Goal: Task Accomplishment & Management: Complete application form

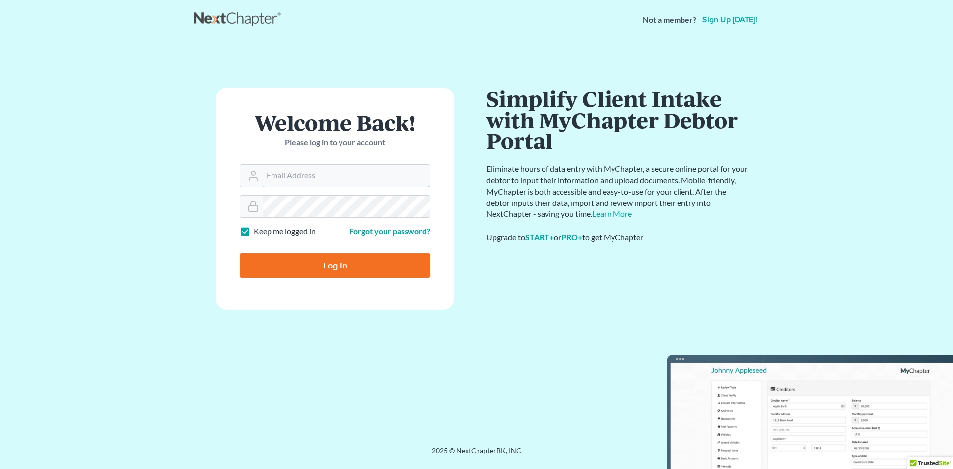
type input "[EMAIL_ADDRESS][DOMAIN_NAME]"
click at [340, 260] on input "Log In" at bounding box center [335, 265] width 191 height 25
type input "Thinking..."
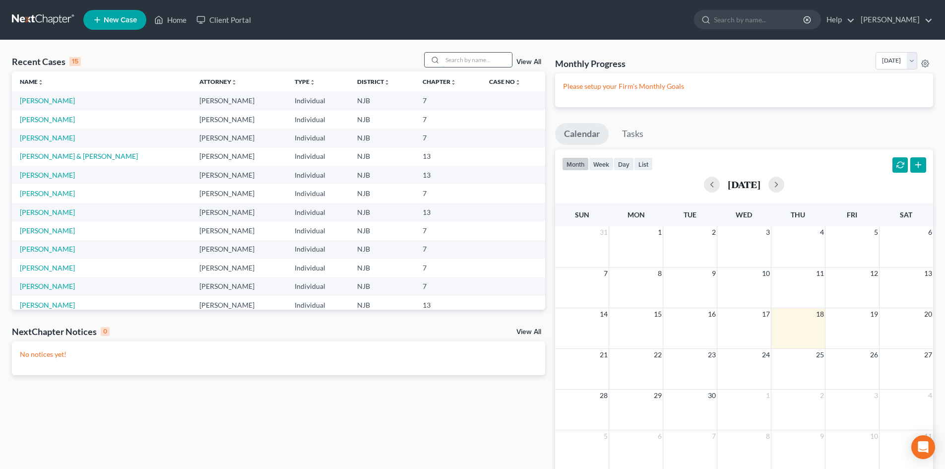
click at [460, 58] on input "search" at bounding box center [477, 60] width 69 height 14
type input "[PERSON_NAME]"
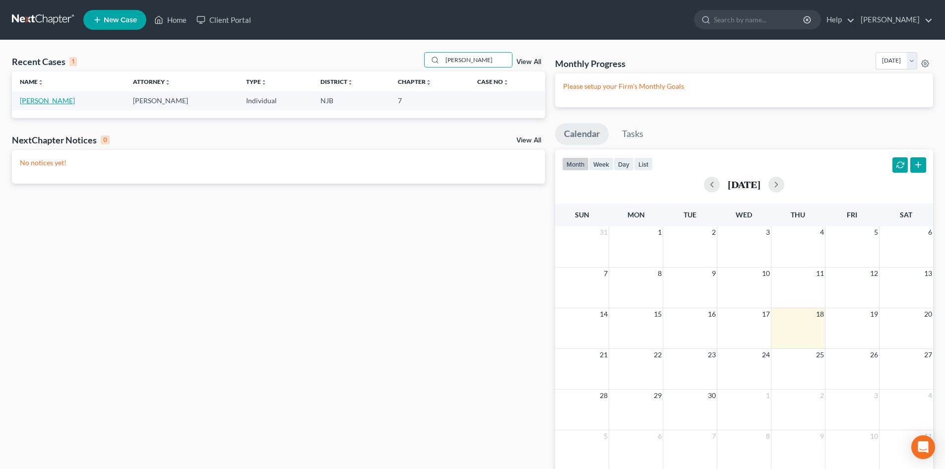
click at [66, 98] on link "[PERSON_NAME]" at bounding box center [47, 100] width 55 height 8
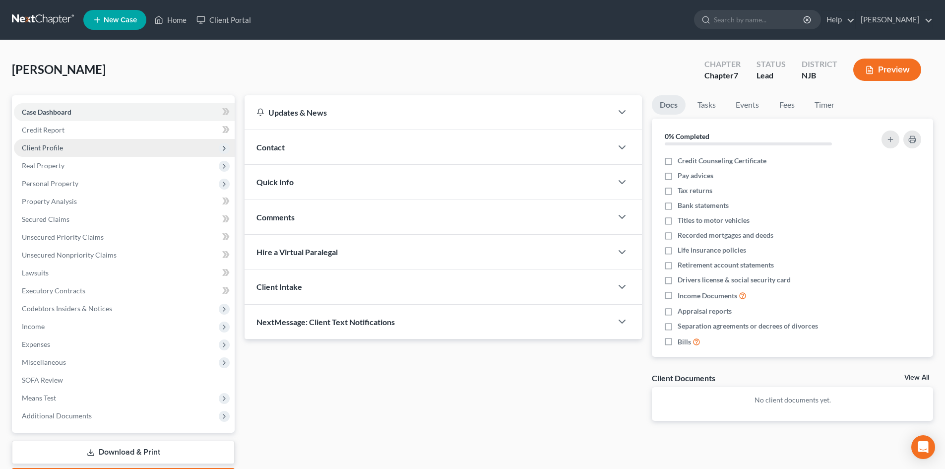
click at [51, 152] on span "Client Profile" at bounding box center [124, 148] width 221 height 18
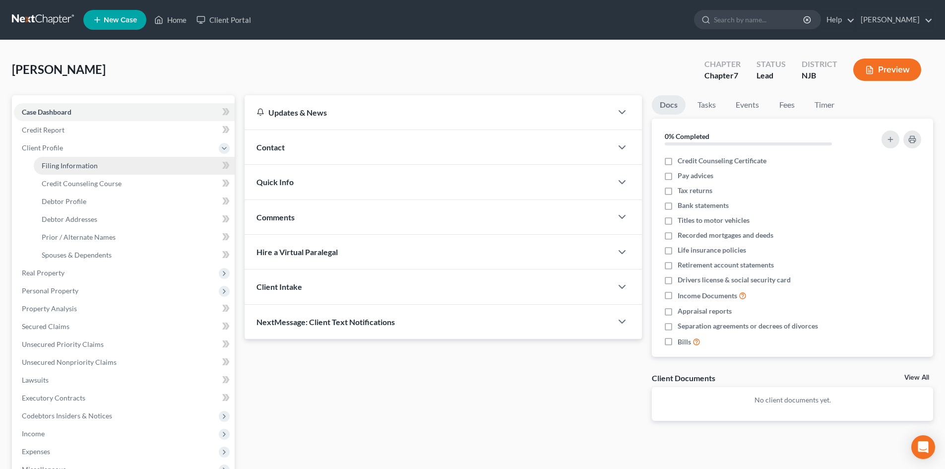
click at [62, 168] on span "Filing Information" at bounding box center [70, 165] width 56 height 8
select select "1"
select select "0"
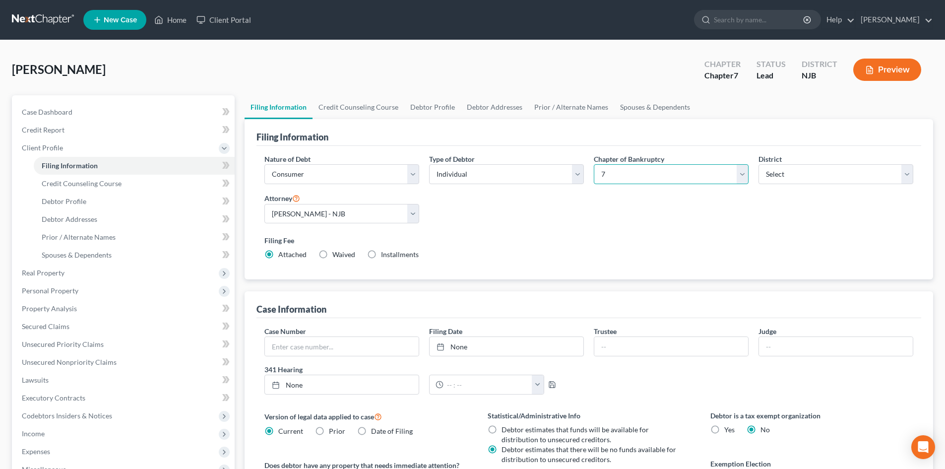
drag, startPoint x: 742, startPoint y: 173, endPoint x: 732, endPoint y: 172, distance: 10.5
click at [742, 173] on select "Select 7 11 12 13" at bounding box center [671, 174] width 155 height 20
select select "3"
click at [594, 164] on select "Select 7 11 12 13" at bounding box center [671, 174] width 155 height 20
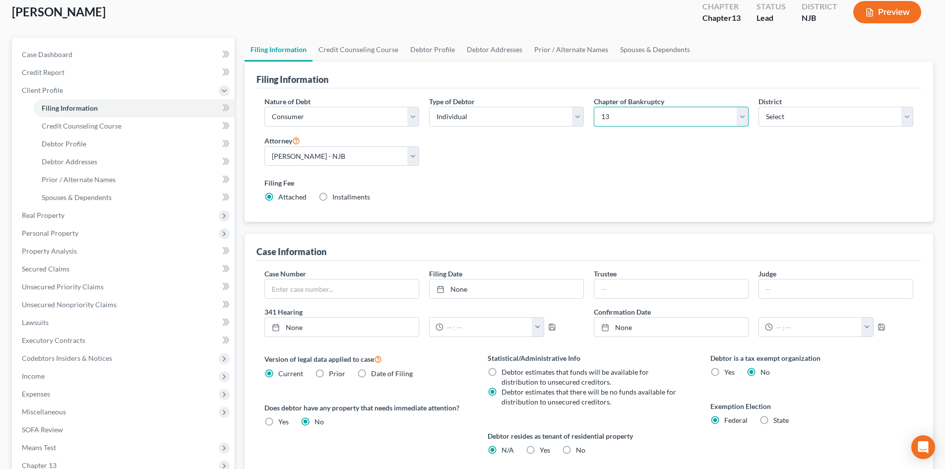
scroll to position [99, 0]
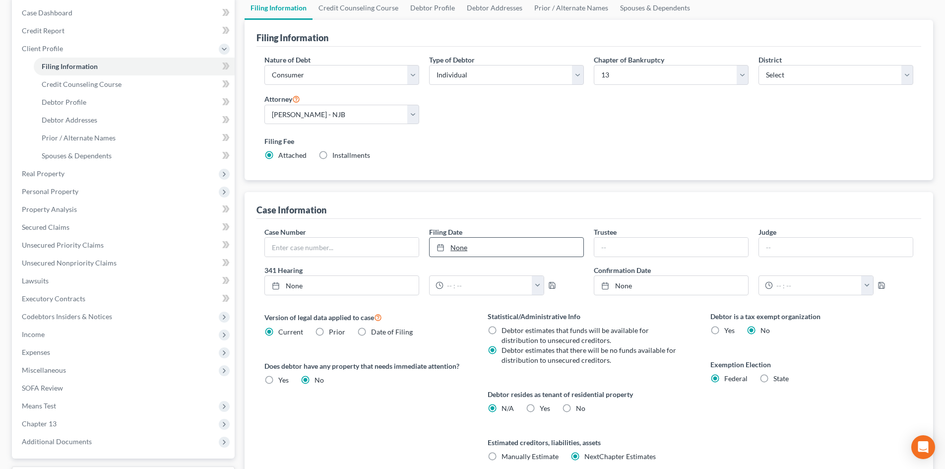
click at [456, 248] on link "None" at bounding box center [507, 247] width 154 height 19
type input "[DATE]"
drag, startPoint x: 657, startPoint y: 251, endPoint x: 655, endPoint y: 245, distance: 6.5
click at [657, 251] on input "text" at bounding box center [671, 247] width 154 height 19
type input "[PERSON_NAME]"
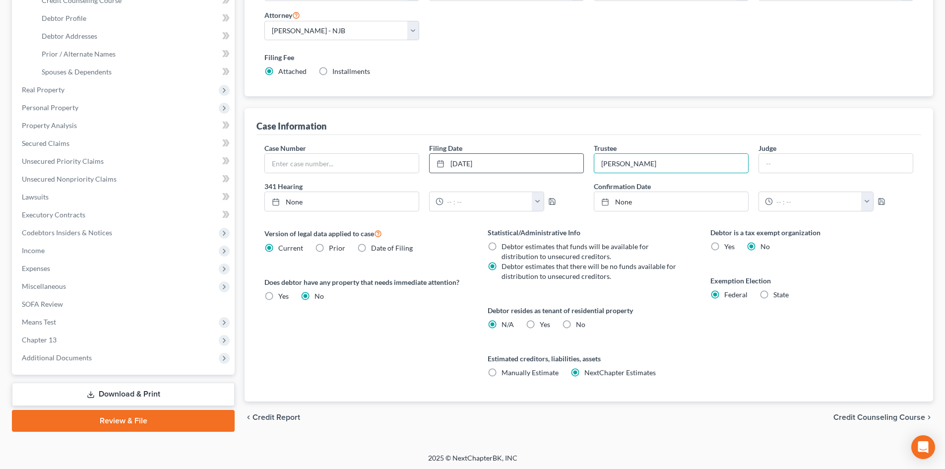
scroll to position [185, 0]
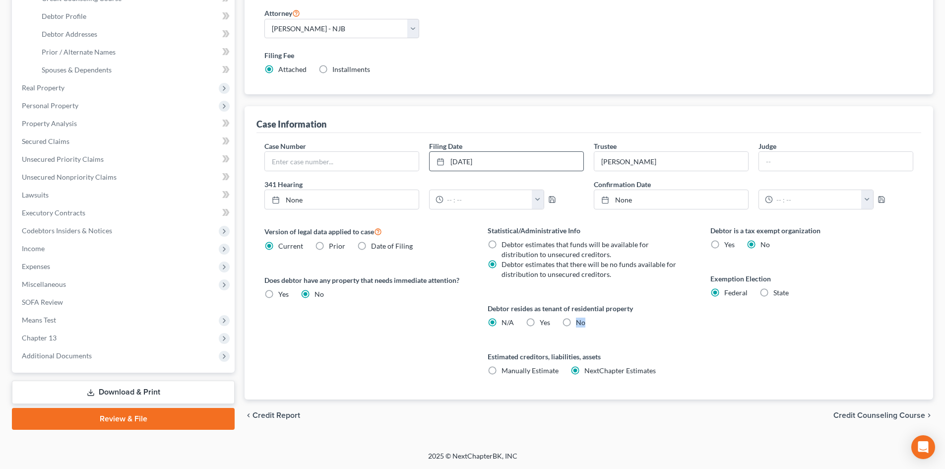
click at [576, 322] on label "No" at bounding box center [580, 323] width 9 height 10
click at [580, 322] on input "No" at bounding box center [583, 321] width 6 height 6
radio input "true"
radio input "false"
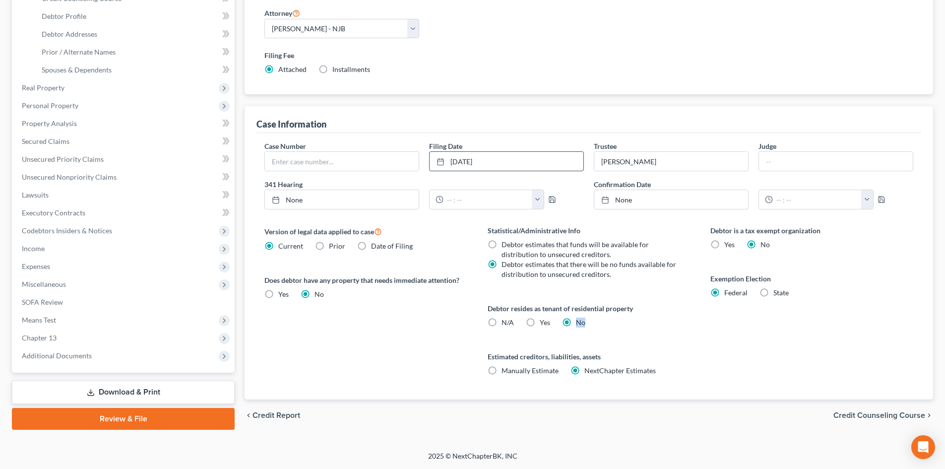
click at [869, 417] on span "Credit Counseling Course" at bounding box center [880, 415] width 92 height 8
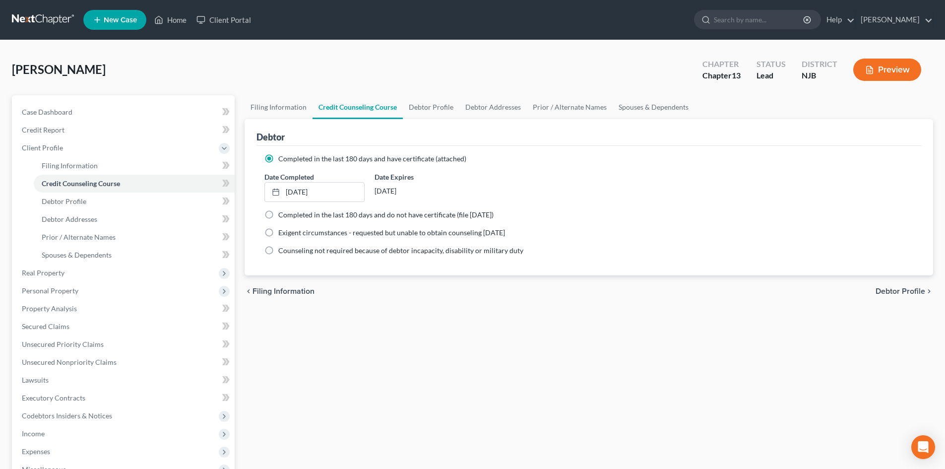
click at [892, 290] on span "Debtor Profile" at bounding box center [901, 291] width 50 height 8
select select "1"
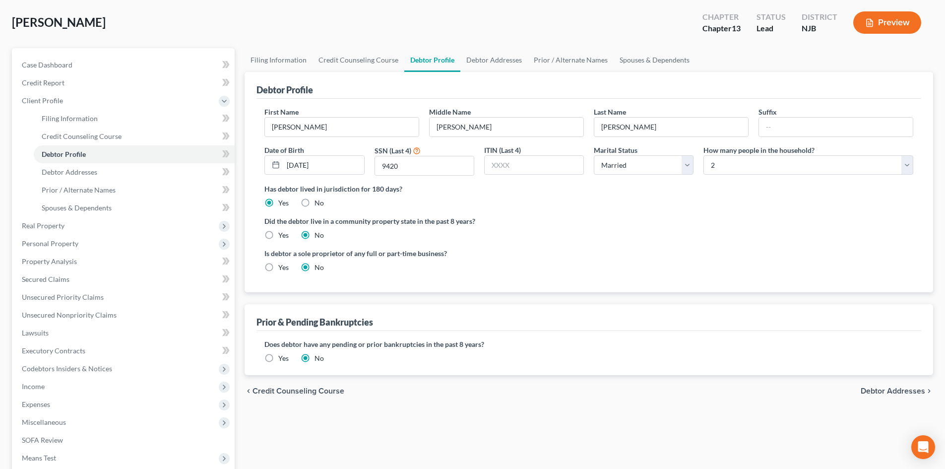
scroll to position [149, 0]
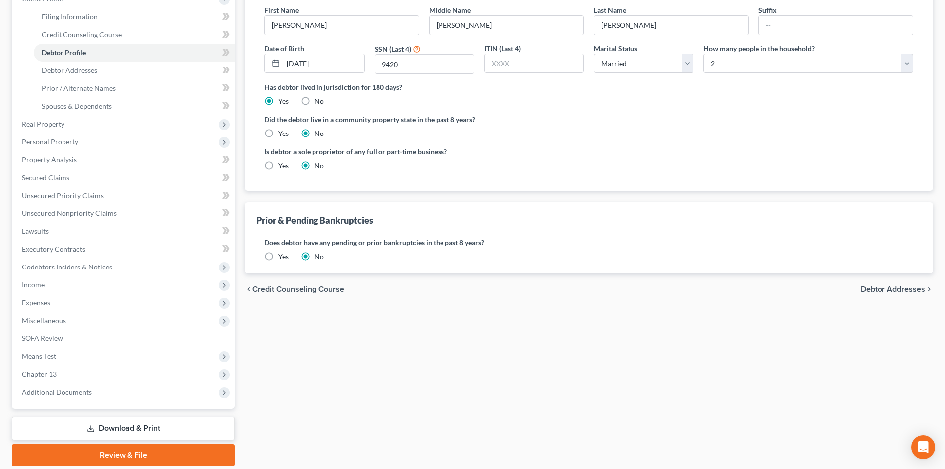
click at [900, 291] on span "Debtor Addresses" at bounding box center [893, 289] width 65 height 8
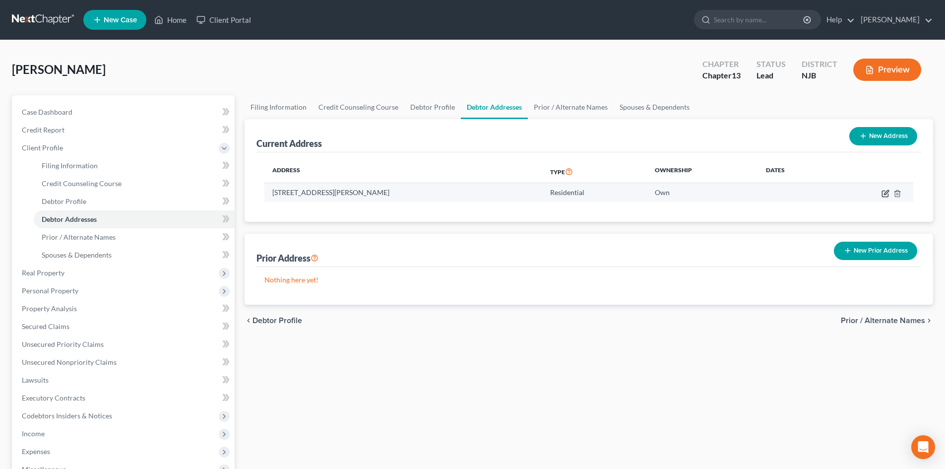
click at [888, 193] on icon "button" at bounding box center [886, 194] width 8 height 8
select select "33"
select select "0"
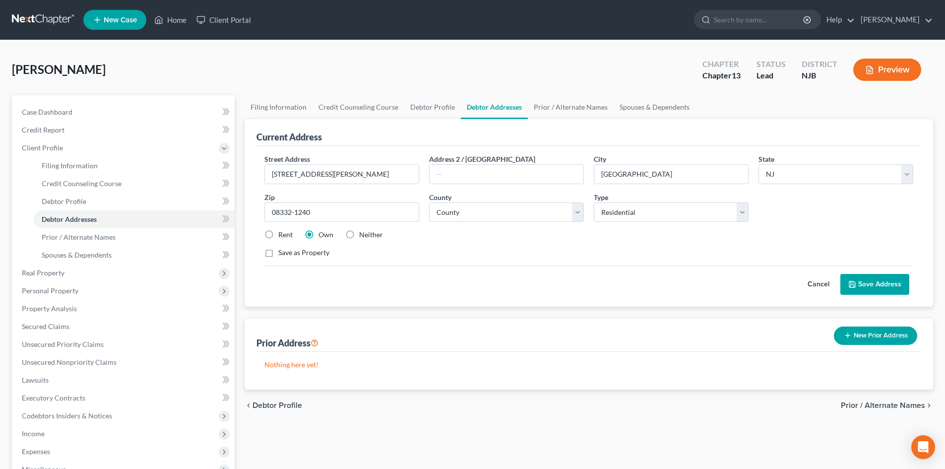
click at [890, 406] on span "Prior / Alternate Names" at bounding box center [883, 405] width 84 height 8
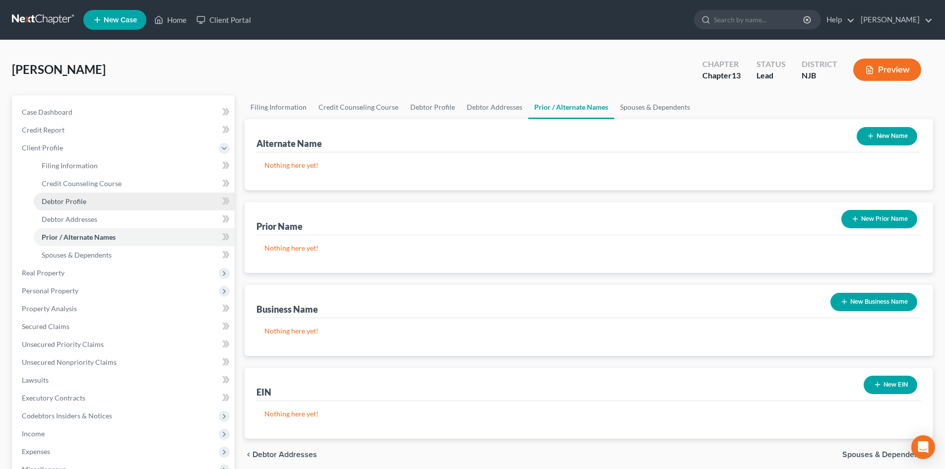
click at [68, 199] on span "Debtor Profile" at bounding box center [64, 201] width 45 height 8
select select "1"
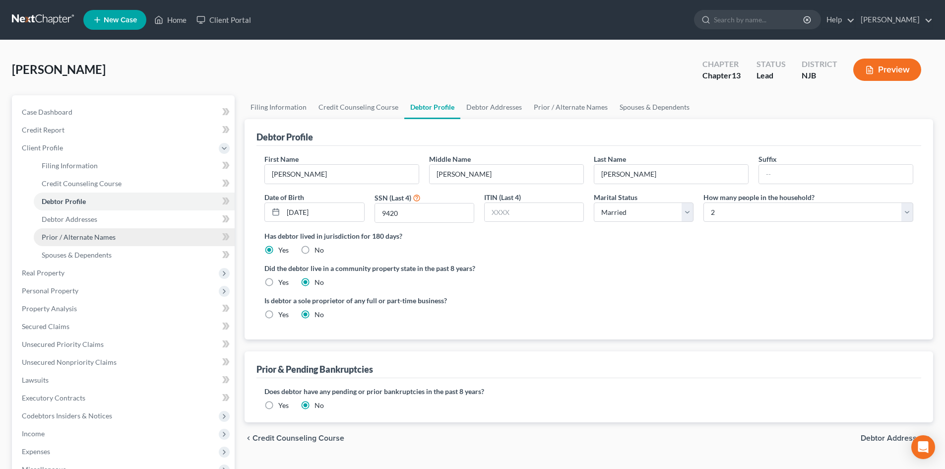
click at [59, 237] on span "Prior / Alternate Names" at bounding box center [79, 237] width 74 height 8
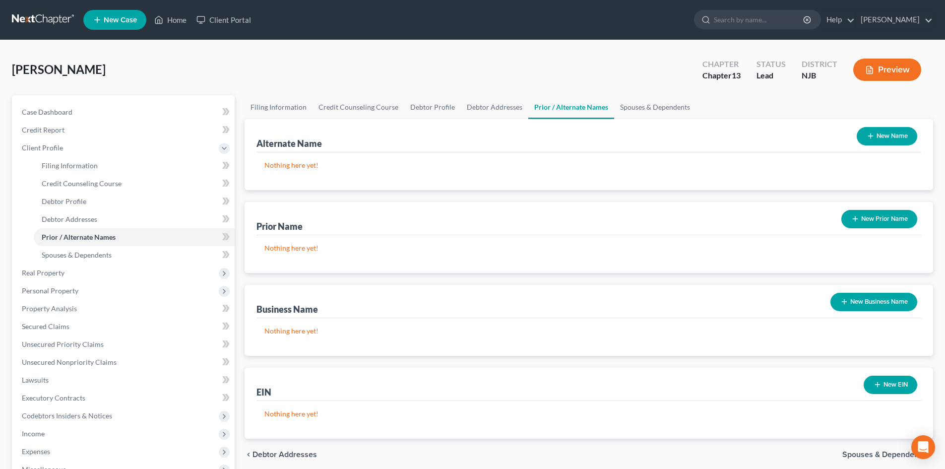
click at [882, 137] on button "New Name" at bounding box center [887, 136] width 61 height 18
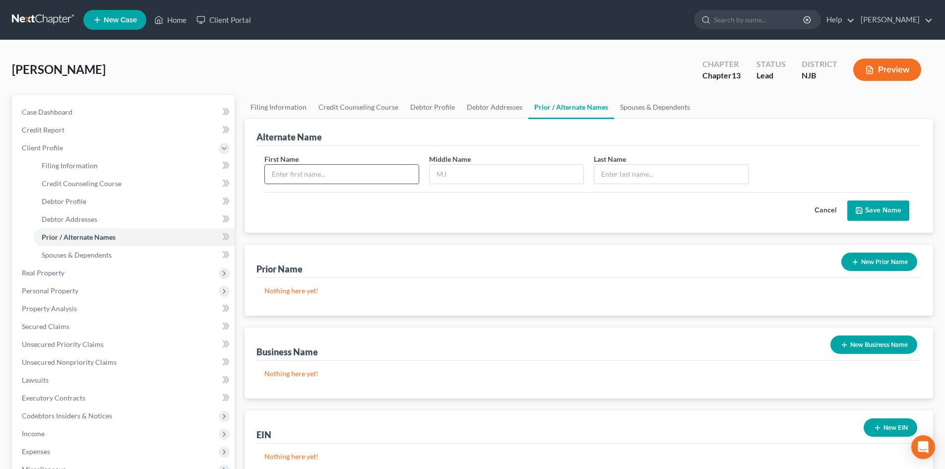
click at [346, 172] on input "text" at bounding box center [342, 174] width 154 height 19
type input "[PERSON_NAME]"
click at [884, 207] on button "Save Name" at bounding box center [879, 210] width 62 height 21
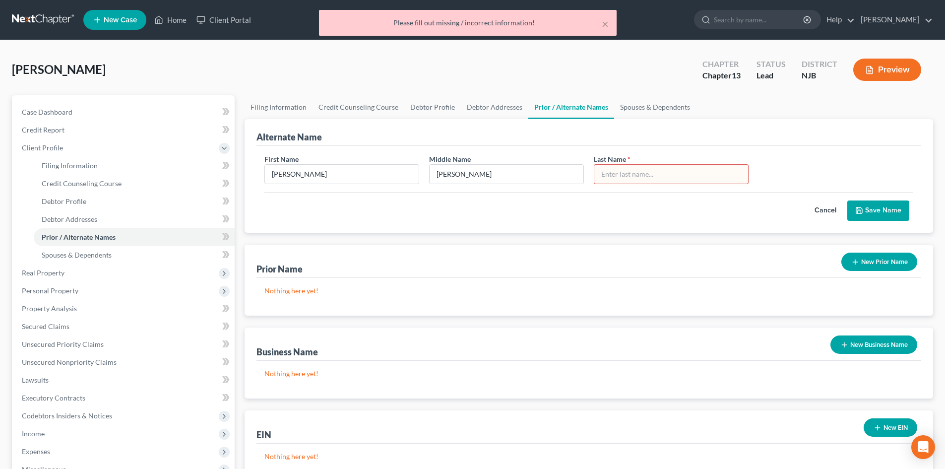
click at [638, 169] on input "text" at bounding box center [671, 174] width 154 height 19
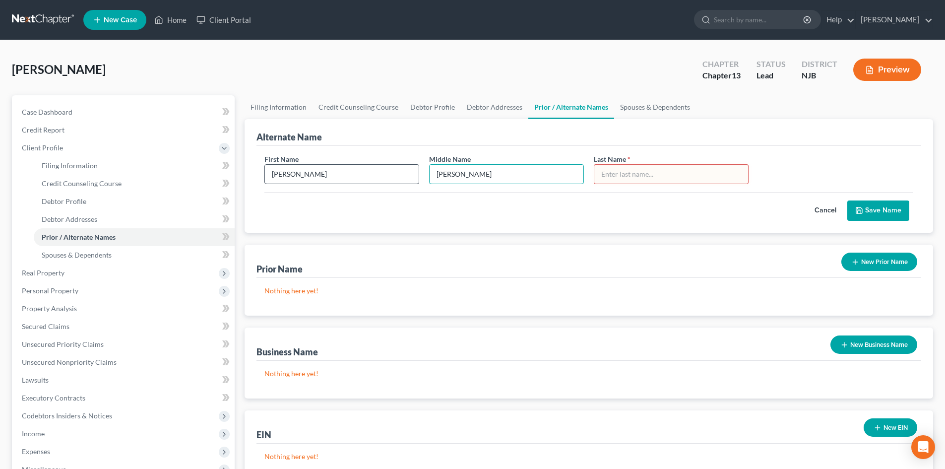
drag, startPoint x: 498, startPoint y: 174, endPoint x: 389, endPoint y: 175, distance: 108.7
click at [389, 175] on div "First Name [PERSON_NAME] Middle Name [PERSON_NAME] Last Name *" at bounding box center [589, 173] width 659 height 38
click at [602, 176] on input "text" at bounding box center [671, 174] width 154 height 19
paste input "[PERSON_NAME]"
type input "[PERSON_NAME]"
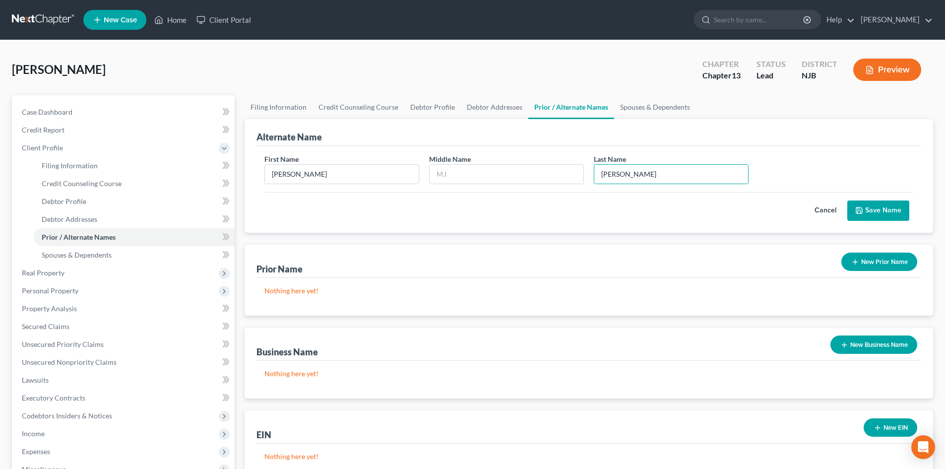
click at [879, 208] on button "Save Name" at bounding box center [879, 210] width 62 height 21
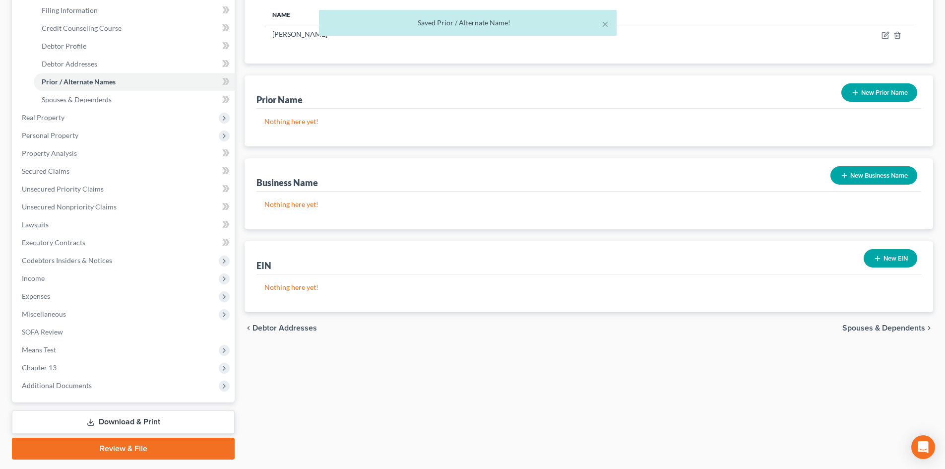
scroll to position [184, 0]
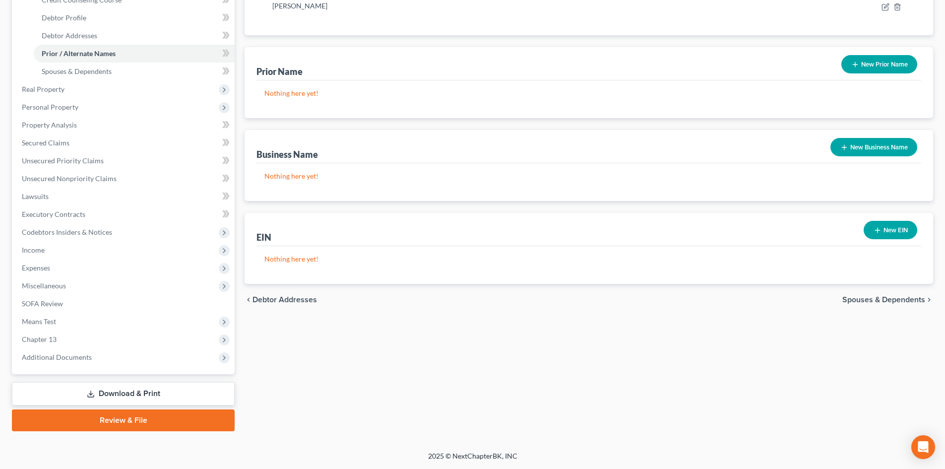
click at [894, 301] on span "Spouses & Dependents" at bounding box center [884, 300] width 83 height 8
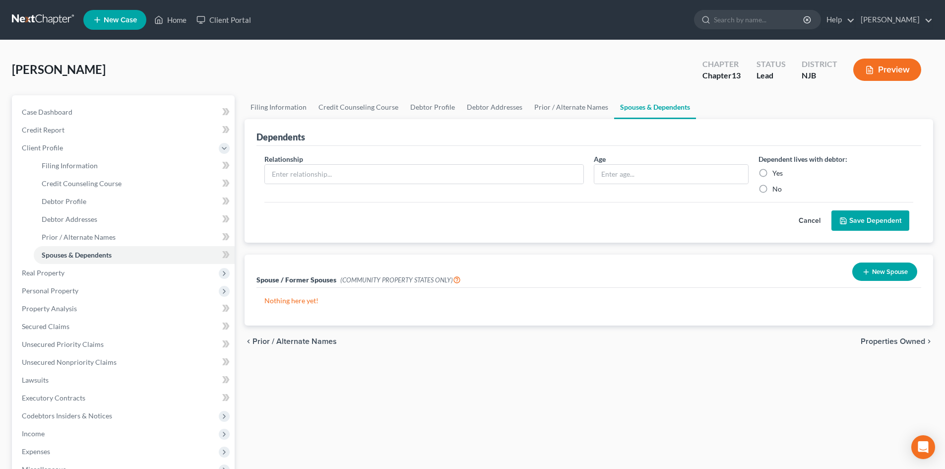
click at [892, 341] on span "Properties Owned" at bounding box center [893, 341] width 65 height 8
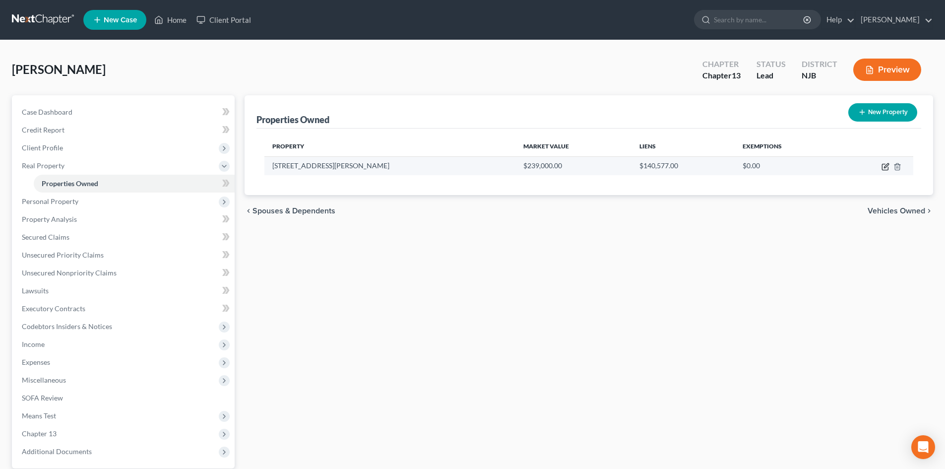
click at [885, 167] on icon "button" at bounding box center [886, 167] width 8 height 8
select select "33"
select select "5"
select select "3"
select select "1"
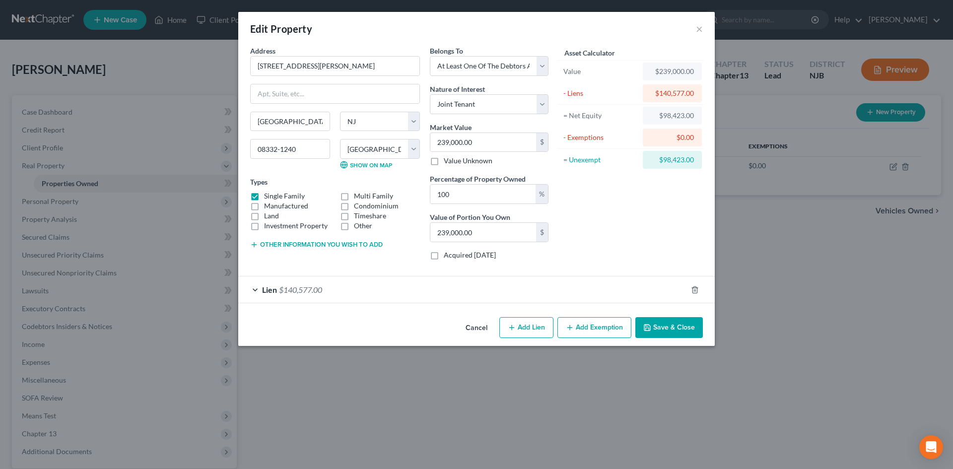
click at [260, 287] on div "Lien $140,577.00" at bounding box center [462, 289] width 449 height 26
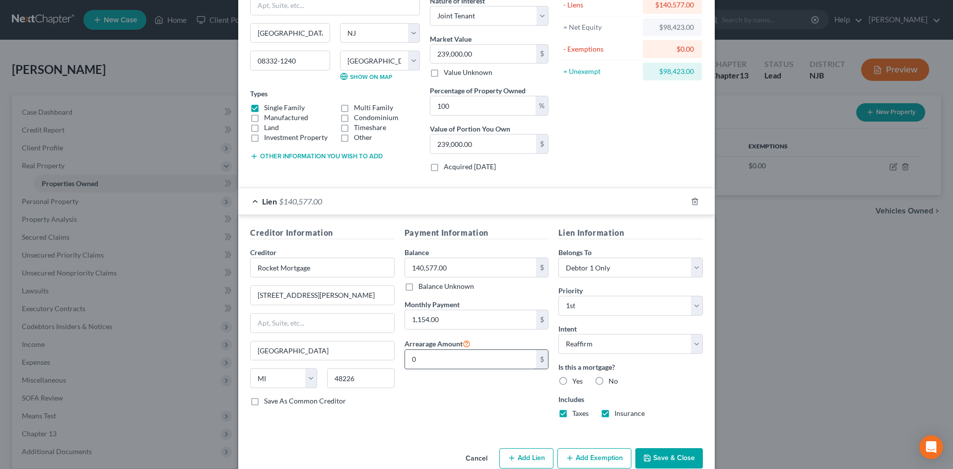
scroll to position [108, 0]
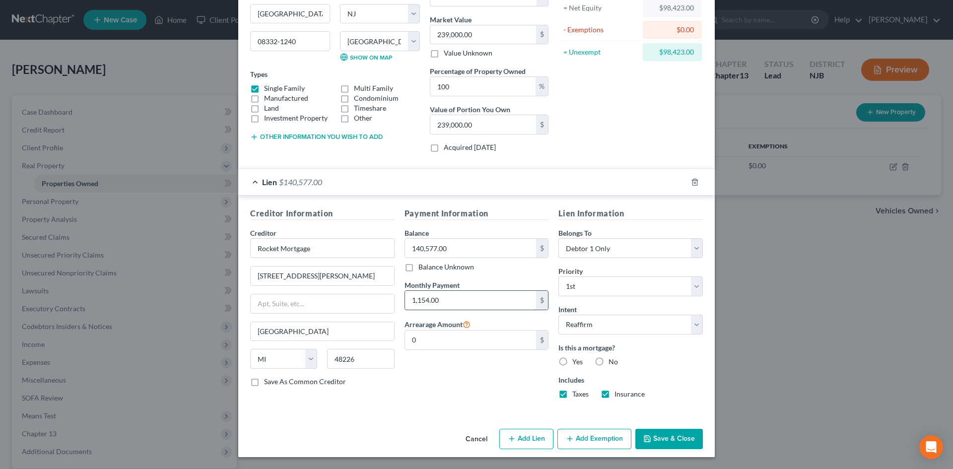
click at [424, 297] on input "1,154.00" at bounding box center [471, 300] width 132 height 19
click at [572, 363] on label "Yes" at bounding box center [577, 362] width 10 height 10
click at [576, 363] on input "Yes" at bounding box center [579, 360] width 6 height 6
radio input "true"
click at [419, 337] on input "0" at bounding box center [471, 339] width 132 height 19
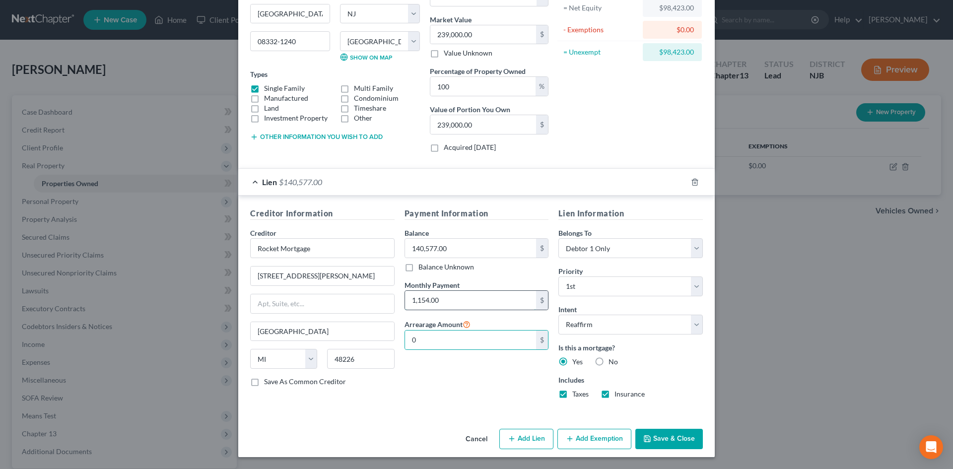
click at [457, 299] on input "1,154.00" at bounding box center [471, 300] width 132 height 19
type input "1,154.60"
click at [589, 439] on button "Add Exemption" at bounding box center [594, 439] width 74 height 21
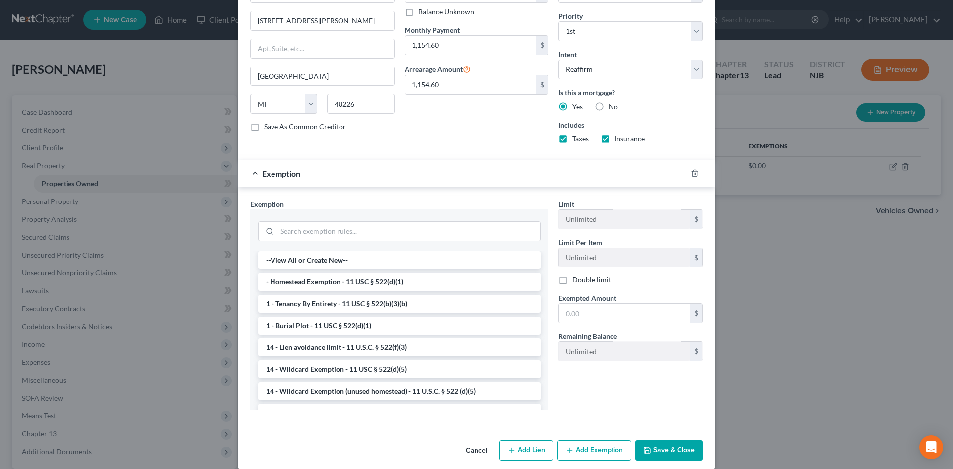
scroll to position [374, 0]
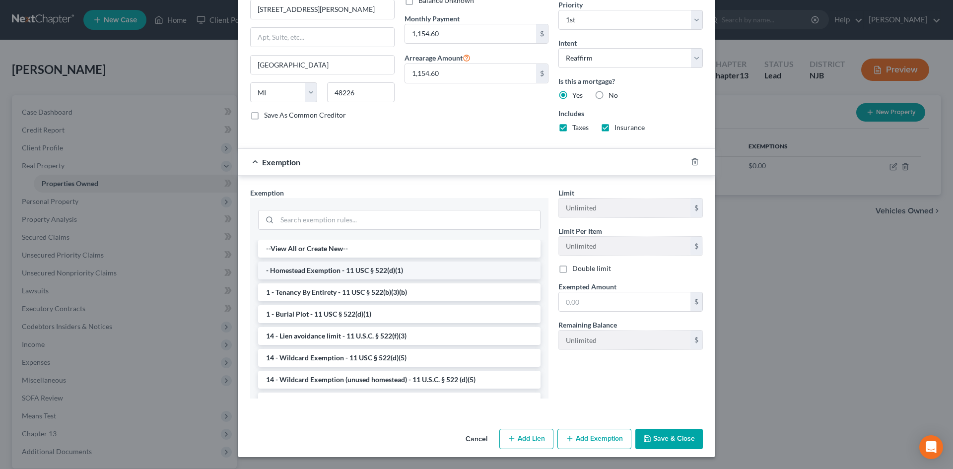
click at [364, 267] on li "- Homestead Exemption - 11 USC § 522(d)(1)" at bounding box center [399, 271] width 282 height 18
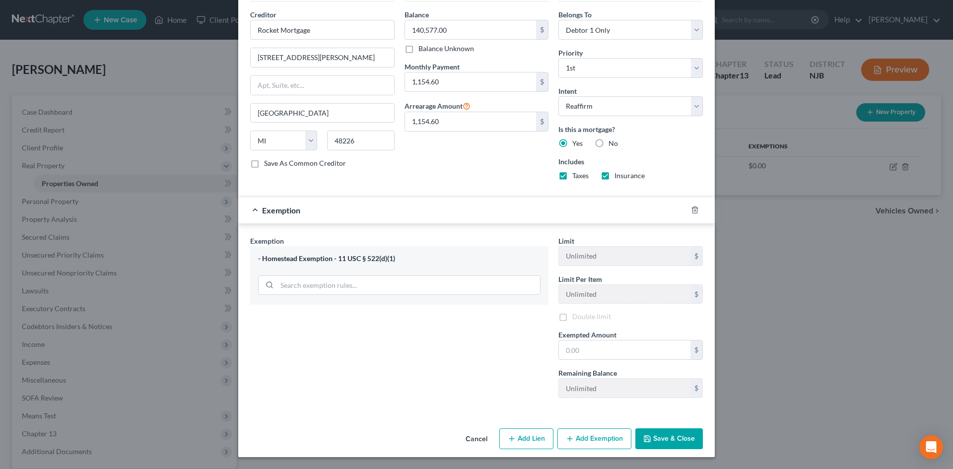
scroll to position [326, 0]
click at [613, 347] on input "text" at bounding box center [625, 349] width 132 height 19
type input "31,575.00"
click at [656, 438] on button "Save & Close" at bounding box center [668, 438] width 67 height 21
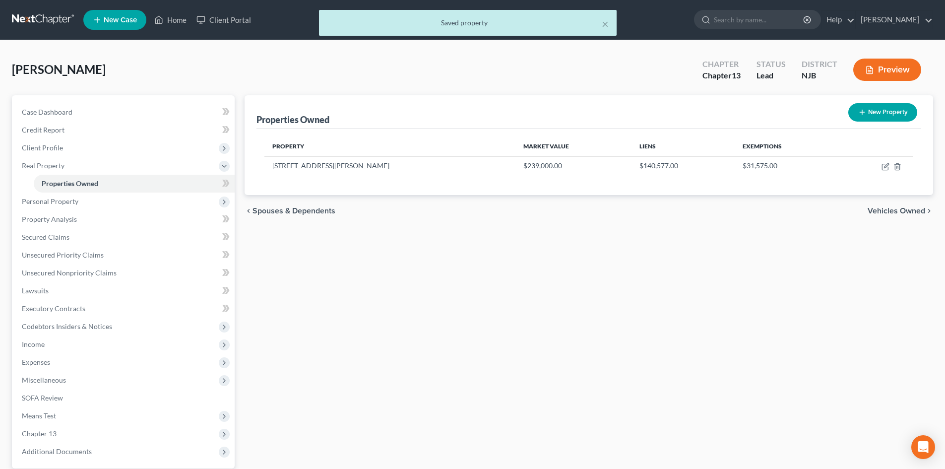
click at [889, 209] on span "Vehicles Owned" at bounding box center [897, 211] width 58 height 8
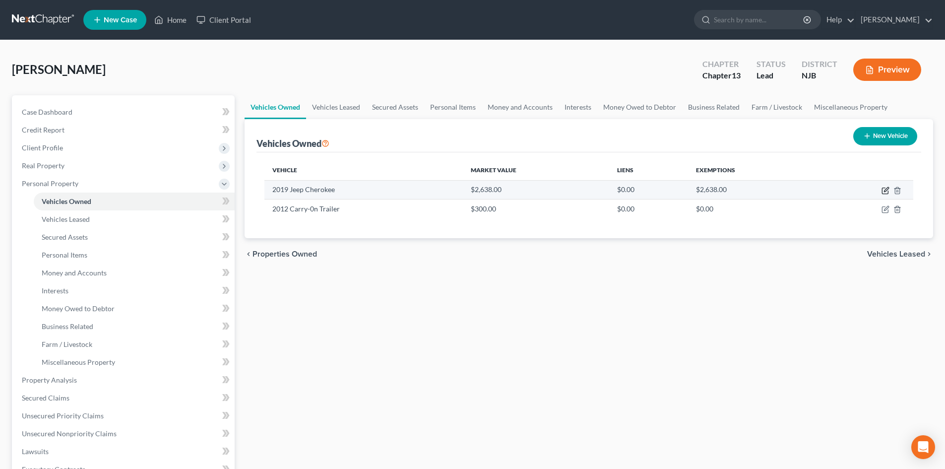
click at [885, 190] on icon "button" at bounding box center [886, 189] width 4 height 4
select select "0"
select select "7"
select select "4"
select select "0"
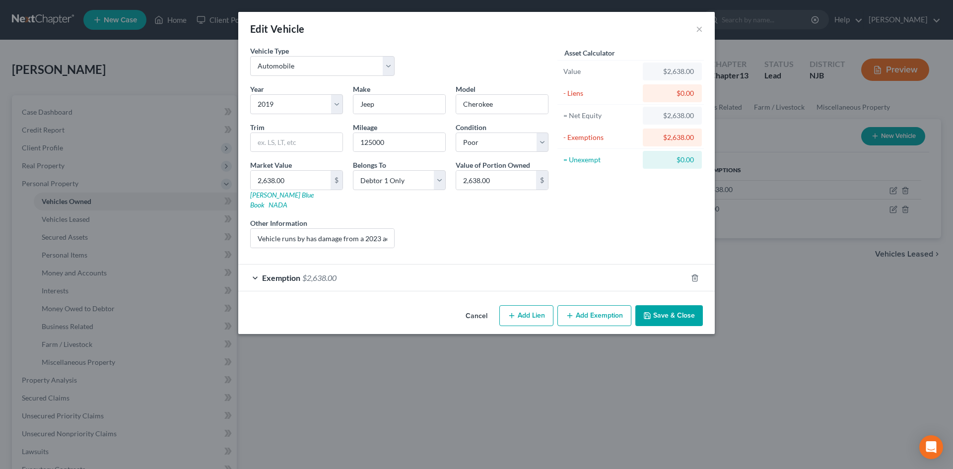
click at [273, 273] on span "Exemption" at bounding box center [281, 277] width 38 height 9
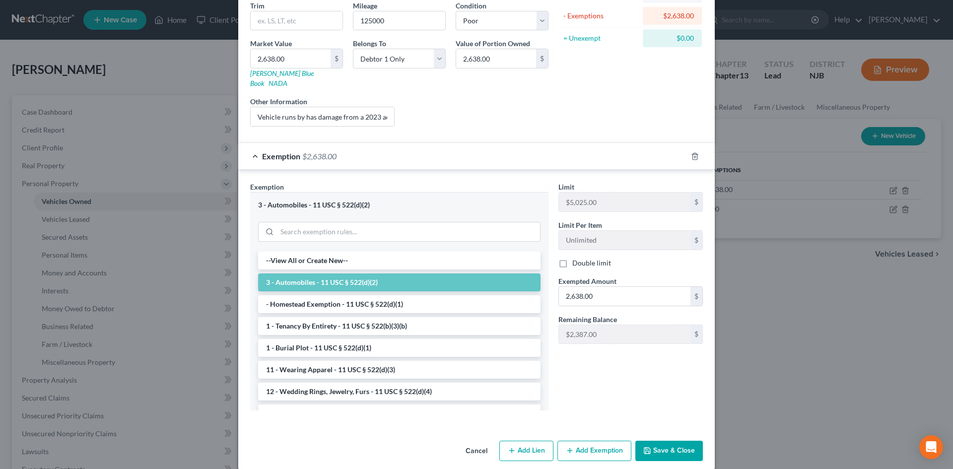
scroll to position [124, 0]
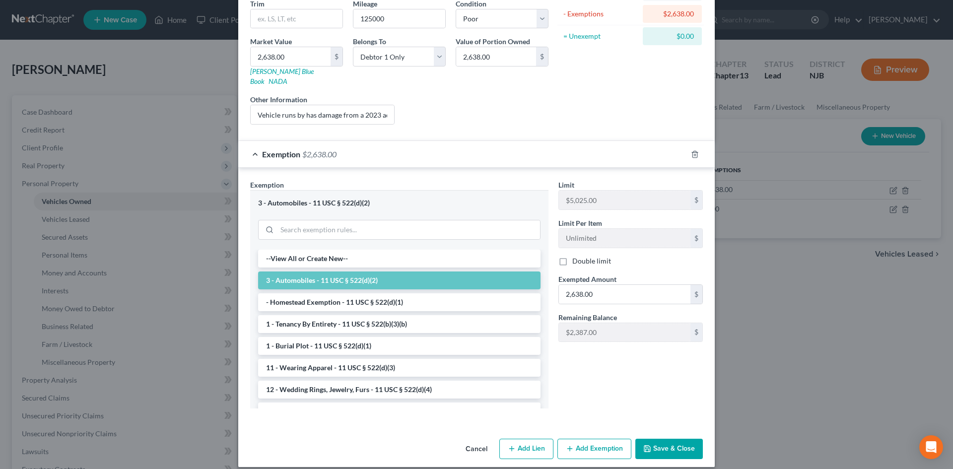
click at [669, 440] on button "Save & Close" at bounding box center [668, 449] width 67 height 21
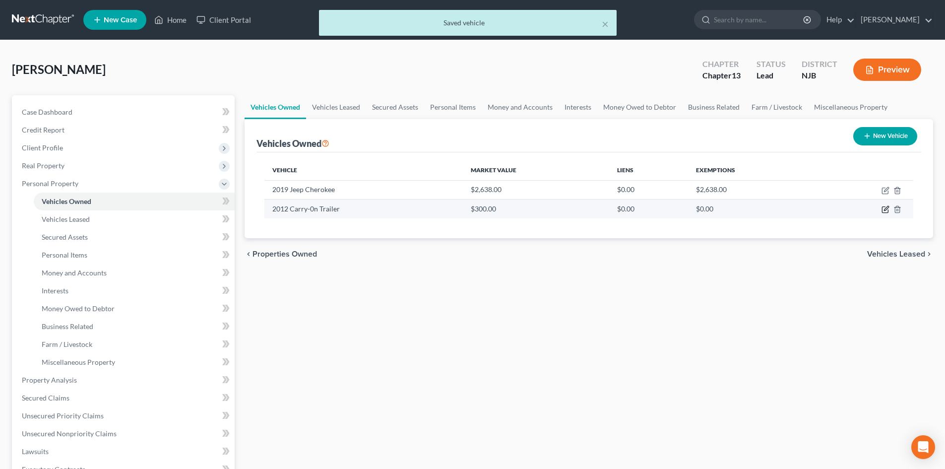
click at [884, 211] on icon "button" at bounding box center [886, 209] width 8 height 8
select select "0"
select select "14"
select select "3"
select select "0"
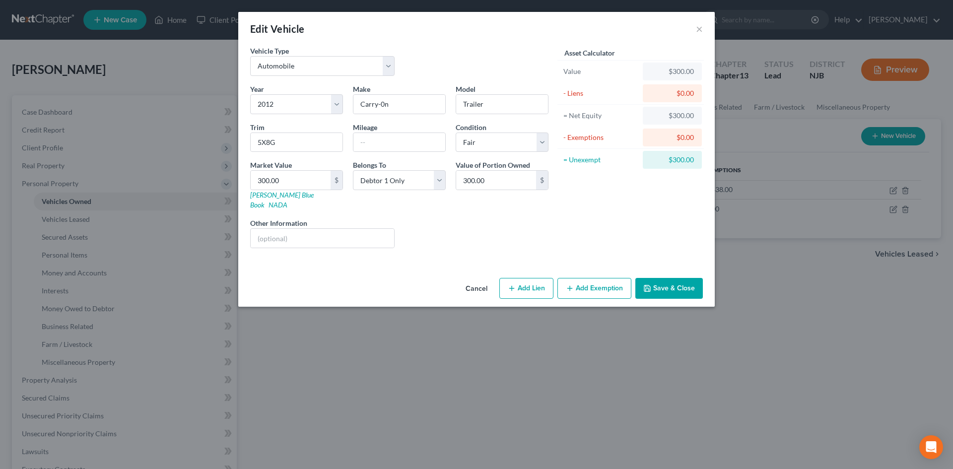
click at [586, 278] on button "Add Exemption" at bounding box center [594, 288] width 74 height 21
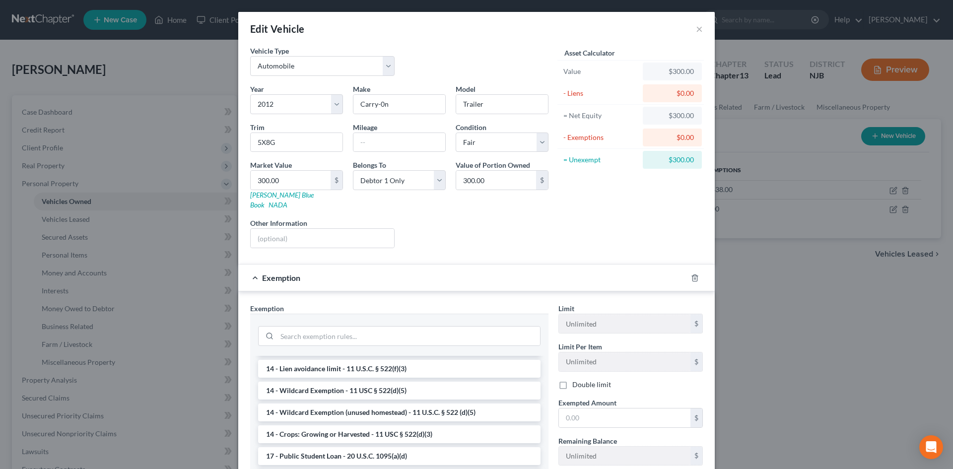
scroll to position [198, 0]
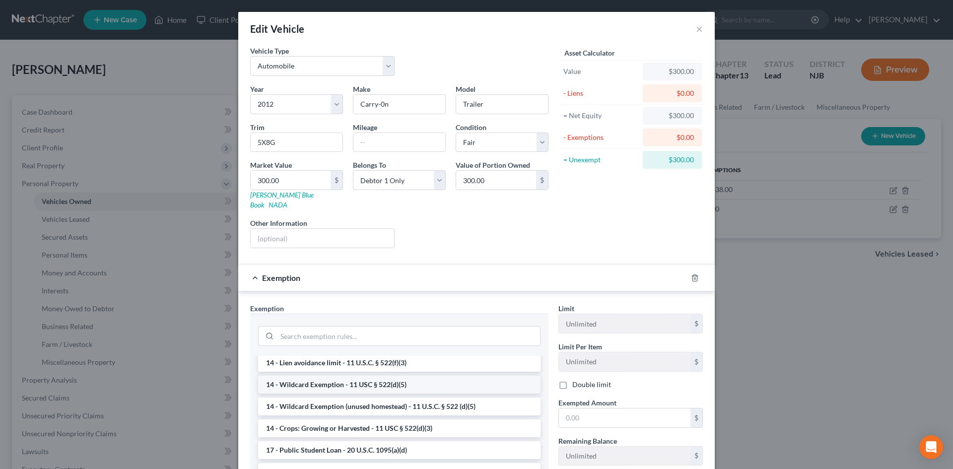
click at [300, 376] on li "14 - Wildcard Exemption - 11 USC § 522(d)(5)" at bounding box center [399, 385] width 282 height 18
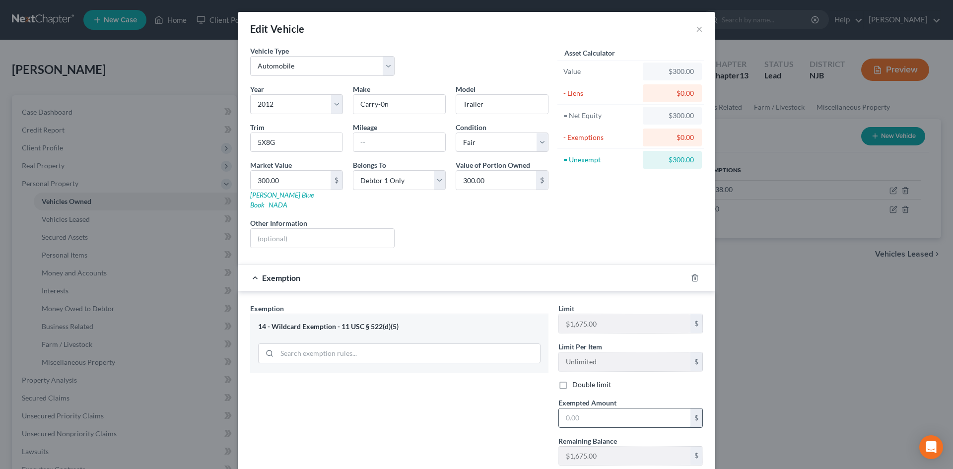
click at [597, 413] on input "text" at bounding box center [625, 417] width 132 height 19
type input "300.00"
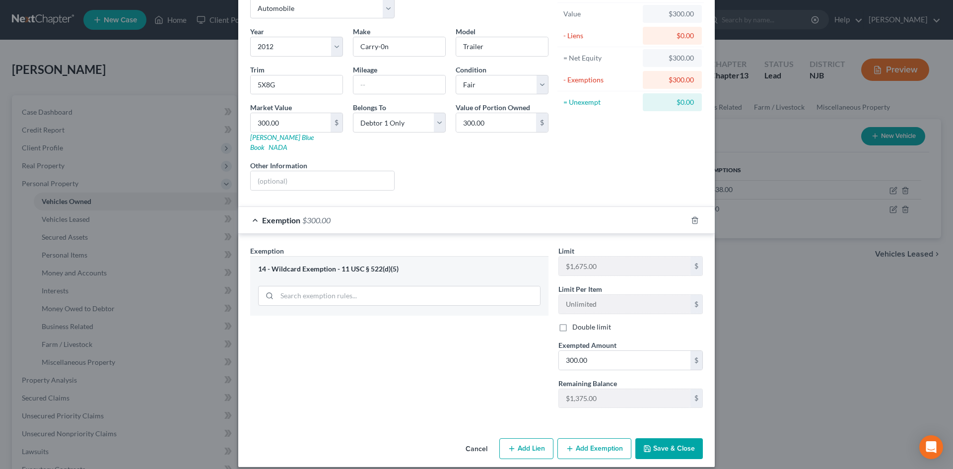
click at [669, 438] on button "Save & Close" at bounding box center [668, 448] width 67 height 21
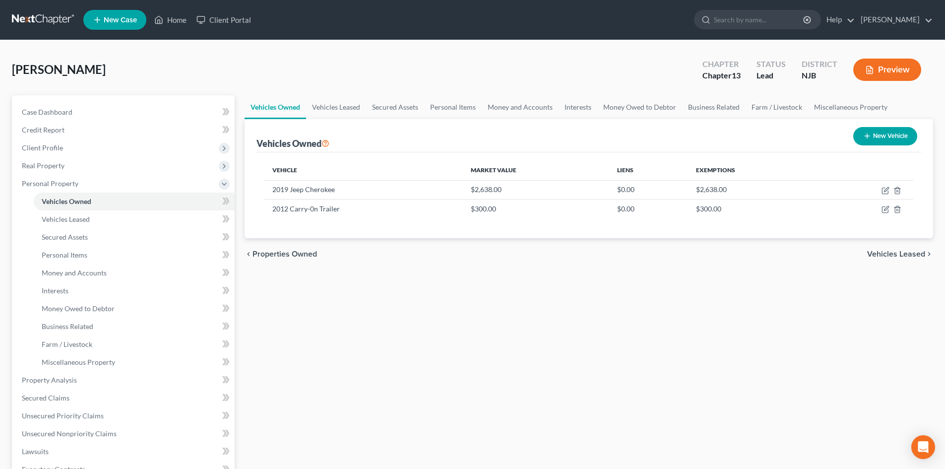
click at [882, 256] on span "Vehicles Leased" at bounding box center [896, 254] width 58 height 8
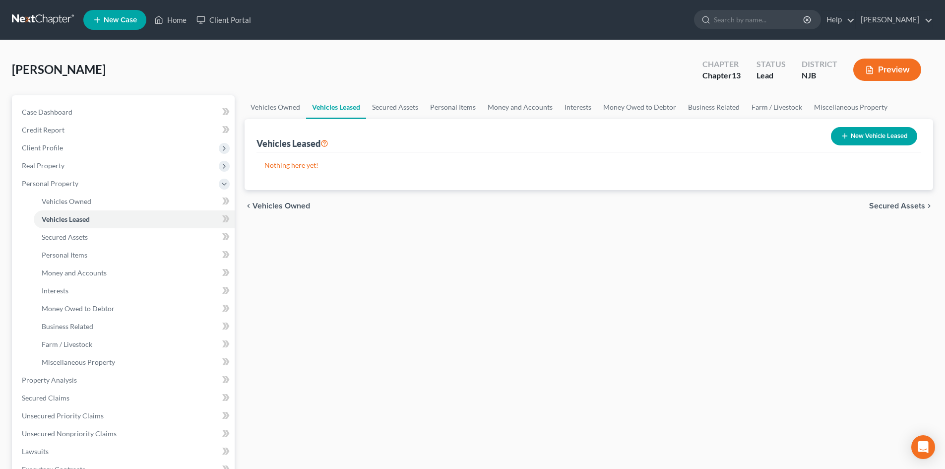
click at [892, 200] on div "chevron_left Vehicles Owned Secured Assets chevron_right" at bounding box center [589, 206] width 689 height 32
click at [891, 210] on span "Secured Assets" at bounding box center [897, 206] width 56 height 8
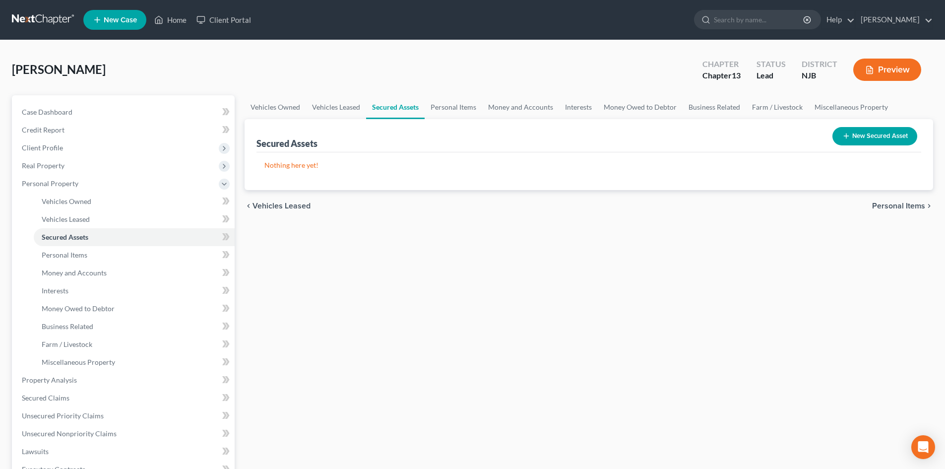
click at [887, 213] on div "chevron_left Vehicles Leased Personal Items chevron_right" at bounding box center [589, 206] width 689 height 32
click at [888, 205] on span "Personal Items" at bounding box center [898, 206] width 53 height 8
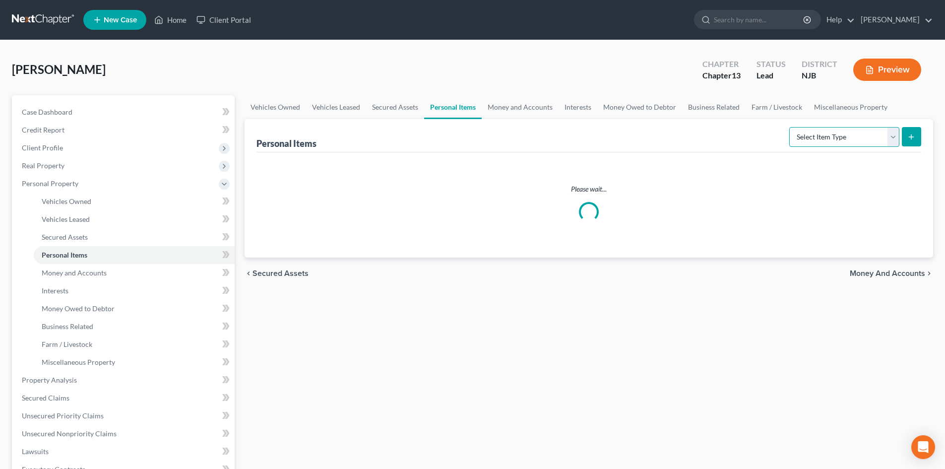
drag, startPoint x: 892, startPoint y: 135, endPoint x: 858, endPoint y: 136, distance: 33.8
click at [892, 135] on select "Select Item Type Clothing Collectibles Of Value Electronics Firearms Household …" at bounding box center [845, 137] width 110 height 20
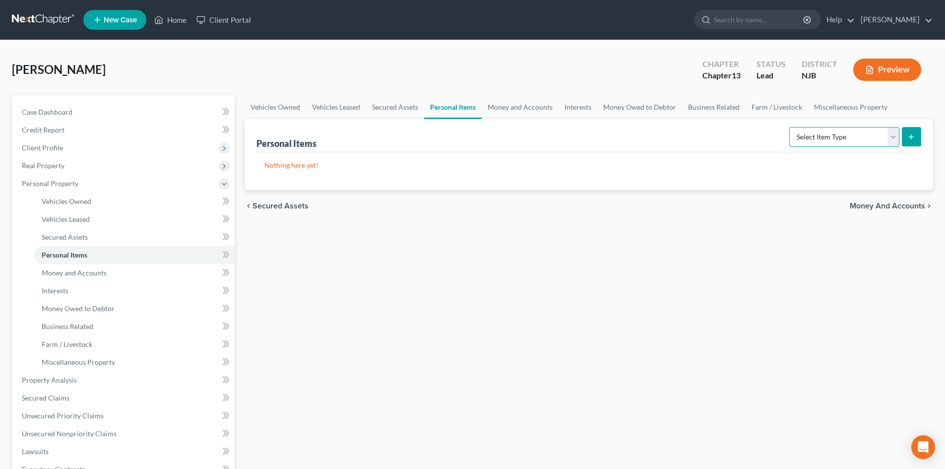
select select "clothing"
click at [791, 127] on select "Select Item Type Clothing Collectibles Of Value Electronics Firearms Household …" at bounding box center [845, 137] width 110 height 20
click at [916, 138] on icon "submit" at bounding box center [912, 137] width 8 height 8
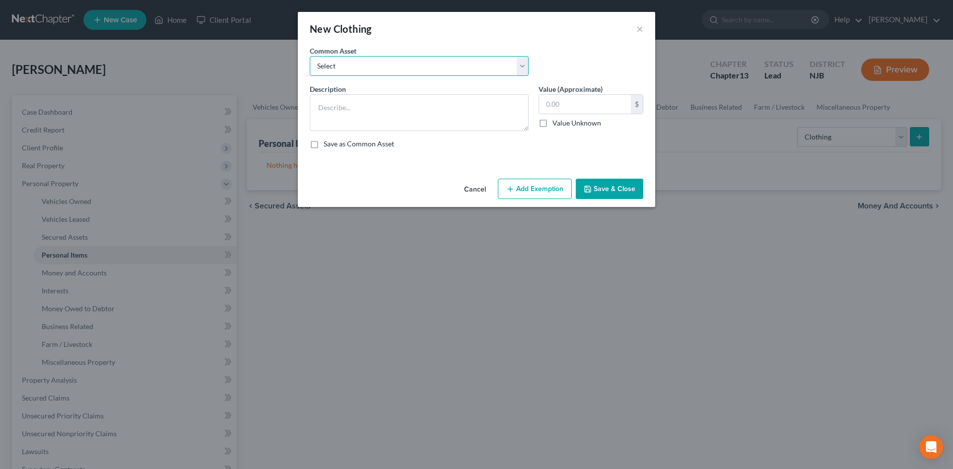
click at [399, 59] on select "Select Misc. articles of clothing" at bounding box center [419, 66] width 219 height 20
select select "0"
click at [310, 56] on select "Select Misc. articles of clothing" at bounding box center [419, 66] width 219 height 20
type textarea "Misc. articles of clothing"
click at [550, 104] on input "600.00" at bounding box center [585, 104] width 92 height 19
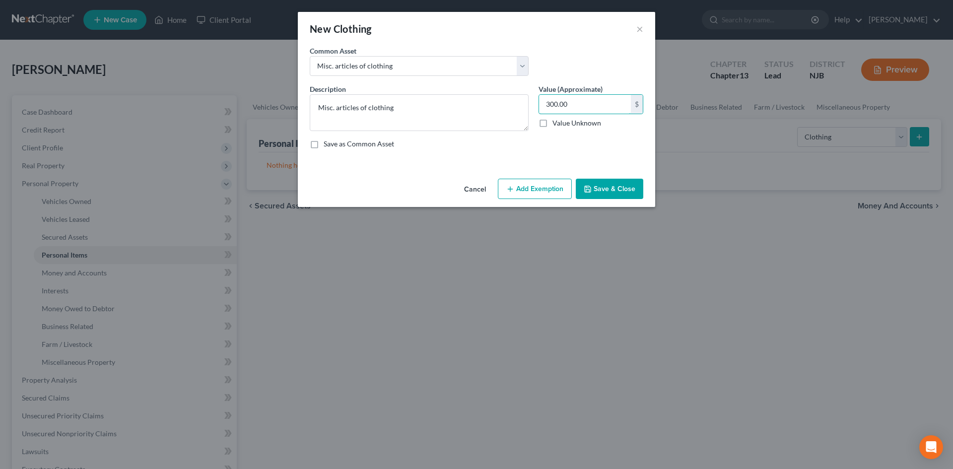
type input "300.00"
click at [553, 197] on button "Add Exemption" at bounding box center [535, 189] width 74 height 21
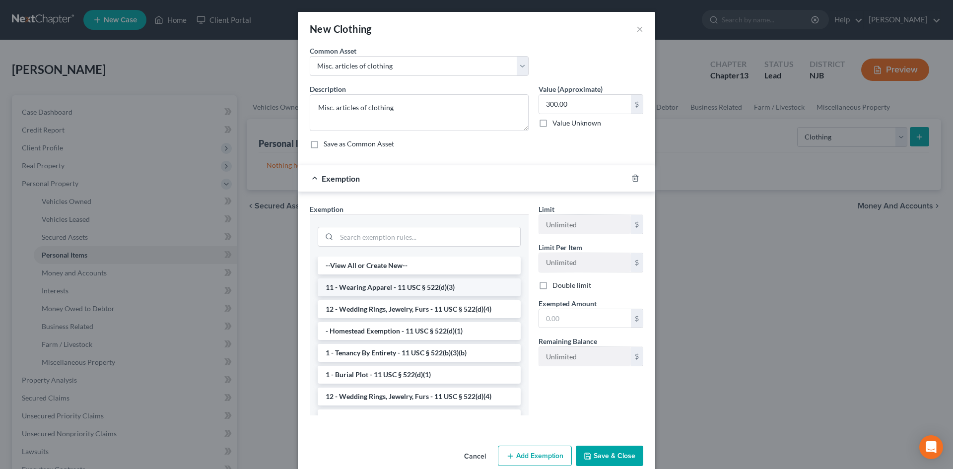
click at [357, 286] on li "11 - Wearing Apparel - 11 USC § 522(d)(3)" at bounding box center [419, 287] width 203 height 18
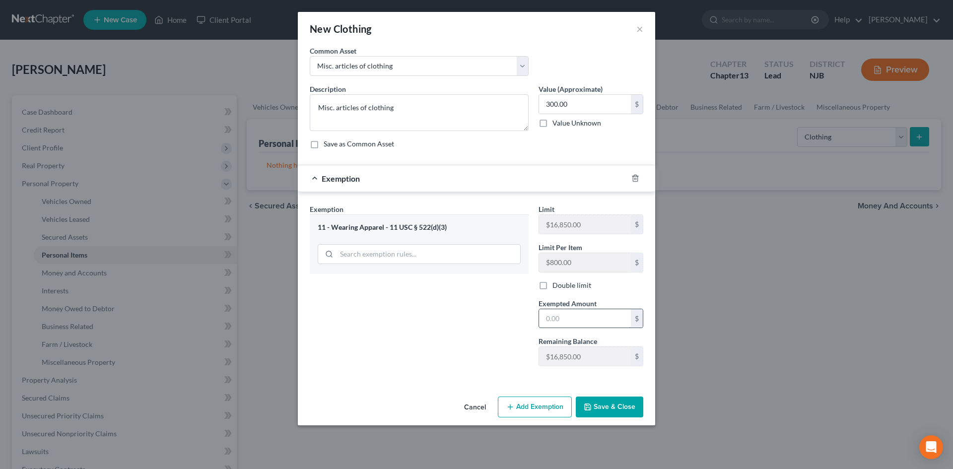
click at [573, 322] on input "text" at bounding box center [585, 318] width 92 height 19
type input "300.00"
click at [597, 403] on button "Save & Close" at bounding box center [609, 406] width 67 height 21
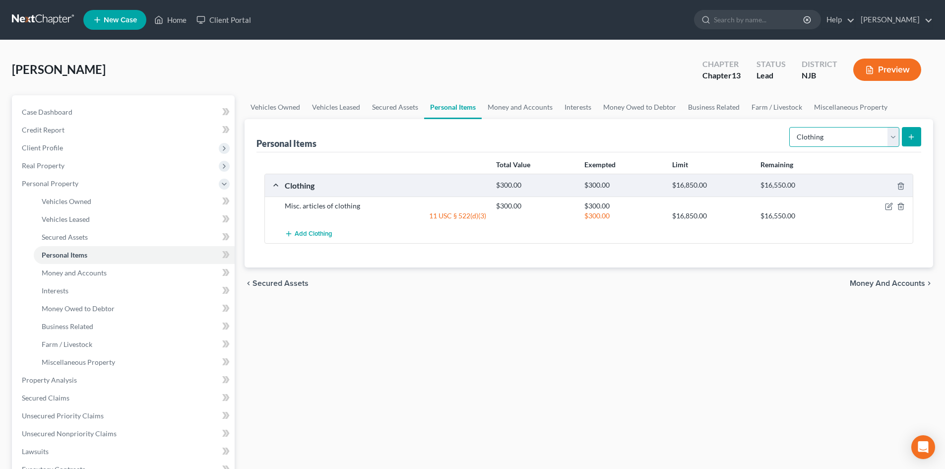
click at [893, 129] on select "Select Item Type Clothing Collectibles Of Value Electronics Firearms Household …" at bounding box center [845, 137] width 110 height 20
click at [897, 135] on select "Select Item Type Clothing Collectibles Of Value Electronics Firearms Household …" at bounding box center [845, 137] width 110 height 20
select select "electronics"
click at [791, 127] on select "Select Item Type Clothing Collectibles Of Value Electronics Firearms Household …" at bounding box center [845, 137] width 110 height 20
click at [908, 133] on icon "submit" at bounding box center [912, 137] width 8 height 8
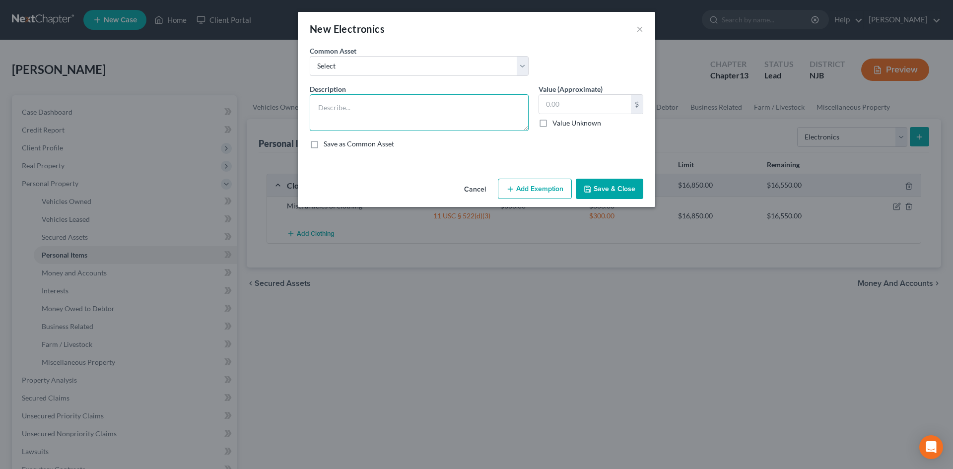
click at [354, 122] on textarea at bounding box center [419, 112] width 219 height 37
type textarea "1 Laptop Computer and 1 Cell Phone"
type input "300.00"
click at [537, 188] on button "Add Exemption" at bounding box center [535, 189] width 74 height 21
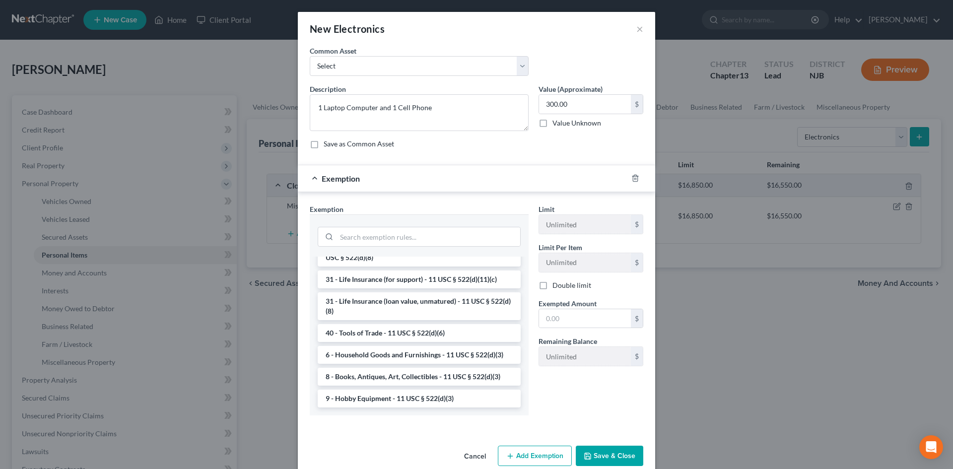
scroll to position [798, 0]
click at [391, 356] on li "6 - Household Goods and Furnishings - 11 USC § 522(d)(3)" at bounding box center [419, 355] width 203 height 18
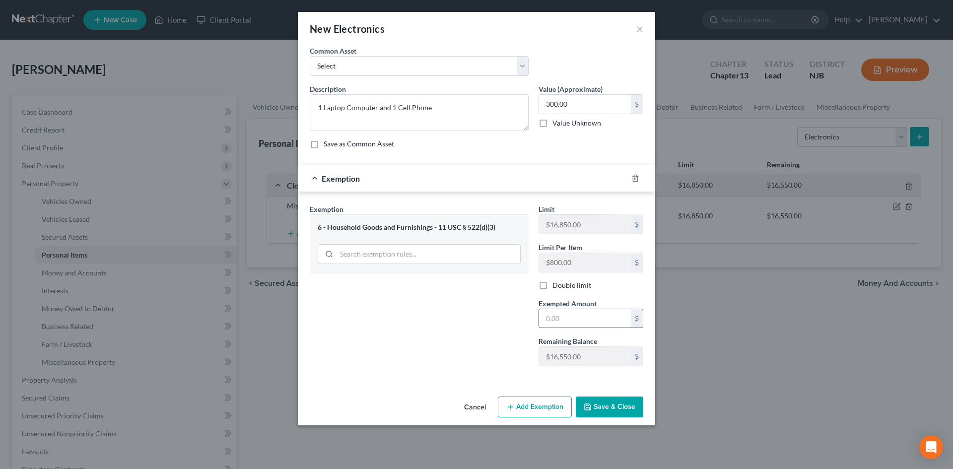
click at [589, 321] on input "text" at bounding box center [585, 318] width 92 height 19
type input "300.00"
click at [618, 408] on button "Save & Close" at bounding box center [609, 406] width 67 height 21
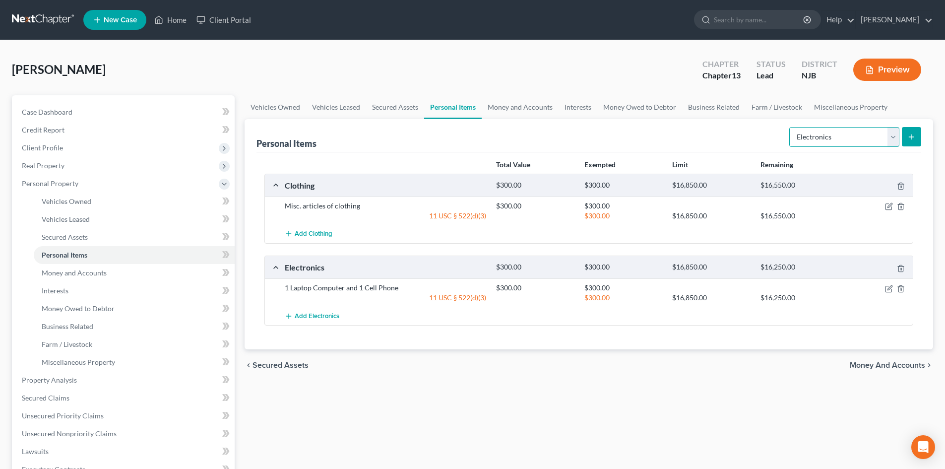
click at [894, 135] on select "Select Item Type Clothing Collectibles Of Value Electronics Firearms Household …" at bounding box center [845, 137] width 110 height 20
select select "firearms"
click at [791, 127] on select "Select Item Type Clothing Collectibles Of Value Electronics Firearms Household …" at bounding box center [845, 137] width 110 height 20
click at [913, 132] on button "submit" at bounding box center [911, 136] width 19 height 19
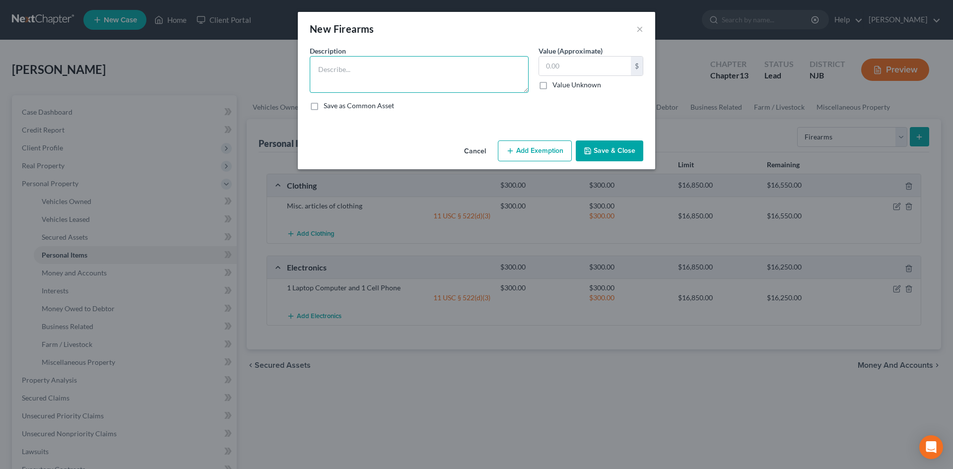
click at [341, 74] on textarea at bounding box center [419, 74] width 219 height 37
type textarea "1 hand gun"
type input "200.00"
click at [520, 147] on button "Add Exemption" at bounding box center [535, 150] width 74 height 21
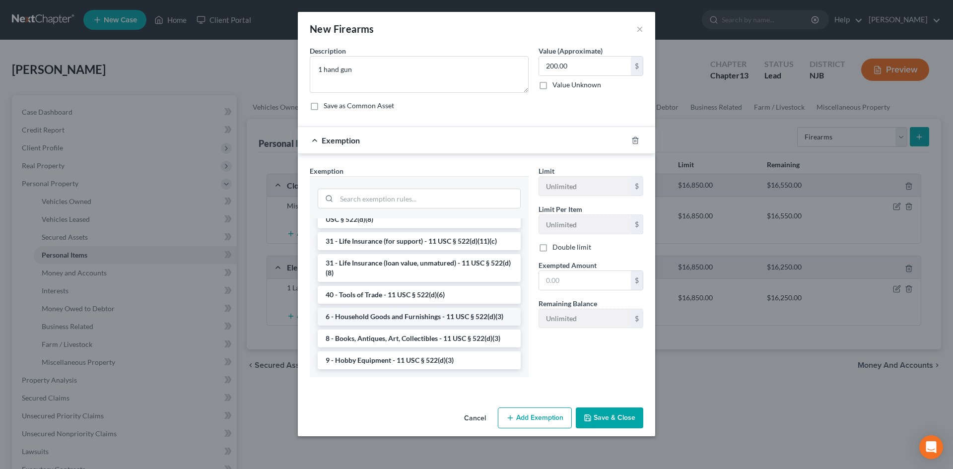
click at [416, 317] on li "6 - Household Goods and Furnishings - 11 USC § 522(d)(3)" at bounding box center [419, 317] width 203 height 18
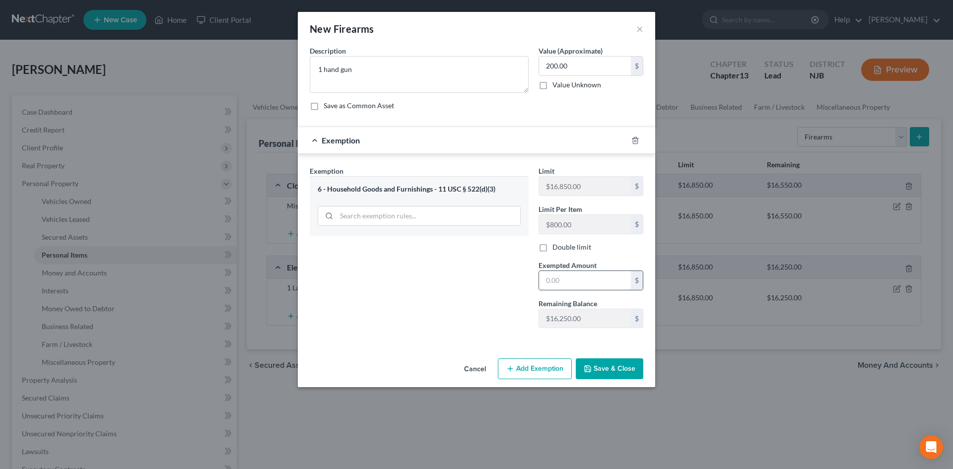
click at [586, 278] on input "text" at bounding box center [585, 280] width 92 height 19
type input "200.00"
click at [609, 372] on button "Save & Close" at bounding box center [609, 368] width 67 height 21
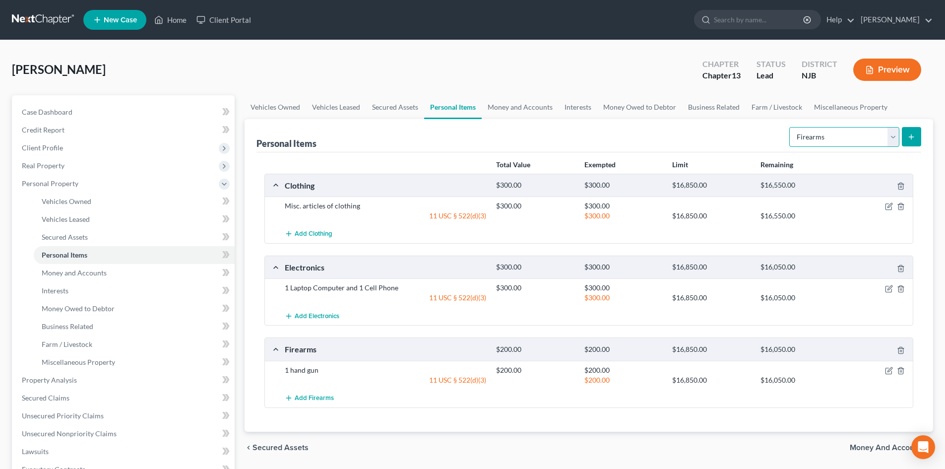
click at [889, 137] on select "Select Item Type Clothing Collectibles Of Value Electronics Firearms Household …" at bounding box center [845, 137] width 110 height 20
select select "household_goods"
click at [791, 127] on select "Select Item Type Clothing Collectibles Of Value Electronics Firearms Household …" at bounding box center [845, 137] width 110 height 20
click at [913, 136] on icon "submit" at bounding box center [912, 137] width 8 height 8
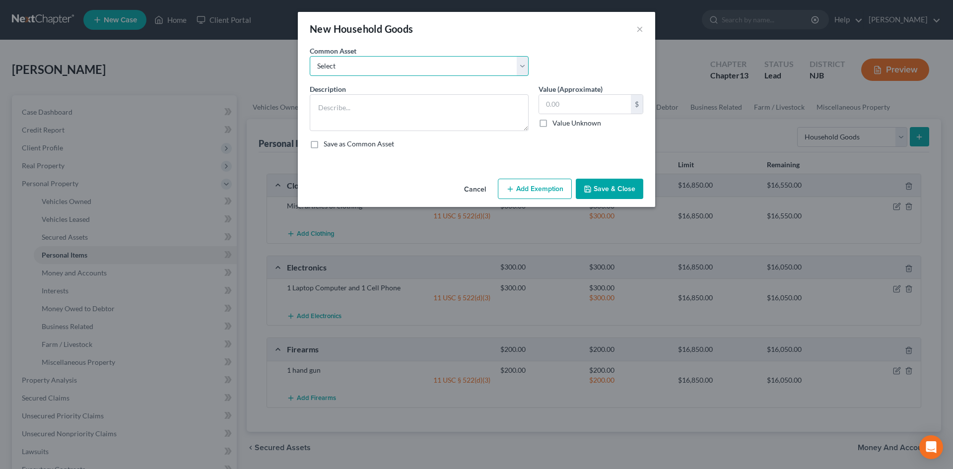
drag, startPoint x: 390, startPoint y: 68, endPoint x: 390, endPoint y: 63, distance: 5.5
click at [390, 64] on select "Select Misc. household goods and furnishings. Misc. household goods and furnish…" at bounding box center [419, 66] width 219 height 20
select select "0"
click at [310, 56] on select "Select Misc. household goods and furnishings. Misc. household goods and furnish…" at bounding box center [419, 66] width 219 height 20
type textarea "Misc. household goods and furnishings."
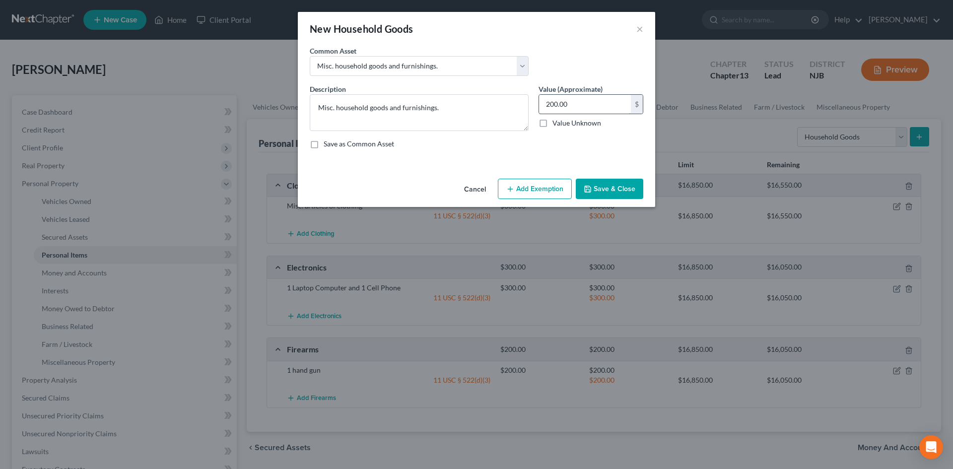
click at [590, 103] on input "200.00" at bounding box center [585, 104] width 92 height 19
type input "1,300.00"
click at [547, 191] on button "Add Exemption" at bounding box center [535, 189] width 74 height 21
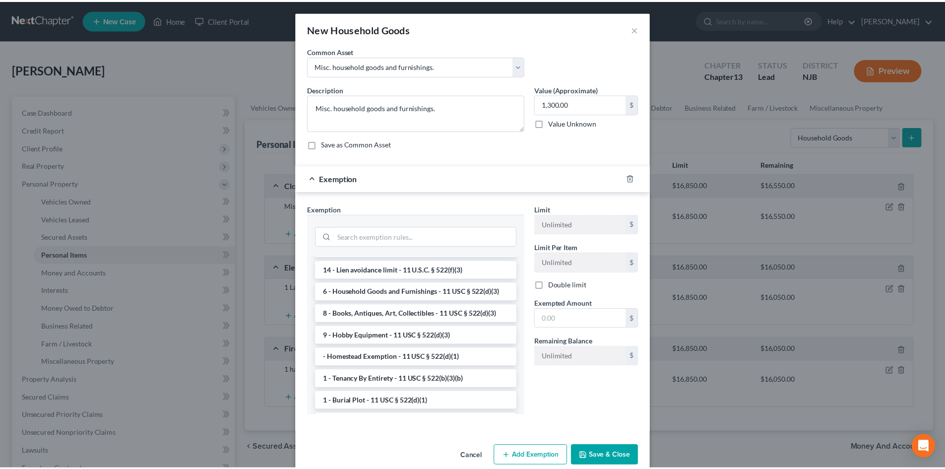
scroll to position [0, 0]
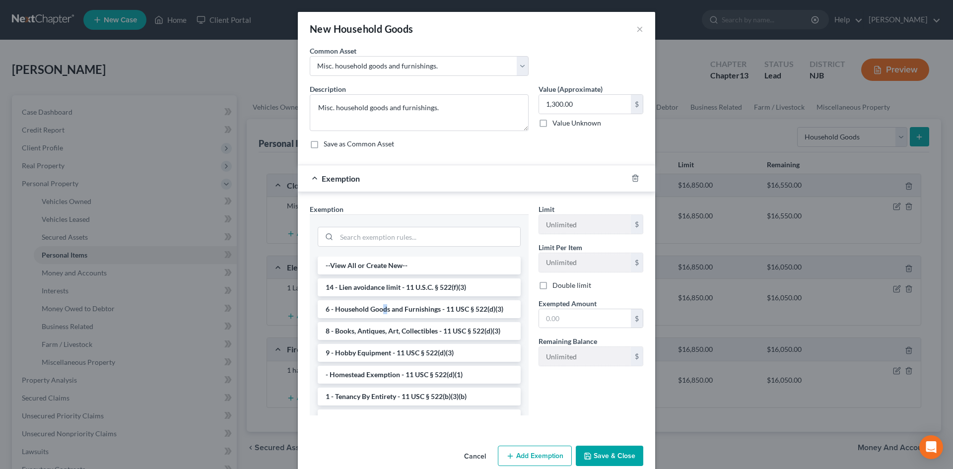
click at [381, 313] on li "6 - Household Goods and Furnishings - 11 USC § 522(d)(3)" at bounding box center [419, 309] width 203 height 18
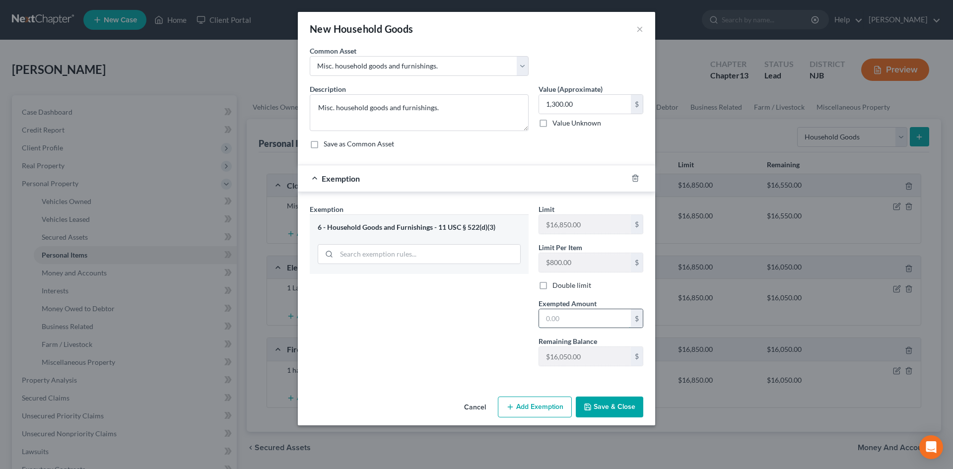
click at [581, 317] on input "text" at bounding box center [585, 318] width 92 height 19
type input "1,300.00"
click at [611, 403] on button "Save & Close" at bounding box center [609, 406] width 67 height 21
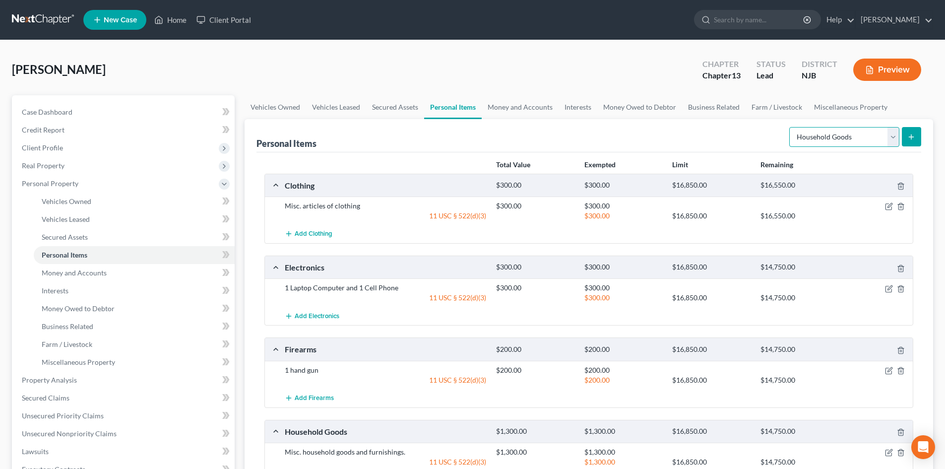
click at [888, 132] on select "Select Item Type Clothing Collectibles Of Value Electronics Firearms Household …" at bounding box center [845, 137] width 110 height 20
select select "jewelry"
click at [791, 127] on select "Select Item Type Clothing Collectibles Of Value Electronics Firearms Household …" at bounding box center [845, 137] width 110 height 20
click at [908, 137] on icon "submit" at bounding box center [912, 137] width 8 height 8
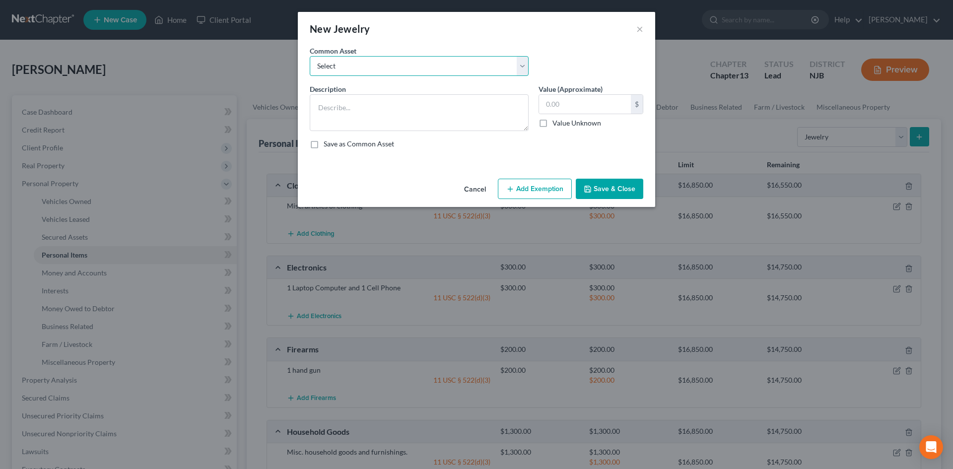
click at [372, 61] on select "Select Misc. costume jewelry Misc. costume Jewelry 1 watch 1 Faux Gold Necklace" at bounding box center [419, 66] width 219 height 20
select select "1"
click at [310, 56] on select "Select Misc. costume jewelry Misc. costume Jewelry 1 watch 1 Faux Gold Necklace" at bounding box center [419, 66] width 219 height 20
type textarea "Misc. costume Jewelry"
click at [548, 106] on input "100.00" at bounding box center [585, 104] width 92 height 19
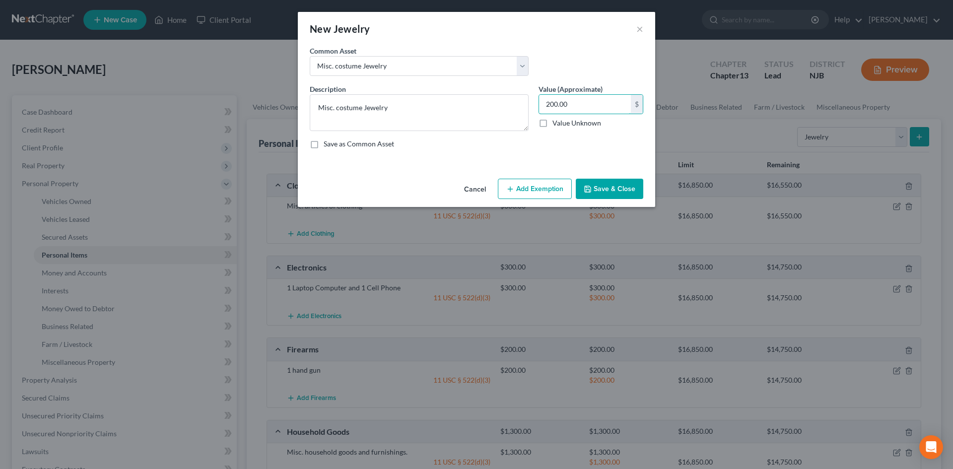
type input "200.00"
click at [546, 191] on button "Add Exemption" at bounding box center [535, 189] width 74 height 21
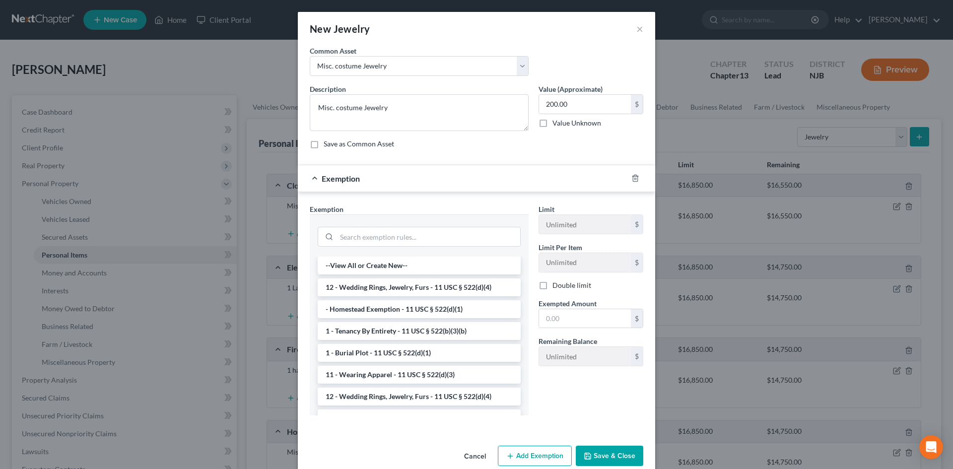
click at [384, 282] on li "12 - Wedding Rings, Jewelry, Furs - 11 USC § 522(d)(4)" at bounding box center [419, 287] width 203 height 18
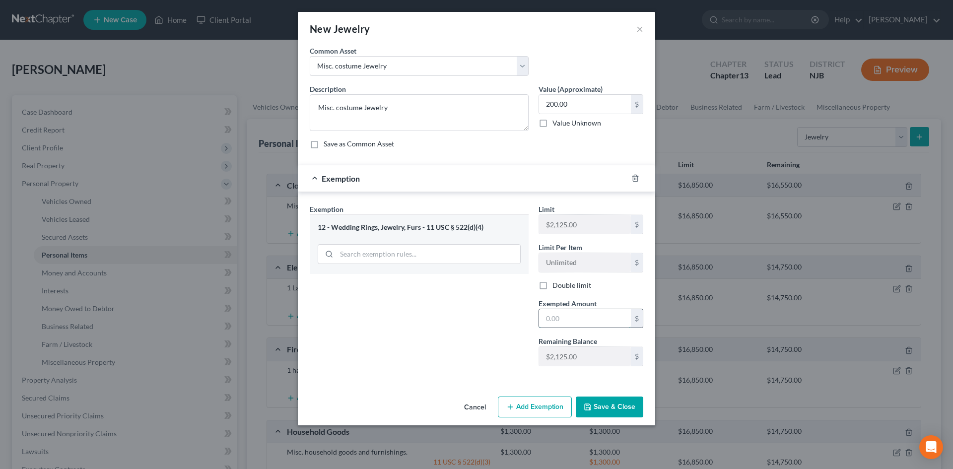
click at [593, 311] on input "text" at bounding box center [585, 318] width 92 height 19
type input "200.00"
click at [613, 413] on button "Save & Close" at bounding box center [609, 406] width 67 height 21
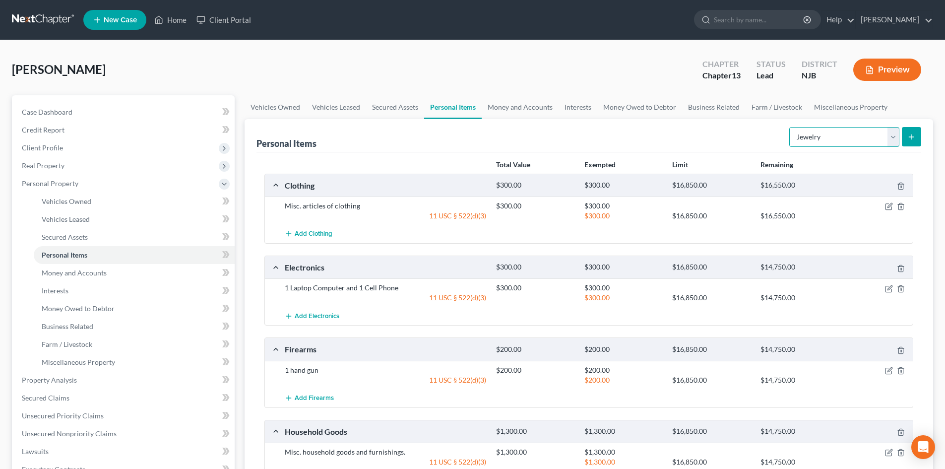
click at [894, 130] on select "Select Item Type Clothing Collectibles Of Value Electronics Firearms Household …" at bounding box center [845, 137] width 110 height 20
click at [923, 248] on div "Personal Items Select Item Type Clothing Collectibles Of Value Electronics Fire…" at bounding box center [589, 357] width 689 height 476
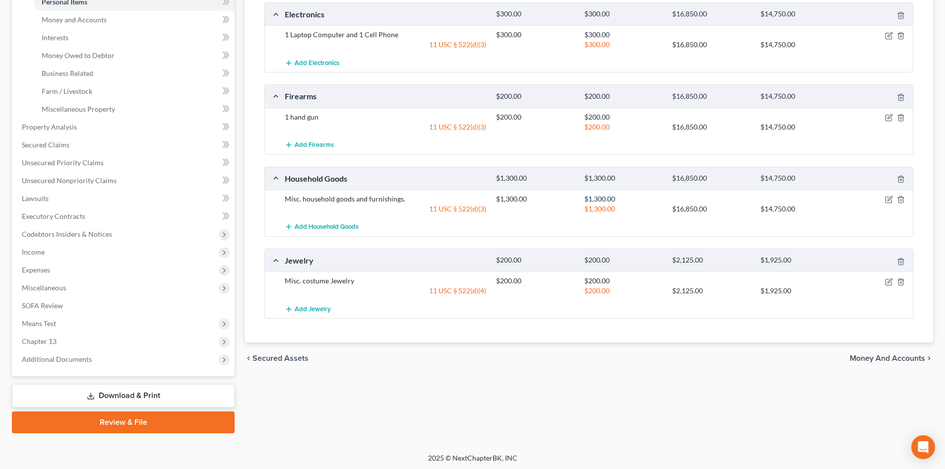
scroll to position [255, 0]
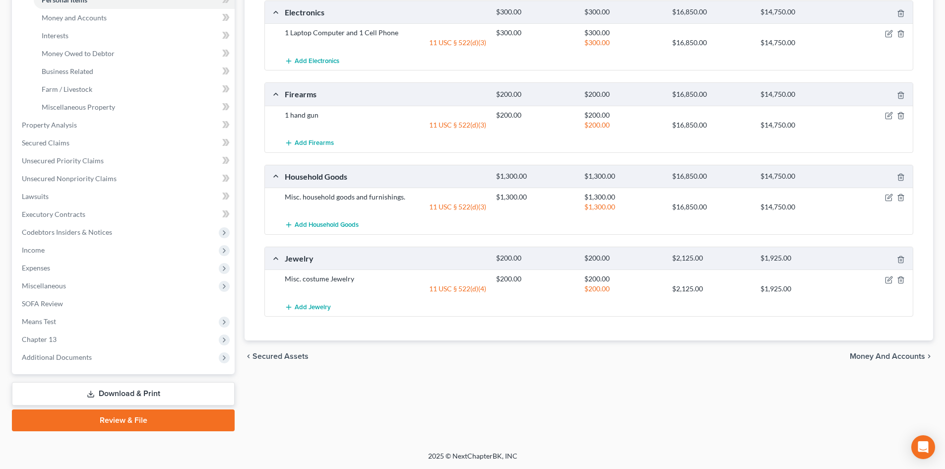
click at [889, 353] on span "Money and Accounts" at bounding box center [887, 356] width 75 height 8
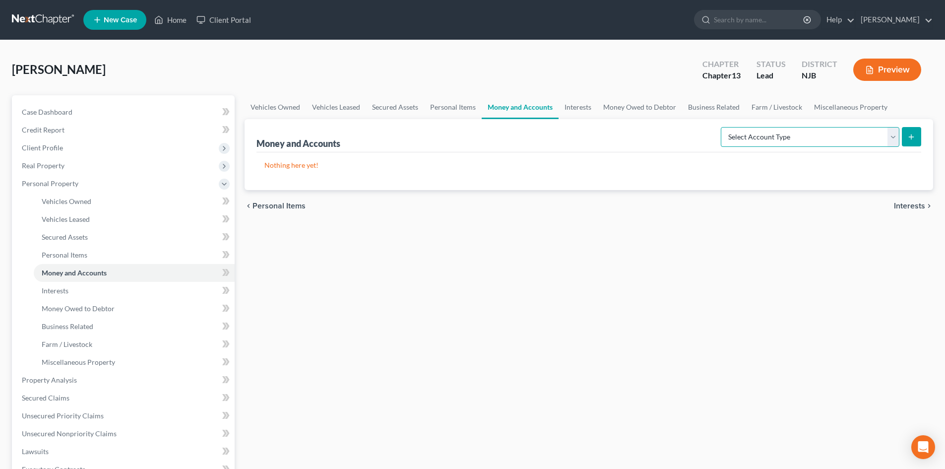
click at [899, 135] on select "Select Account Type Brokerage Cash on Hand Certificates of Deposit Checking Acc…" at bounding box center [810, 137] width 179 height 20
select select "savings"
click at [723, 127] on select "Select Account Type Brokerage Cash on Hand Certificates of Deposit Checking Acc…" at bounding box center [810, 137] width 179 height 20
click at [912, 137] on line "submit" at bounding box center [912, 136] width 0 height 4
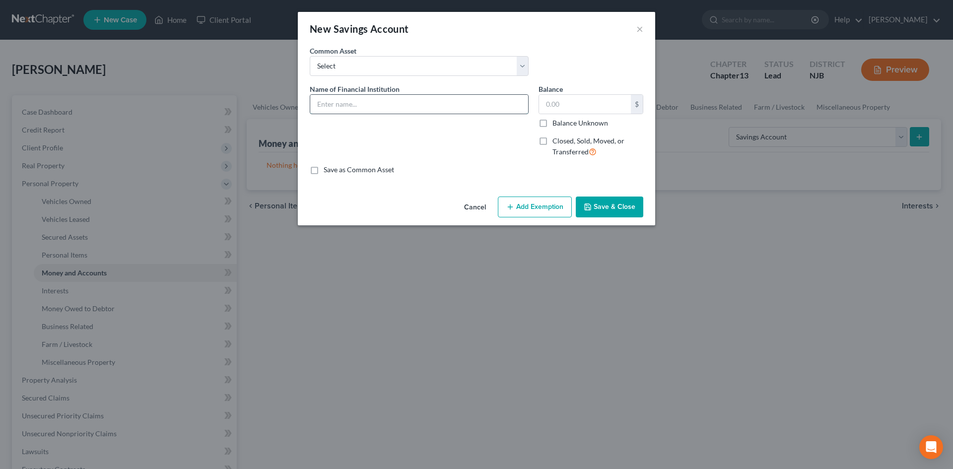
click at [315, 104] on input "text" at bounding box center [419, 104] width 218 height 19
type input "Capital 360 Savings Account"
type input "31.00"
click at [516, 207] on button "Add Exemption" at bounding box center [535, 207] width 74 height 21
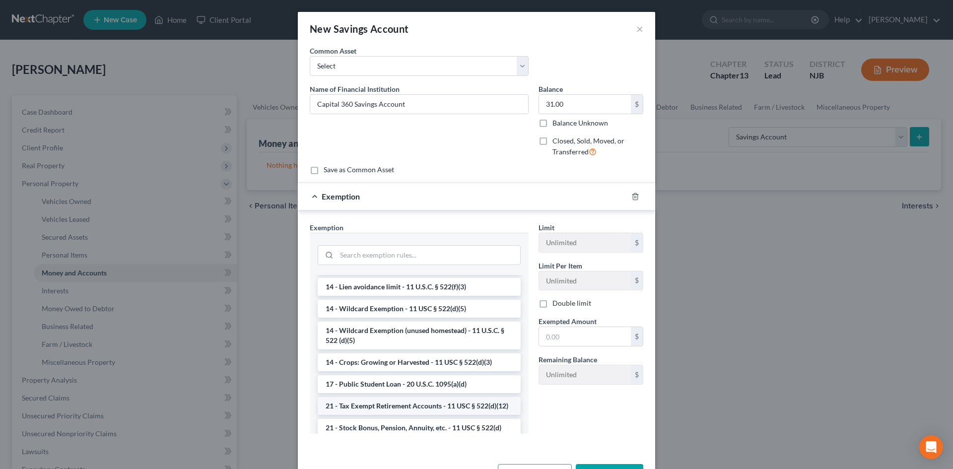
scroll to position [224, 0]
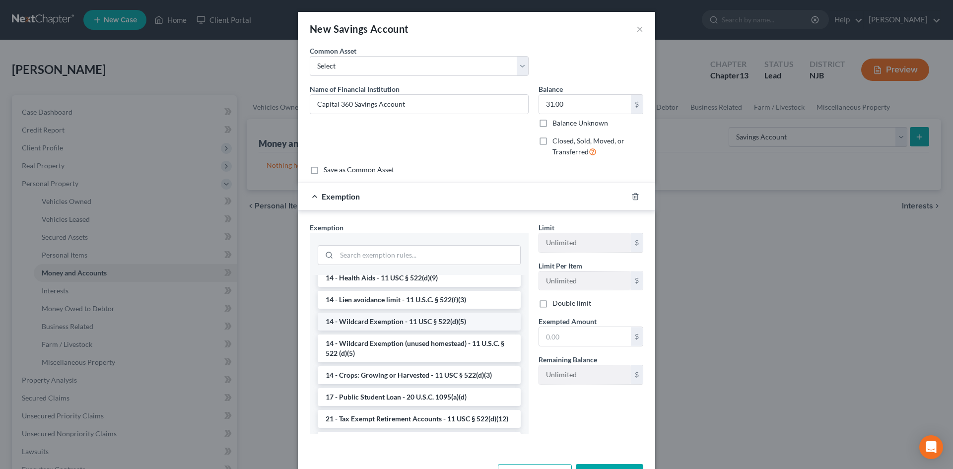
click at [354, 330] on li "14 - Wildcard Exemption - 11 USC § 522(d)(5)" at bounding box center [419, 322] width 203 height 18
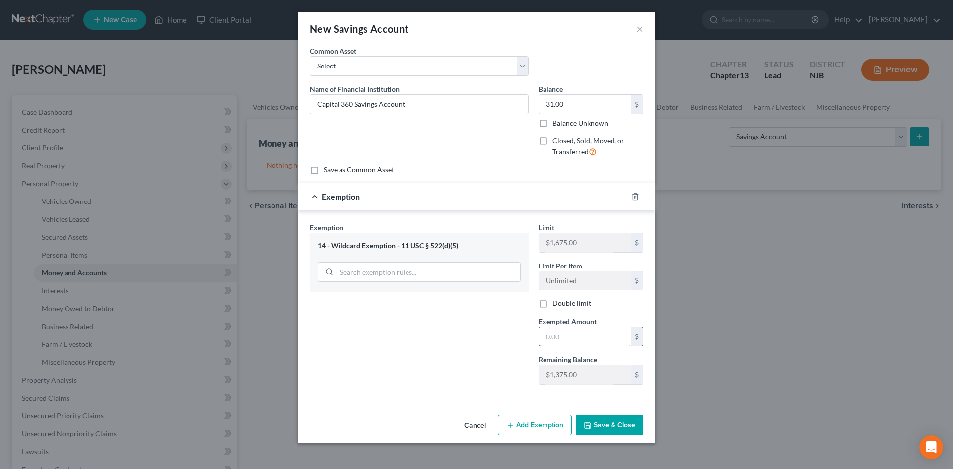
click at [577, 346] on input "text" at bounding box center [585, 336] width 92 height 19
type input "31.00"
click at [616, 420] on button "Save & Close" at bounding box center [609, 425] width 67 height 21
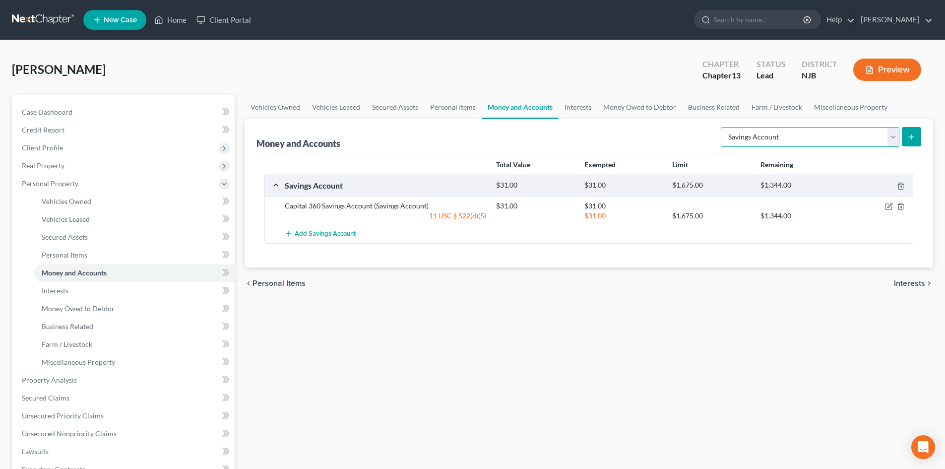
click at [893, 139] on select "Select Account Type Brokerage Cash on Hand Certificates of Deposit Checking Acc…" at bounding box center [810, 137] width 179 height 20
select select "checking"
click at [723, 127] on select "Select Account Type Brokerage Cash on Hand Certificates of Deposit Checking Acc…" at bounding box center [810, 137] width 179 height 20
click at [913, 138] on icon "submit" at bounding box center [912, 137] width 8 height 8
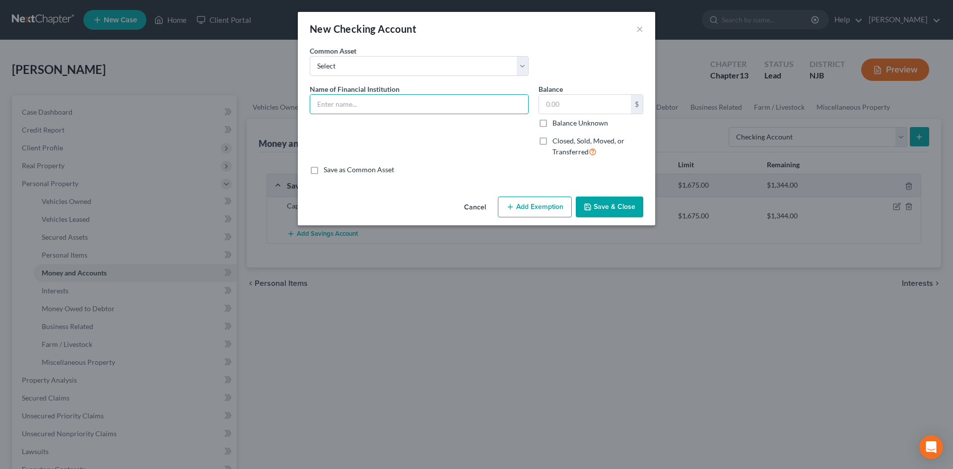
drag, startPoint x: 419, startPoint y: 102, endPoint x: 402, endPoint y: 84, distance: 24.2
click at [419, 102] on input "text" at bounding box center [419, 104] width 218 height 19
type input "Joint Checking at TD Bank"
type input "600.00"
click at [546, 210] on button "Add Exemption" at bounding box center [535, 207] width 74 height 21
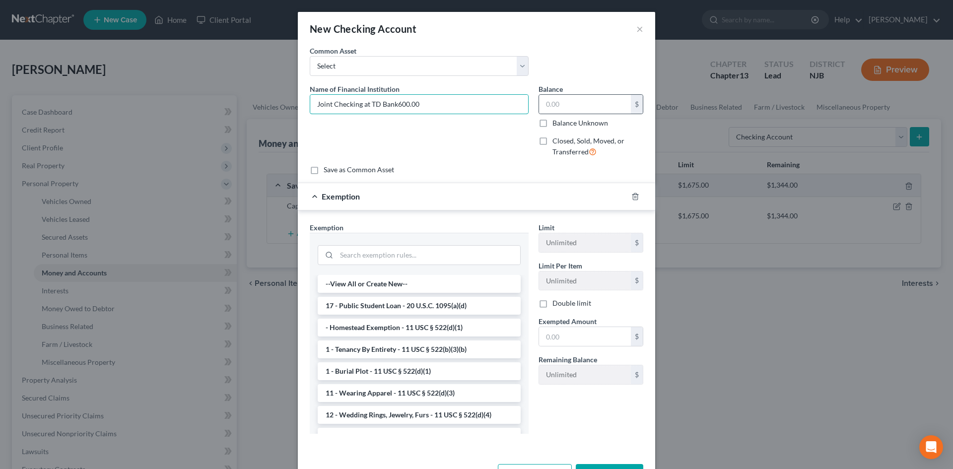
type input "Joint Checking at TD Bank"
click at [584, 93] on div "Balance $ Balance Unknown Balance Undetermined $ Balance Unknown" at bounding box center [590, 106] width 105 height 44
click at [555, 106] on input "text" at bounding box center [585, 104] width 92 height 19
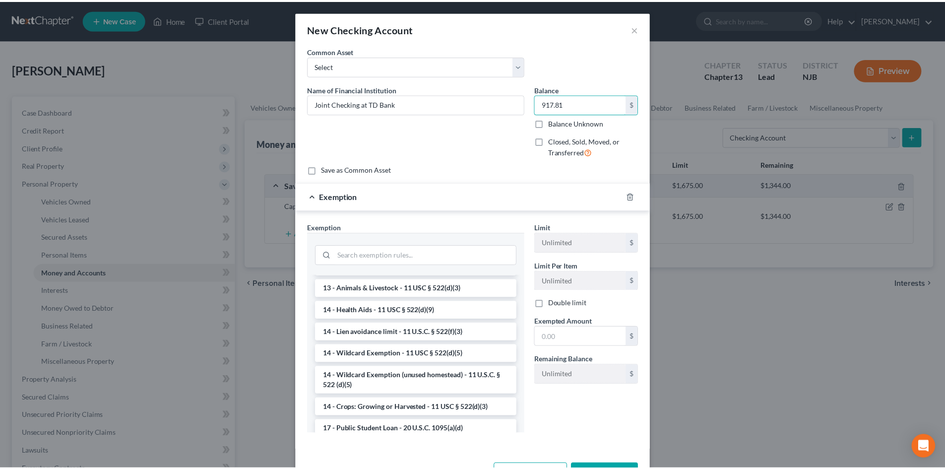
scroll to position [149, 0]
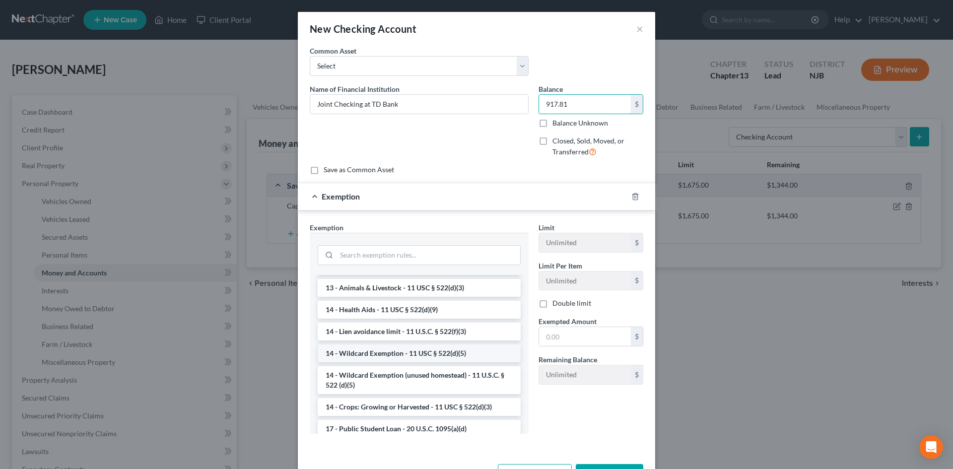
type input "917.81"
click at [375, 351] on li "14 - Wildcard Exemption - 11 USC § 522(d)(5)" at bounding box center [419, 353] width 203 height 18
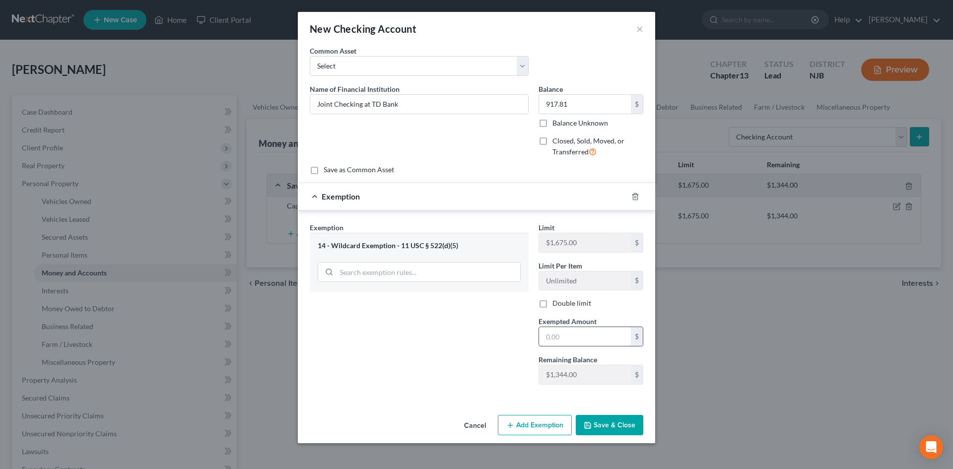
click at [602, 336] on input "text" at bounding box center [585, 336] width 92 height 19
type input "917.81"
click at [608, 429] on button "Save & Close" at bounding box center [609, 425] width 67 height 21
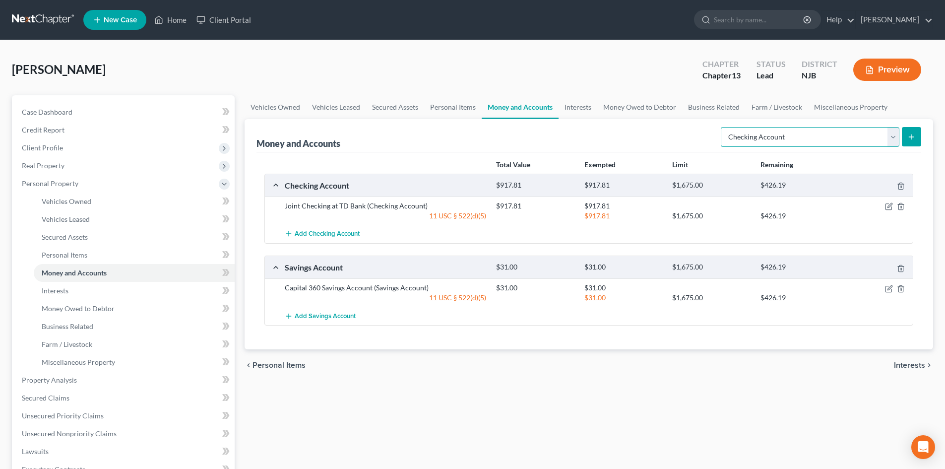
click at [892, 136] on select "Select Account Type Brokerage Cash on Hand Certificates of Deposit Checking Acc…" at bounding box center [810, 137] width 179 height 20
click at [830, 382] on div "Vehicles Owned Vehicles Leased Secured Assets Personal Items Money and Accounts…" at bounding box center [589, 390] width 699 height 591
click at [912, 364] on span "Interests" at bounding box center [909, 365] width 31 height 8
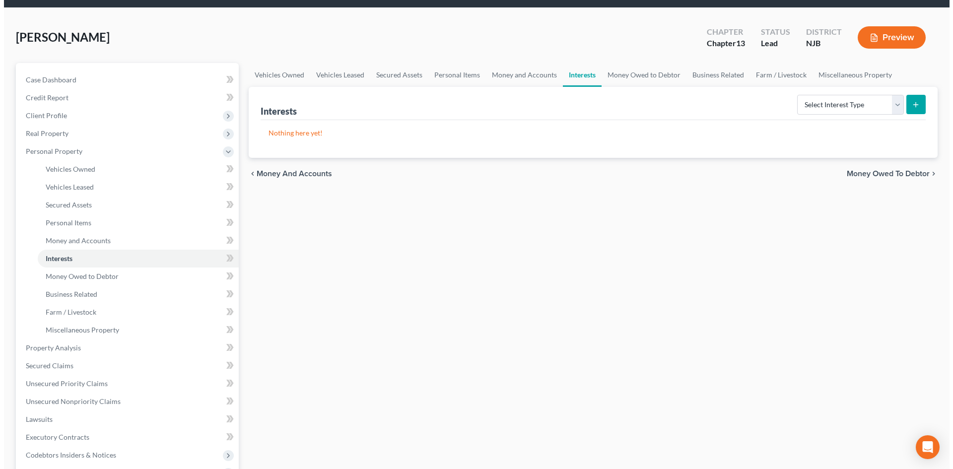
scroll to position [50, 0]
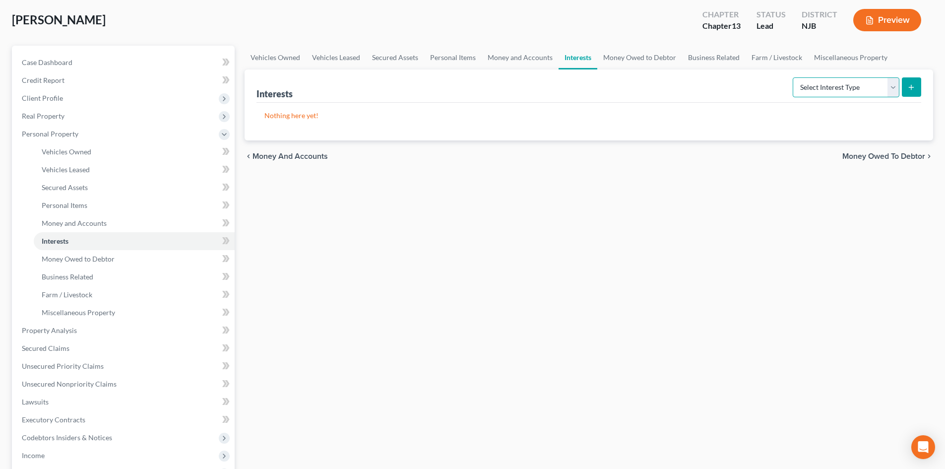
click at [890, 86] on select "Select Interest Type 401K Annuity Bond Education IRA Government Bond Government…" at bounding box center [846, 87] width 107 height 20
select select "pension_plan"
click at [794, 77] on select "Select Interest Type 401K Annuity Bond Education IRA Government Bond Government…" at bounding box center [846, 87] width 107 height 20
click at [910, 82] on button "submit" at bounding box center [911, 86] width 19 height 19
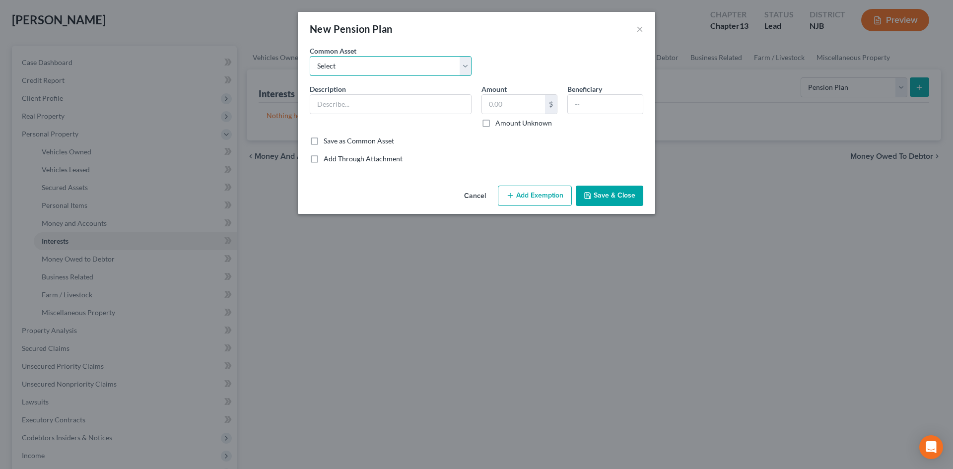
click at [372, 75] on select "Select MetLife Retirement Account # 00046 TPAF Pension Gerresheimer Glass Pensi…" at bounding box center [391, 66] width 162 height 20
select select "13"
click at [310, 56] on select "Select MetLife Retirement Account # 00046 TPAF Pension Gerresheimer Glass Pensi…" at bounding box center [391, 66] width 162 height 20
type input "PERS"
click at [536, 104] on input "1,133.99" at bounding box center [513, 104] width 63 height 19
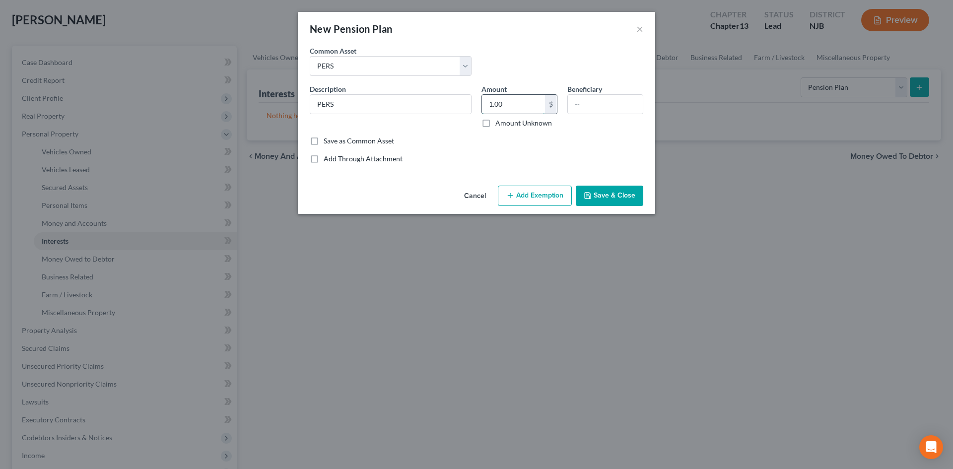
drag, startPoint x: 536, startPoint y: 104, endPoint x: 508, endPoint y: 102, distance: 28.8
click at [508, 102] on input "1.00" at bounding box center [513, 104] width 63 height 19
click at [509, 105] on input "1.00" at bounding box center [513, 104] width 63 height 19
type input "171,600"
type input "Debtor"
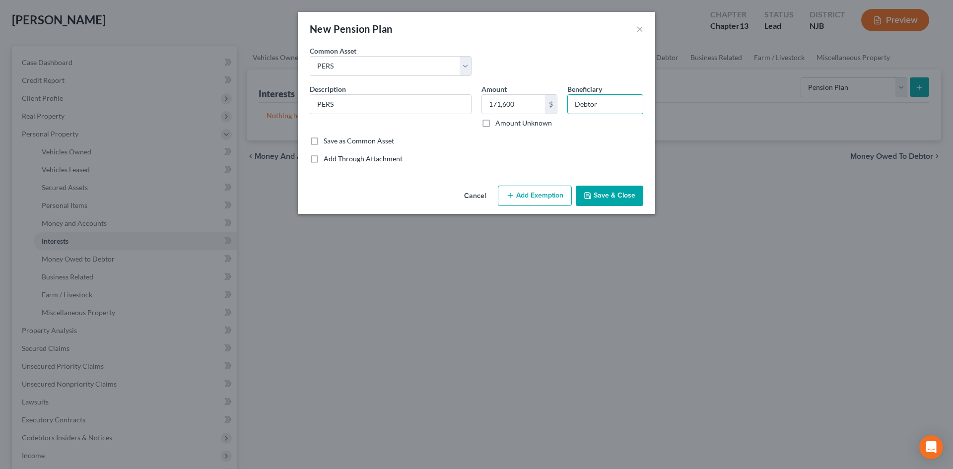
click at [523, 193] on button "Add Exemption" at bounding box center [535, 196] width 74 height 21
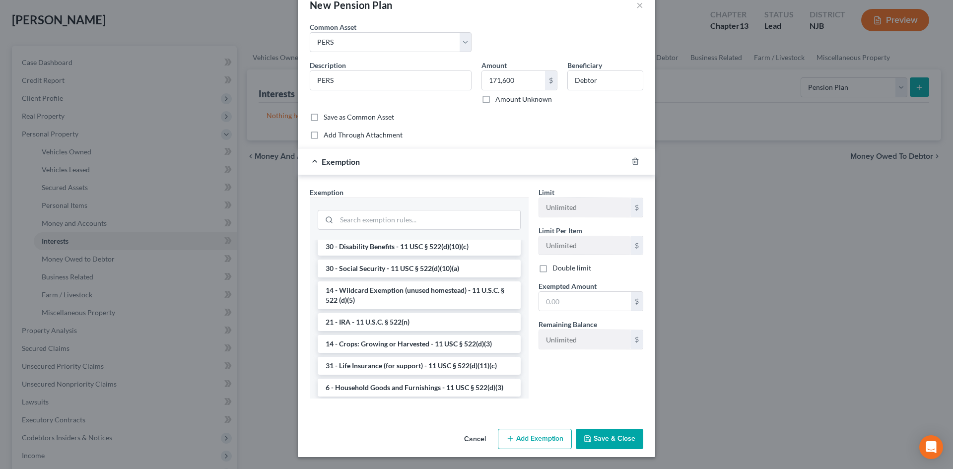
scroll to position [496, 0]
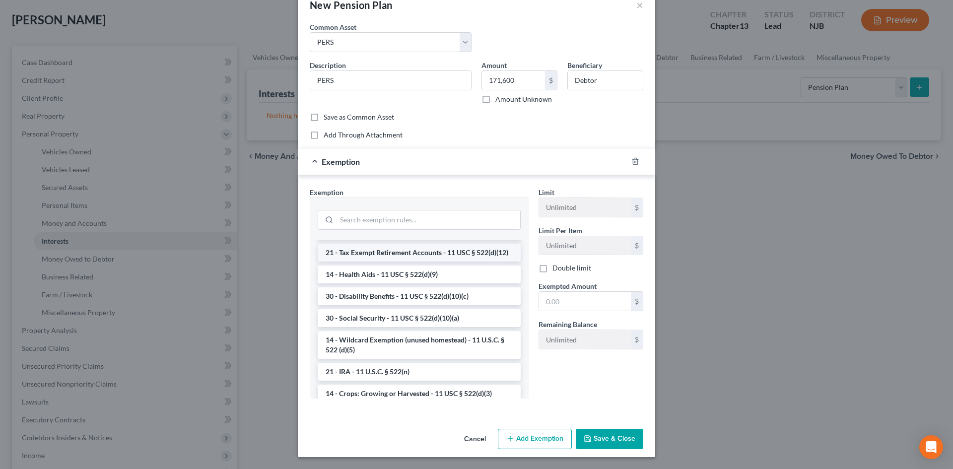
click at [405, 262] on li "21 - Tax Exempt Retirement Accounts - 11 USC § 522(d)(12)" at bounding box center [419, 253] width 203 height 18
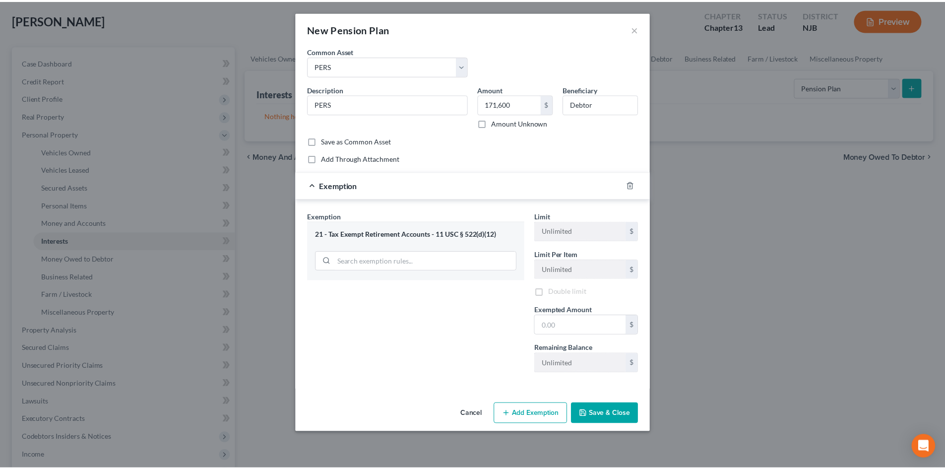
scroll to position [0, 0]
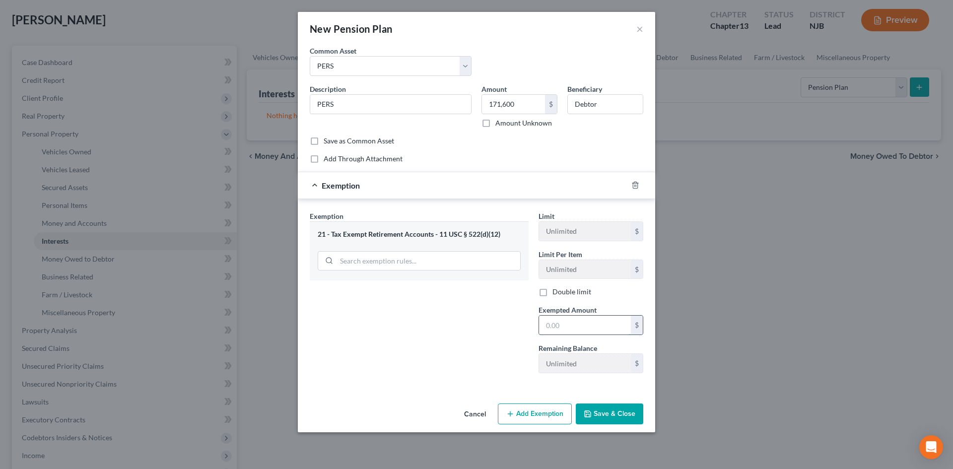
click at [573, 328] on input "text" at bounding box center [585, 325] width 92 height 19
type input "171,600"
type input "PERS Pension"
click at [517, 106] on input "text" at bounding box center [513, 104] width 63 height 19
type input "45,343.00"
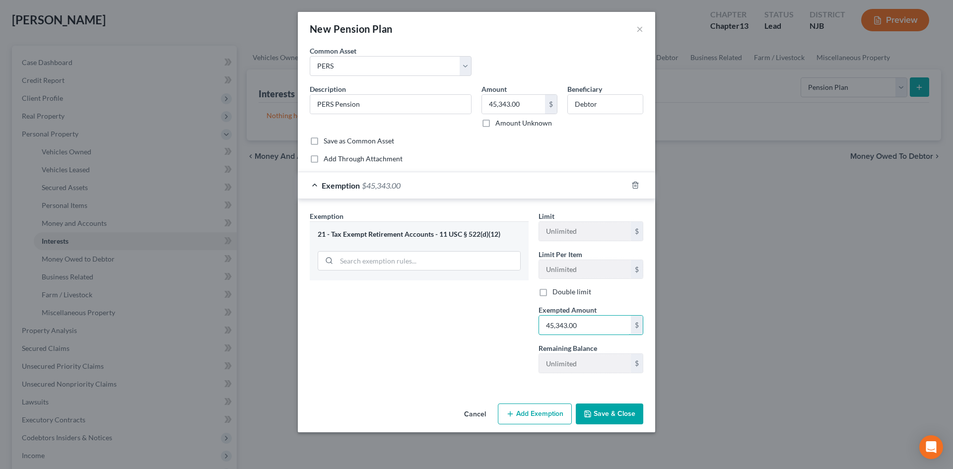
type input "45,343.00"
click at [597, 409] on button "Save & Close" at bounding box center [609, 413] width 67 height 21
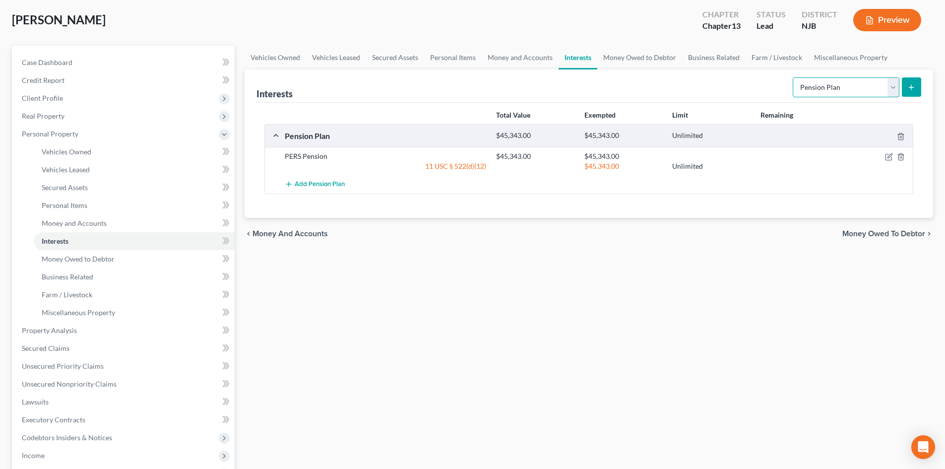
click at [894, 91] on select "Select Interest Type 401K Annuity Bond Education IRA Government Bond Government…" at bounding box center [846, 87] width 107 height 20
select select "term_life_insurance"
click at [794, 77] on select "Select Interest Type 401K Annuity Bond Education IRA Government Bond Government…" at bounding box center [846, 87] width 107 height 20
click at [908, 82] on button "submit" at bounding box center [911, 86] width 19 height 19
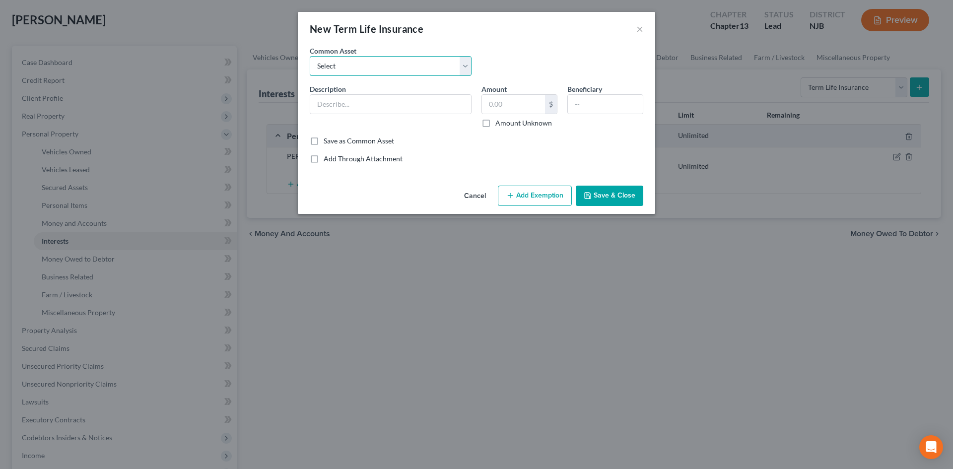
click at [402, 70] on select "Select Navy FCU Term Life Insurance Term Life Insurance with Columbian Life Ins…" at bounding box center [391, 66] width 162 height 20
click at [568, 53] on div "Common Asset Select Navy FCU Term Life Insurance Term Life Insurance with Colum…" at bounding box center [476, 65] width 343 height 38
click at [345, 102] on input "text" at bounding box center [390, 104] width 161 height 19
type input "Term Life Insurance for Debtor"
type input "0.00"
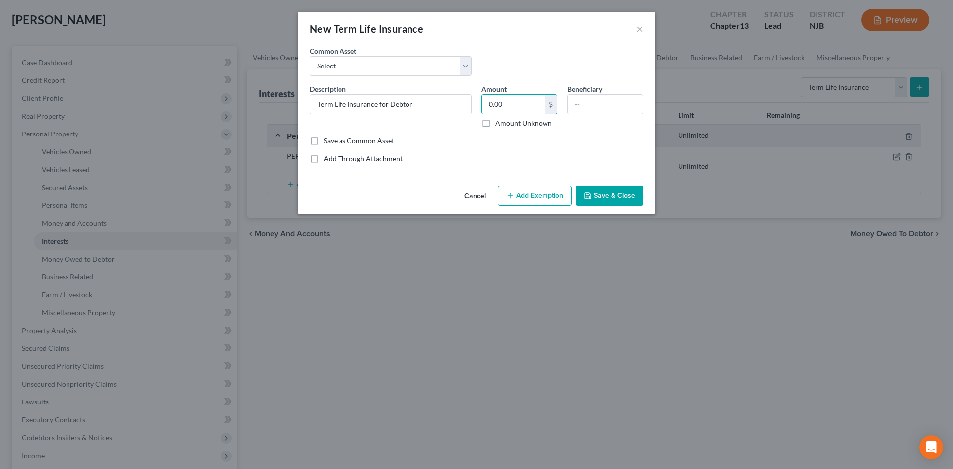
click at [607, 197] on button "Save & Close" at bounding box center [609, 196] width 67 height 21
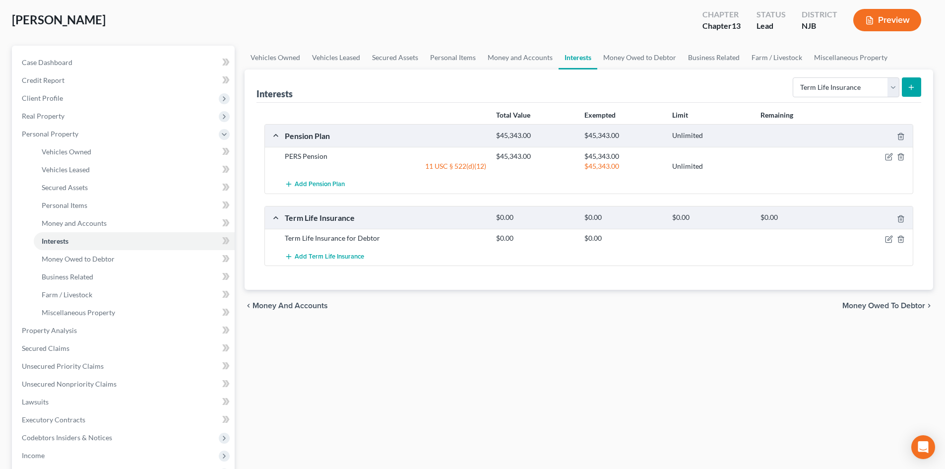
click at [917, 88] on button "submit" at bounding box center [911, 86] width 19 height 19
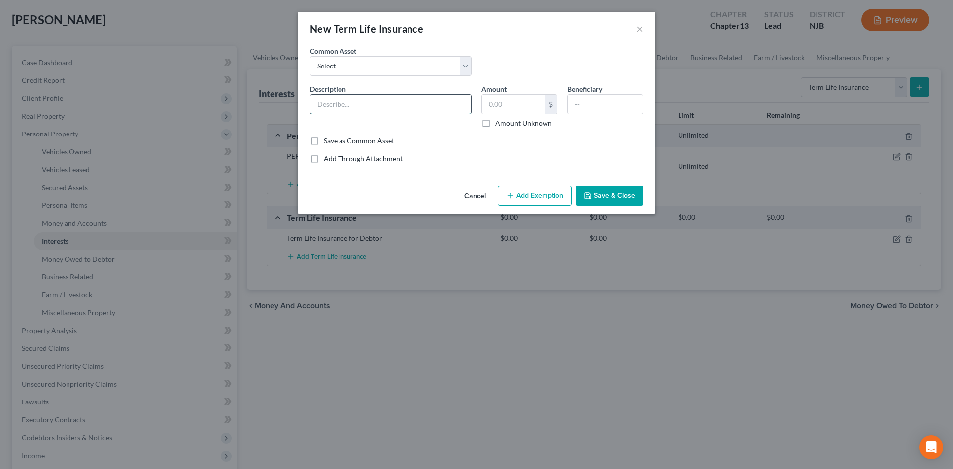
click at [360, 100] on input "text" at bounding box center [390, 104] width 161 height 19
type input "Term Life Insurance for Son"
type input "0.00"
click at [589, 105] on input "text" at bounding box center [605, 104] width 75 height 19
type input "Family"
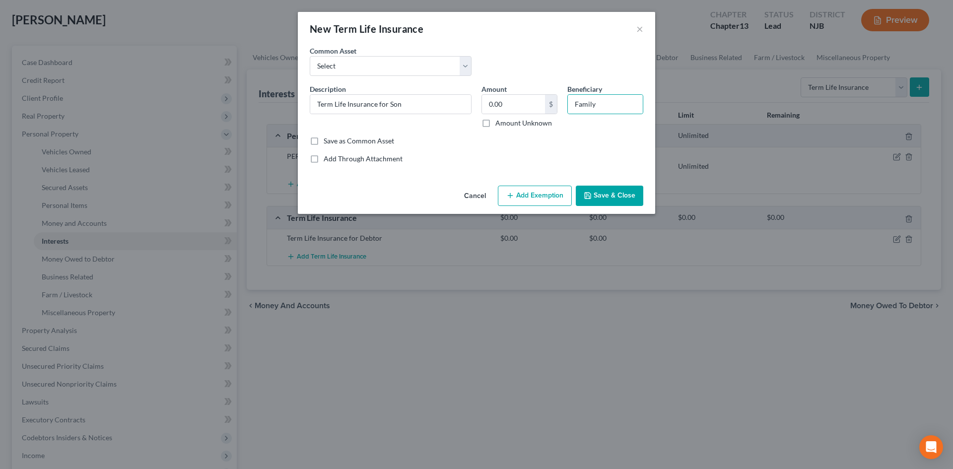
click at [602, 202] on button "Save & Close" at bounding box center [609, 196] width 67 height 21
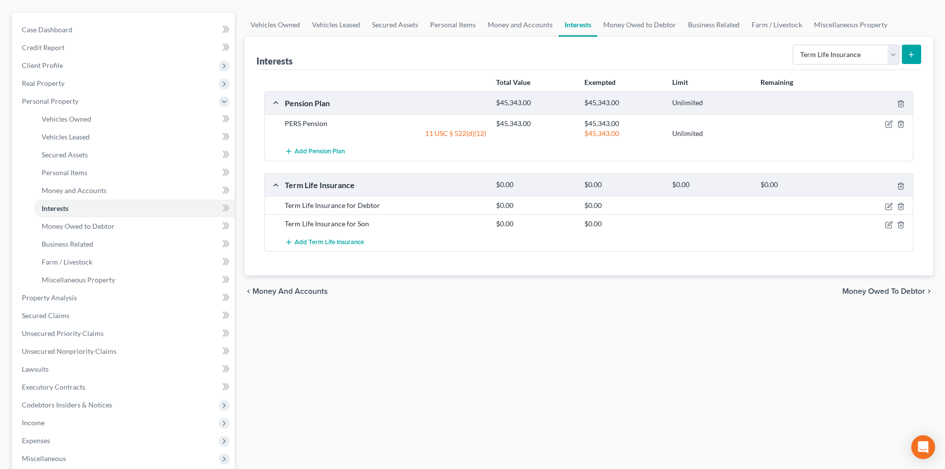
scroll to position [99, 0]
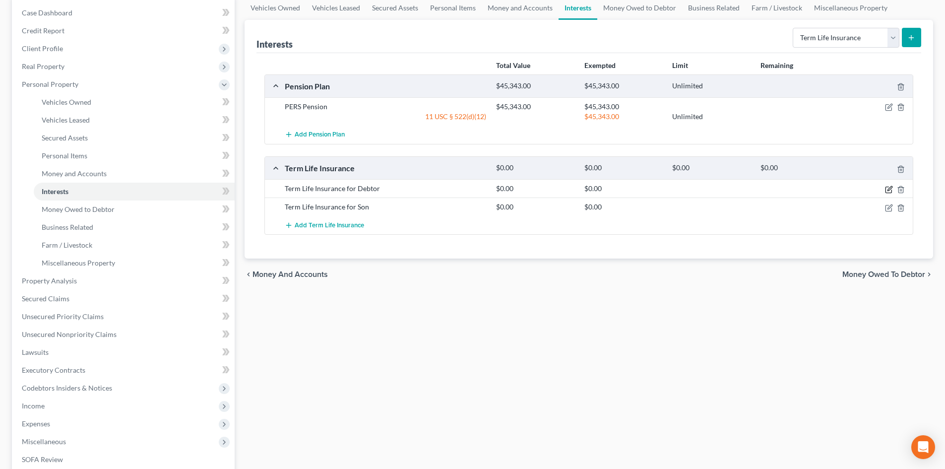
click at [892, 186] on icon "button" at bounding box center [890, 188] width 4 height 4
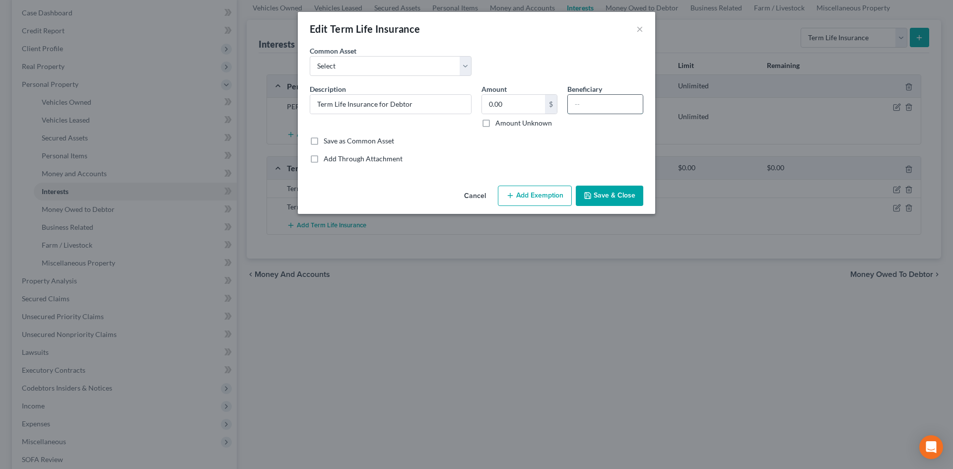
click at [601, 96] on input "text" at bounding box center [605, 104] width 75 height 19
type input "Family"
click at [616, 200] on button "Save & Close" at bounding box center [609, 196] width 67 height 21
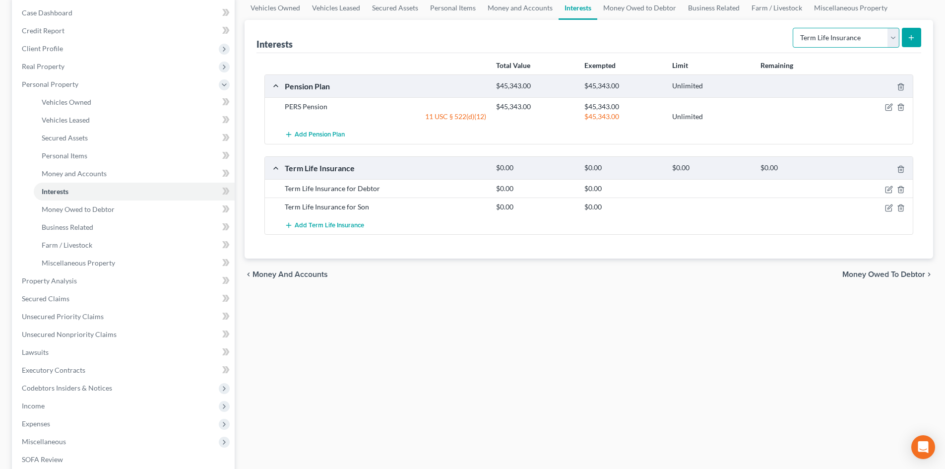
click at [891, 40] on select "Select Interest Type 401K Annuity Bond Education IRA Government Bond Government…" at bounding box center [846, 38] width 107 height 20
click at [687, 262] on div "chevron_left Money and Accounts Money Owed to Debtor chevron_right" at bounding box center [589, 275] width 689 height 32
click at [907, 277] on span "Money Owed to Debtor" at bounding box center [884, 274] width 83 height 8
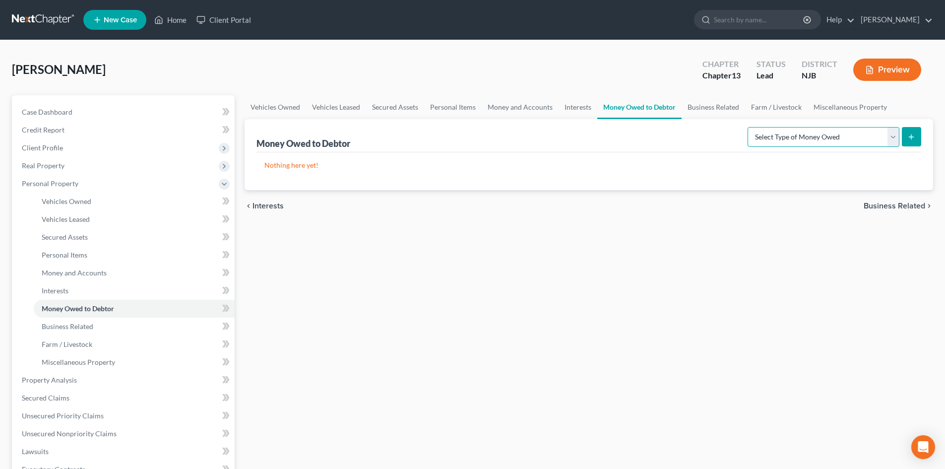
click at [893, 136] on select "Select Type of Money Owed Accounts Receivable Alimony Child Support Claims Agai…" at bounding box center [824, 137] width 152 height 20
click at [644, 313] on div "Vehicles Owned Vehicles Leased Secured Assets Personal Items Money and Accounts…" at bounding box center [589, 390] width 699 height 591
click at [916, 207] on span "Business Related" at bounding box center [895, 206] width 62 height 8
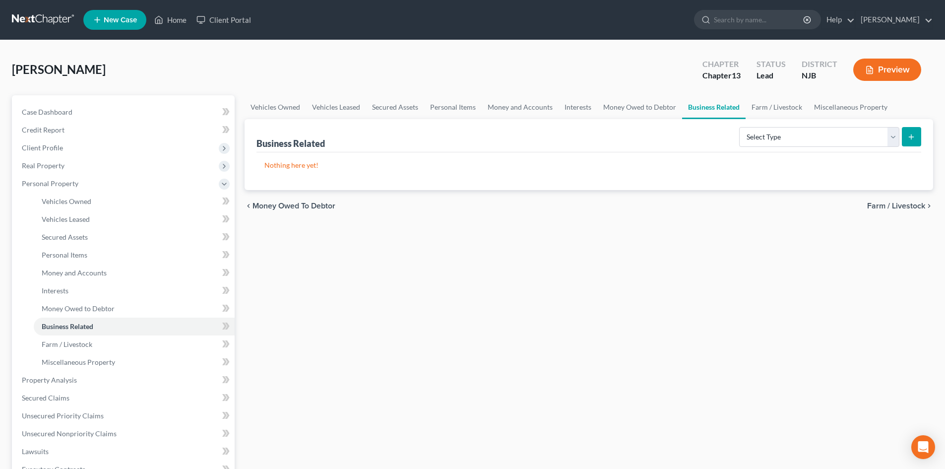
click at [905, 204] on span "Farm / Livestock" at bounding box center [896, 206] width 58 height 8
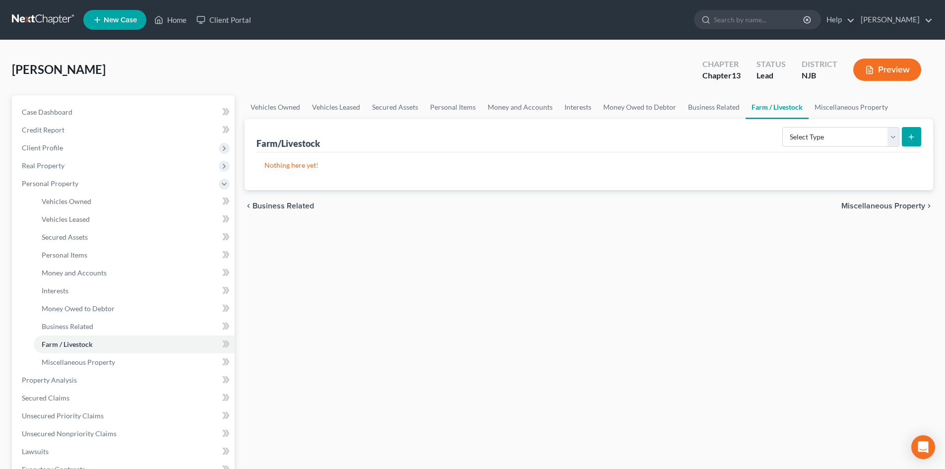
click at [904, 204] on span "Miscellaneous Property" at bounding box center [884, 206] width 84 height 8
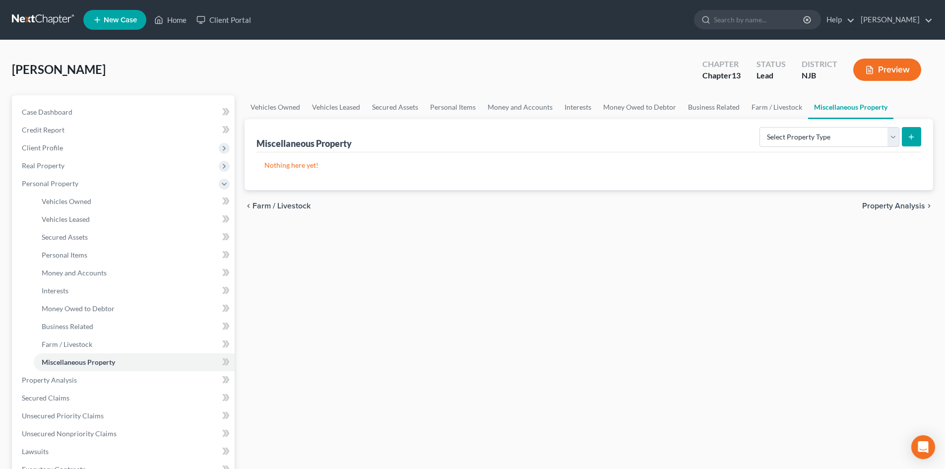
click at [902, 200] on div "chevron_left Farm / Livestock Property Analysis chevron_right" at bounding box center [589, 206] width 689 height 32
click at [903, 204] on span "Property Analysis" at bounding box center [893, 206] width 63 height 8
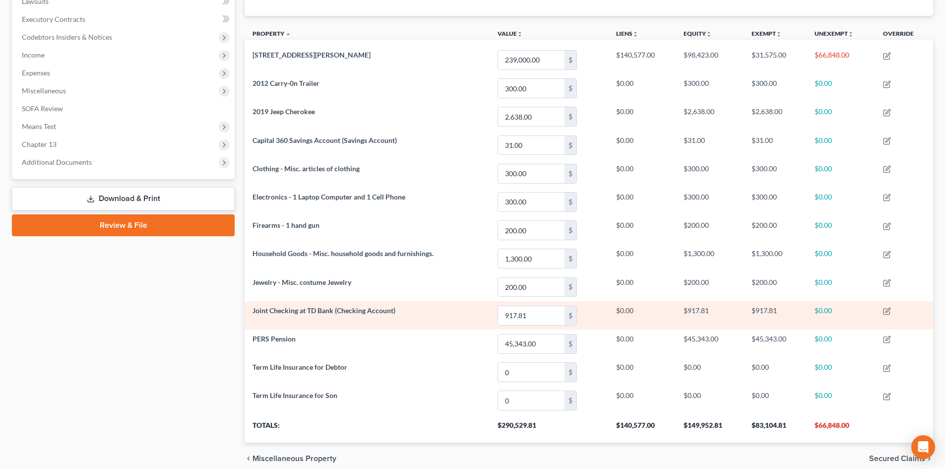
scroll to position [315, 0]
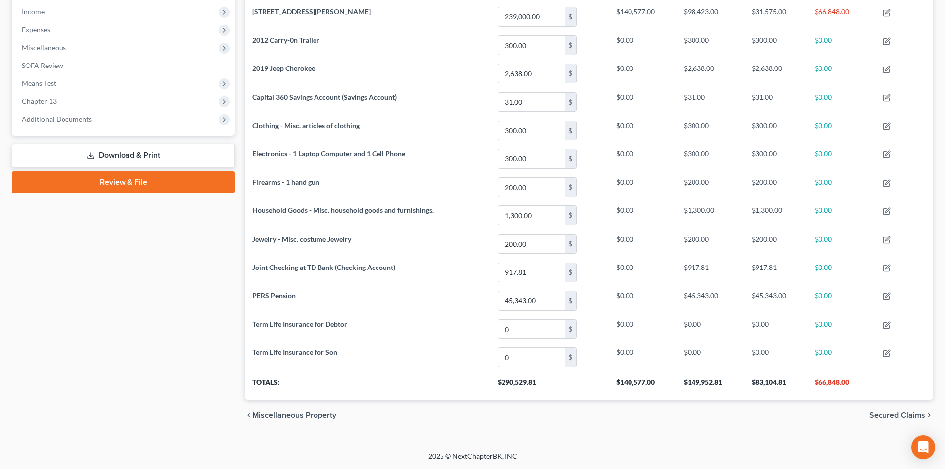
click at [887, 418] on span "Secured Claims" at bounding box center [897, 415] width 56 height 8
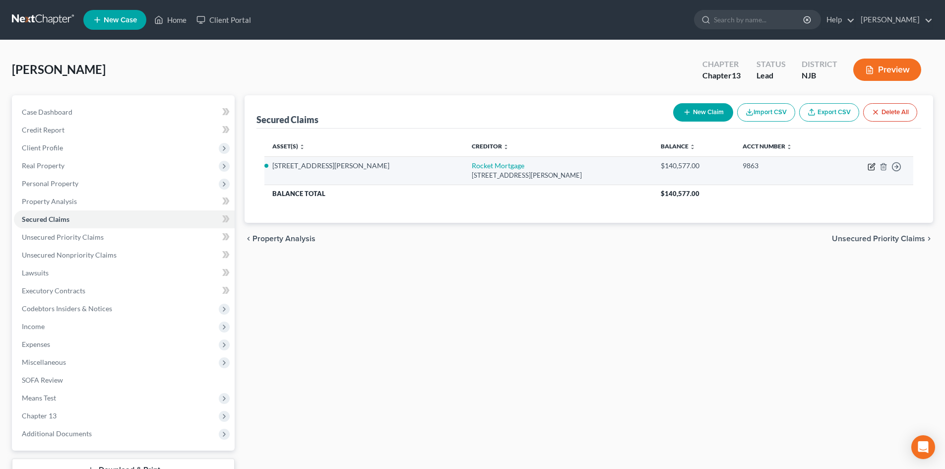
click at [871, 170] on icon "button" at bounding box center [871, 167] width 6 height 6
select select "23"
select select "2"
select select "0"
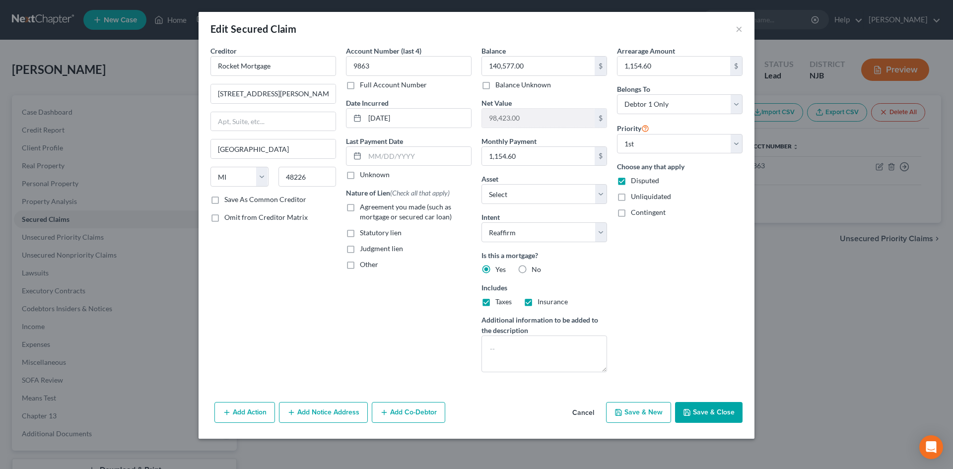
click at [360, 206] on label "Agreement you made (such as mortgage or secured car loan)" at bounding box center [416, 212] width 112 height 20
click at [364, 206] on input "Agreement you made (such as mortgage or secured car loan)" at bounding box center [367, 205] width 6 height 6
checkbox input "true"
click at [224, 201] on label "Save As Common Creditor" at bounding box center [265, 200] width 82 height 10
click at [228, 201] on input "Save As Common Creditor" at bounding box center [231, 198] width 6 height 6
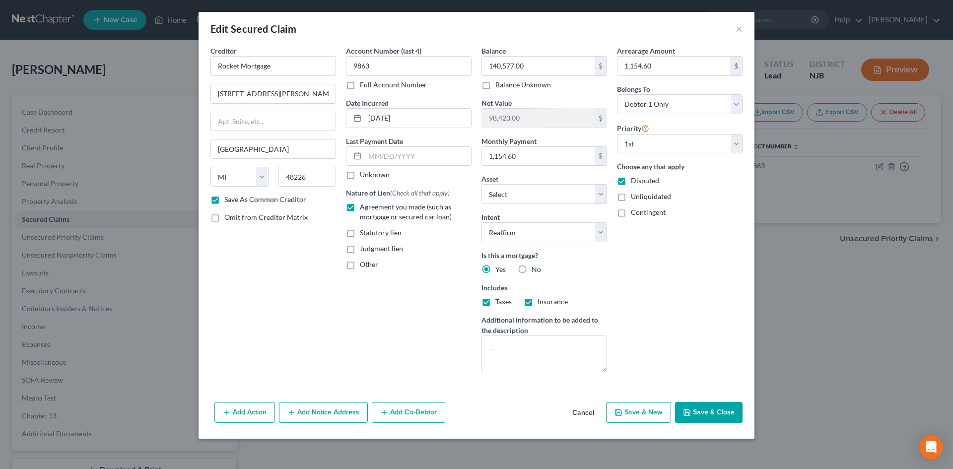
click at [711, 417] on button "Save & Close" at bounding box center [708, 412] width 67 height 21
checkbox input "false"
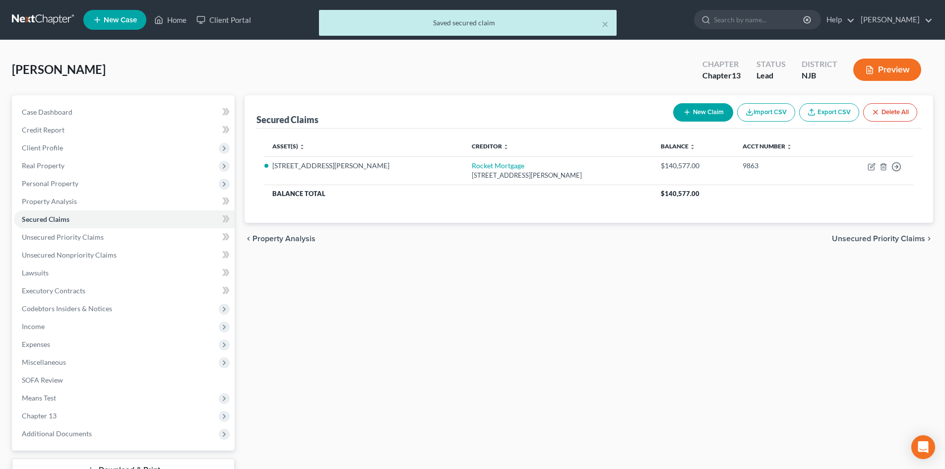
click at [896, 236] on span "Unsecured Priority Claims" at bounding box center [878, 239] width 93 height 8
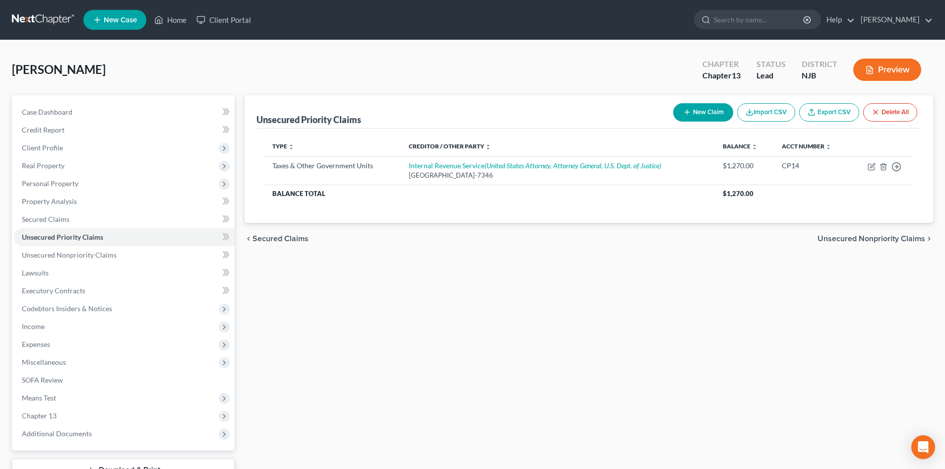
click at [881, 240] on span "Unsecured Nonpriority Claims" at bounding box center [872, 239] width 108 height 8
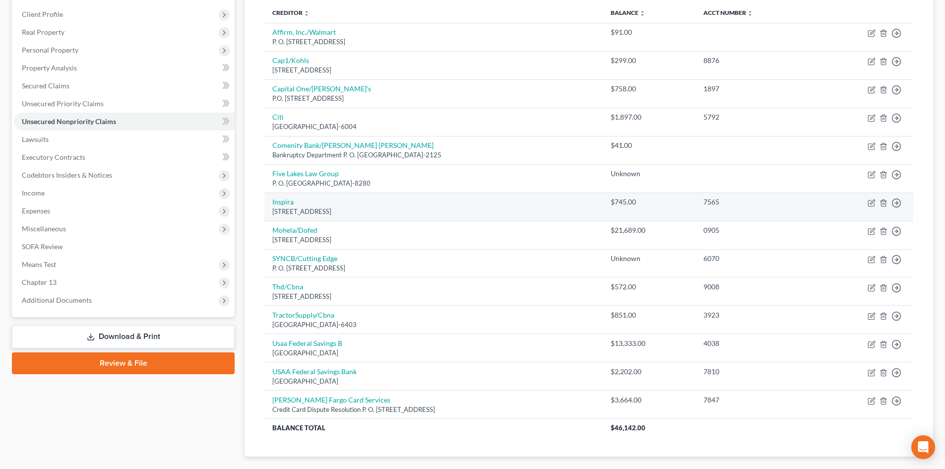
scroll to position [191, 0]
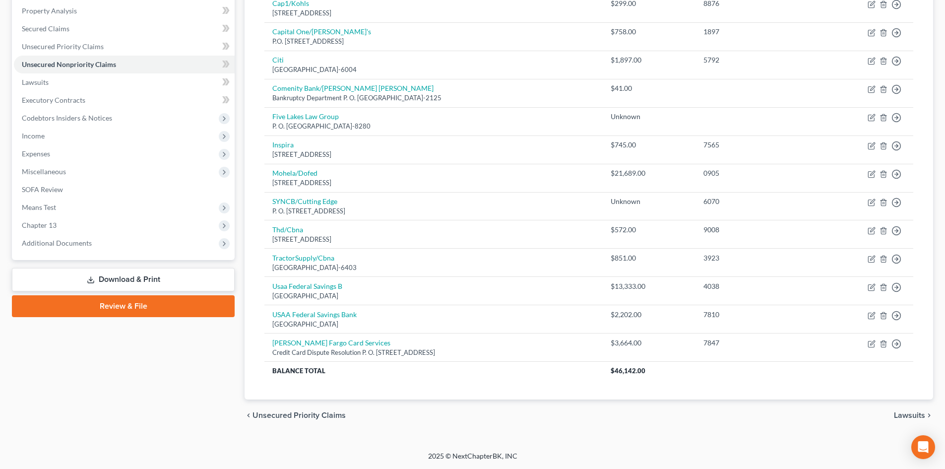
click at [910, 414] on span "Lawsuits" at bounding box center [909, 415] width 31 height 8
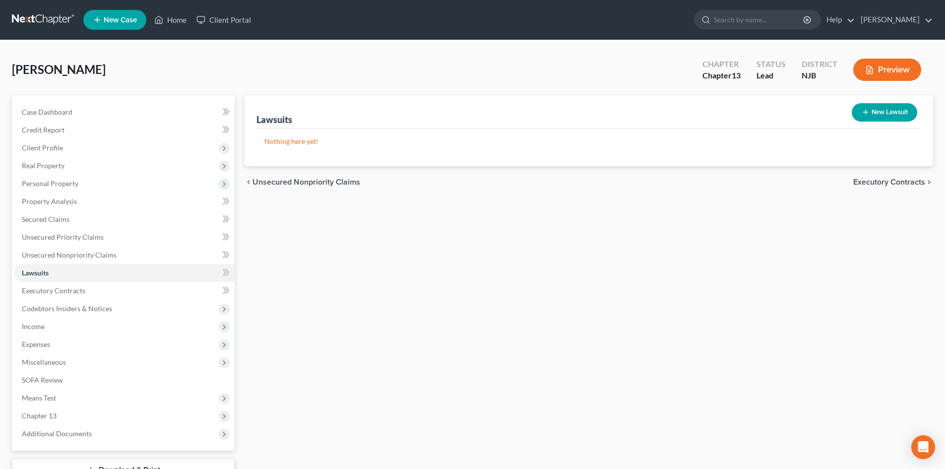
click at [882, 180] on span "Executory Contracts" at bounding box center [890, 182] width 72 height 8
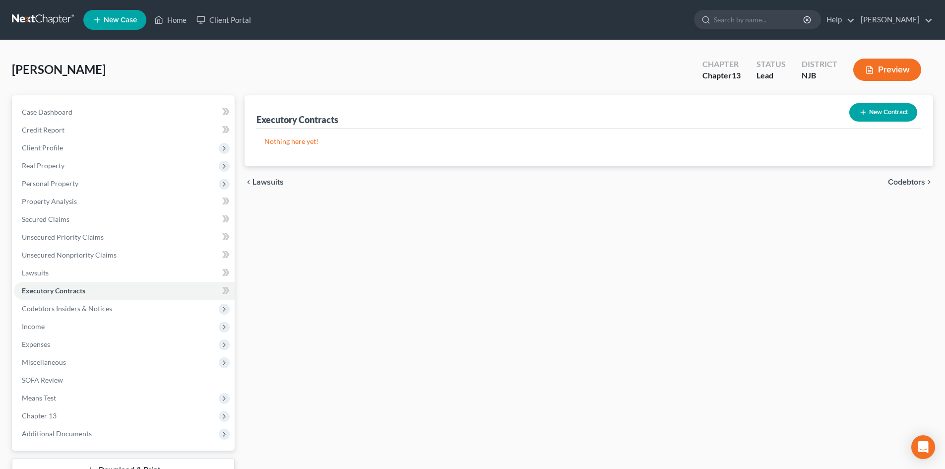
click at [905, 183] on span "Codebtors" at bounding box center [906, 182] width 37 height 8
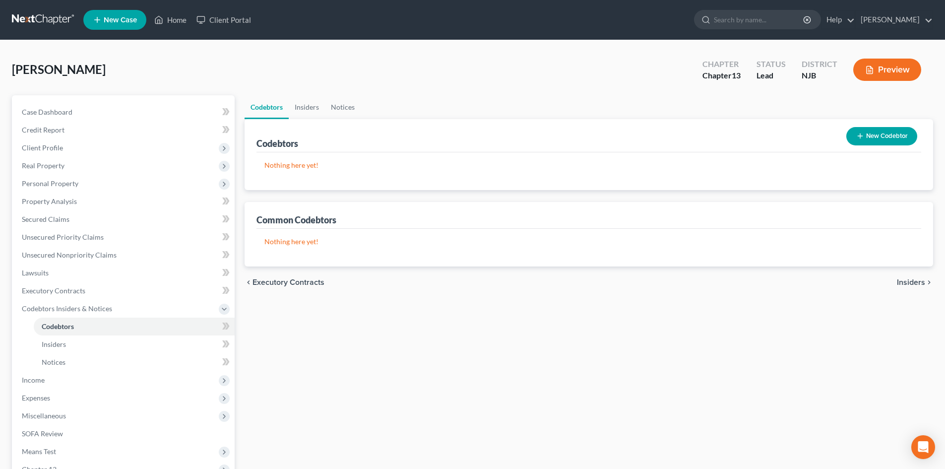
click at [908, 286] on span "Insiders" at bounding box center [911, 282] width 28 height 8
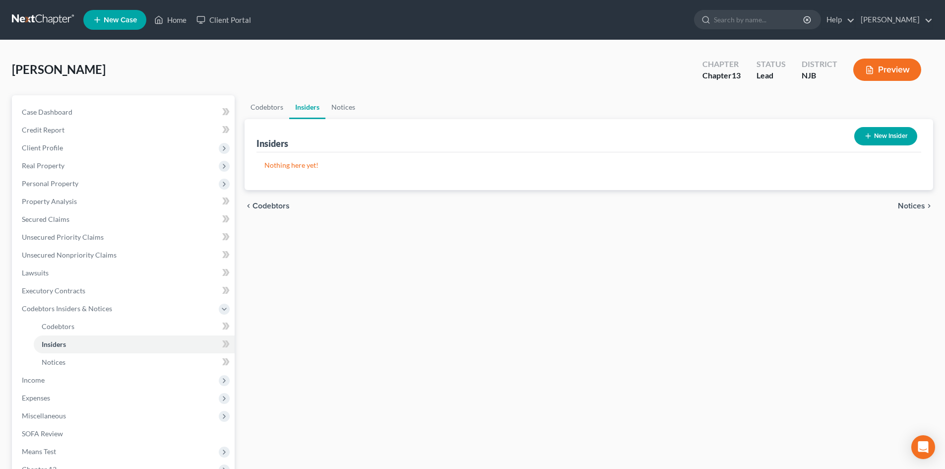
click at [924, 203] on button "Notices chevron_right" at bounding box center [915, 206] width 35 height 8
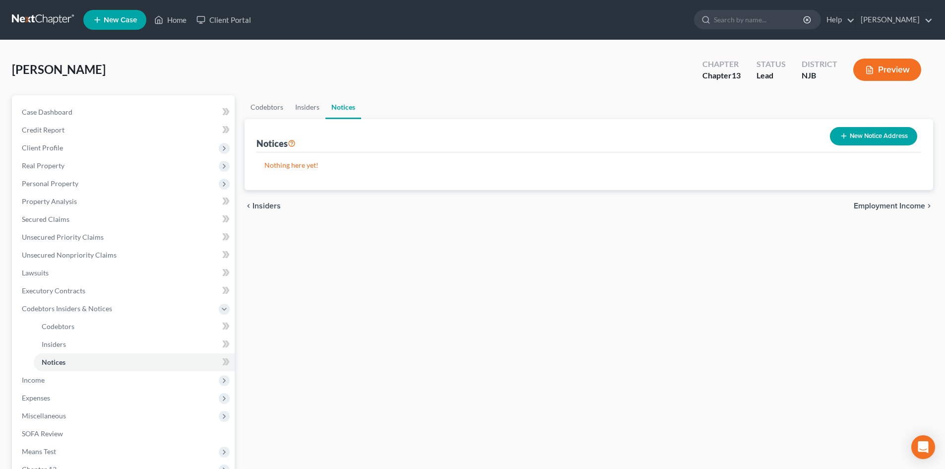
click at [899, 200] on div "chevron_left Insiders Employment Income chevron_right" at bounding box center [589, 206] width 689 height 32
click at [897, 202] on span "Employment Income" at bounding box center [889, 206] width 71 height 8
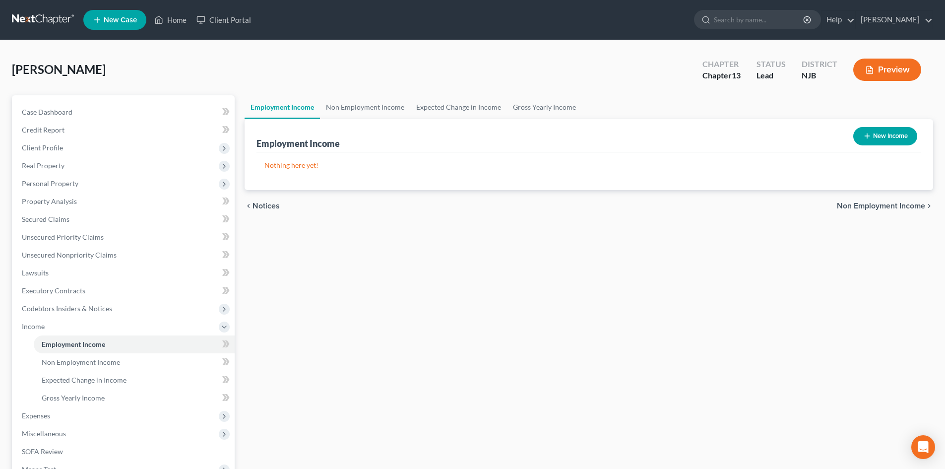
click at [884, 132] on button "New Income" at bounding box center [886, 136] width 64 height 18
select select "0"
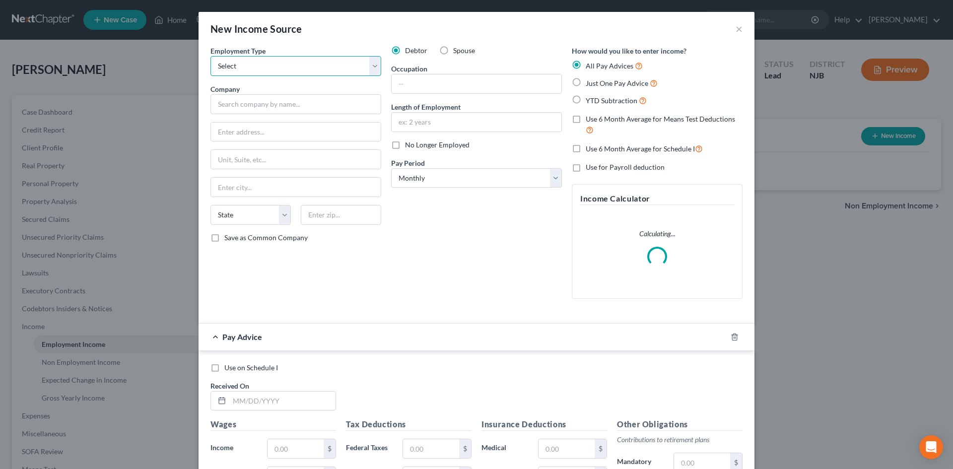
click at [227, 60] on select "Select Full or [DEMOGRAPHIC_DATA] Employment Self Employment" at bounding box center [295, 66] width 171 height 20
select select "0"
click at [210, 56] on select "Select Full or [DEMOGRAPHIC_DATA] Employment Self Employment" at bounding box center [295, 66] width 171 height 20
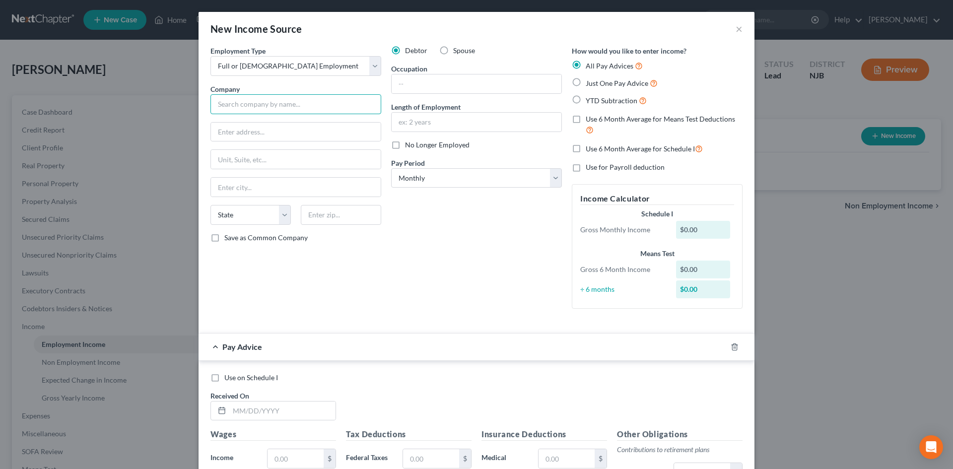
click at [244, 98] on input "text" at bounding box center [295, 104] width 171 height 20
type input "[GEOGRAPHIC_DATA][PERSON_NAME]"
type input "[STREET_ADDRESS]"
type input "Bridgeton"
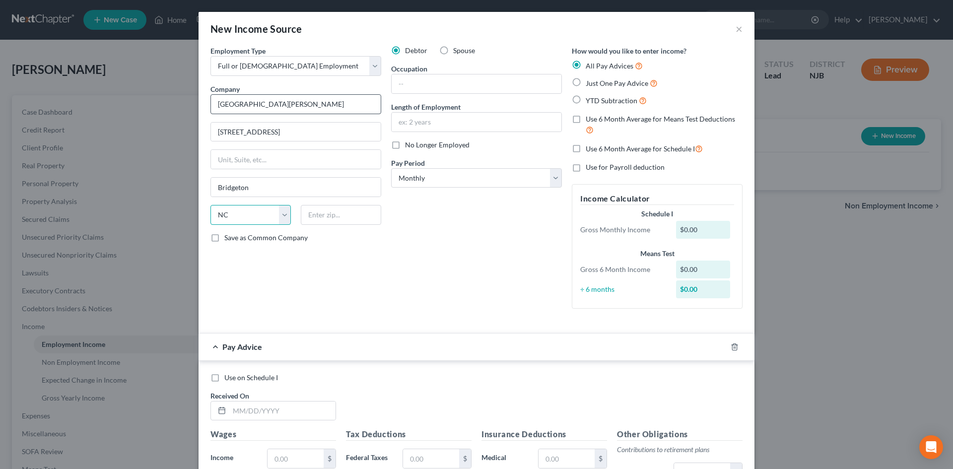
select select "33"
type input "08302"
click at [228, 233] on input "Save as Common Company" at bounding box center [231, 236] width 6 height 6
checkbox input "true"
click at [447, 86] on input "text" at bounding box center [477, 83] width 170 height 19
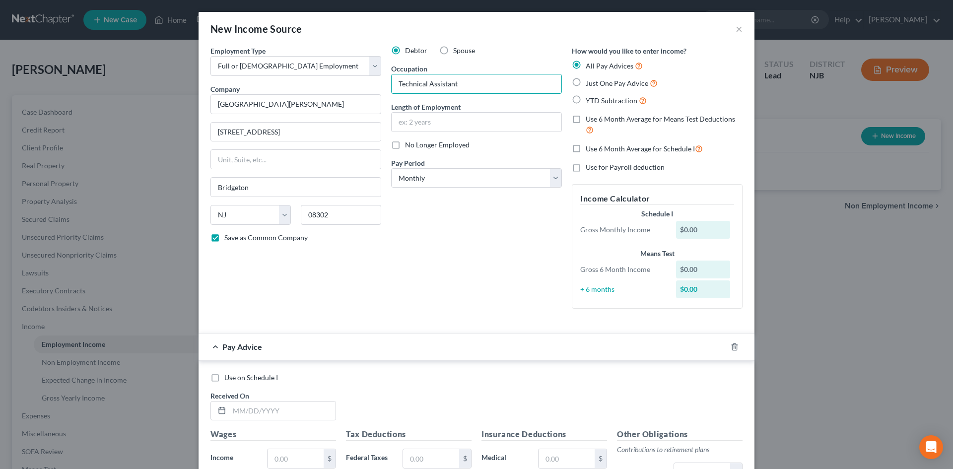
type input "Technical Assistant"
type input "3 years"
click at [546, 174] on select "Select Monthly Twice Monthly Every Other Week Weekly" at bounding box center [476, 178] width 171 height 20
select select "2"
click at [391, 168] on select "Select Monthly Twice Monthly Every Other Week Weekly" at bounding box center [476, 178] width 171 height 20
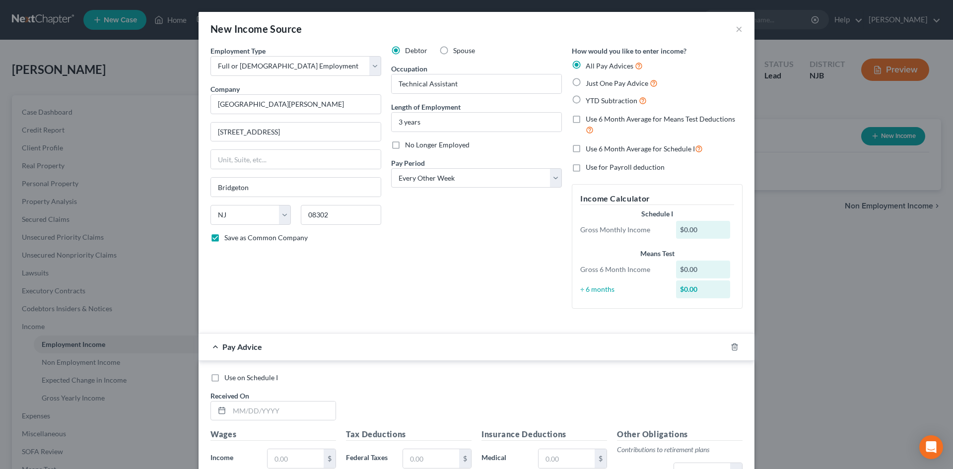
click at [586, 84] on label "Just One Pay Advice" at bounding box center [622, 82] width 72 height 11
click at [590, 84] on input "Just One Pay Advice" at bounding box center [593, 80] width 6 height 6
radio input "true"
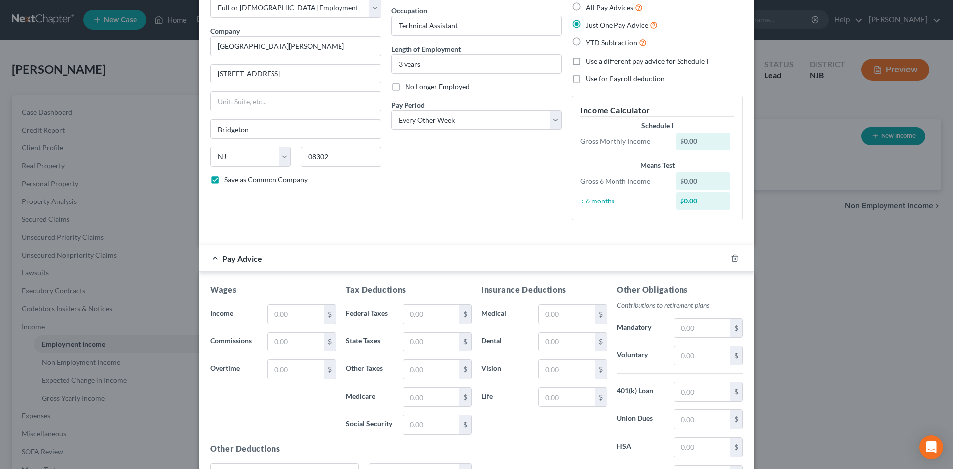
scroll to position [158, 0]
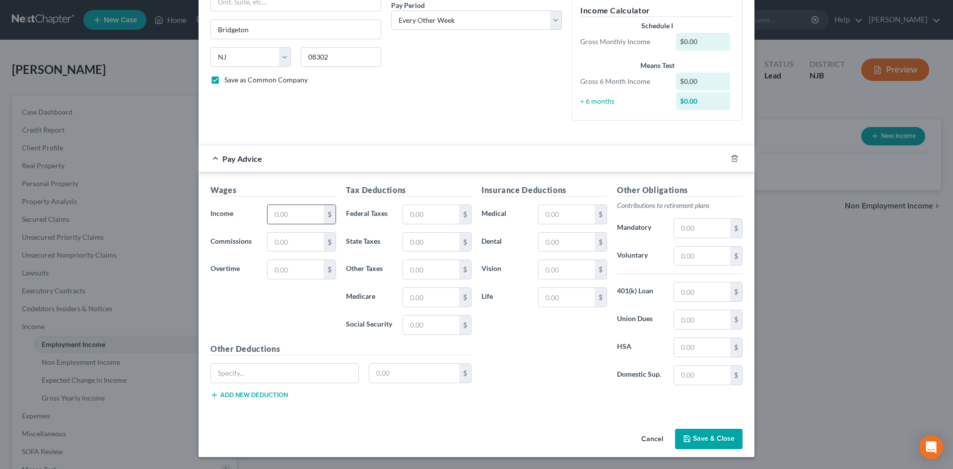
click at [301, 218] on input "text" at bounding box center [295, 214] width 56 height 19
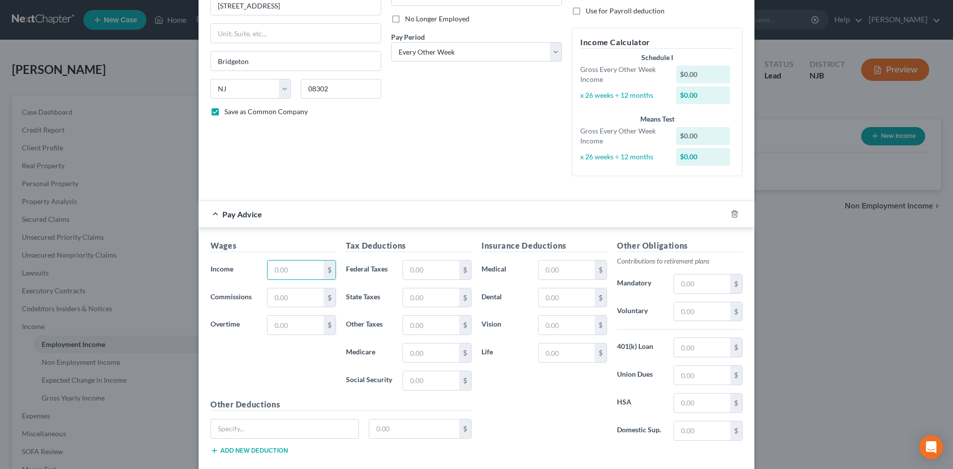
scroll to position [108, 0]
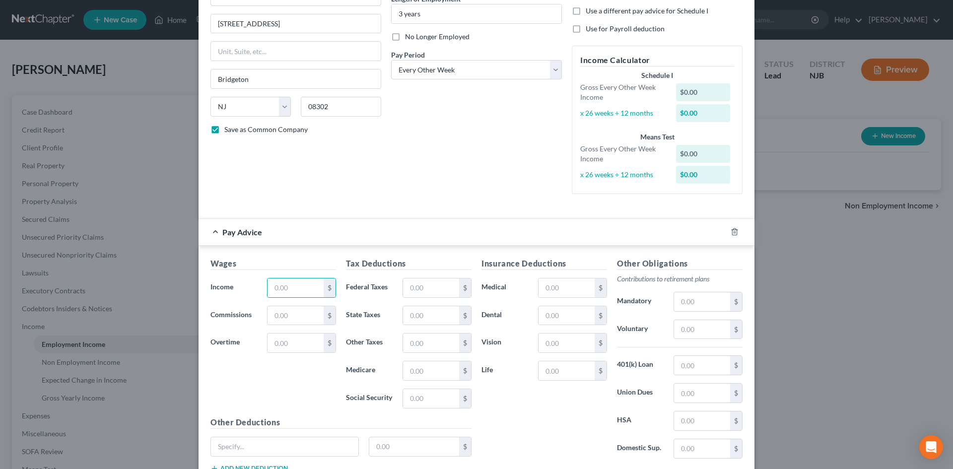
click at [223, 352] on div "Wages Income * $ Commissions $ Overtime $" at bounding box center [272, 337] width 135 height 159
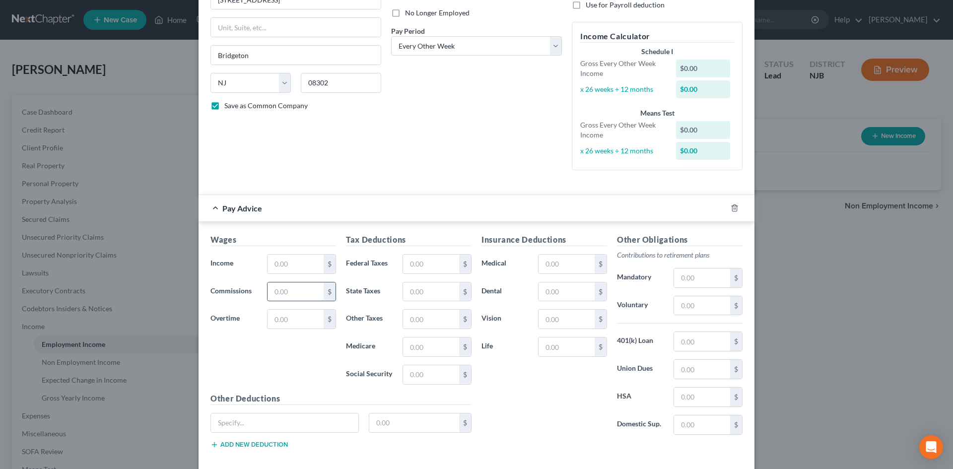
scroll to position [182, 0]
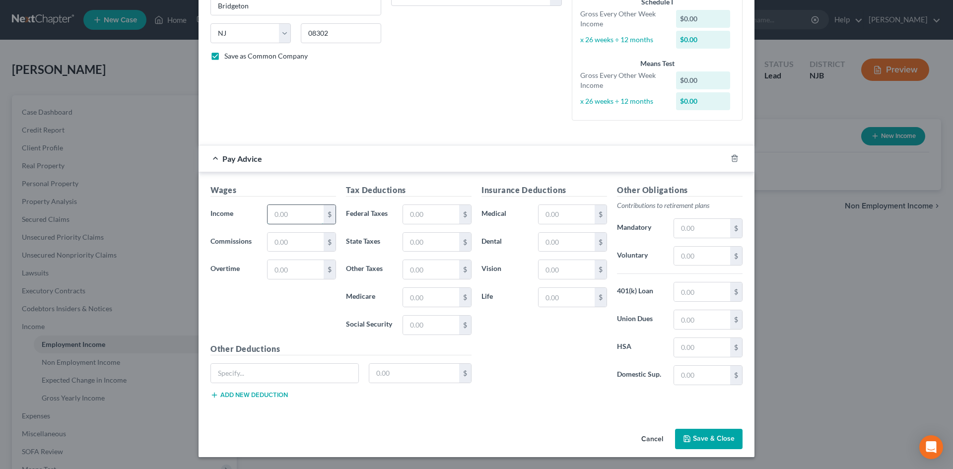
click at [296, 218] on input "text" at bounding box center [295, 214] width 56 height 19
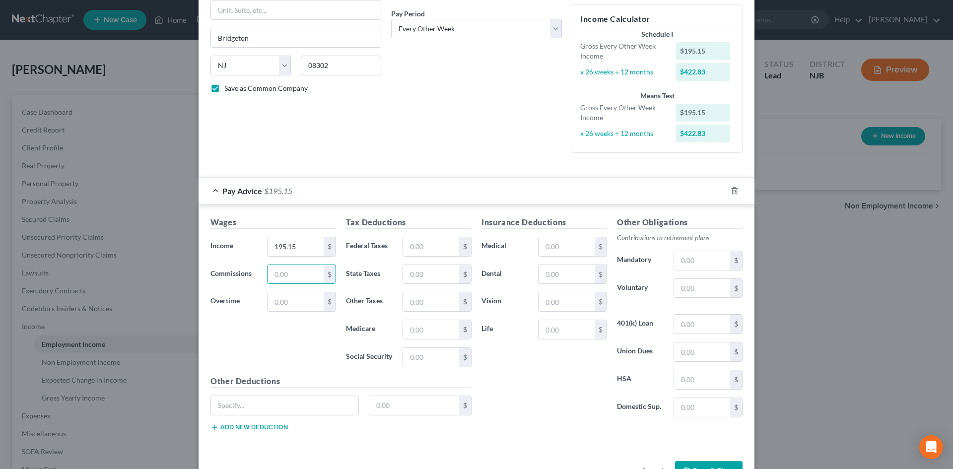
scroll to position [132, 0]
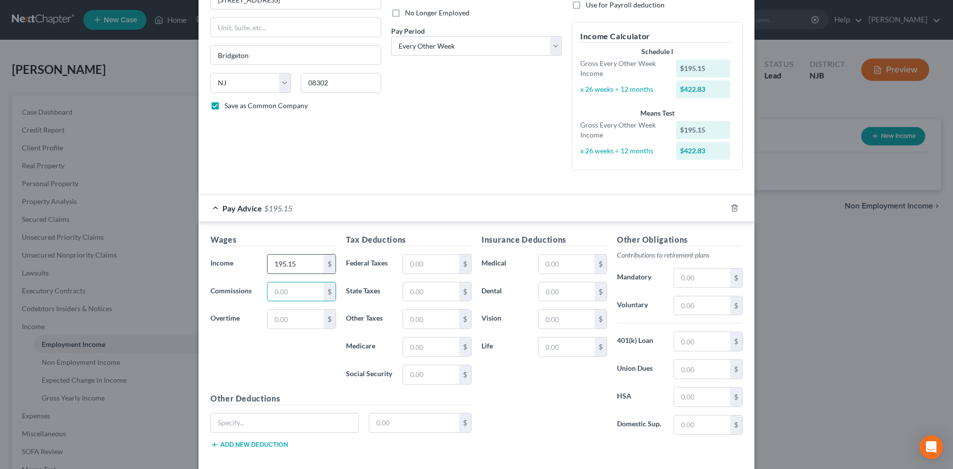
click at [281, 264] on input "195.15" at bounding box center [295, 264] width 56 height 19
type input "1,954.15"
type input "156.30"
type input "44.17"
click at [412, 322] on input "text" at bounding box center [431, 319] width 56 height 19
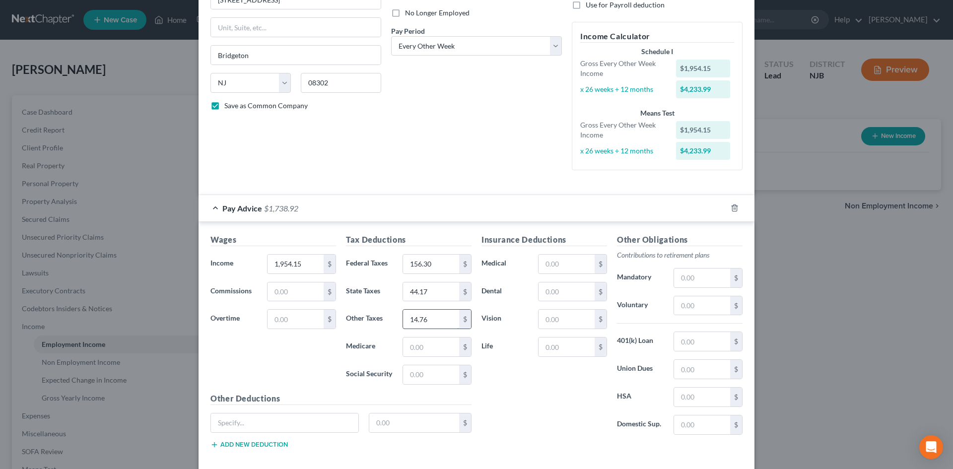
type input "14.76"
type input "28.07"
type input "120.01"
drag, startPoint x: 688, startPoint y: 278, endPoint x: 811, endPoint y: 306, distance: 126.2
click at [688, 278] on input "text" at bounding box center [702, 277] width 56 height 19
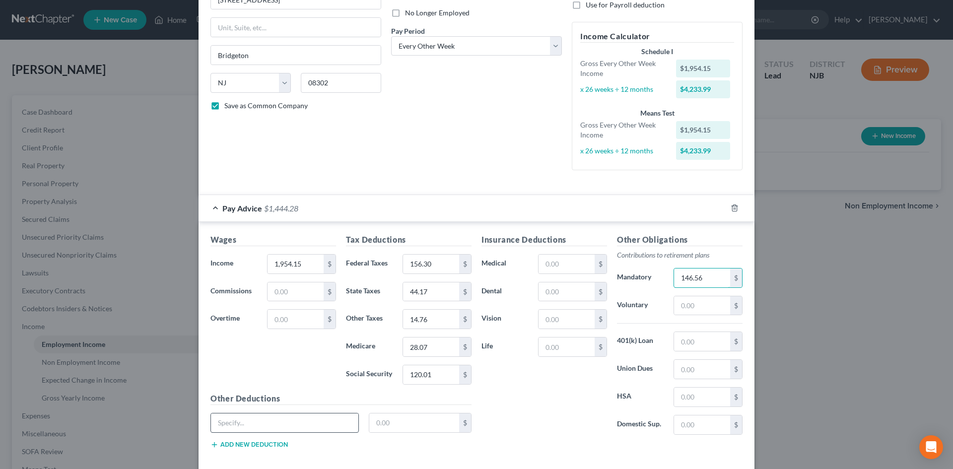
type input "146.56"
click at [282, 424] on input "text" at bounding box center [284, 422] width 147 height 19
type input "Temporary Disability Insurance"
type input "4.49"
drag, startPoint x: 550, startPoint y: 287, endPoint x: 566, endPoint y: 294, distance: 17.3
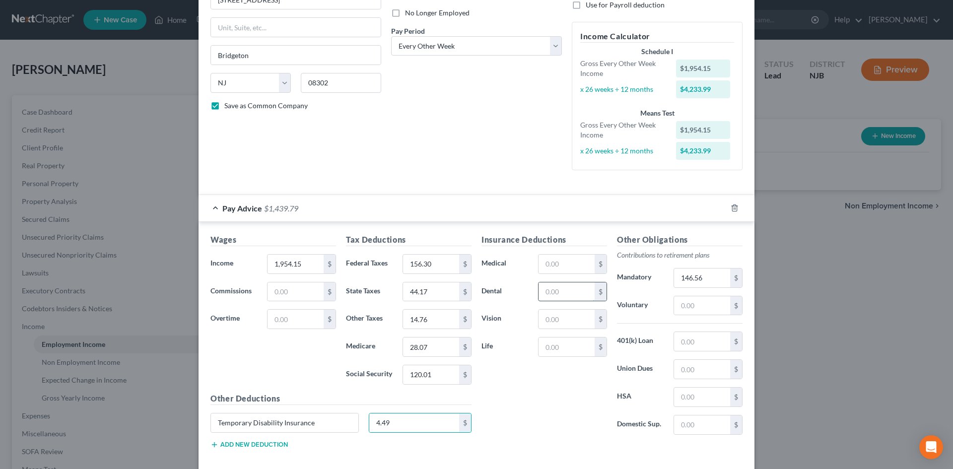
click at [550, 287] on input "text" at bounding box center [566, 291] width 56 height 19
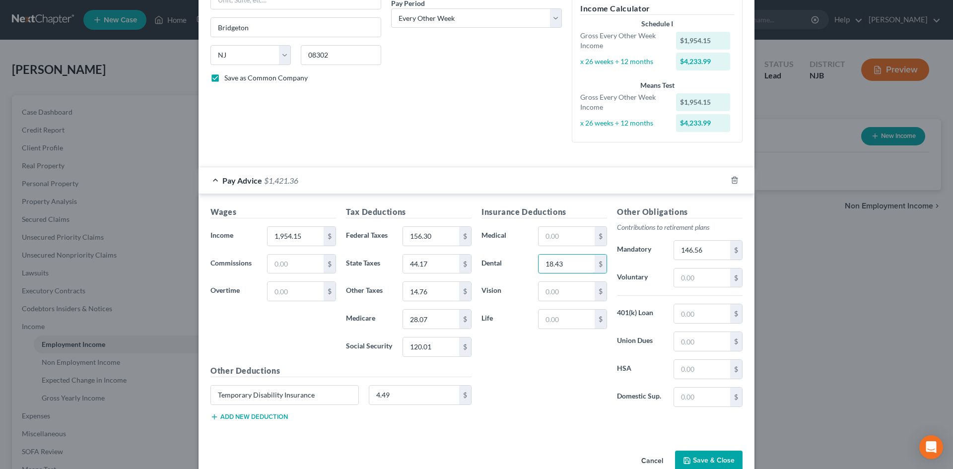
scroll to position [182, 0]
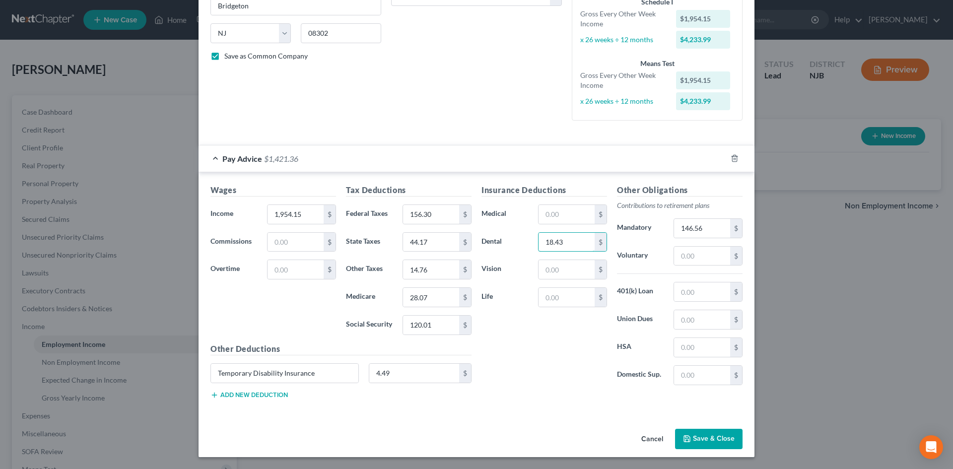
type input "18.43"
click at [246, 399] on div "Other Deductions Temporary Disability Insurance 4.49 $ Add new deduction" at bounding box center [340, 375] width 271 height 64
click at [233, 393] on button "Add new deduction" at bounding box center [248, 395] width 77 height 8
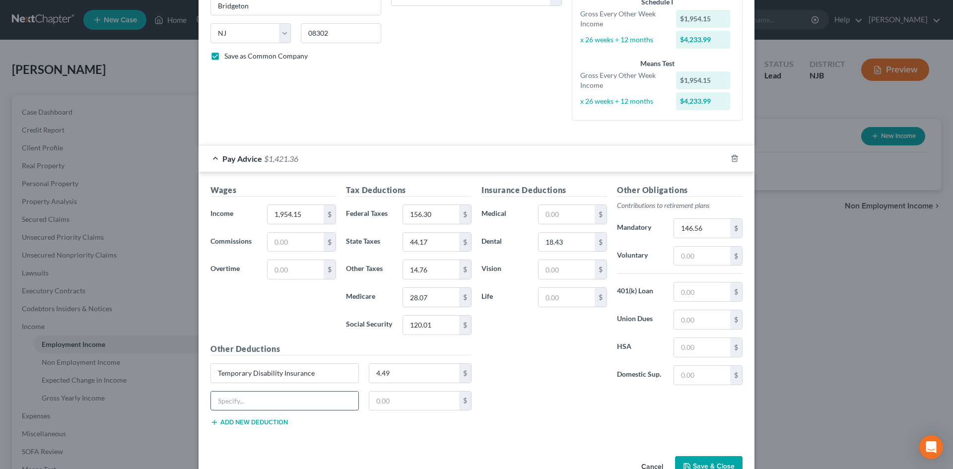
click at [226, 395] on input "text" at bounding box center [284, 401] width 147 height 19
type input "Contributory Insurance"
click at [395, 403] on input "text" at bounding box center [414, 401] width 90 height 19
type input "9.77"
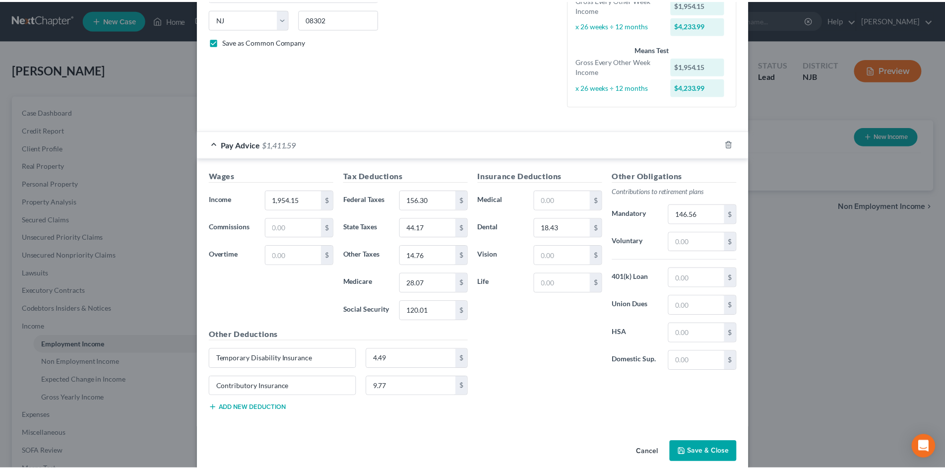
scroll to position [209, 0]
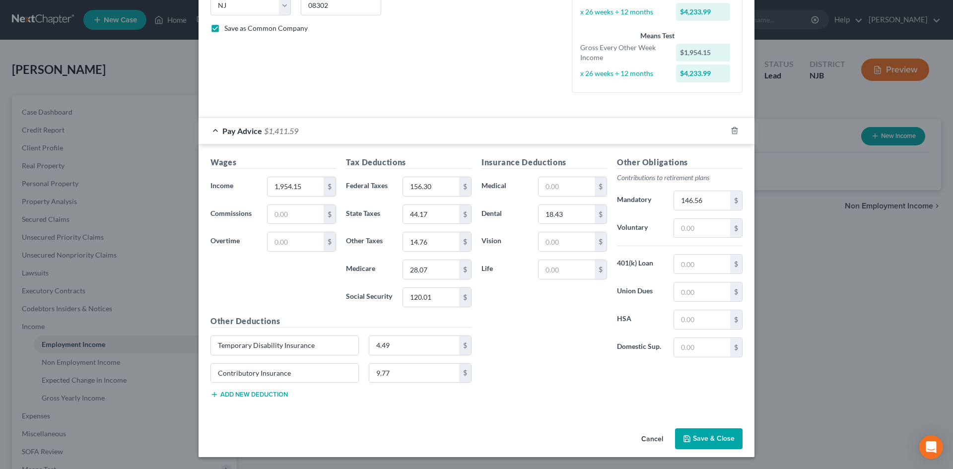
click at [710, 443] on button "Save & Close" at bounding box center [708, 438] width 67 height 21
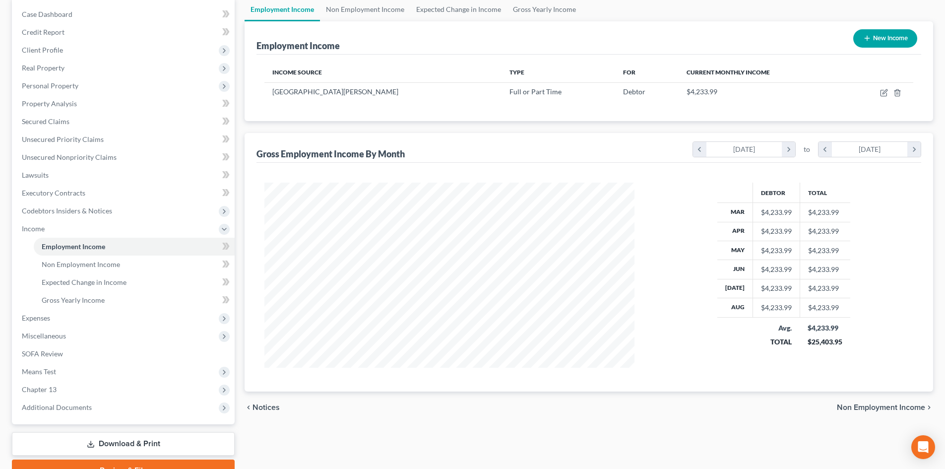
scroll to position [148, 0]
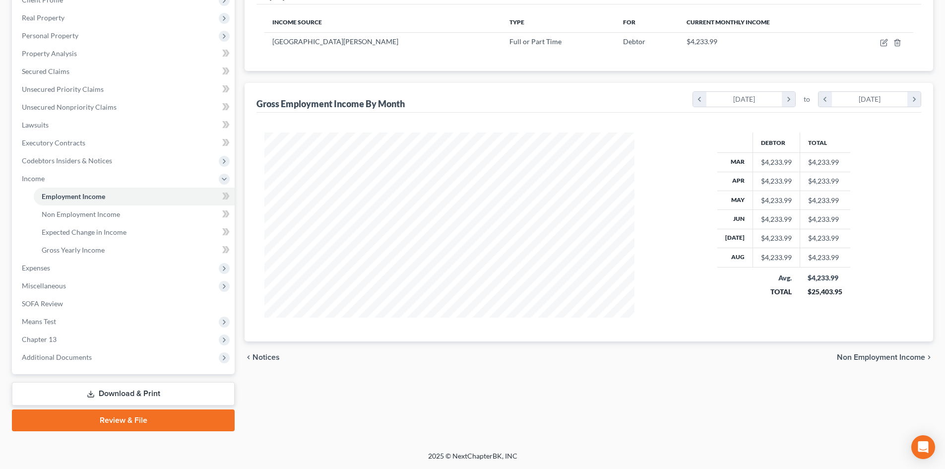
click at [894, 356] on span "Non Employment Income" at bounding box center [881, 357] width 88 height 8
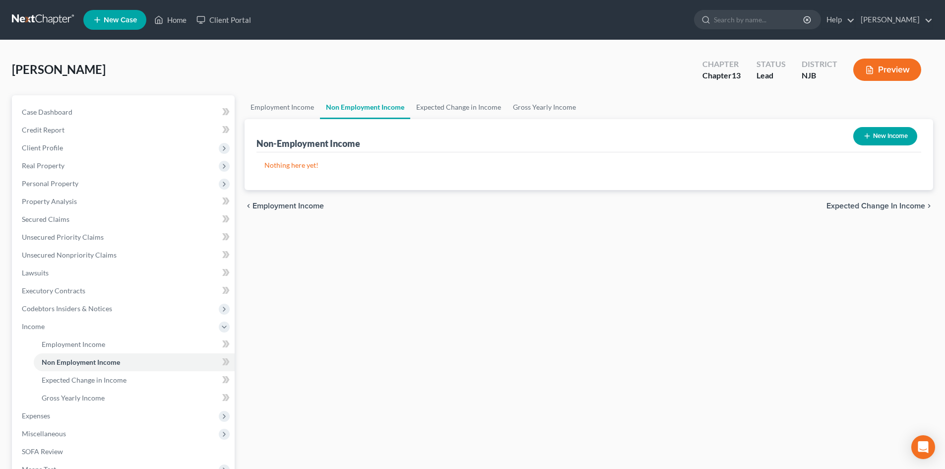
click at [882, 207] on span "Expected Change in Income" at bounding box center [876, 206] width 99 height 8
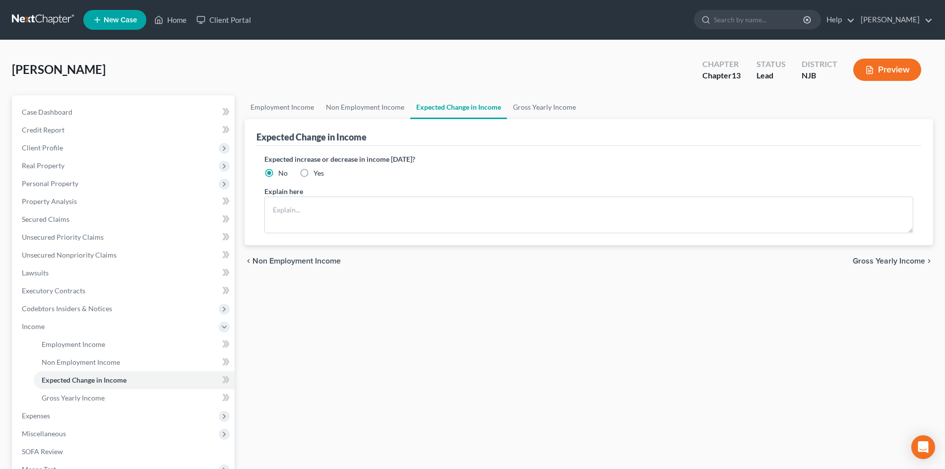
click at [906, 259] on span "Gross Yearly Income" at bounding box center [889, 261] width 72 height 8
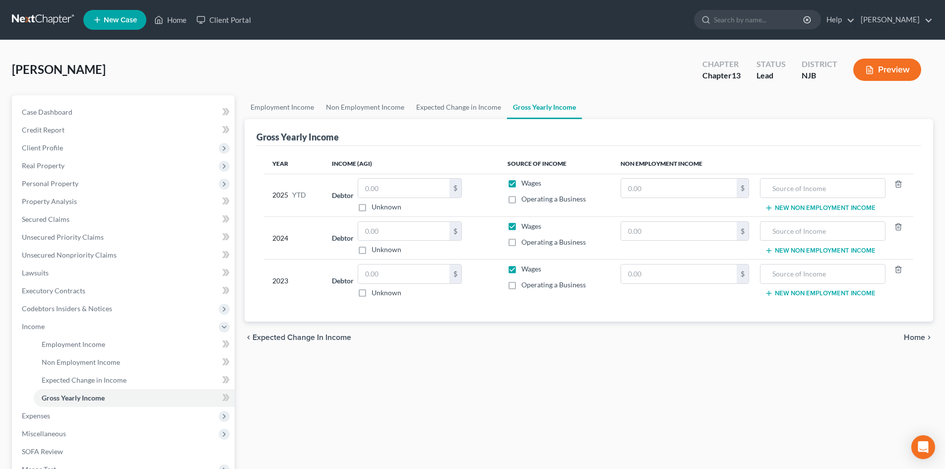
click at [915, 337] on span "Home" at bounding box center [914, 337] width 21 height 8
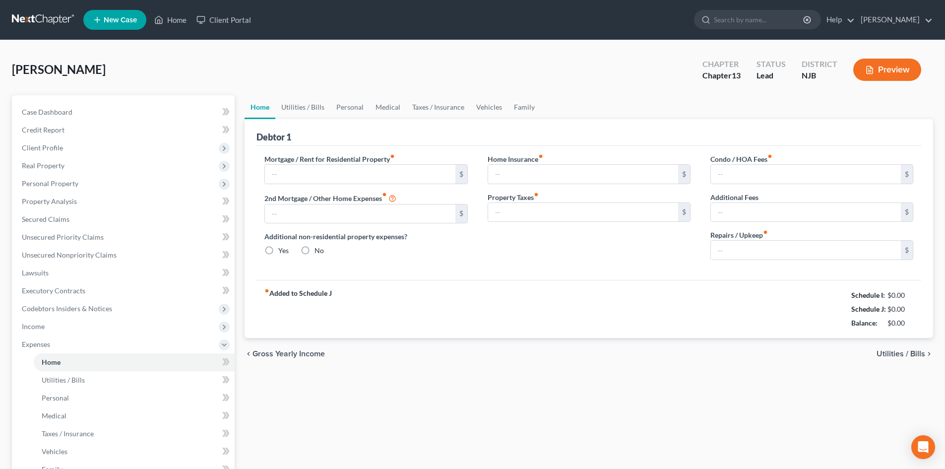
type input "0.00"
radio input "true"
type input "0.00"
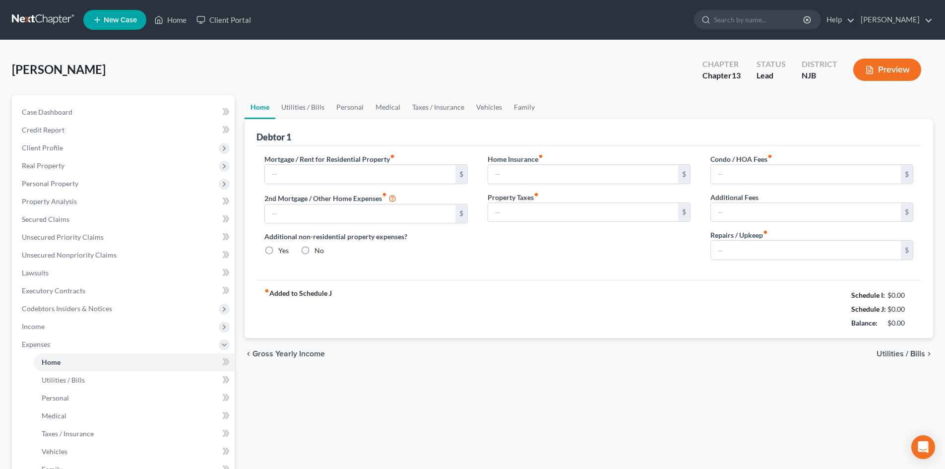
type input "0.00"
click at [44, 327] on span "Income" at bounding box center [33, 326] width 23 height 8
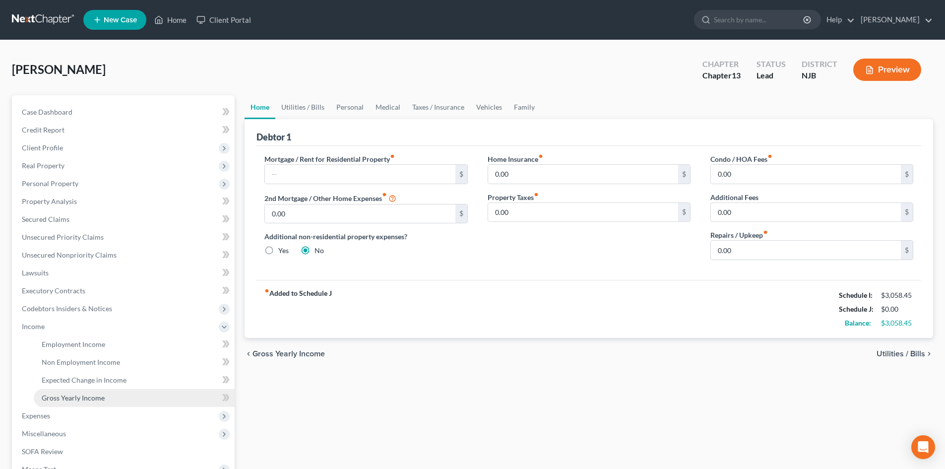
click at [78, 400] on span "Gross Yearly Income" at bounding box center [73, 398] width 63 height 8
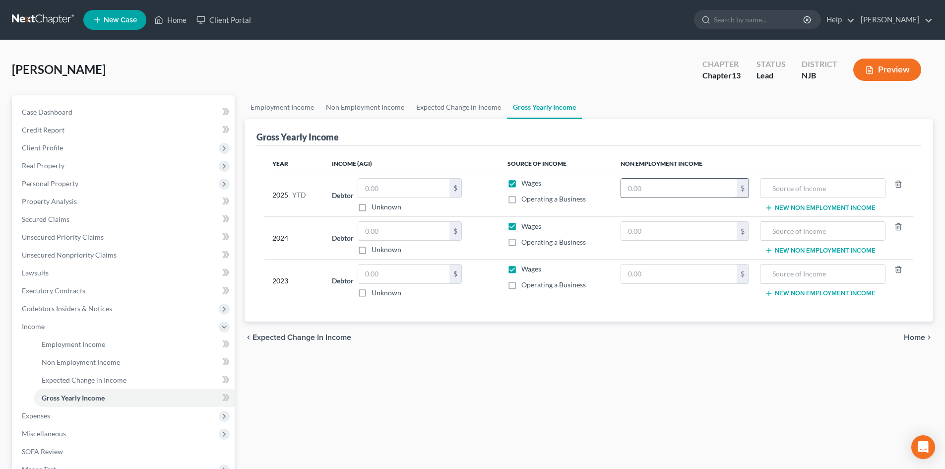
click at [654, 181] on input "text" at bounding box center [679, 188] width 116 height 19
click at [399, 186] on input "text" at bounding box center [403, 188] width 91 height 19
click at [366, 191] on input "text" at bounding box center [403, 188] width 91 height 19
click at [392, 232] on input "text" at bounding box center [403, 231] width 91 height 19
type input "55,895.00"
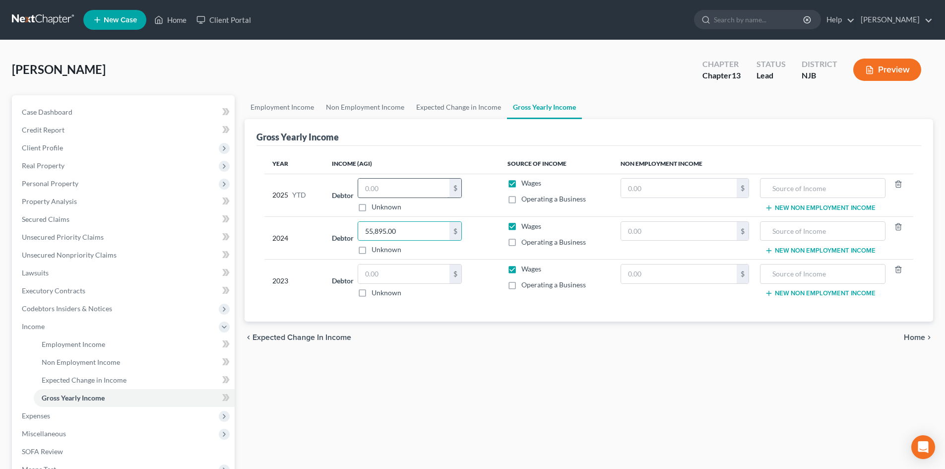
click at [419, 188] on input "text" at bounding box center [403, 188] width 91 height 19
type input "37,402.45"
click at [377, 273] on input "text" at bounding box center [403, 273] width 91 height 19
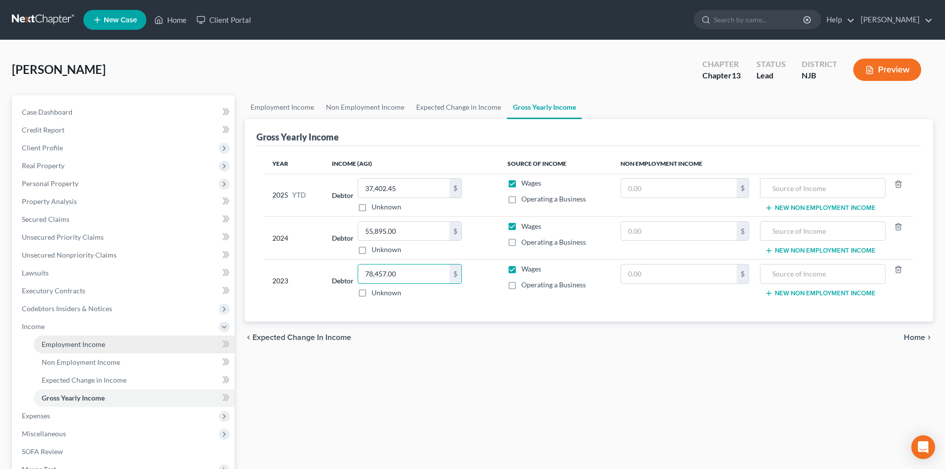
type input "78,457.00"
click at [81, 345] on span "Employment Income" at bounding box center [74, 344] width 64 height 8
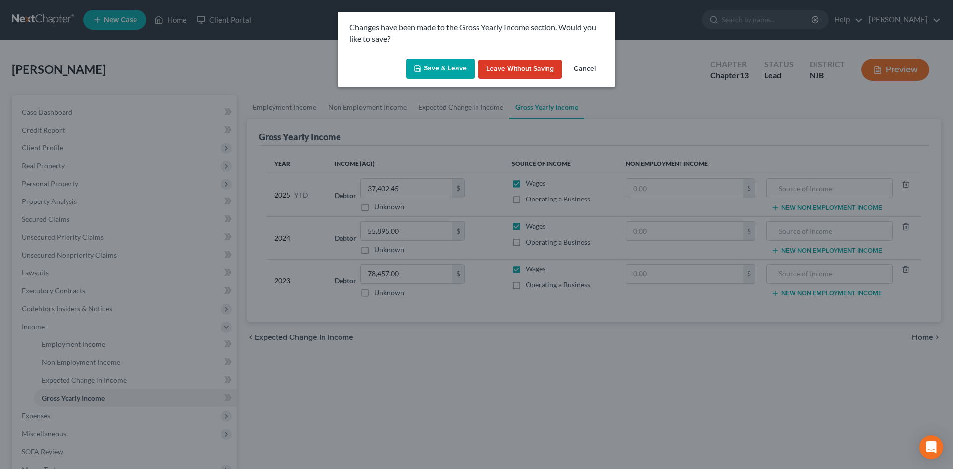
click at [427, 67] on button "Save & Leave" at bounding box center [440, 69] width 68 height 21
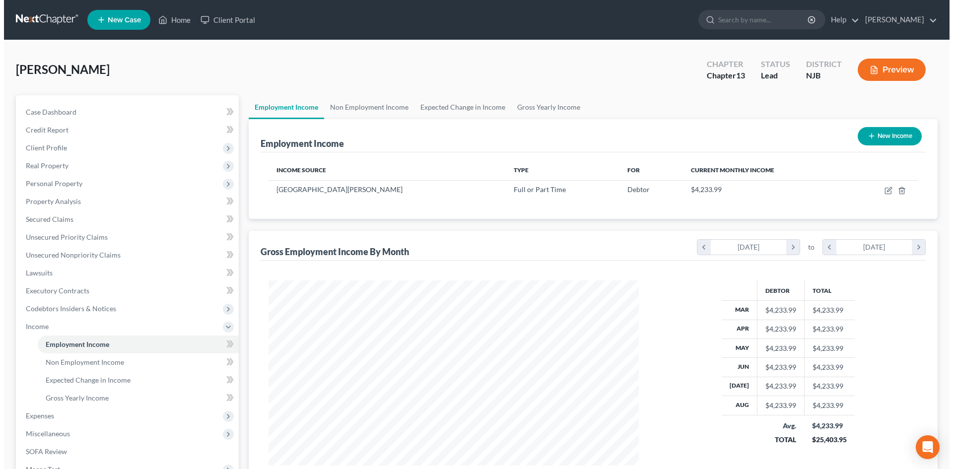
scroll to position [185, 390]
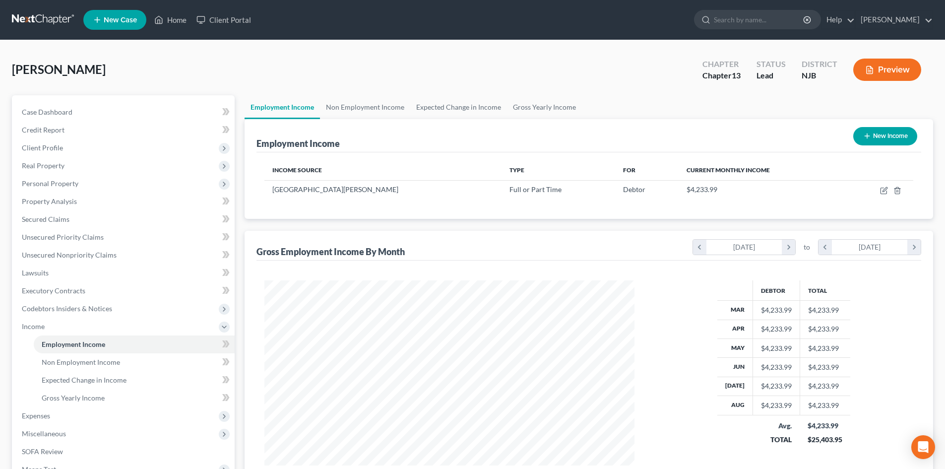
click at [889, 131] on button "New Income" at bounding box center [886, 136] width 64 height 18
select select "0"
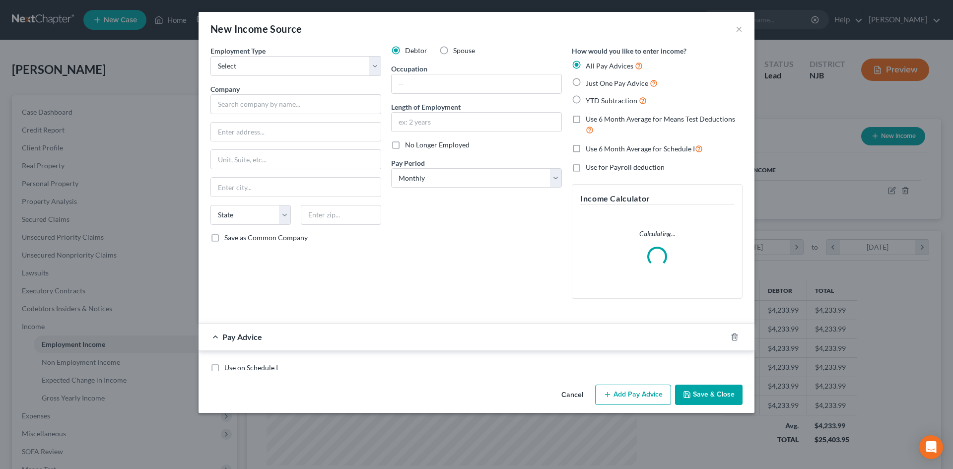
scroll to position [187, 394]
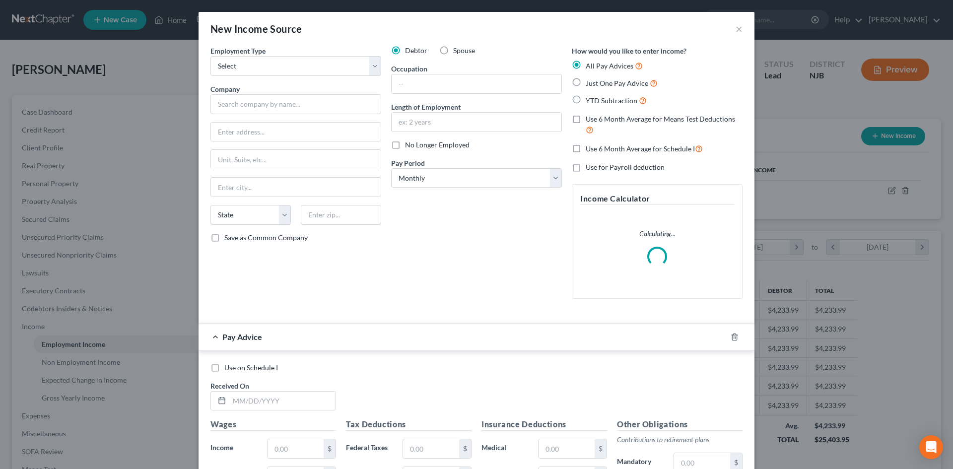
click at [453, 50] on label "Spouse" at bounding box center [464, 51] width 22 height 10
click at [457, 50] on input "Spouse" at bounding box center [460, 49] width 6 height 6
radio input "true"
click at [234, 61] on select "Select Full or [DEMOGRAPHIC_DATA] Employment Self Employment" at bounding box center [295, 66] width 171 height 20
select select "0"
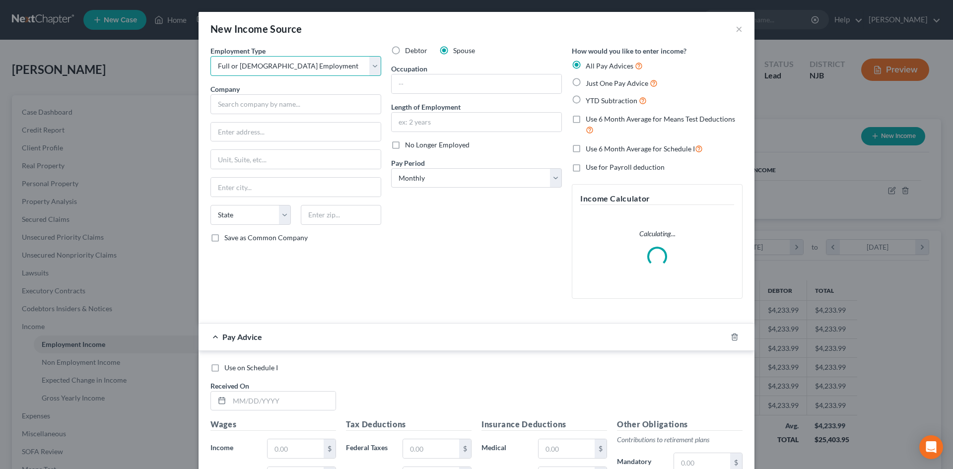
click at [210, 56] on select "Select Full or [DEMOGRAPHIC_DATA] Employment Self Employment" at bounding box center [295, 66] width 171 height 20
click at [254, 109] on input "text" at bounding box center [295, 104] width 171 height 20
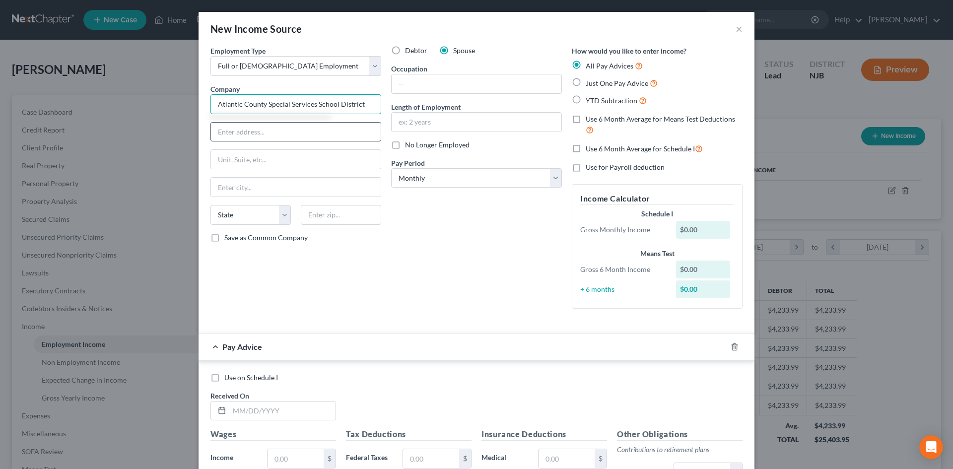
type input "Atlantic County Special Services School District"
click at [247, 132] on input "text" at bounding box center [296, 132] width 170 height 19
type input "[STREET_ADDRESS]"
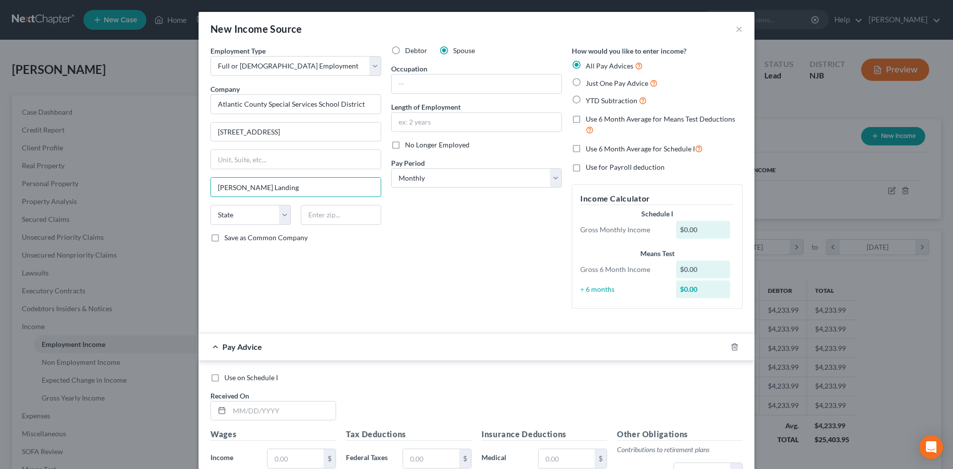
type input "[PERSON_NAME] Landing"
select select "33"
type input "08330"
click at [224, 242] on label "Save as Common Company" at bounding box center [265, 238] width 83 height 10
click at [228, 239] on input "Save as Common Company" at bounding box center [231, 236] width 6 height 6
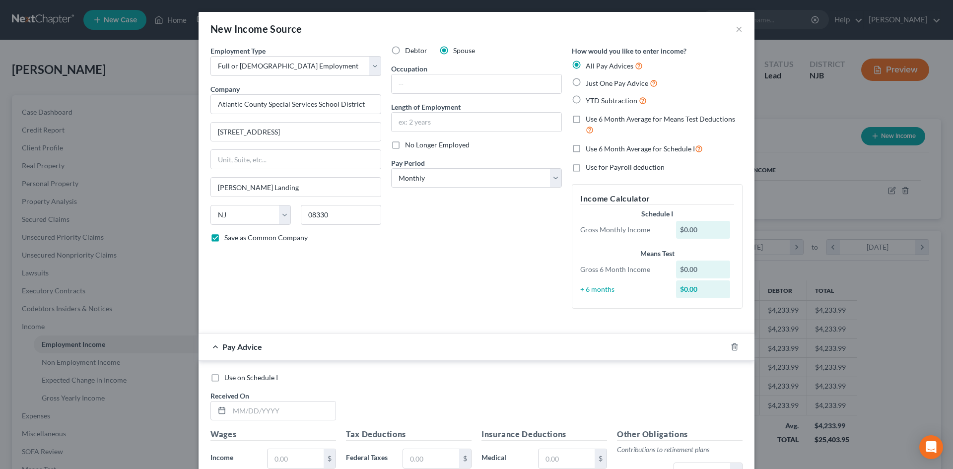
click at [224, 240] on label "Save as Common Company" at bounding box center [265, 238] width 83 height 10
click at [228, 239] on input "Save as Common Company" at bounding box center [231, 236] width 6 height 6
click at [224, 240] on label "Save as Common Company" at bounding box center [265, 238] width 83 height 10
click at [228, 239] on input "Save as Common Company" at bounding box center [231, 236] width 6 height 6
checkbox input "true"
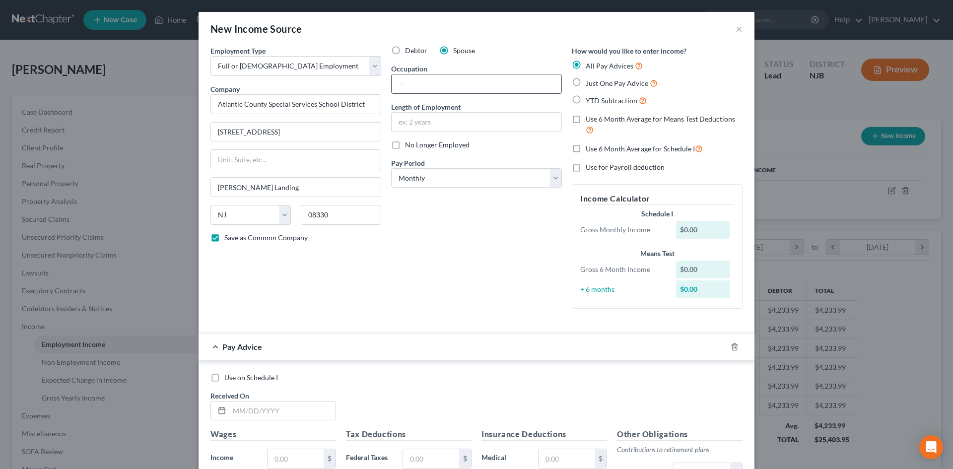
click at [431, 77] on input "text" at bounding box center [477, 83] width 170 height 19
type input "Bus Driver"
type input "17 Years"
click at [555, 178] on select "Select Monthly Twice Monthly Every Other Week Weekly" at bounding box center [476, 178] width 171 height 20
select select "1"
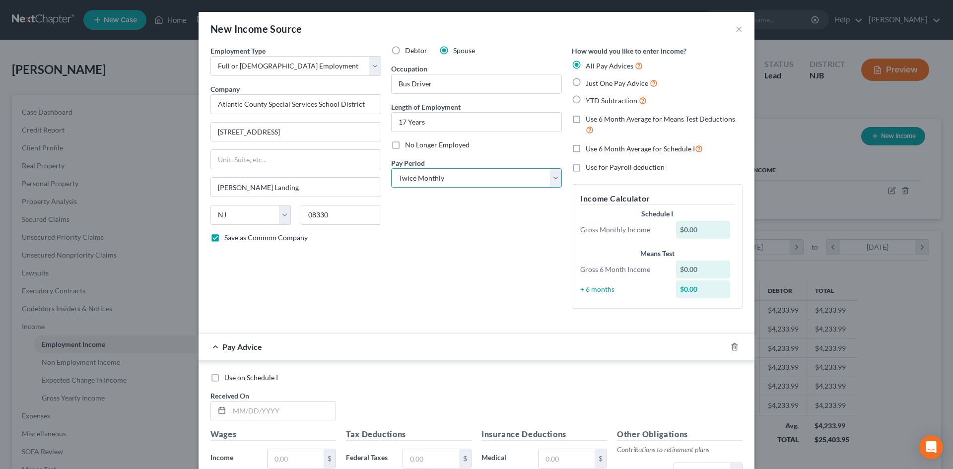
click at [391, 168] on select "Select Monthly Twice Monthly Every Other Week Weekly" at bounding box center [476, 178] width 171 height 20
click at [586, 83] on label "Just One Pay Advice" at bounding box center [622, 82] width 72 height 11
click at [590, 83] on input "Just One Pay Advice" at bounding box center [593, 80] width 6 height 6
radio input "true"
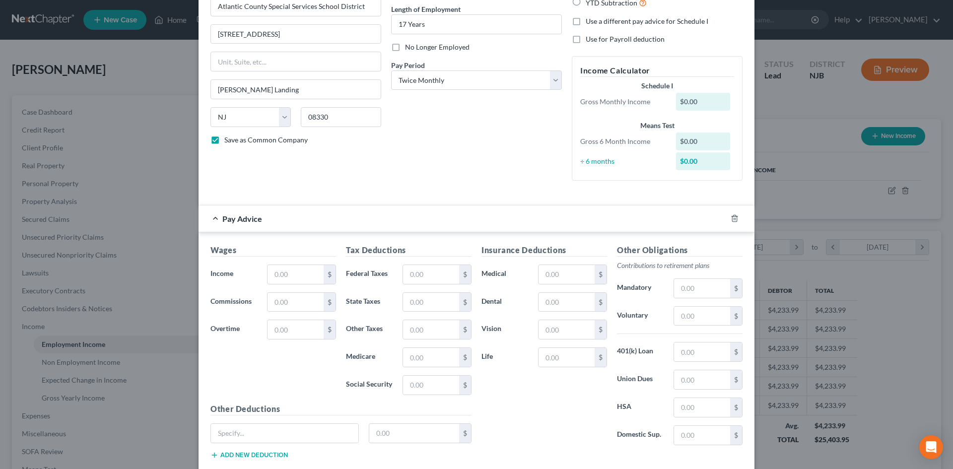
scroll to position [149, 0]
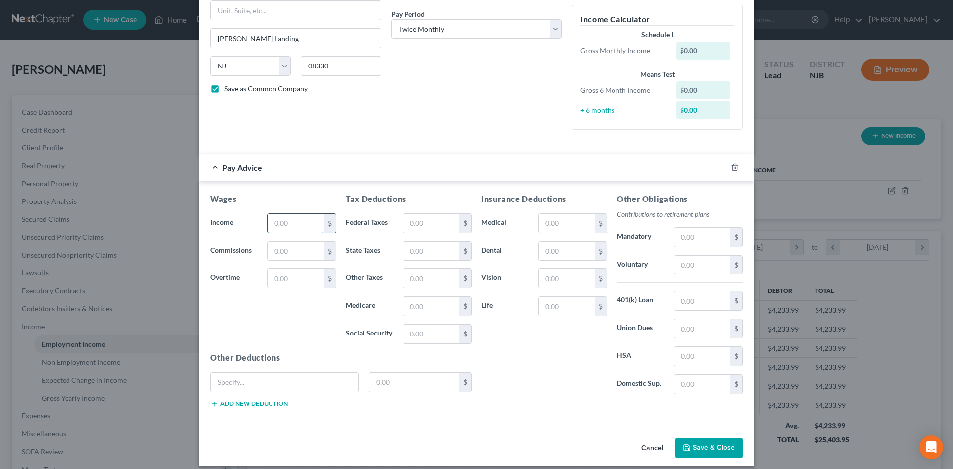
click at [286, 231] on input "text" at bounding box center [295, 223] width 56 height 19
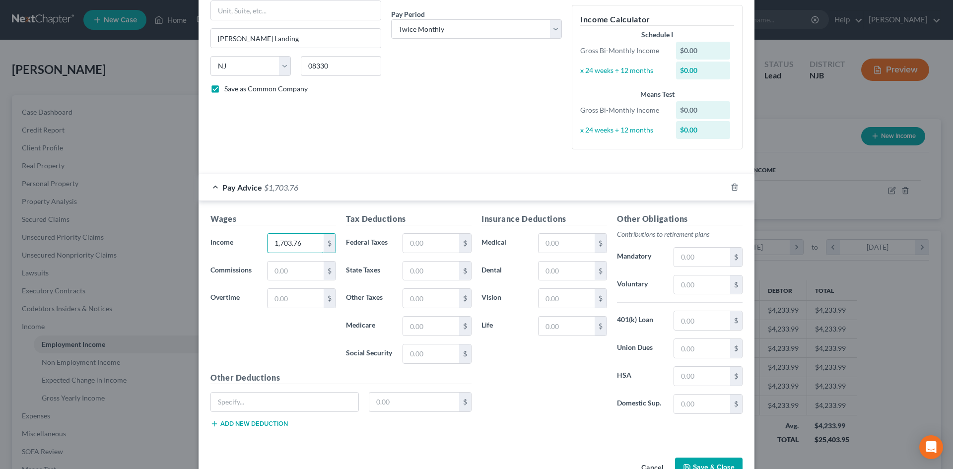
type input "1,703.76"
click at [421, 237] on input "text" at bounding box center [431, 243] width 56 height 19
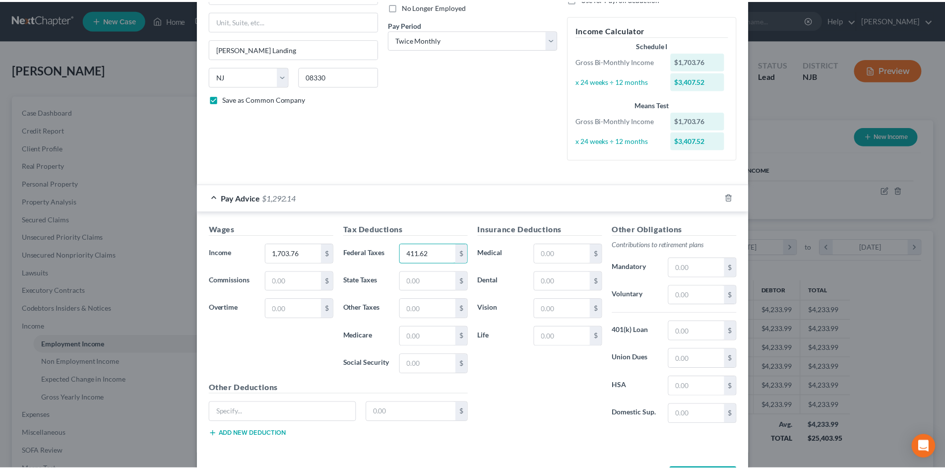
scroll to position [178, 0]
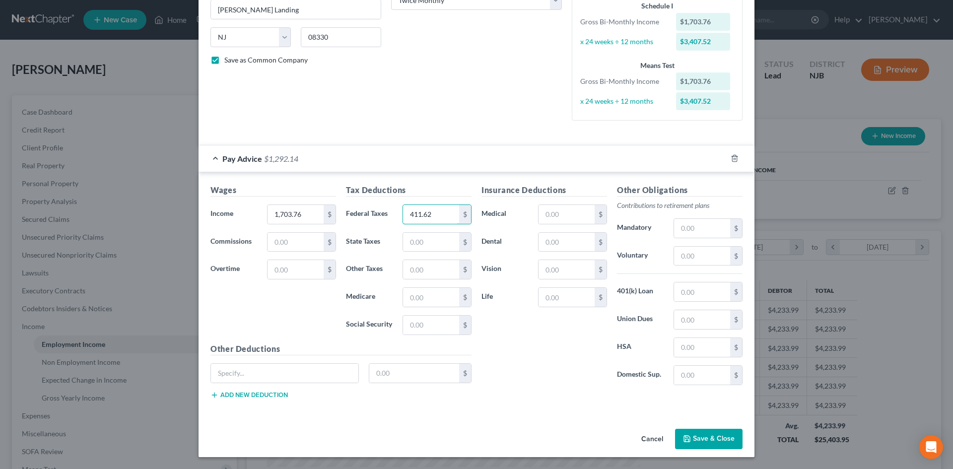
type input "411.62"
click at [693, 439] on button "Save & Close" at bounding box center [708, 439] width 67 height 21
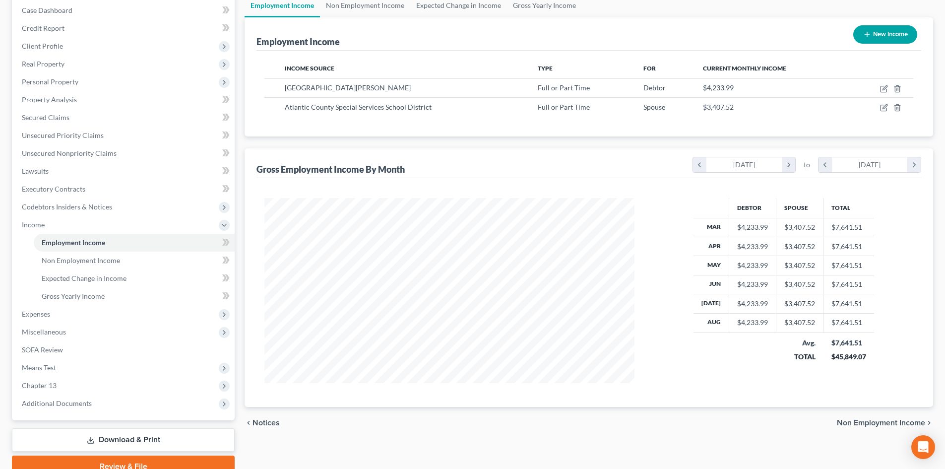
scroll to position [148, 0]
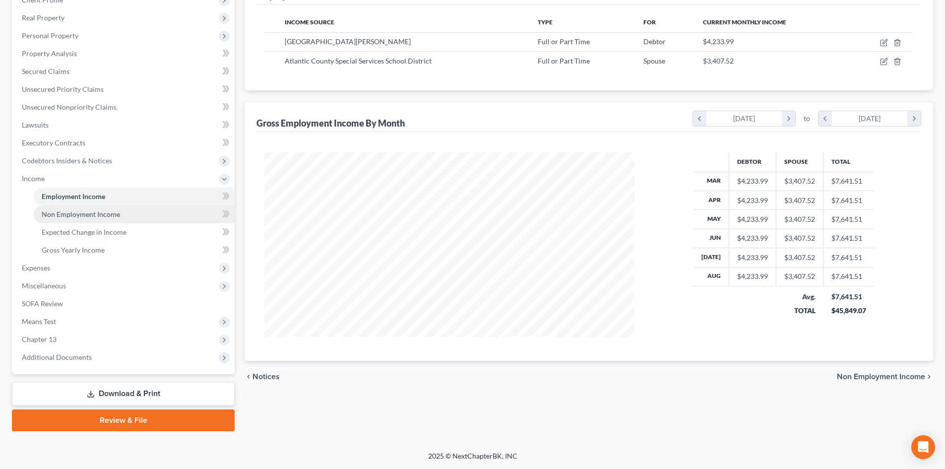
click at [84, 213] on span "Non Employment Income" at bounding box center [81, 214] width 78 height 8
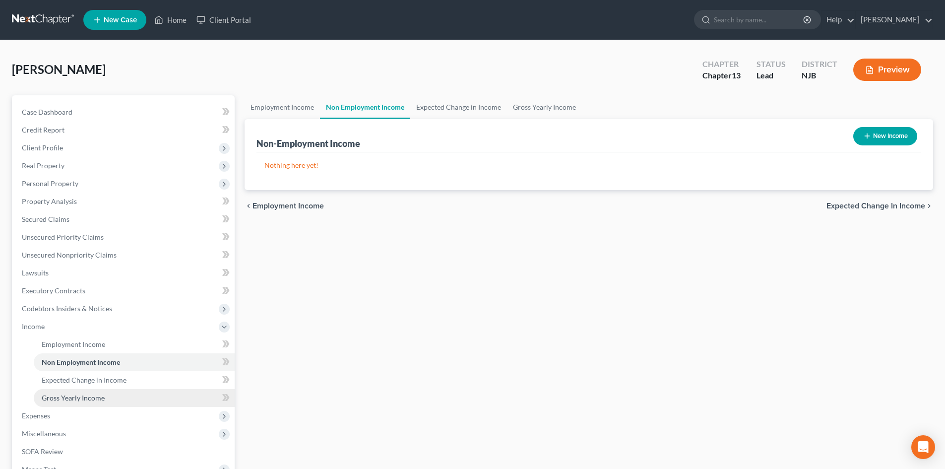
click at [97, 391] on link "Gross Yearly Income" at bounding box center [134, 398] width 201 height 18
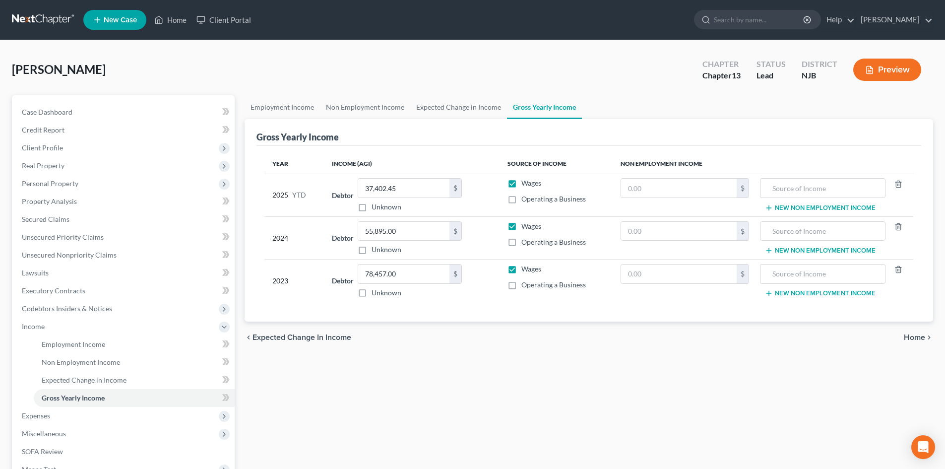
click at [913, 334] on span "Home" at bounding box center [914, 337] width 21 height 8
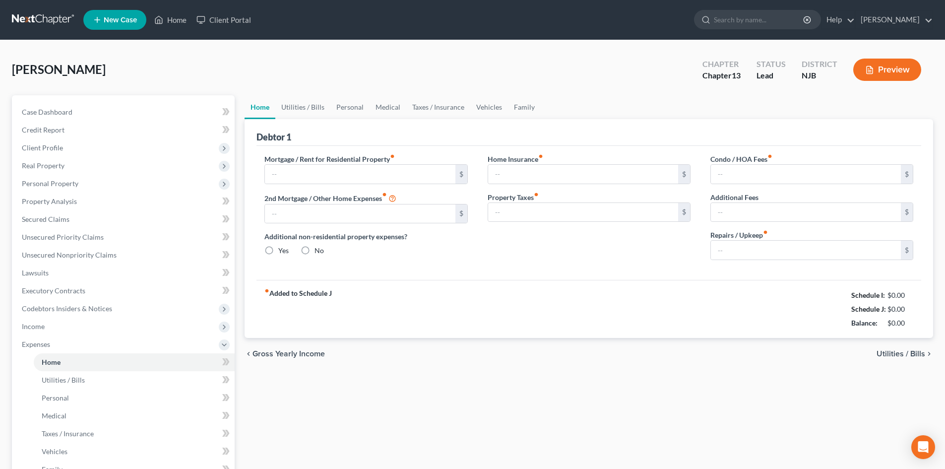
type input "0.00"
radio input "true"
type input "0.00"
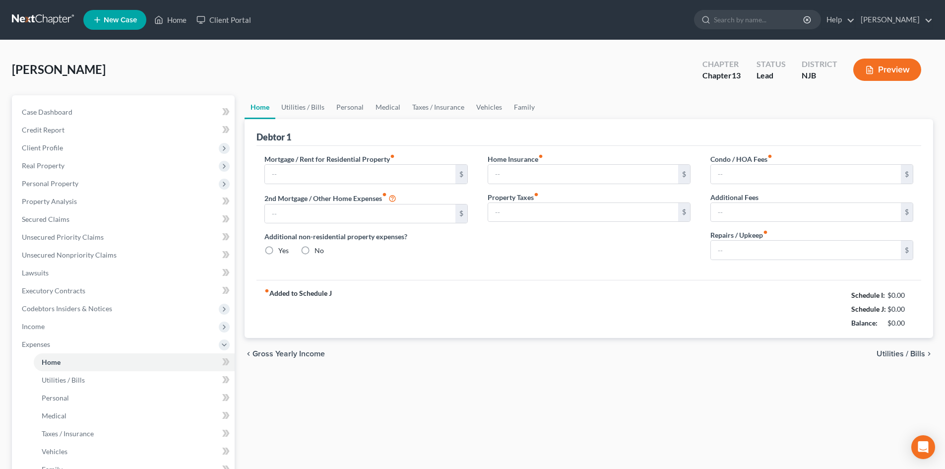
type input "0.00"
click at [298, 168] on input "text" at bounding box center [360, 174] width 190 height 19
click at [298, 176] on input "text" at bounding box center [360, 174] width 190 height 19
type input "1,154.60"
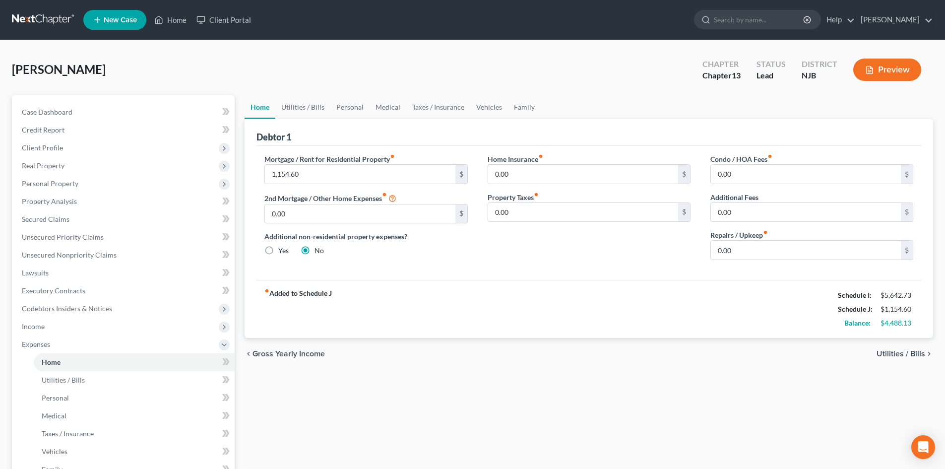
click at [890, 350] on span "Utilities / Bills" at bounding box center [901, 354] width 49 height 8
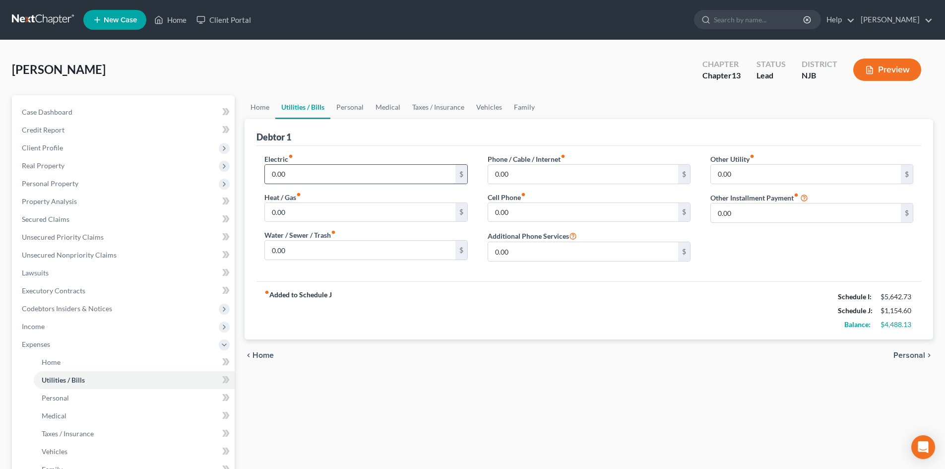
click at [304, 166] on input "0.00" at bounding box center [360, 174] width 190 height 19
type input "150.00"
type input "60.00"
type input "15.00"
type input "141.00"
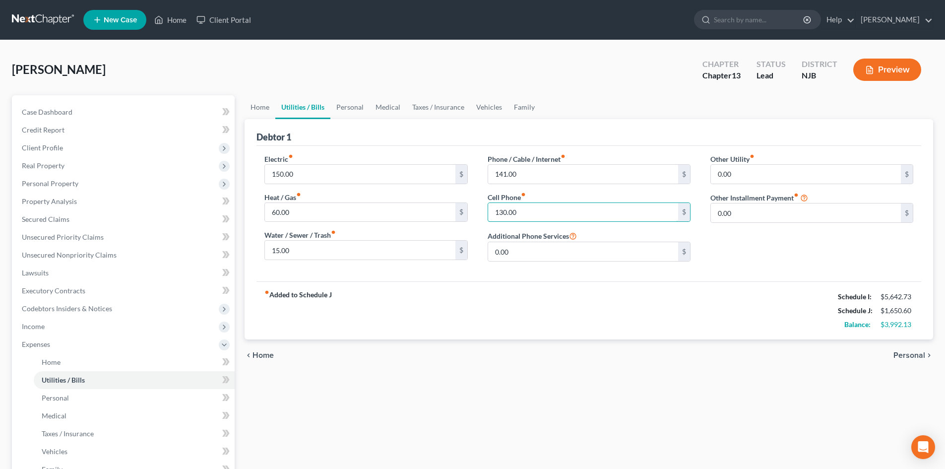
type input "130.00"
click at [909, 355] on span "Personal" at bounding box center [910, 355] width 32 height 8
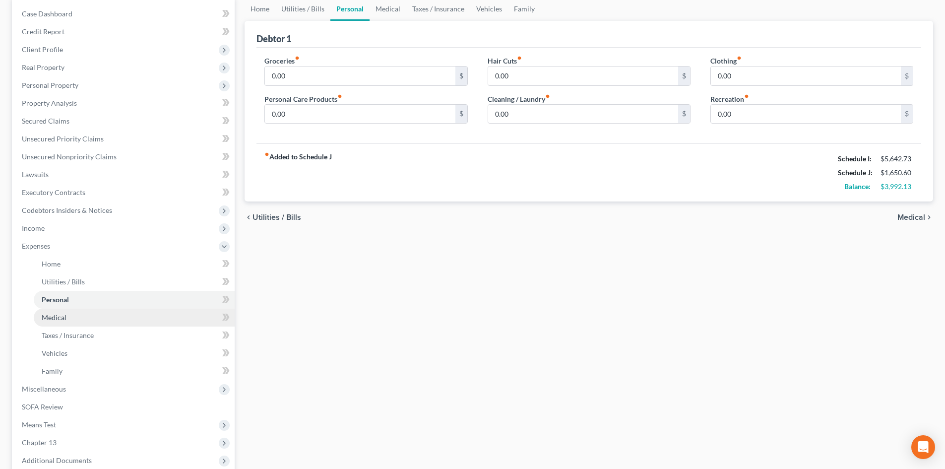
scroll to position [99, 0]
click at [74, 354] on link "Vehicles" at bounding box center [134, 352] width 201 height 18
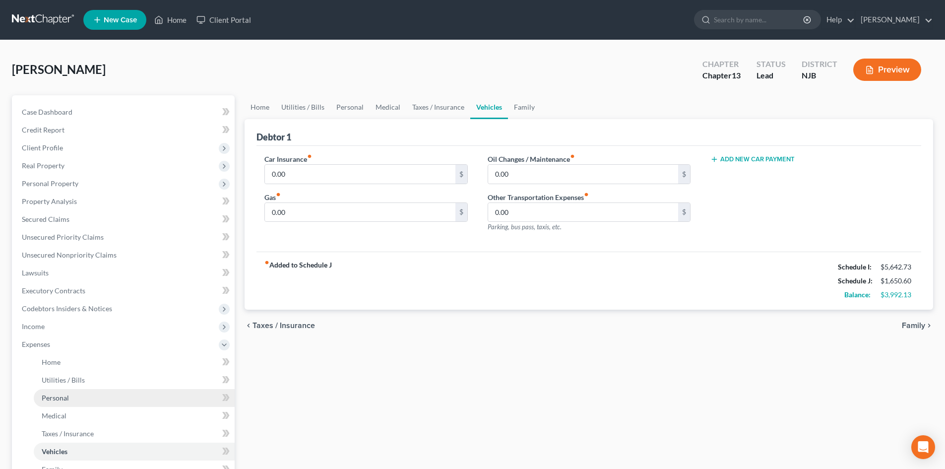
scroll to position [50, 0]
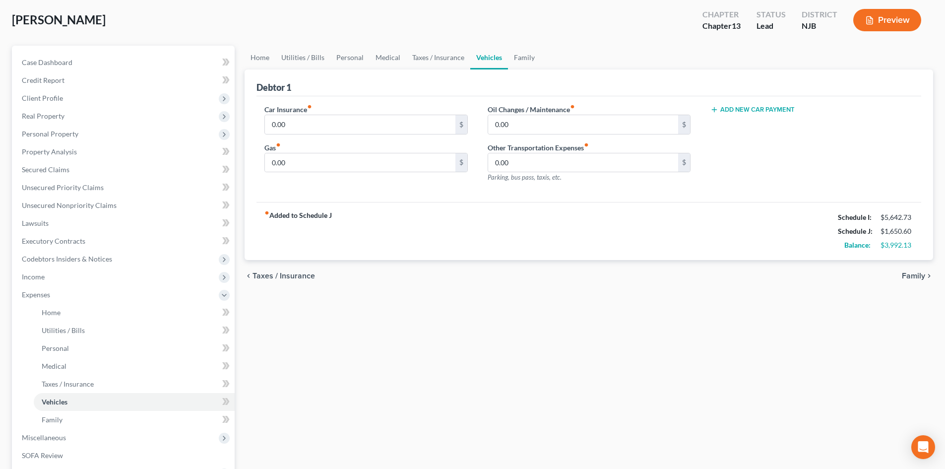
click at [739, 110] on button "Add New Car Payment" at bounding box center [753, 110] width 84 height 8
click at [738, 126] on input "text" at bounding box center [797, 124] width 172 height 19
type input "331.91"
click at [743, 147] on button "Add New Car Payment" at bounding box center [753, 148] width 84 height 8
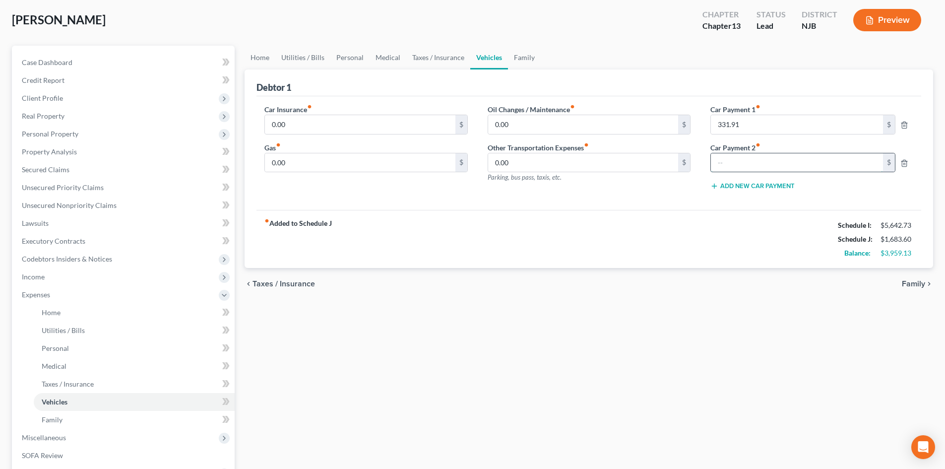
click at [761, 158] on input "text" at bounding box center [797, 162] width 172 height 19
type input "662.38"
click at [313, 121] on input "0.00" at bounding box center [360, 124] width 190 height 19
type input "300.00"
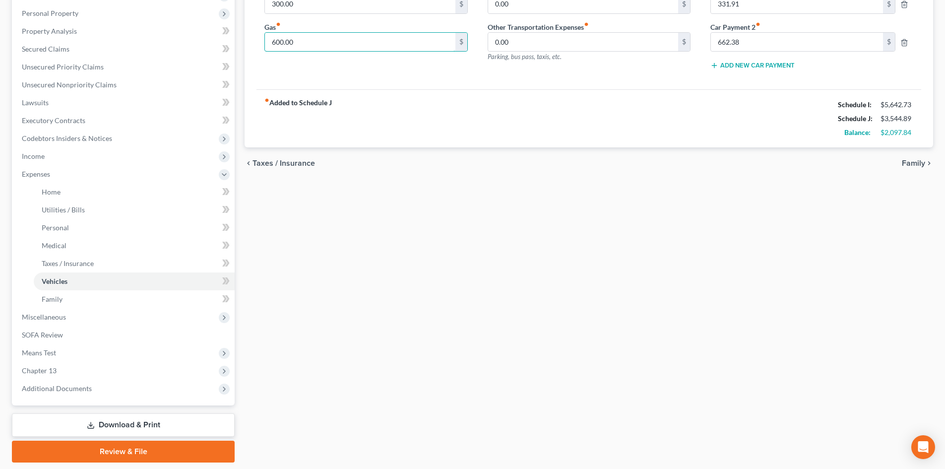
scroll to position [198, 0]
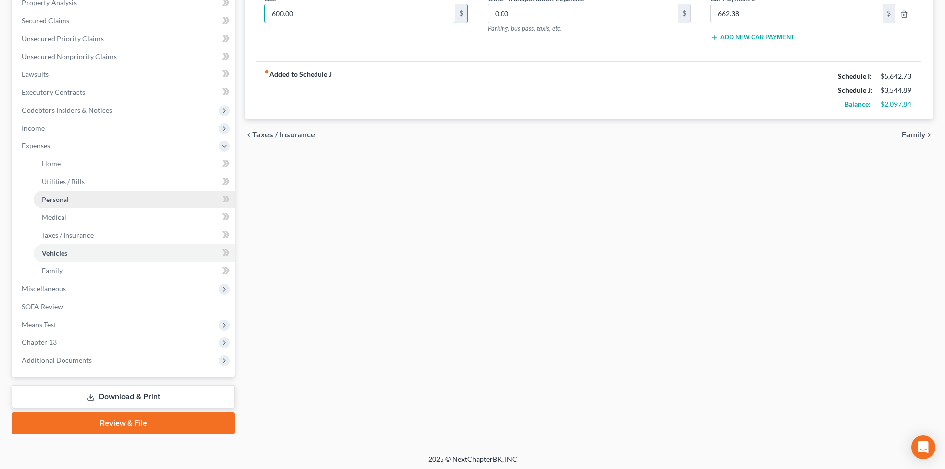
type input "600.00"
click at [61, 204] on link "Personal" at bounding box center [134, 200] width 201 height 18
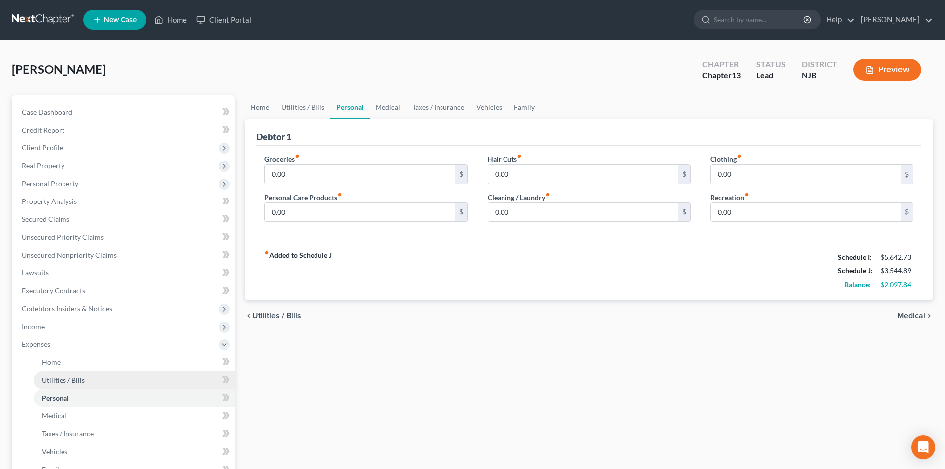
click at [72, 376] on span "Utilities / Bills" at bounding box center [63, 380] width 43 height 8
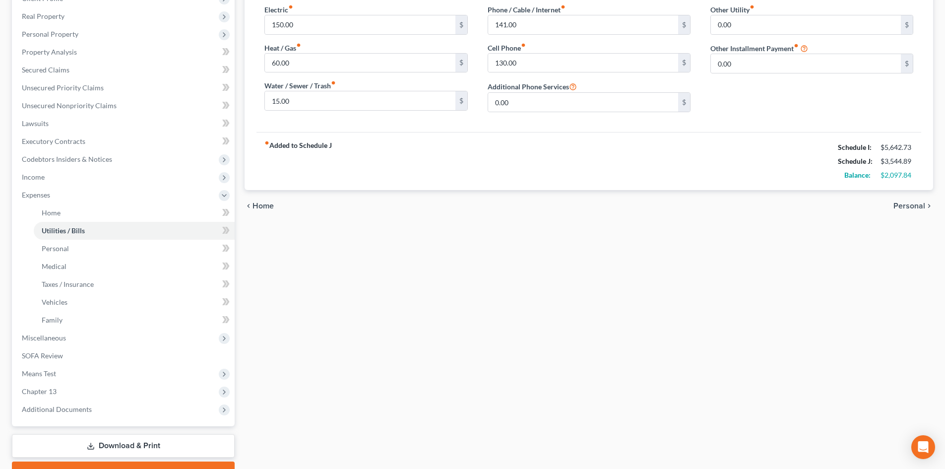
scroll to position [152, 0]
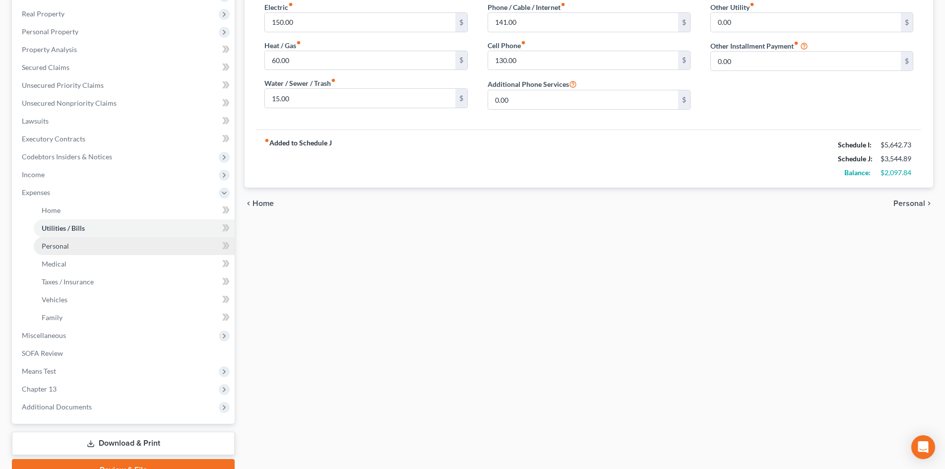
click at [76, 248] on link "Personal" at bounding box center [134, 246] width 201 height 18
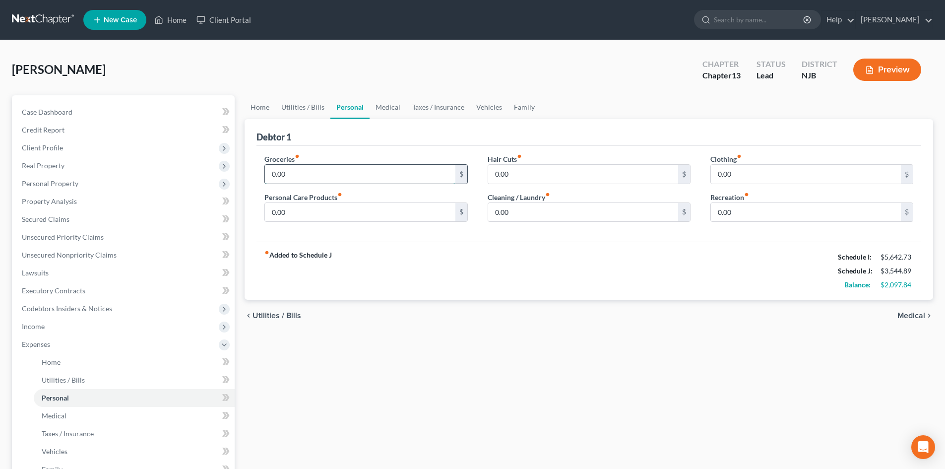
click at [298, 174] on input "0.00" at bounding box center [360, 174] width 190 height 19
type input "550.00"
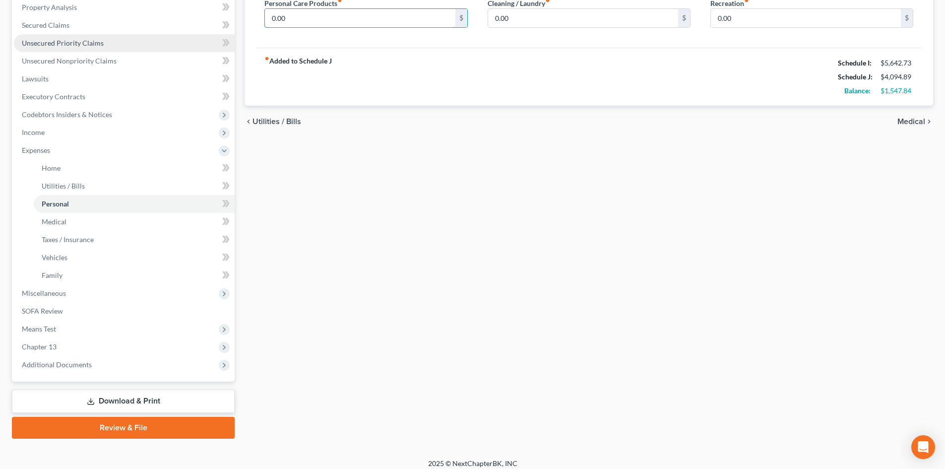
scroll to position [198, 0]
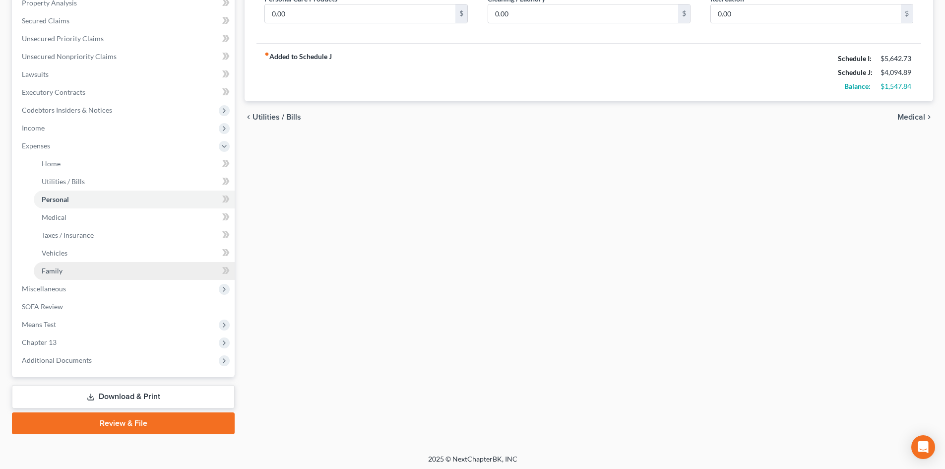
click at [59, 271] on span "Family" at bounding box center [52, 270] width 21 height 8
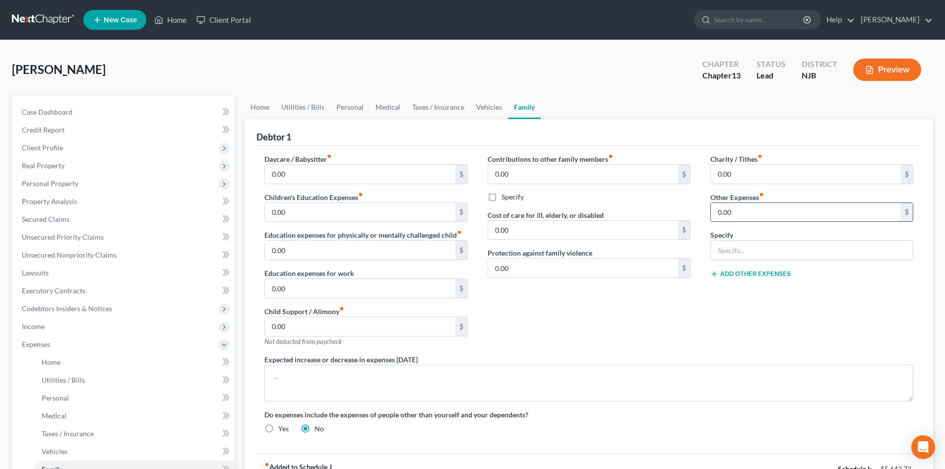
drag, startPoint x: 715, startPoint y: 209, endPoint x: 952, endPoint y: 302, distance: 255.3
click at [715, 209] on input "0.00" at bounding box center [806, 212] width 190 height 19
type input "323.82"
type input "Horse Feed"
click at [732, 273] on button "Add Other Expenses" at bounding box center [751, 274] width 80 height 8
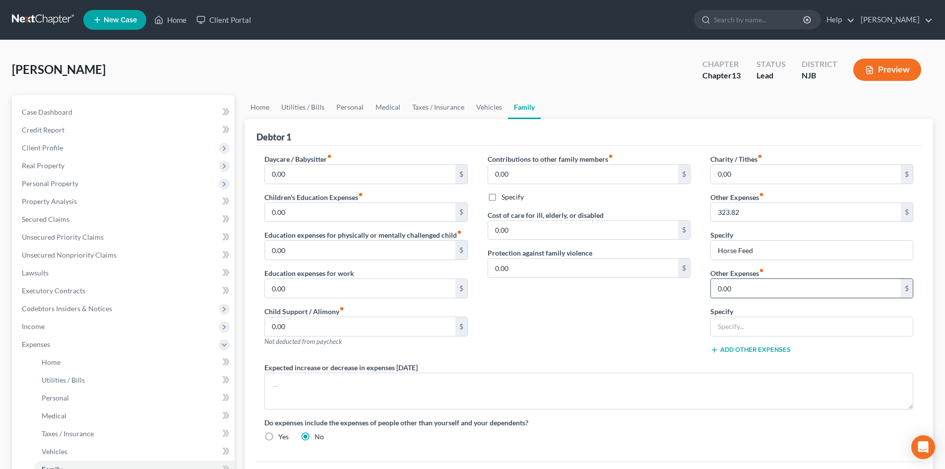
click at [719, 290] on input "0.00" at bounding box center [806, 288] width 190 height 19
type input "395.03"
type input "Spouse's TD Bank Loan Payment"
click at [758, 350] on button "Add Other Expenses" at bounding box center [751, 350] width 80 height 8
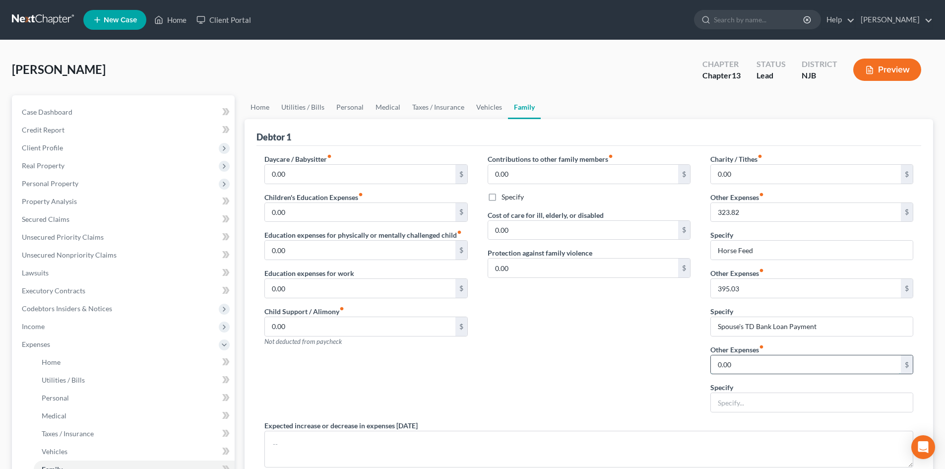
click at [770, 362] on input "0.00" at bounding box center [806, 364] width 190 height 19
type input "233.00"
type input "Spouses additional dirt bike expense"
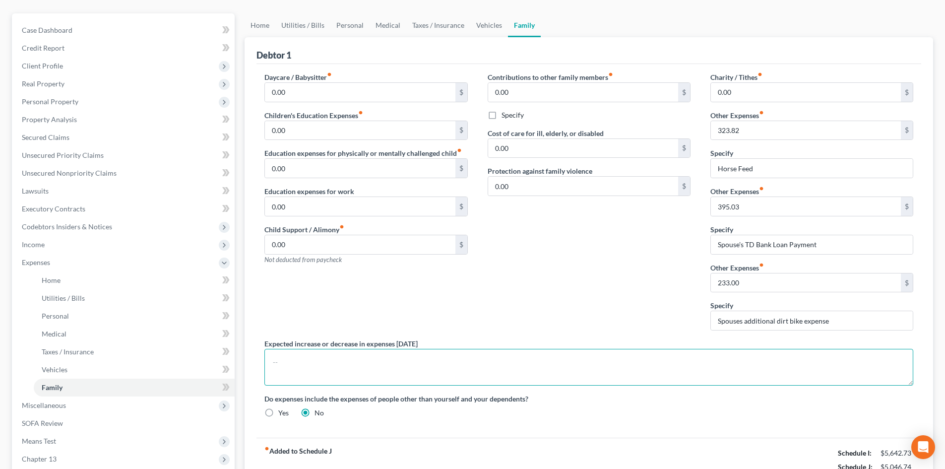
scroll to position [99, 0]
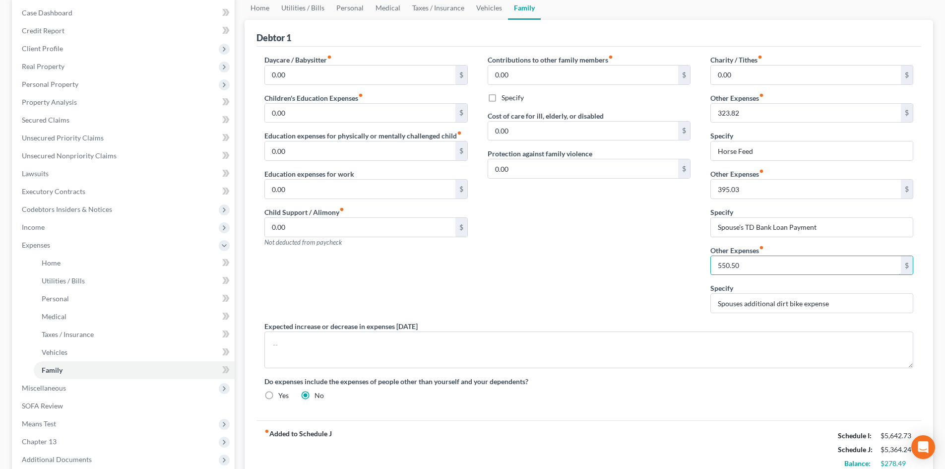
type input "550.50"
type input "Spouses additional dirt bike expense and credit card payments"
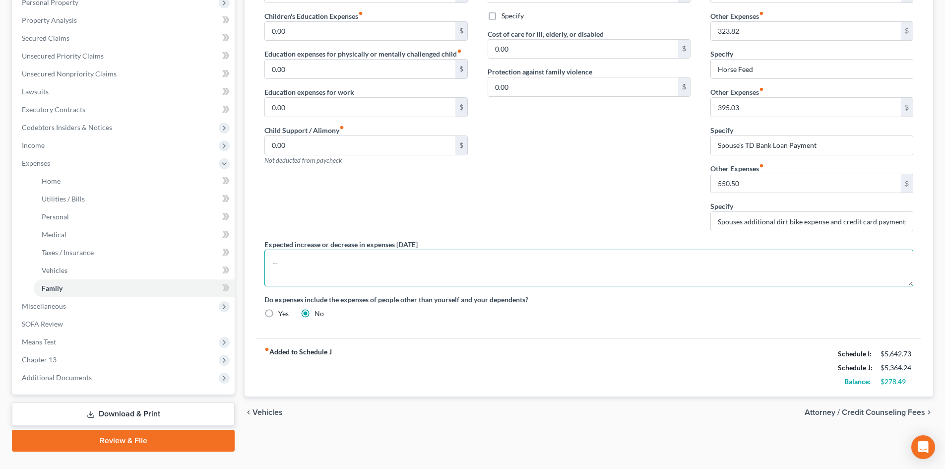
scroll to position [201, 0]
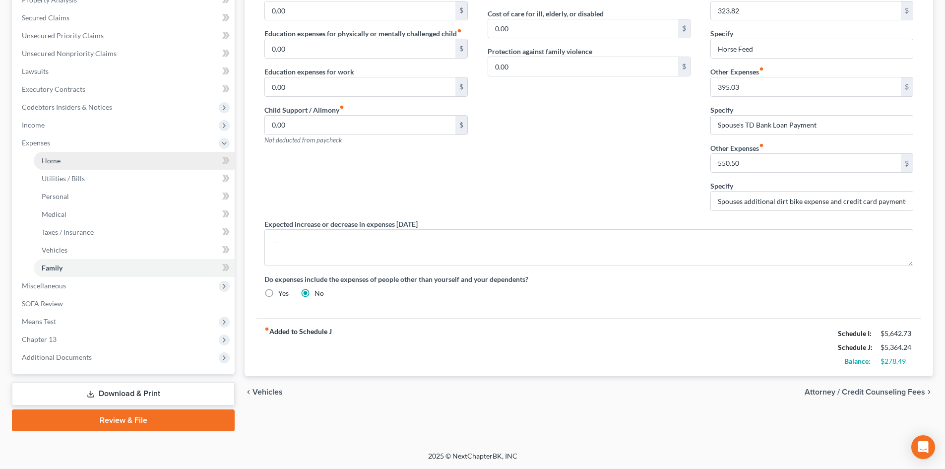
click at [48, 166] on link "Home" at bounding box center [134, 161] width 201 height 18
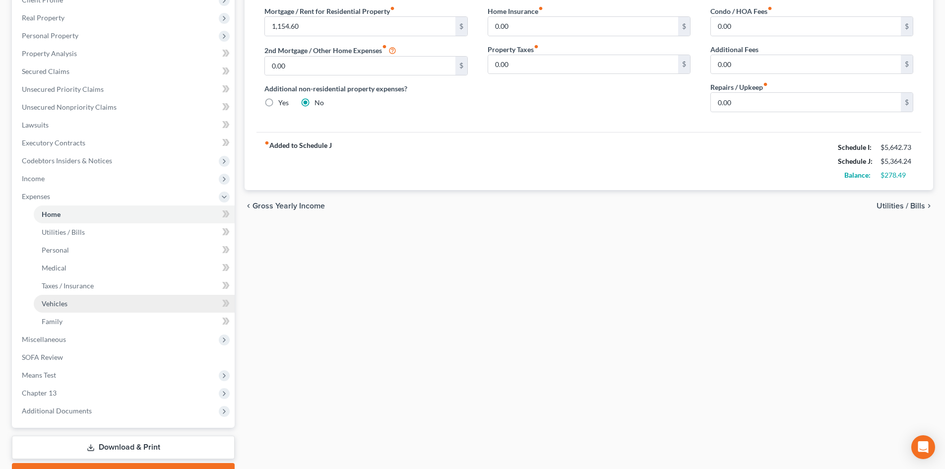
scroll to position [149, 0]
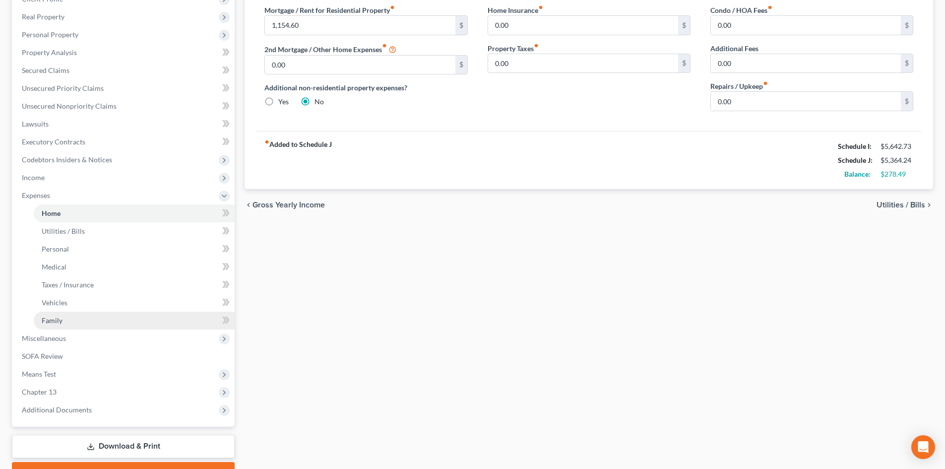
click at [100, 312] on link "Family" at bounding box center [134, 321] width 201 height 18
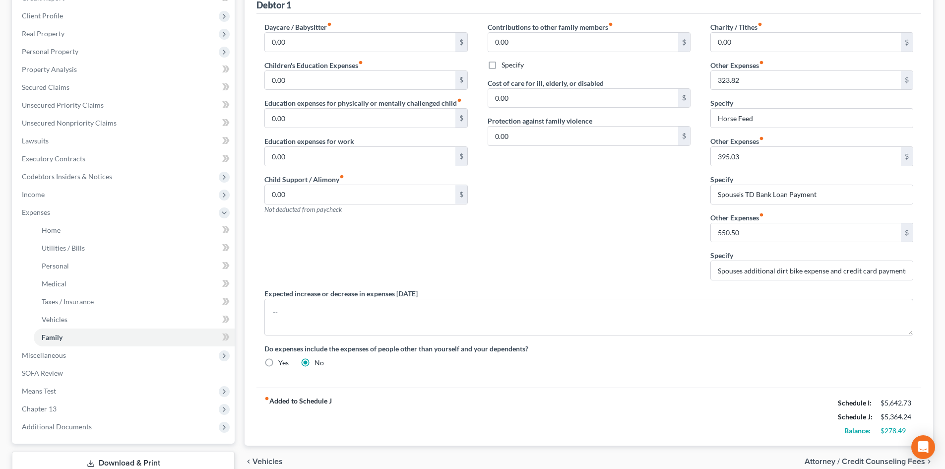
scroll to position [149, 0]
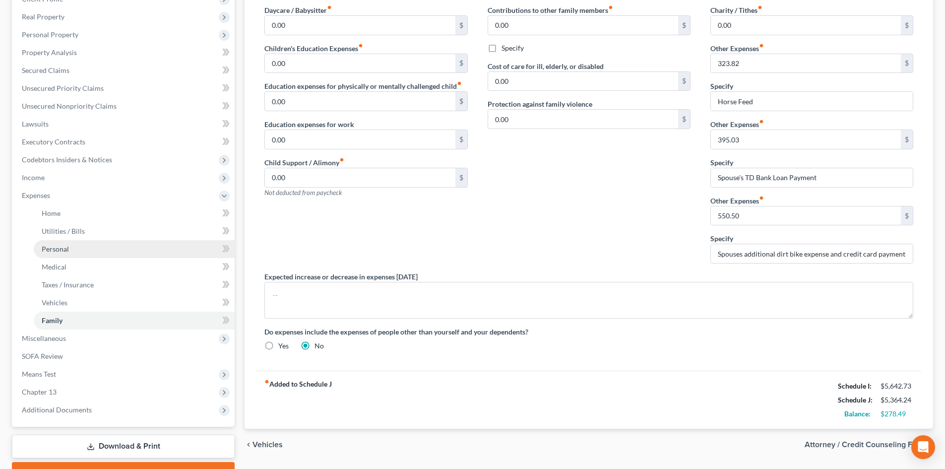
click at [56, 245] on span "Personal" at bounding box center [55, 249] width 27 height 8
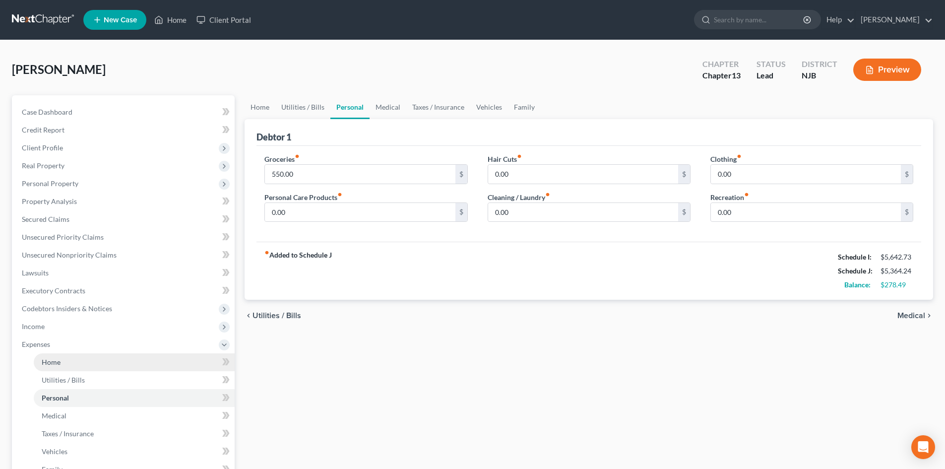
click at [49, 366] on span "Home" at bounding box center [51, 362] width 19 height 8
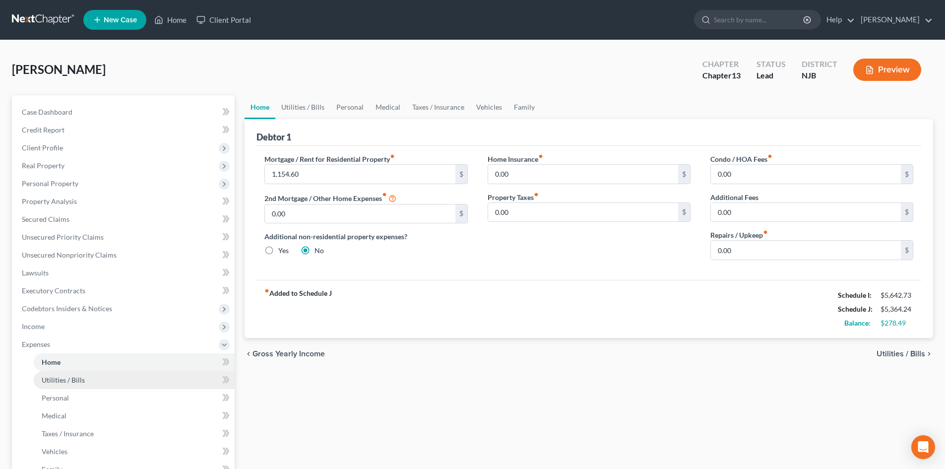
click at [56, 377] on span "Utilities / Bills" at bounding box center [63, 380] width 43 height 8
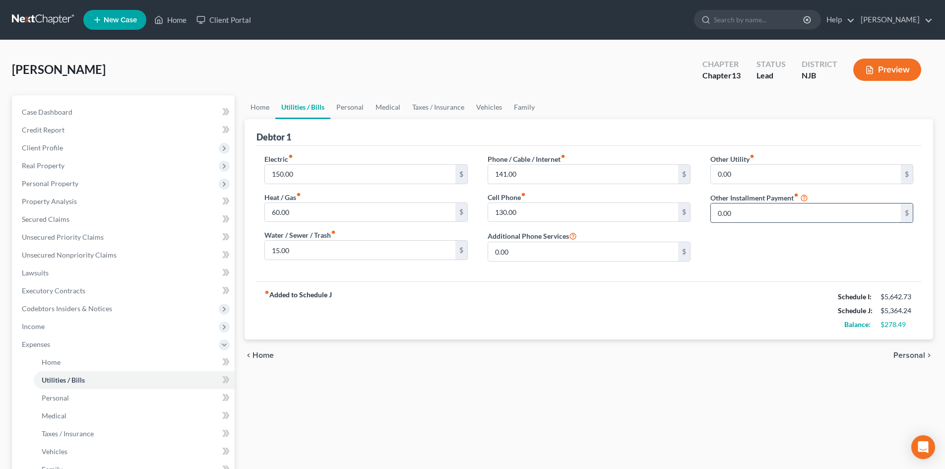
click at [737, 209] on input "0.00" at bounding box center [806, 212] width 190 height 19
type input "175.00"
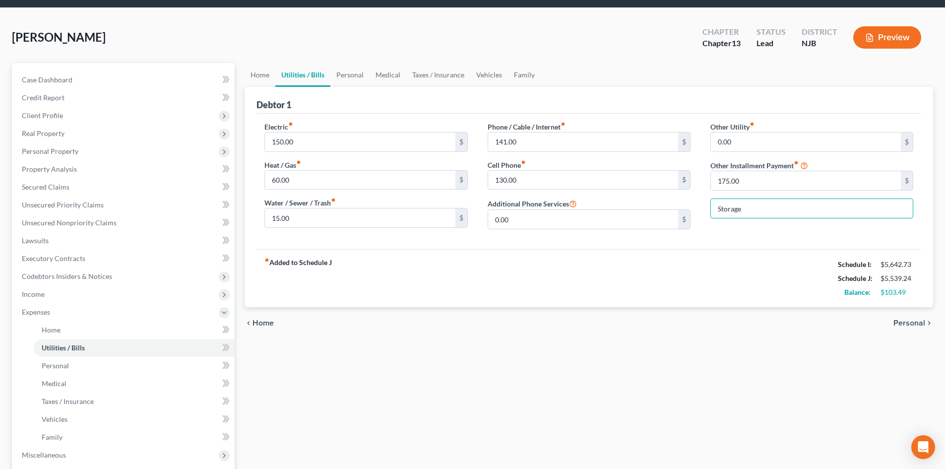
scroll to position [50, 0]
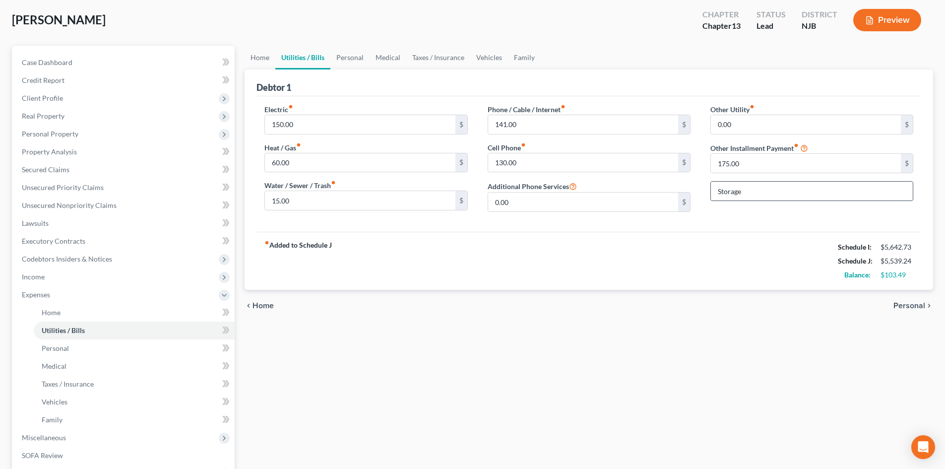
click at [764, 198] on input "Storage" at bounding box center [812, 191] width 202 height 19
type input "Storage Unit"
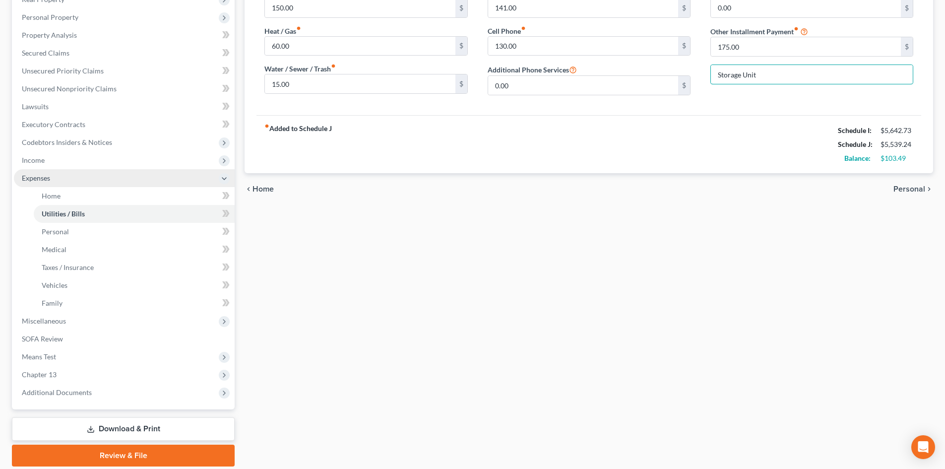
scroll to position [201, 0]
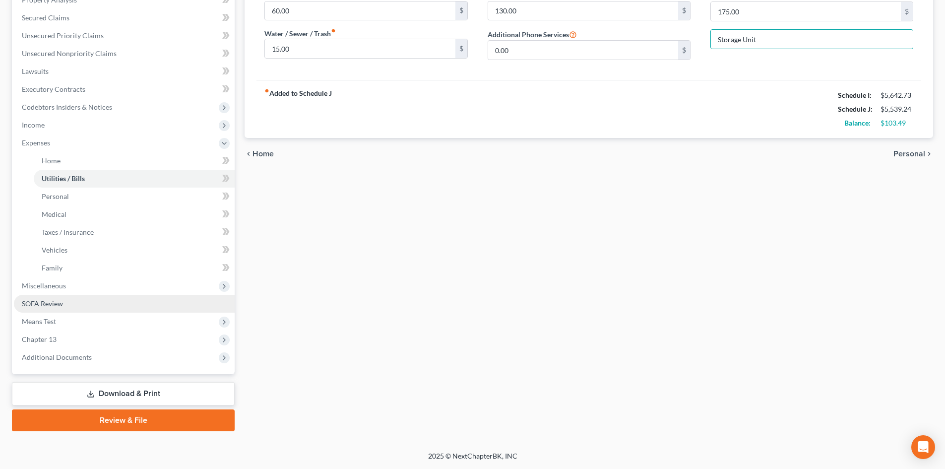
click at [50, 304] on span "SOFA Review" at bounding box center [42, 303] width 41 height 8
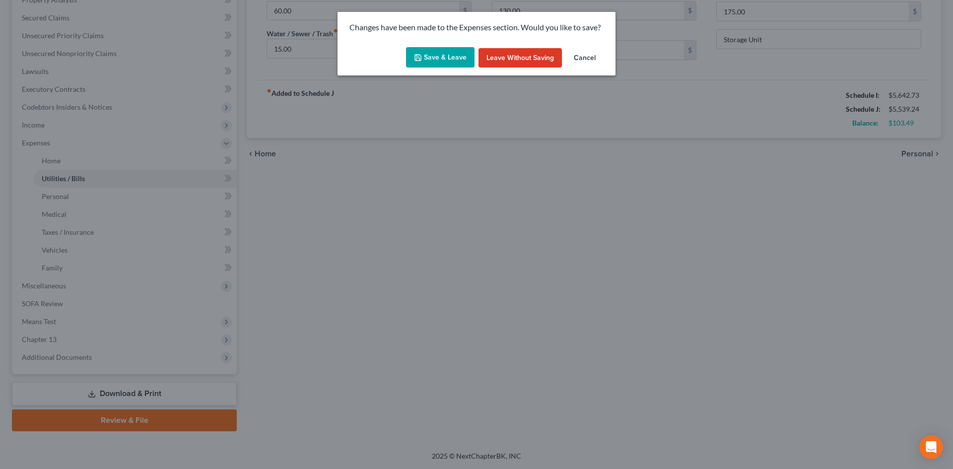
click at [450, 59] on button "Save & Leave" at bounding box center [440, 57] width 68 height 21
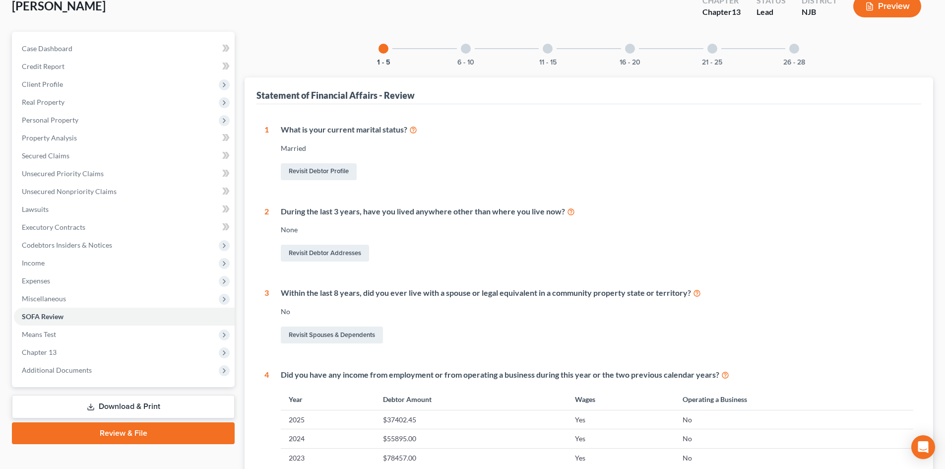
scroll to position [50, 0]
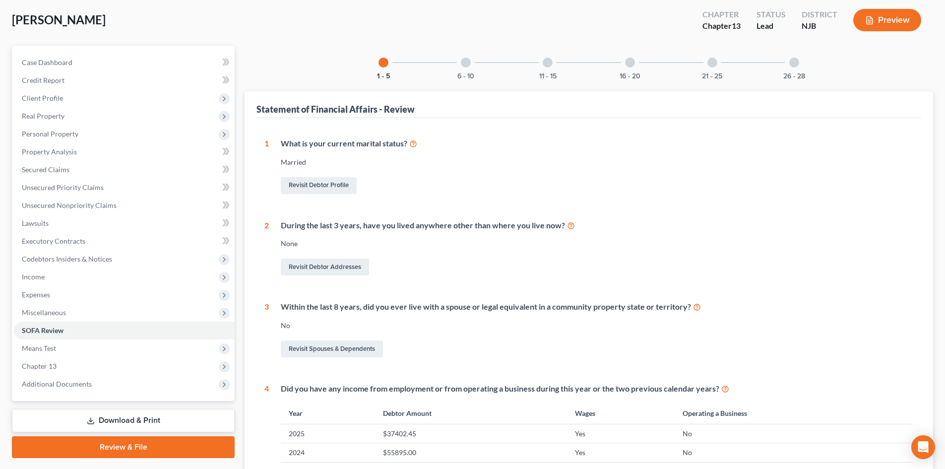
click at [463, 62] on div at bounding box center [466, 63] width 10 height 10
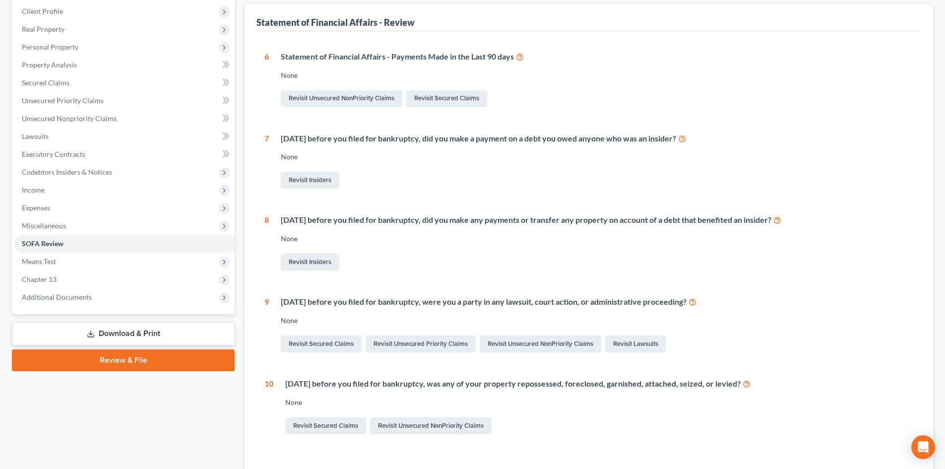
scroll to position [0, 0]
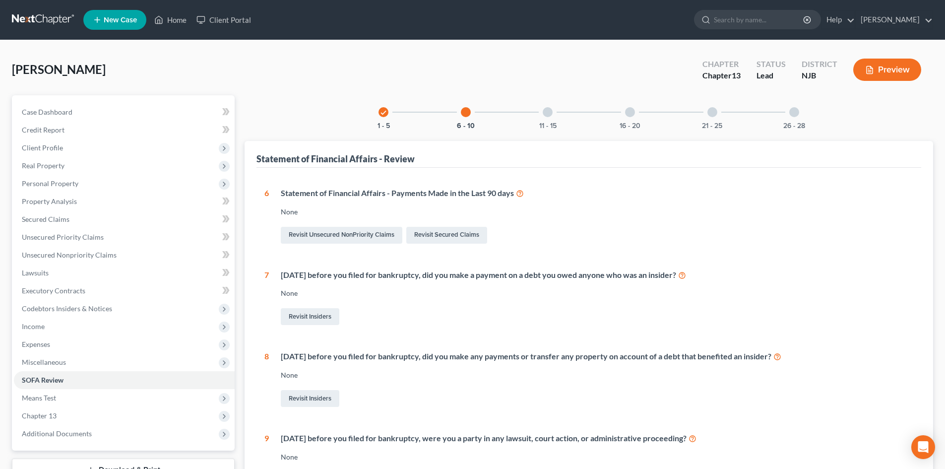
click at [543, 109] on div at bounding box center [548, 112] width 10 height 10
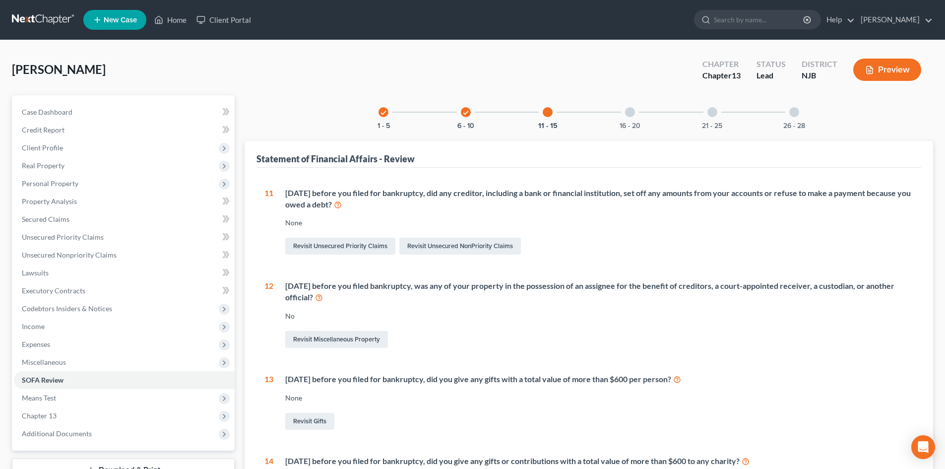
click at [626, 112] on div at bounding box center [630, 112] width 10 height 10
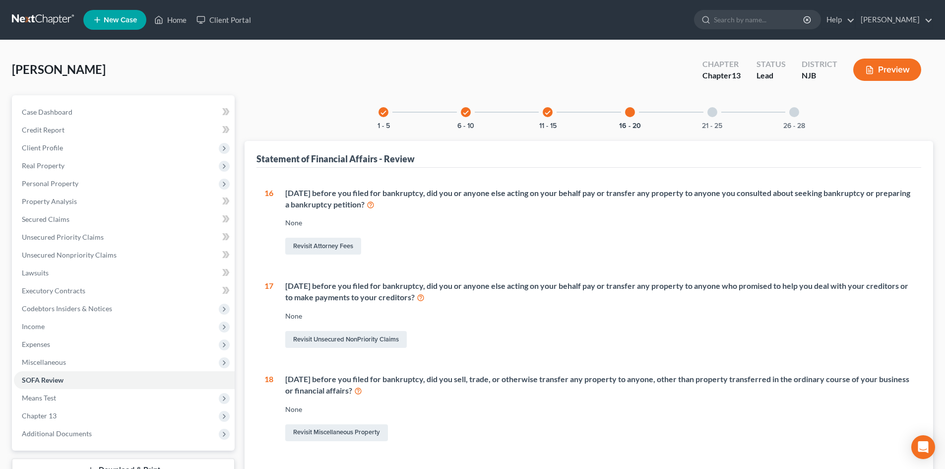
click at [715, 114] on div at bounding box center [713, 112] width 10 height 10
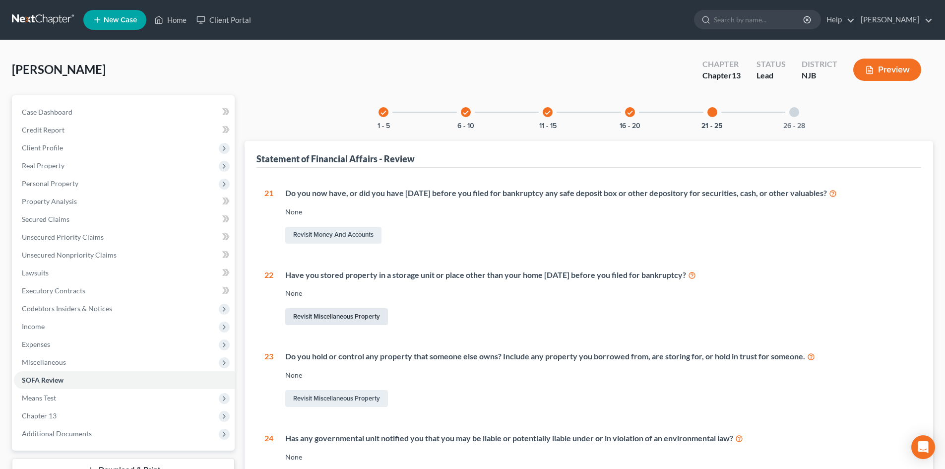
click at [356, 319] on link "Revisit Miscellaneous Property" at bounding box center [336, 316] width 103 height 17
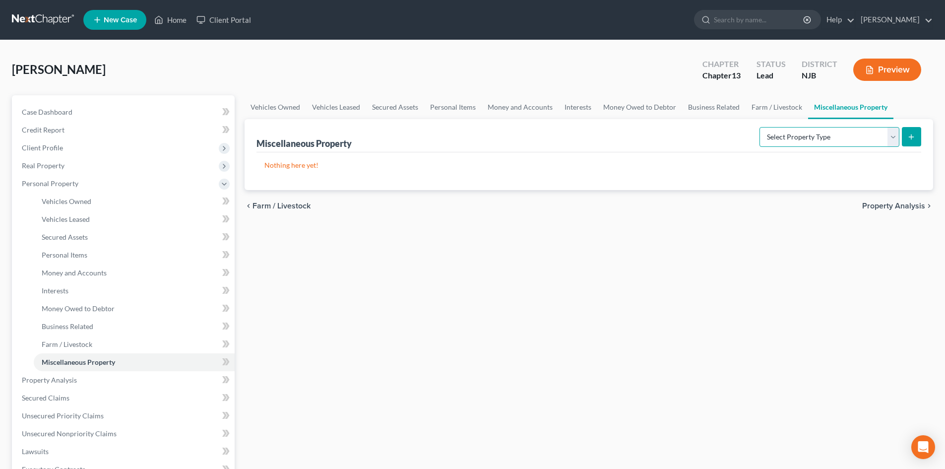
click at [896, 136] on select "Select Property Type Assigned for Creditor Benefit [DATE] Holding for Another N…" at bounding box center [830, 137] width 140 height 20
select select "stored_within_1_year"
click at [760, 127] on select "Select Property Type Assigned for Creditor Benefit [DATE] Holding for Another N…" at bounding box center [830, 137] width 140 height 20
click at [914, 133] on icon "submit" at bounding box center [912, 137] width 8 height 8
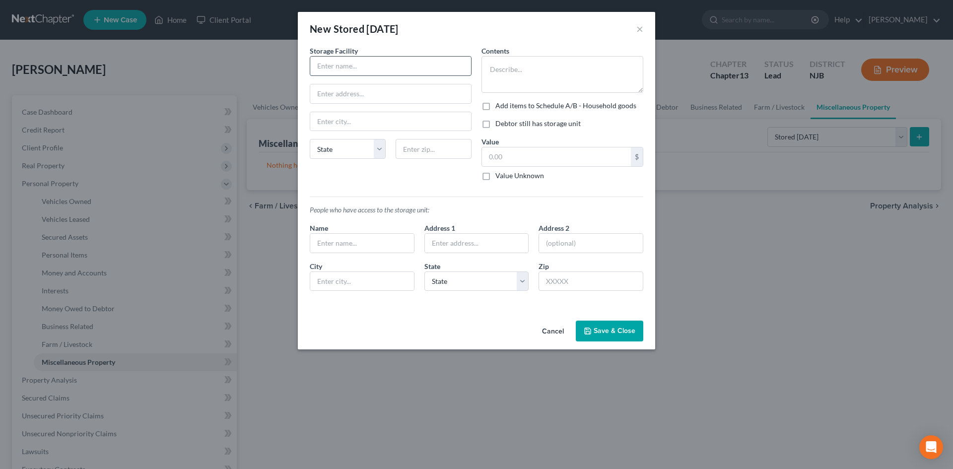
drag, startPoint x: 371, startPoint y: 61, endPoint x: 382, endPoint y: 61, distance: 11.4
click at [371, 61] on input "text" at bounding box center [390, 66] width 161 height 19
type input "Columbia Storage"
type input "Main St."
type input "[GEOGRAPHIC_DATA]"
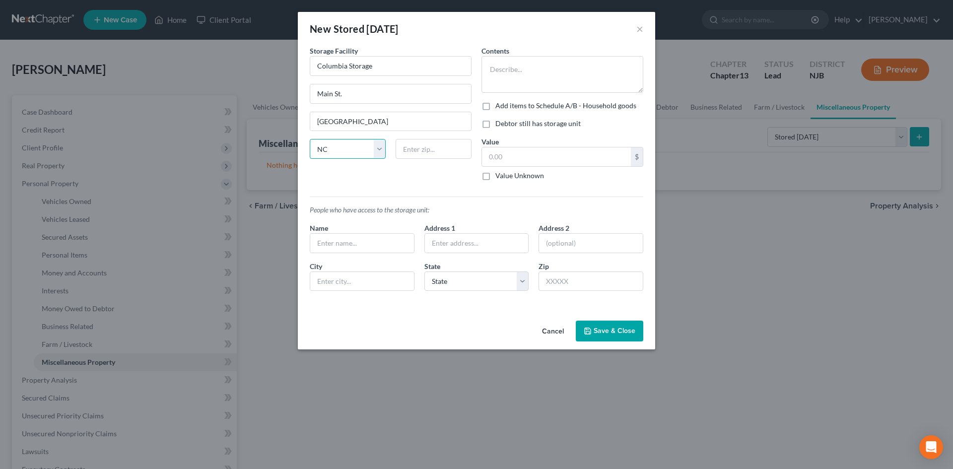
select select "33"
type input "08332"
click at [521, 81] on textarea at bounding box center [562, 74] width 162 height 37
type textarea "Children's toys, holiday decorations, and seasonal clothing"
click at [495, 107] on label "Add items to Schedule A/B - Household goods" at bounding box center [565, 106] width 141 height 10
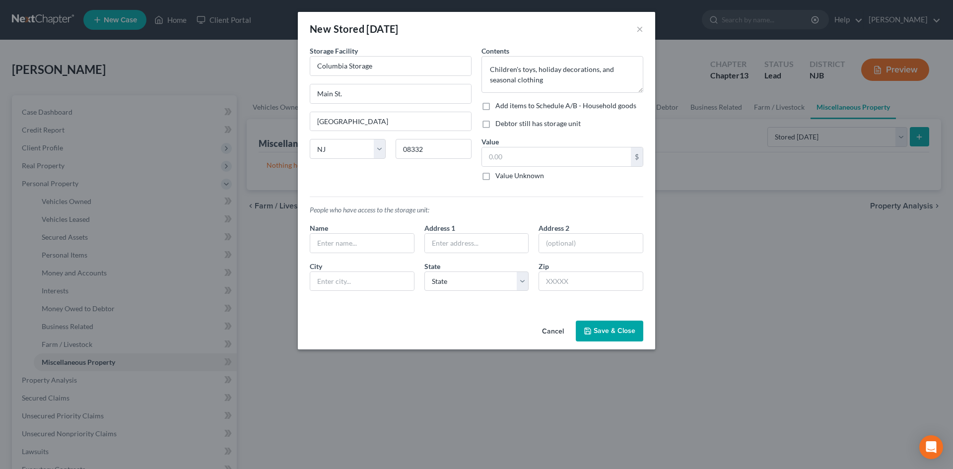
click at [499, 107] on input "Add items to Schedule A/B - Household goods" at bounding box center [502, 104] width 6 height 6
checkbox input "true"
drag, startPoint x: 486, startPoint y: 125, endPoint x: 506, endPoint y: 155, distance: 36.2
click at [495, 125] on label "Debtor still has storage unit" at bounding box center [537, 124] width 85 height 10
click at [499, 125] on input "Debtor still has storage unit" at bounding box center [502, 122] width 6 height 6
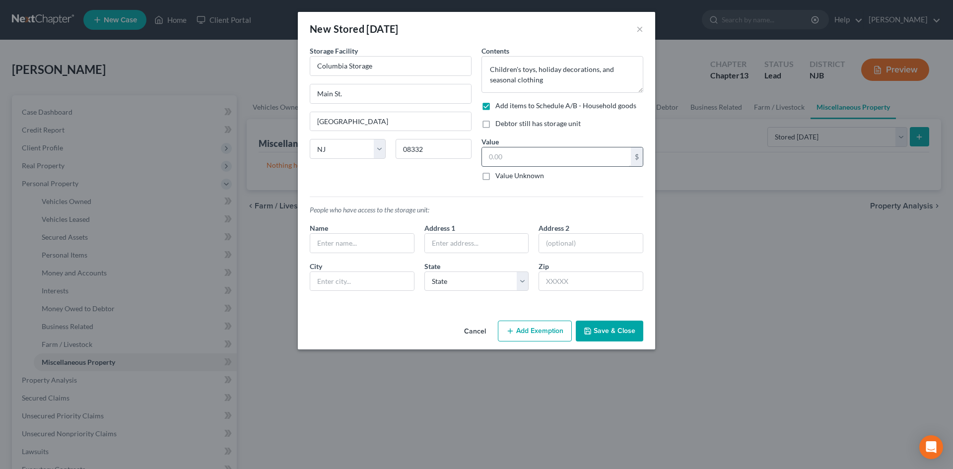
checkbox input "true"
click at [518, 156] on input "text" at bounding box center [556, 156] width 149 height 19
type input "900.00"
click at [368, 240] on input "text" at bounding box center [362, 243] width 104 height 19
type input "[PERSON_NAME] [PERSON_NAME]"
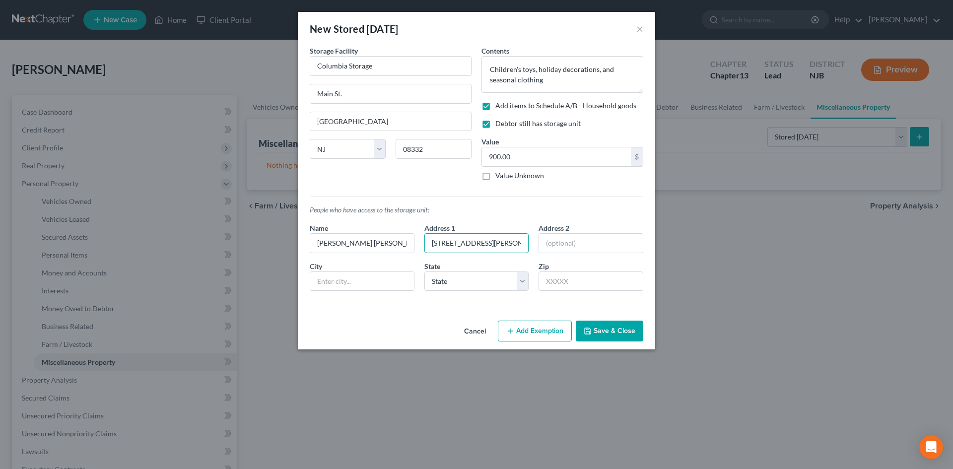
type input "[STREET_ADDRESS][PERSON_NAME]"
type input "[GEOGRAPHIC_DATA]"
select select "33"
type input "08332"
click at [514, 329] on icon "button" at bounding box center [510, 331] width 8 height 8
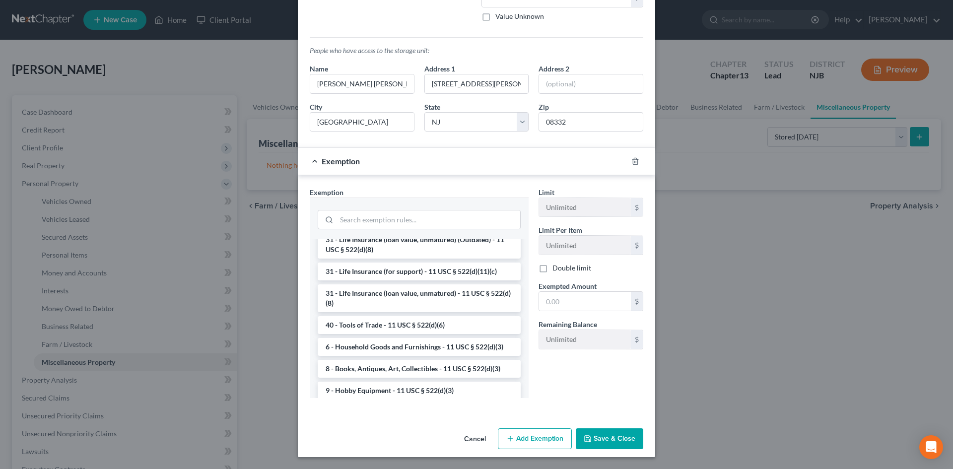
scroll to position [798, 0]
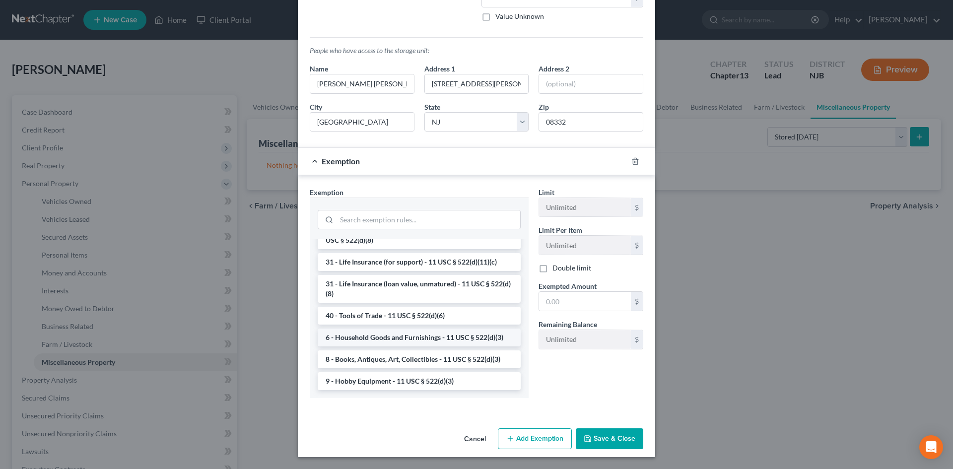
click at [413, 338] on li "6 - Household Goods and Furnishings - 11 USC § 522(d)(3)" at bounding box center [419, 338] width 203 height 18
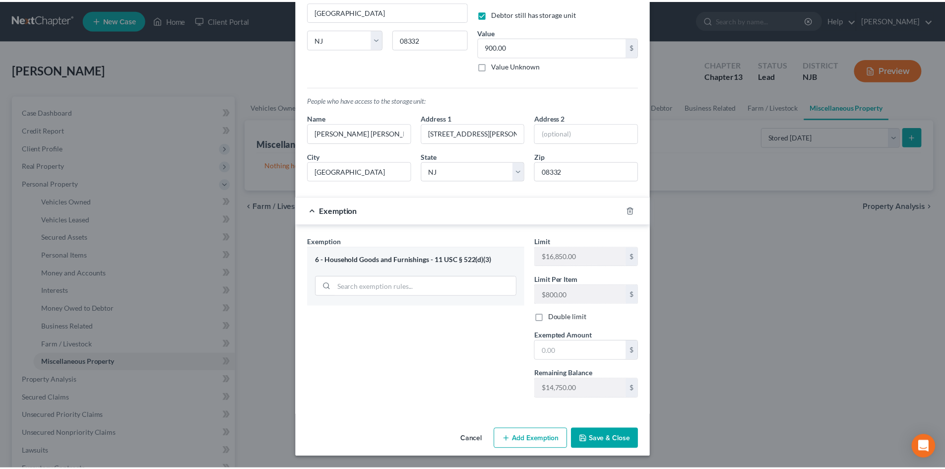
scroll to position [110, 0]
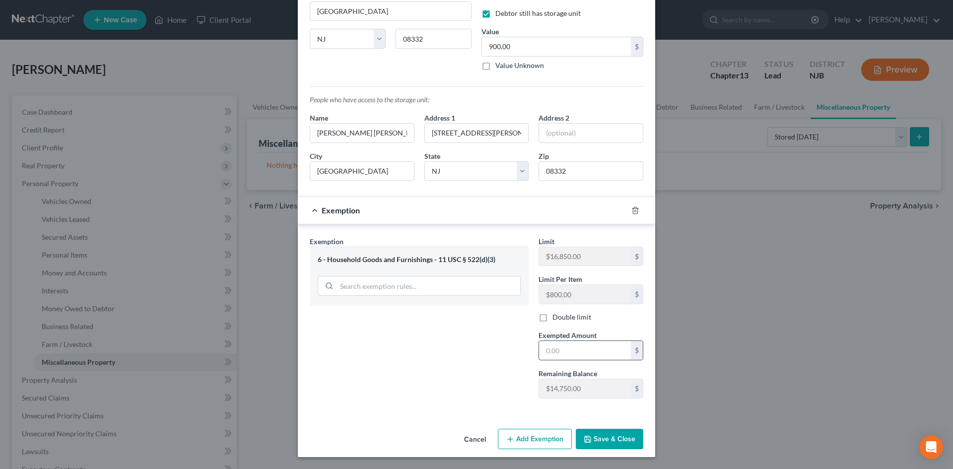
click at [579, 359] on input "text" at bounding box center [585, 350] width 92 height 19
type input "900.00"
click at [591, 437] on button "Save & Close" at bounding box center [609, 439] width 67 height 21
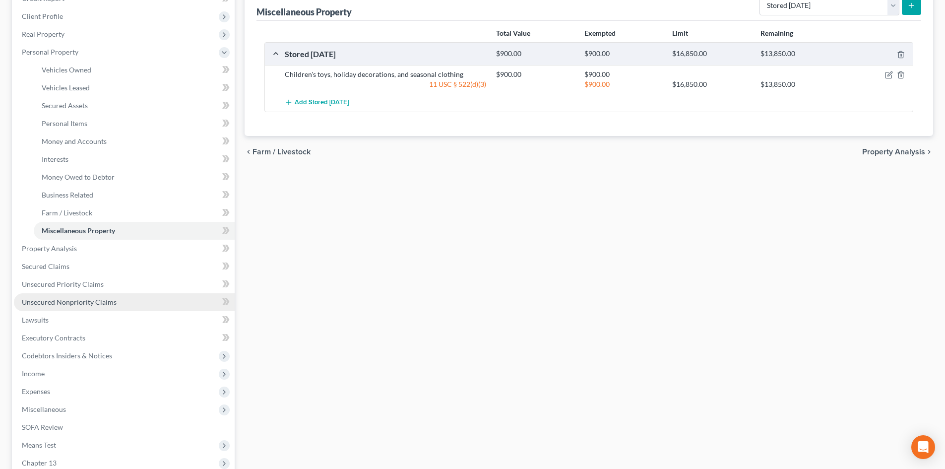
scroll to position [149, 0]
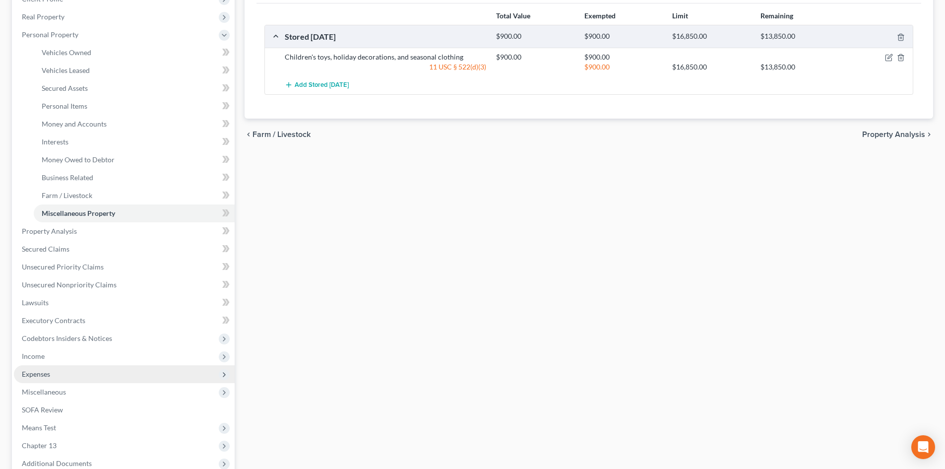
click at [101, 378] on span "Expenses" at bounding box center [124, 374] width 221 height 18
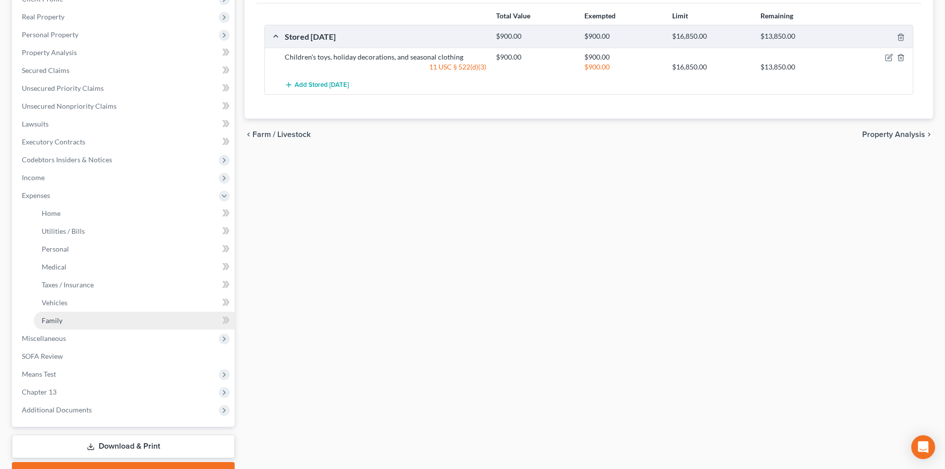
click at [101, 326] on link "Family" at bounding box center [134, 321] width 201 height 18
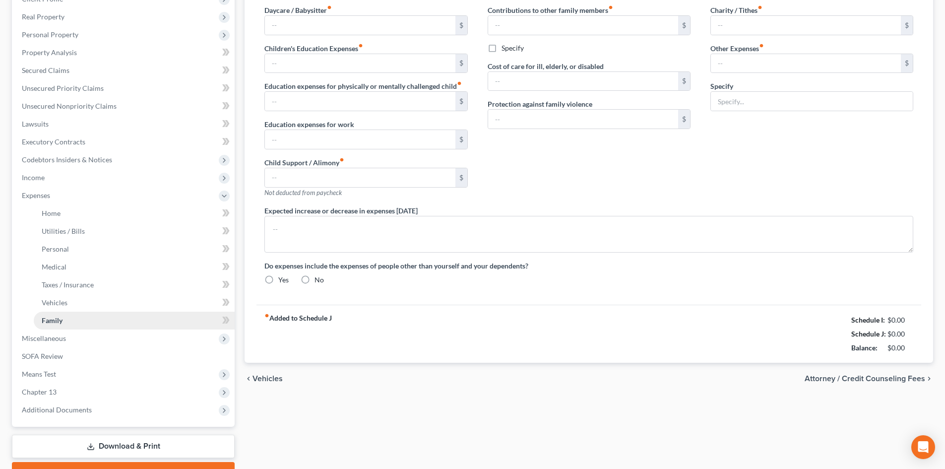
scroll to position [35, 0]
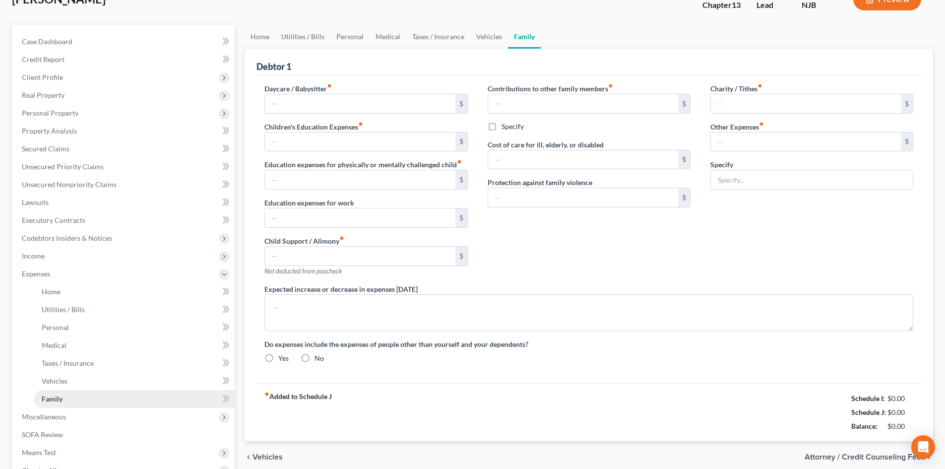
type input "0.00"
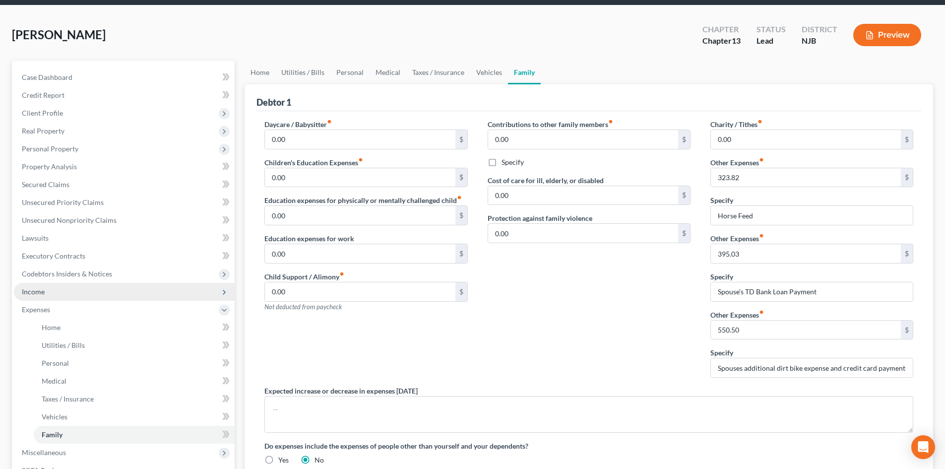
scroll to position [0, 0]
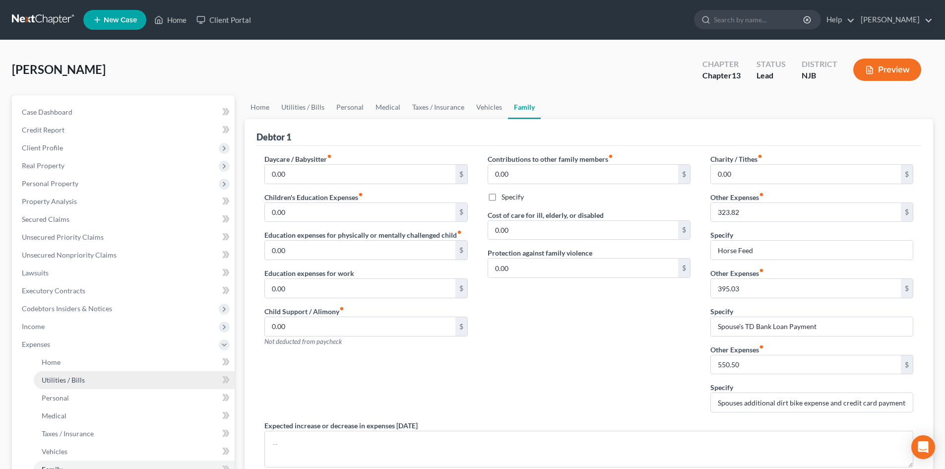
click at [77, 378] on span "Utilities / Bills" at bounding box center [63, 380] width 43 height 8
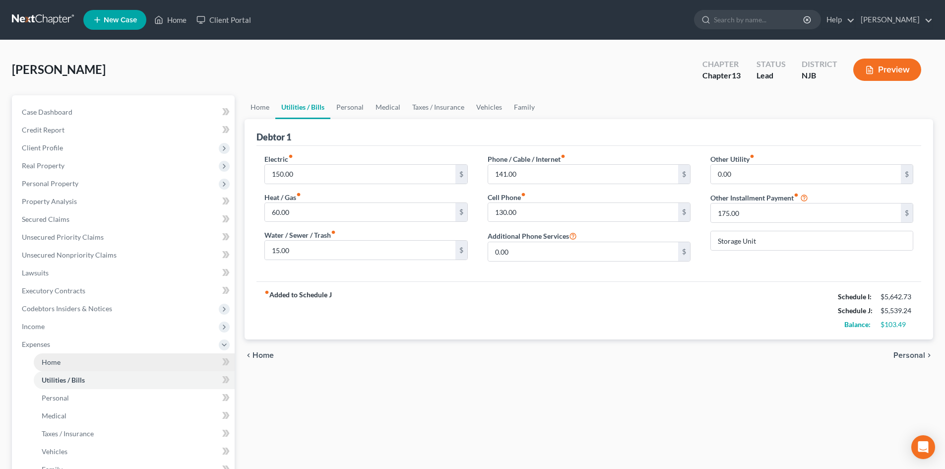
click at [69, 362] on link "Home" at bounding box center [134, 362] width 201 height 18
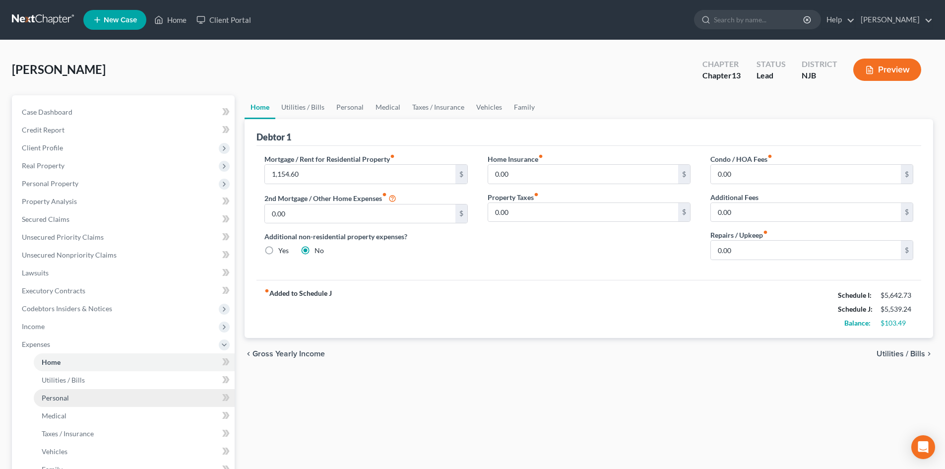
click at [59, 396] on span "Personal" at bounding box center [55, 398] width 27 height 8
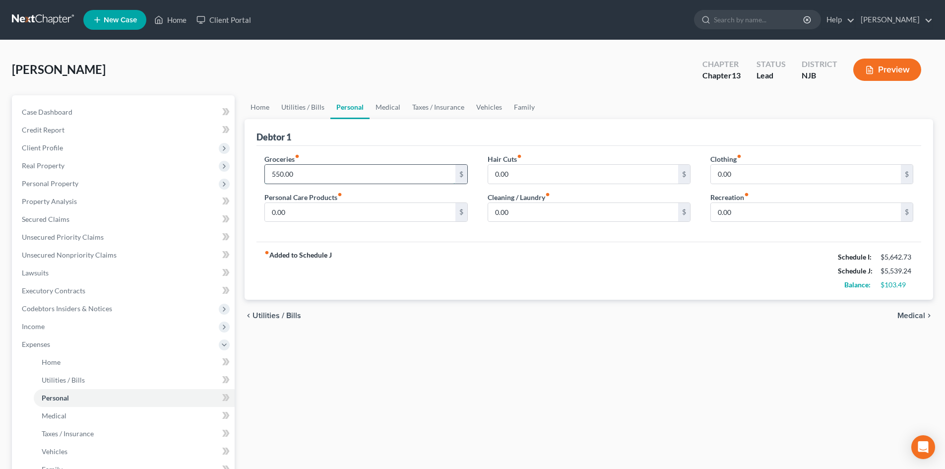
click at [318, 175] on input "550.00" at bounding box center [360, 174] width 190 height 19
click at [63, 414] on span "Medical" at bounding box center [54, 415] width 25 height 8
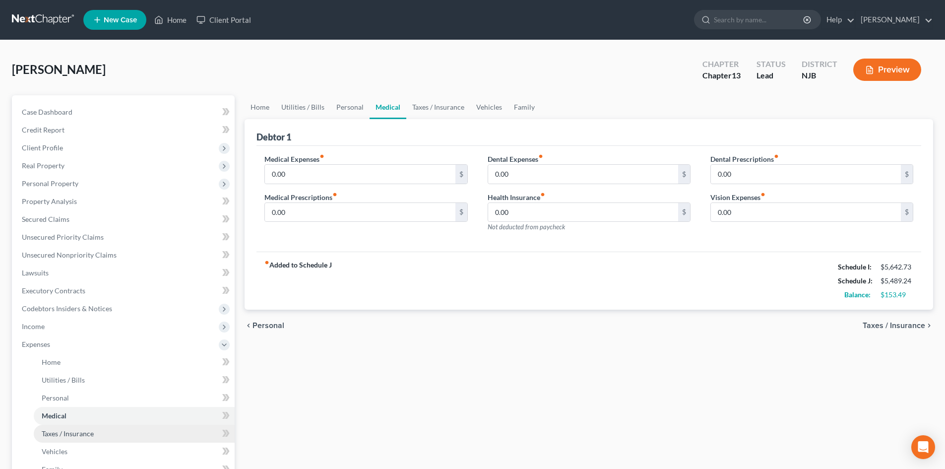
click at [71, 434] on span "Taxes / Insurance" at bounding box center [68, 433] width 52 height 8
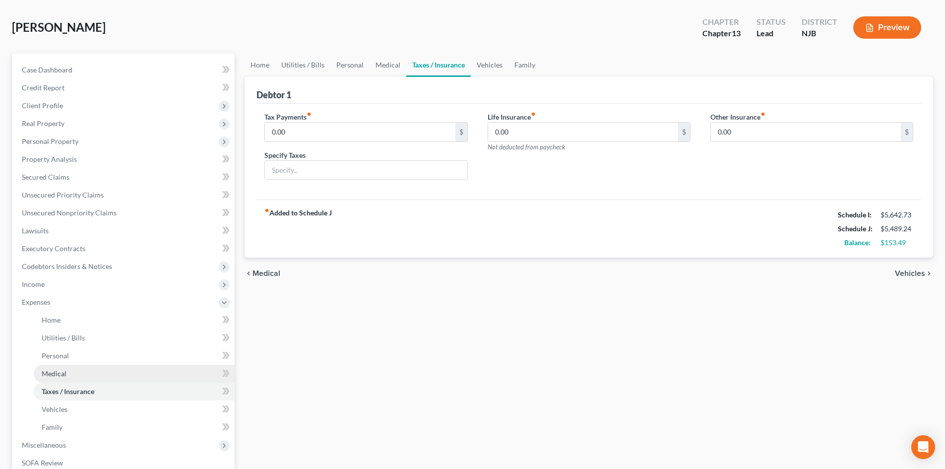
scroll to position [99, 0]
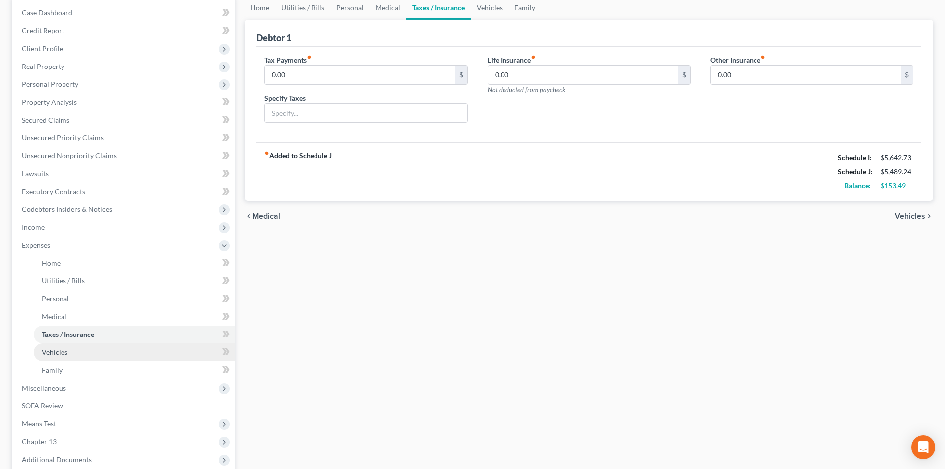
click at [69, 354] on link "Vehicles" at bounding box center [134, 352] width 201 height 18
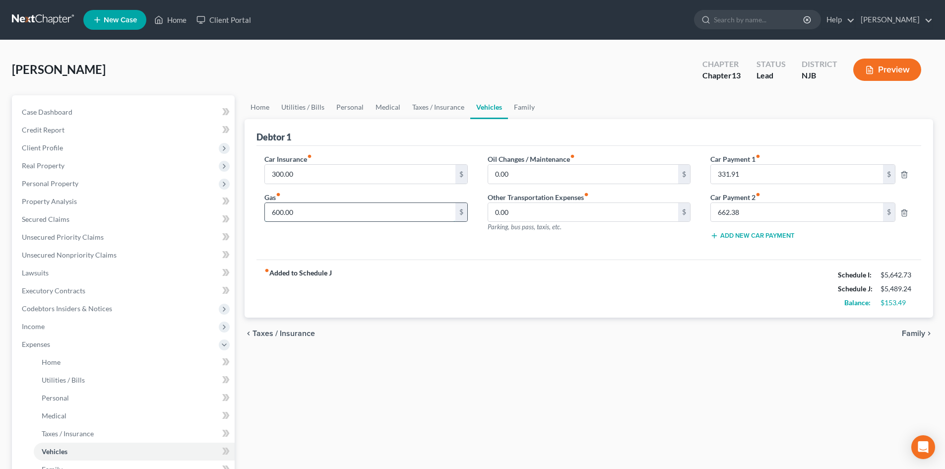
click at [325, 211] on input "600.00" at bounding box center [360, 212] width 190 height 19
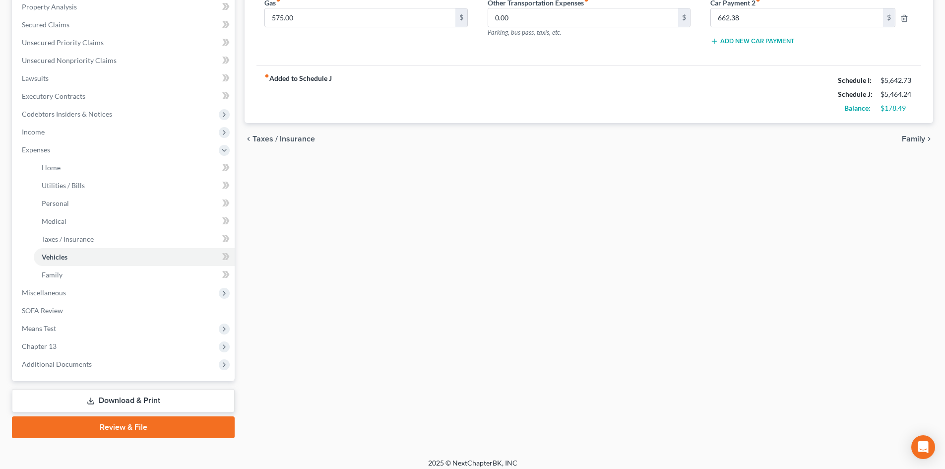
scroll to position [201, 0]
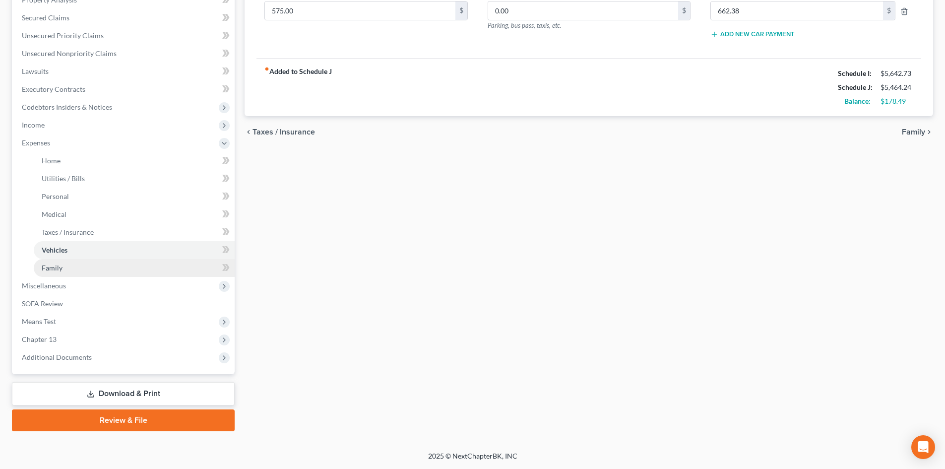
click at [45, 267] on span "Family" at bounding box center [52, 268] width 21 height 8
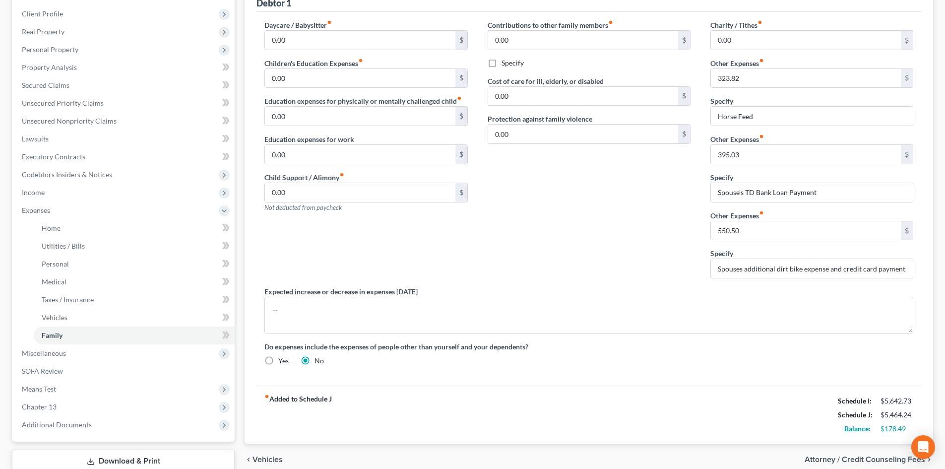
scroll to position [149, 0]
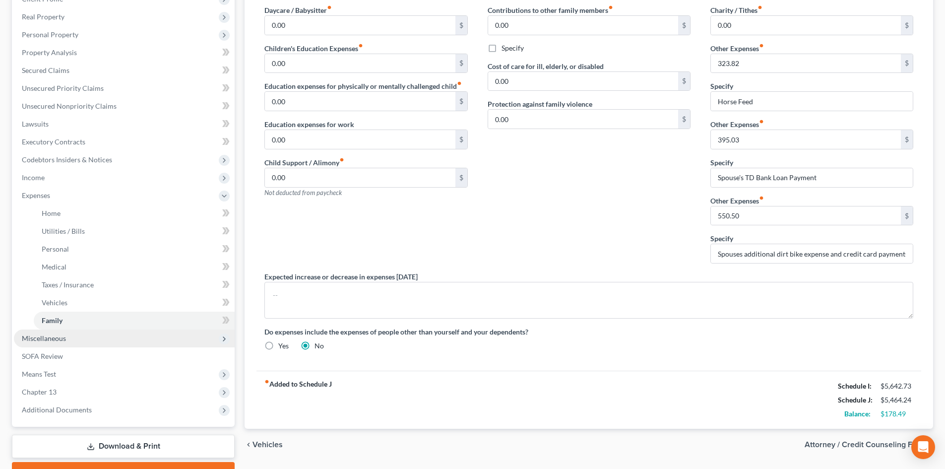
click at [45, 337] on span "Miscellaneous" at bounding box center [44, 338] width 44 height 8
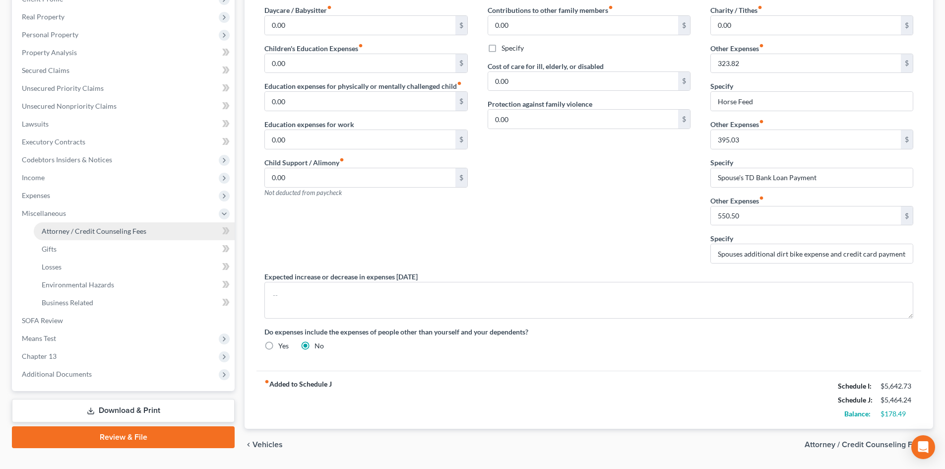
click at [66, 236] on link "Attorney / Credit Counseling Fees" at bounding box center [134, 231] width 201 height 18
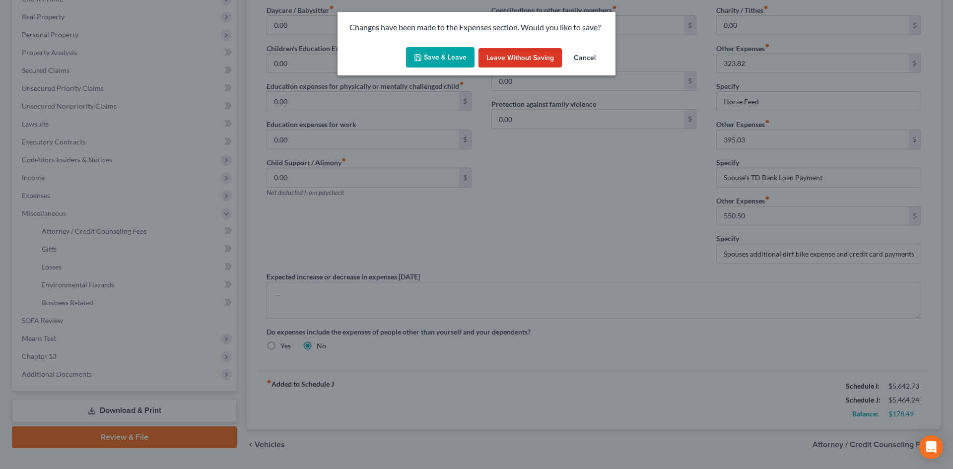
click at [423, 51] on button "Save & Leave" at bounding box center [440, 57] width 68 height 21
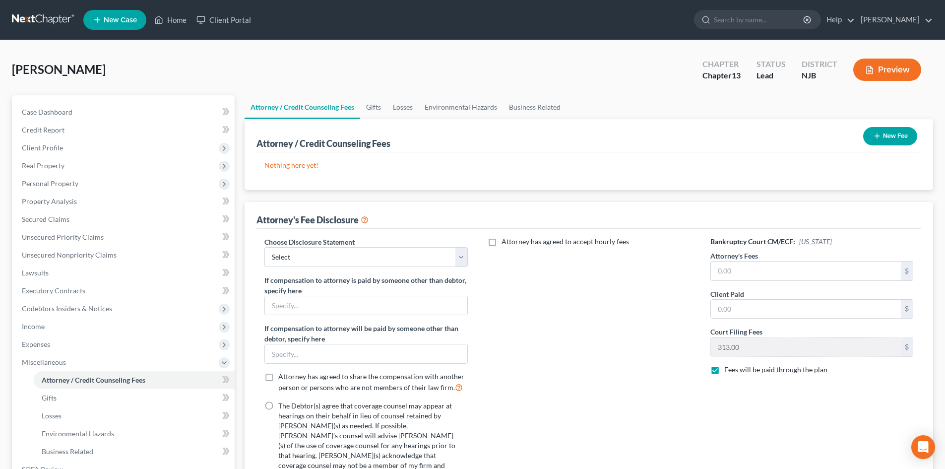
click at [885, 136] on button "New Fee" at bounding box center [890, 136] width 54 height 18
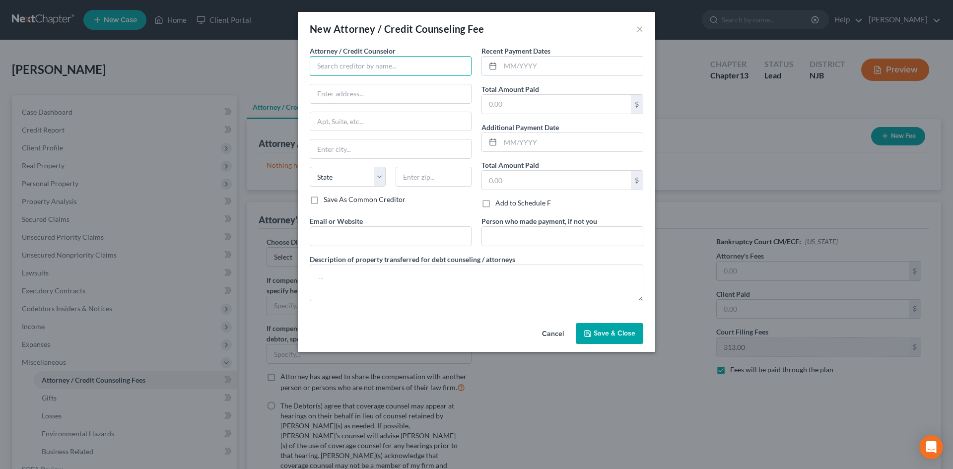
click at [398, 71] on input "text" at bounding box center [391, 66] width 162 height 20
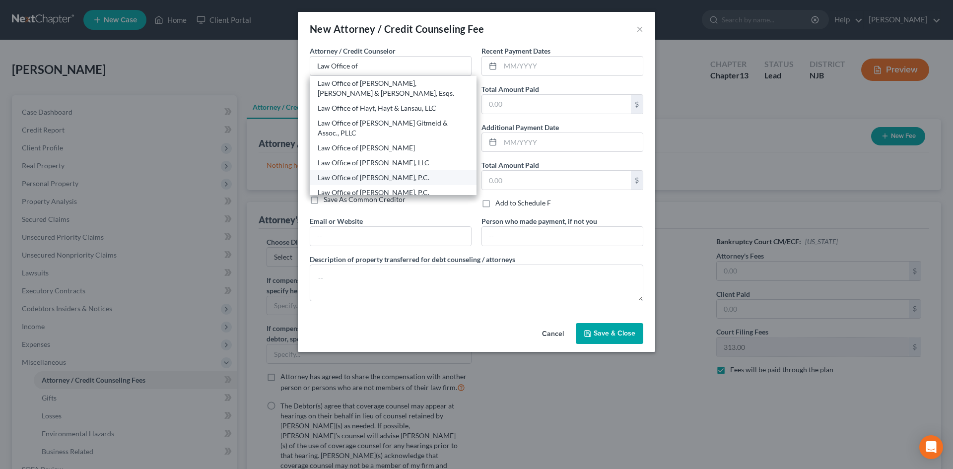
click at [386, 173] on div "Law Office of [PERSON_NAME], P.C." at bounding box center [393, 178] width 151 height 10
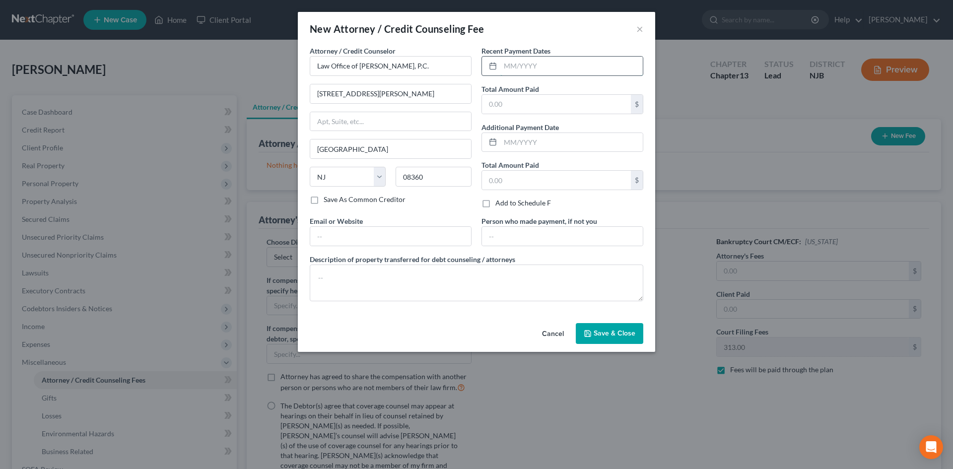
click at [600, 67] on input "text" at bounding box center [571, 66] width 142 height 19
click at [606, 334] on span "Save & Close" at bounding box center [614, 333] width 42 height 8
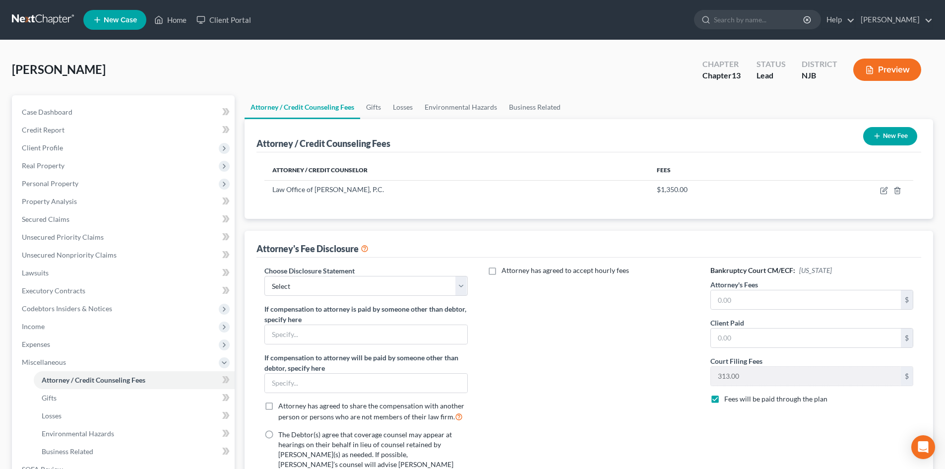
click at [885, 137] on button "New Fee" at bounding box center [890, 136] width 54 height 18
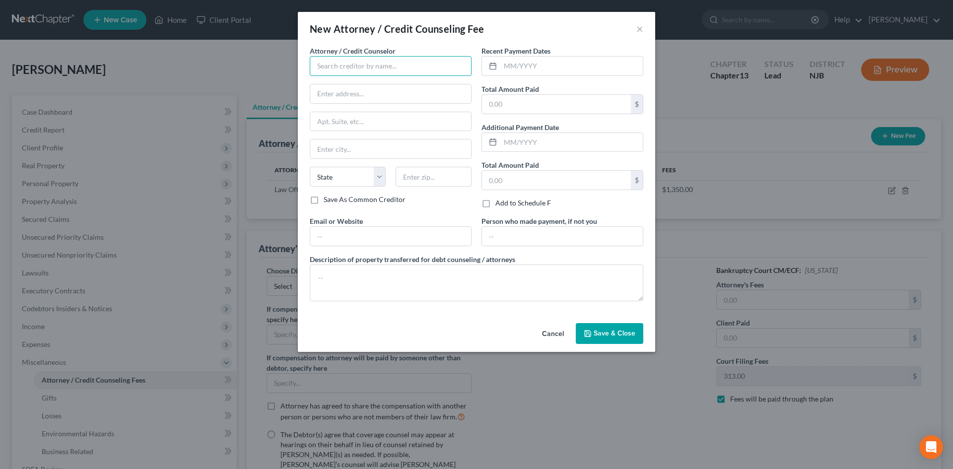
click at [331, 61] on input "text" at bounding box center [391, 66] width 162 height 20
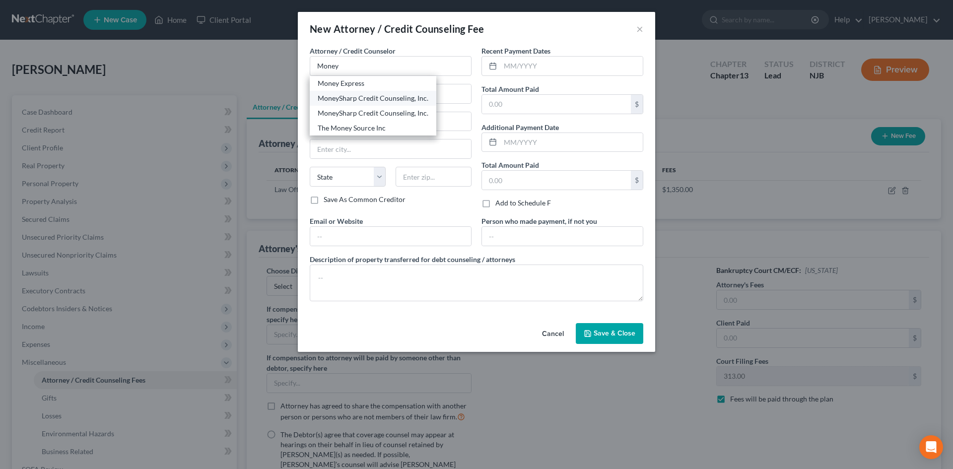
click at [346, 101] on div "MoneySharp Credit Counseling, Inc." at bounding box center [373, 98] width 111 height 10
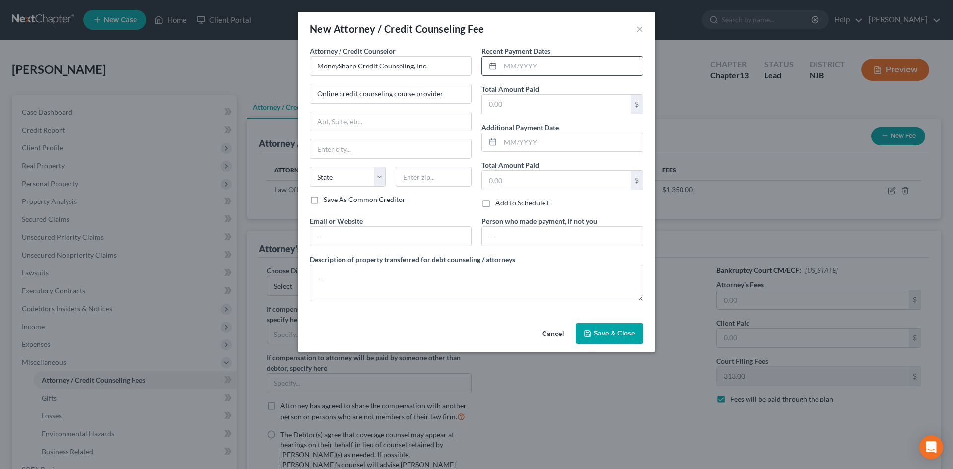
drag, startPoint x: 564, startPoint y: 66, endPoint x: 613, endPoint y: 68, distance: 49.7
click at [564, 66] on input "text" at bounding box center [571, 66] width 142 height 19
click at [605, 334] on span "Save & Close" at bounding box center [614, 333] width 42 height 8
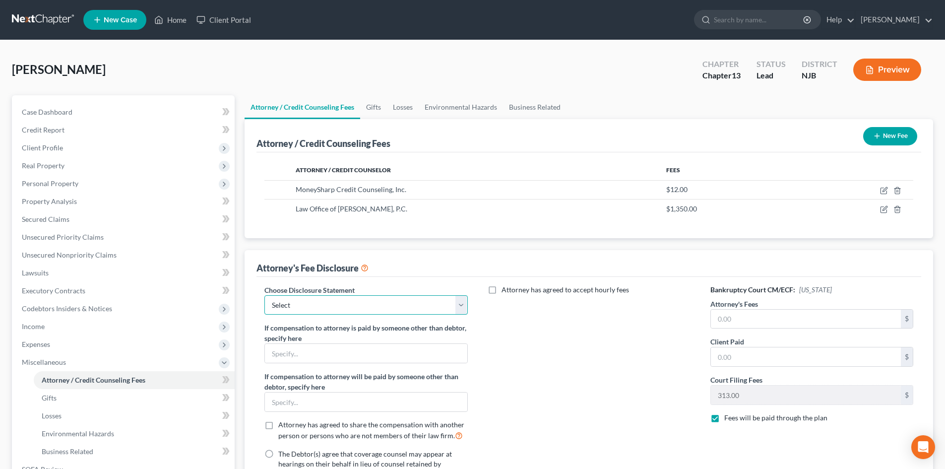
click at [465, 303] on select "Select Disclosure of Compensation of Attorney for Debtor" at bounding box center [365, 305] width 203 height 20
click at [264, 295] on select "Select Disclosure of Compensation of Attorney for Debtor" at bounding box center [365, 305] width 203 height 20
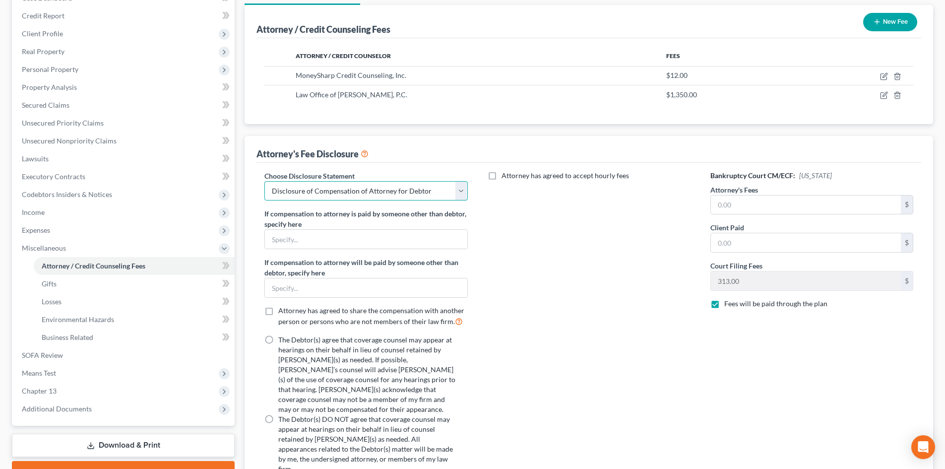
scroll to position [149, 0]
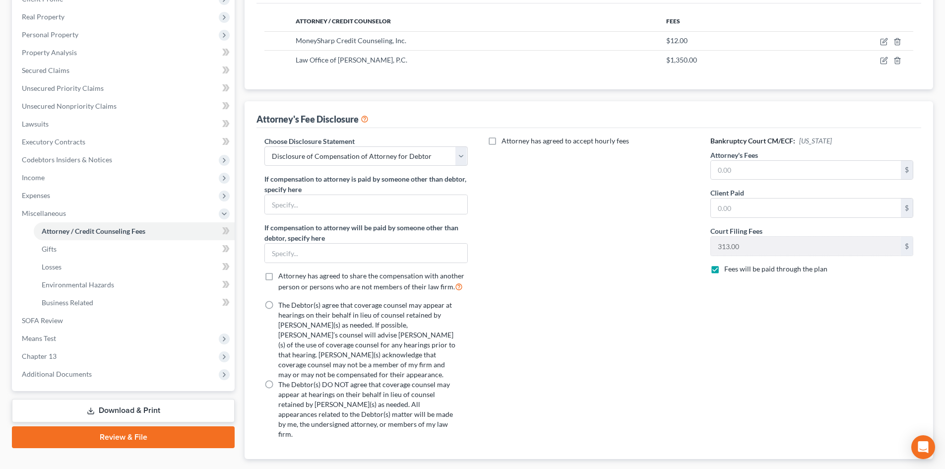
click at [278, 306] on label "The Debtor(s) agree that coverage counsel may appear at hearings on their behal…" at bounding box center [366, 339] width 177 height 79
click at [282, 306] on input "The Debtor(s) agree that coverage counsel may appear at hearings on their behal…" at bounding box center [285, 303] width 6 height 6
click at [770, 165] on input "text" at bounding box center [806, 170] width 190 height 19
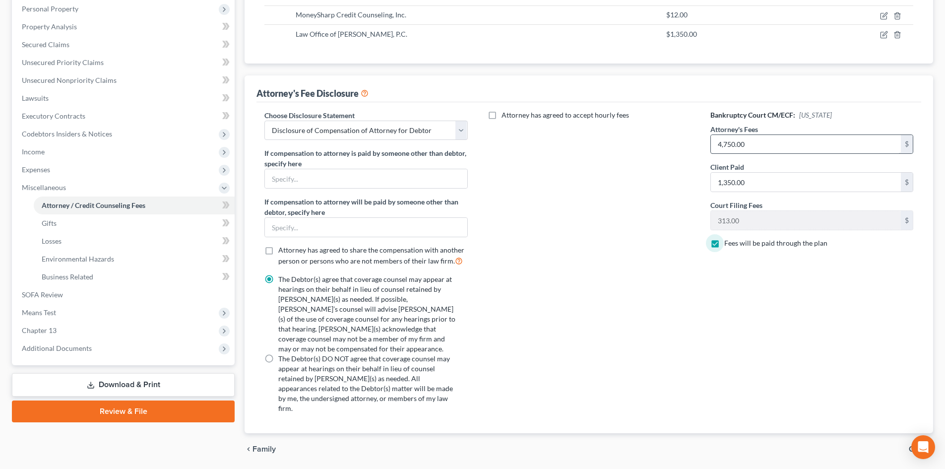
scroll to position [189, 0]
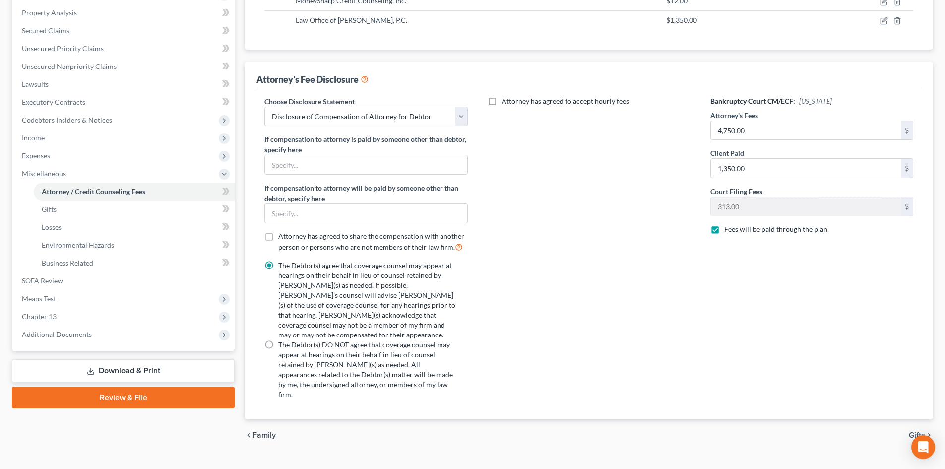
click at [912, 431] on span "Gifts" at bounding box center [917, 435] width 16 height 8
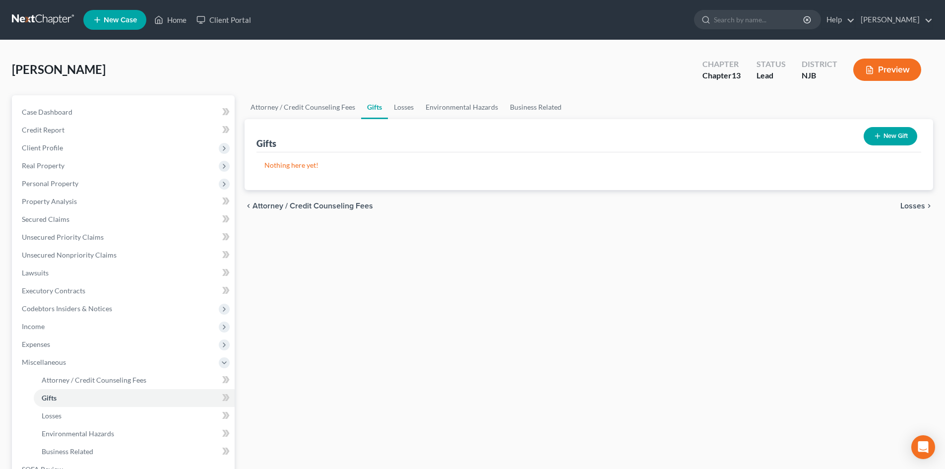
click at [923, 207] on span "Losses" at bounding box center [913, 206] width 25 height 8
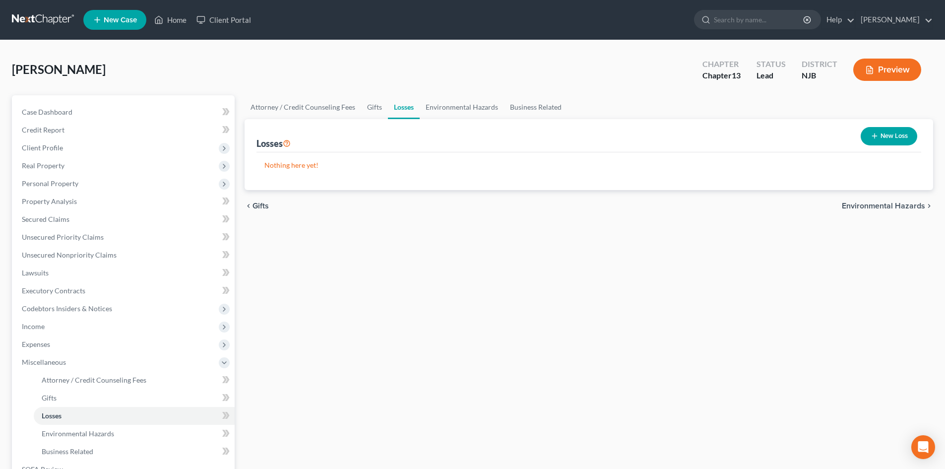
click at [897, 208] on span "Environmental Hazards" at bounding box center [883, 206] width 83 height 8
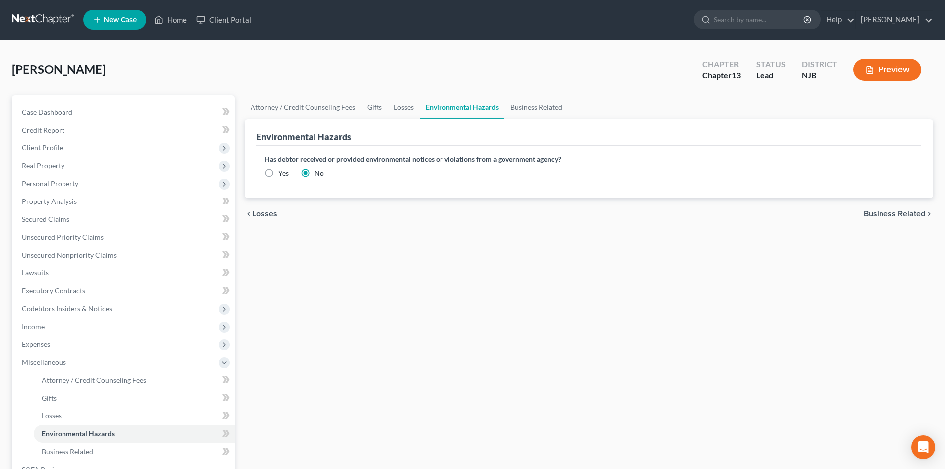
click at [885, 216] on span "Business Related" at bounding box center [895, 214] width 62 height 8
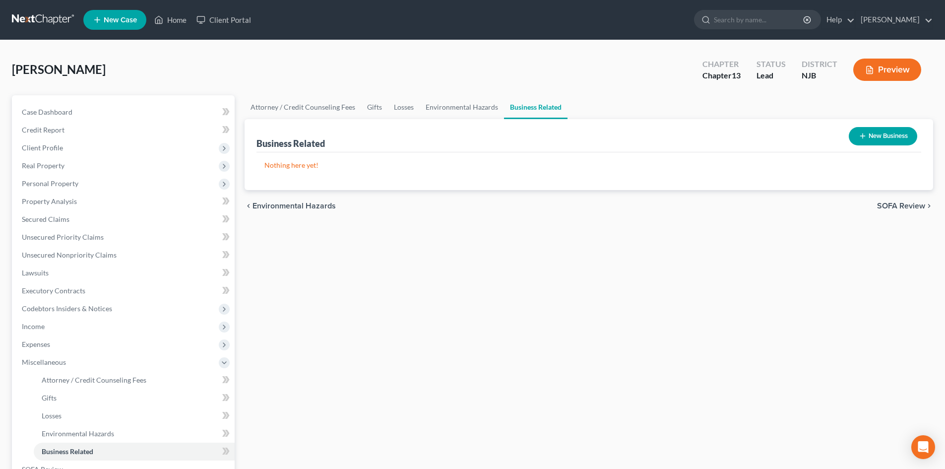
click at [899, 203] on span "SOFA Review" at bounding box center [901, 206] width 48 height 8
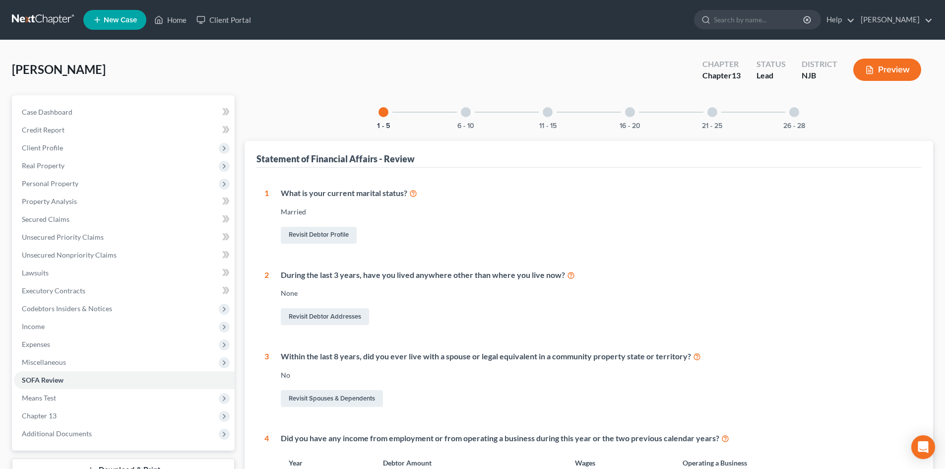
click at [467, 110] on div at bounding box center [466, 112] width 10 height 10
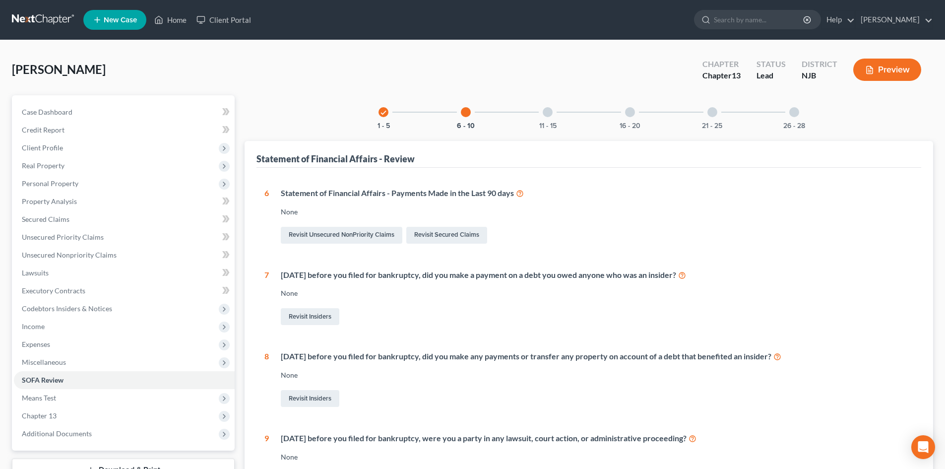
click at [547, 114] on div at bounding box center [548, 112] width 10 height 10
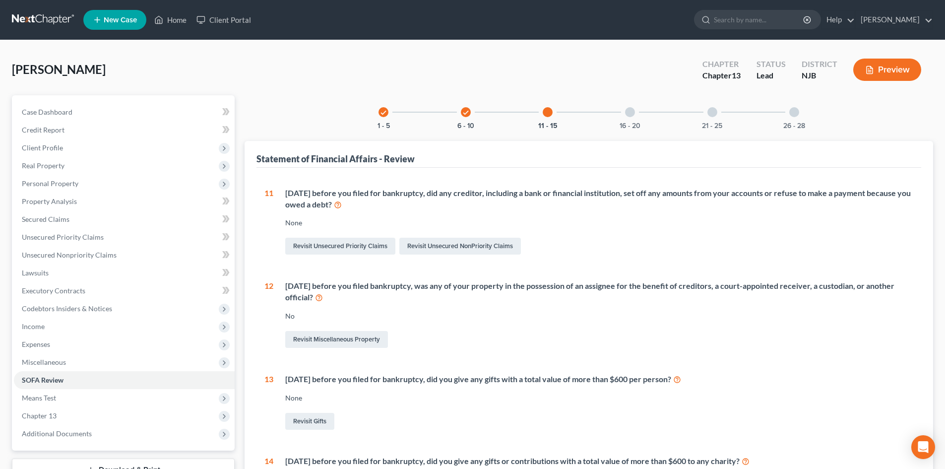
click at [630, 111] on div at bounding box center [630, 112] width 10 height 10
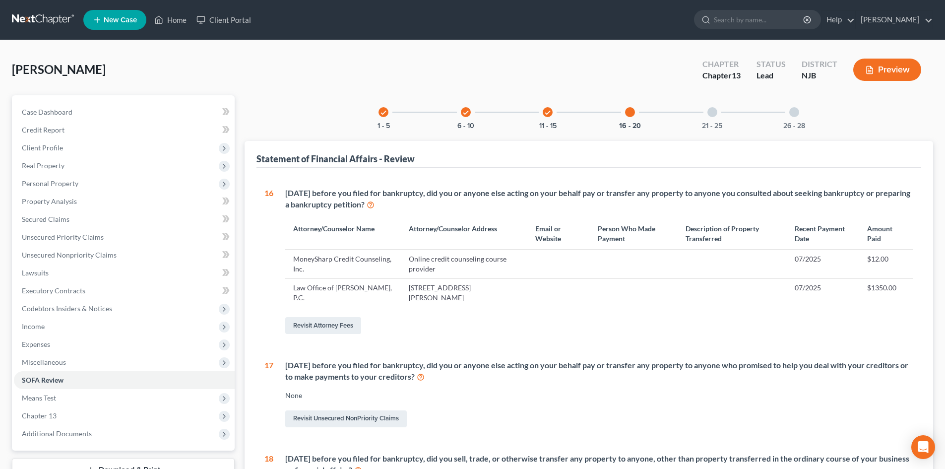
click at [714, 114] on div at bounding box center [713, 112] width 10 height 10
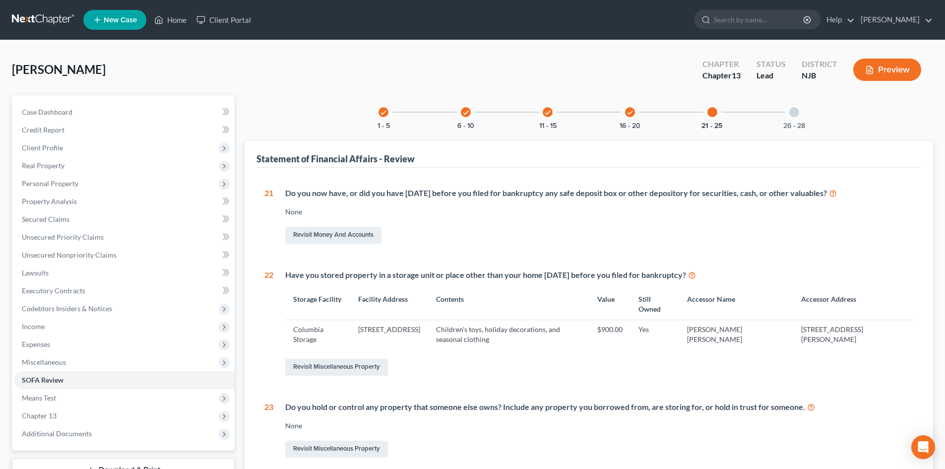
click at [799, 110] on div "26 - 28" at bounding box center [795, 112] width 34 height 34
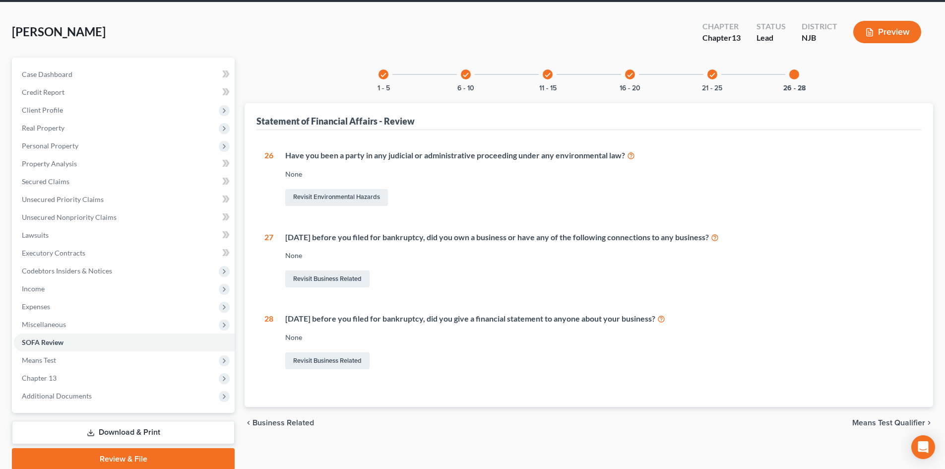
scroll to position [76, 0]
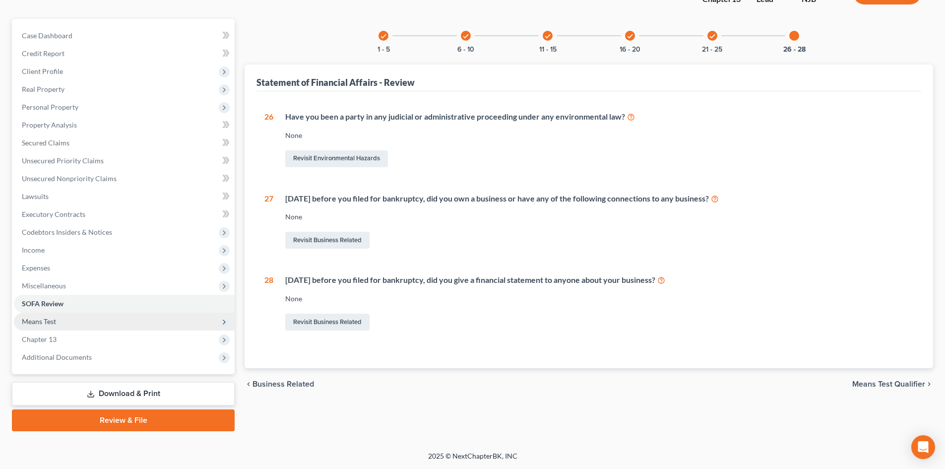
click at [26, 318] on span "Means Test" at bounding box center [39, 321] width 34 height 8
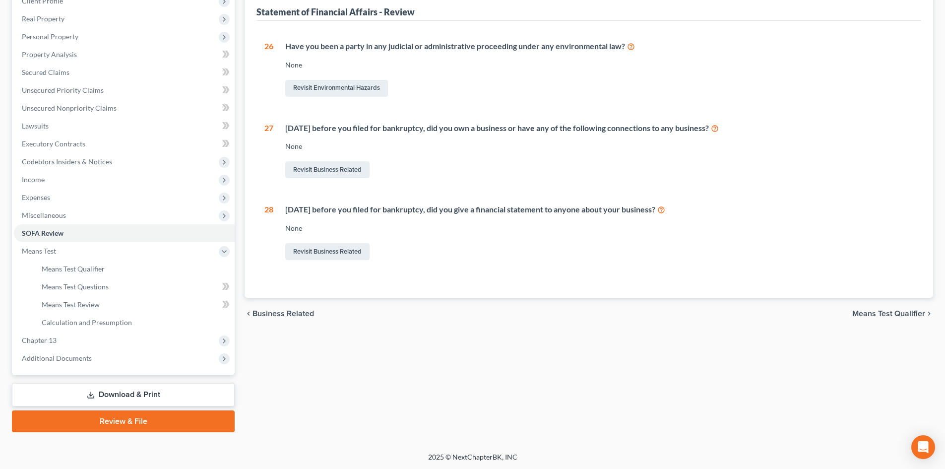
scroll to position [148, 0]
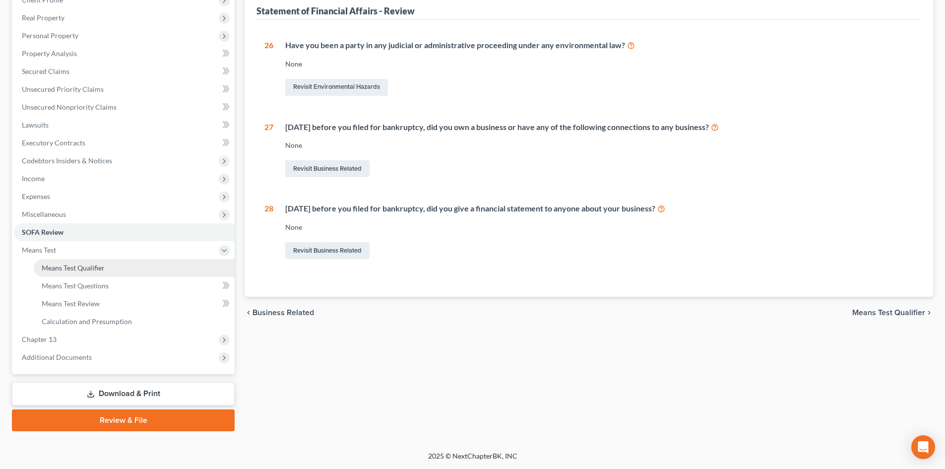
click at [82, 264] on span "Means Test Qualifier" at bounding box center [73, 268] width 63 height 8
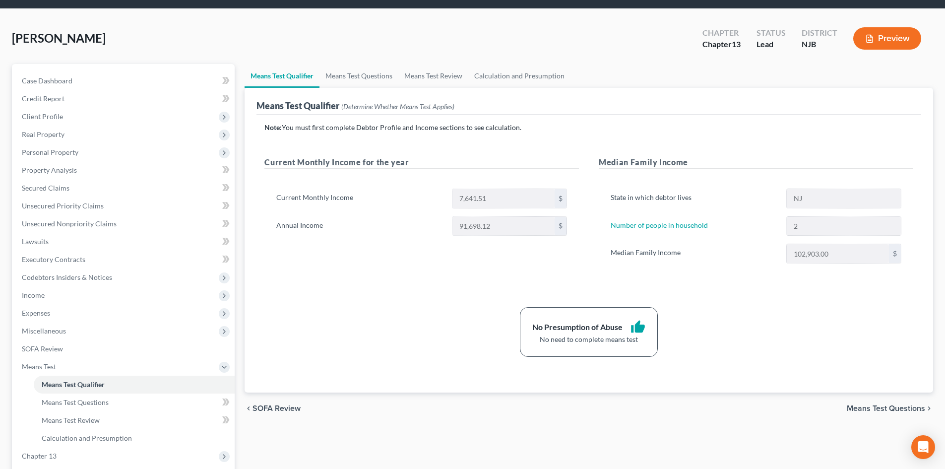
scroll to position [148, 0]
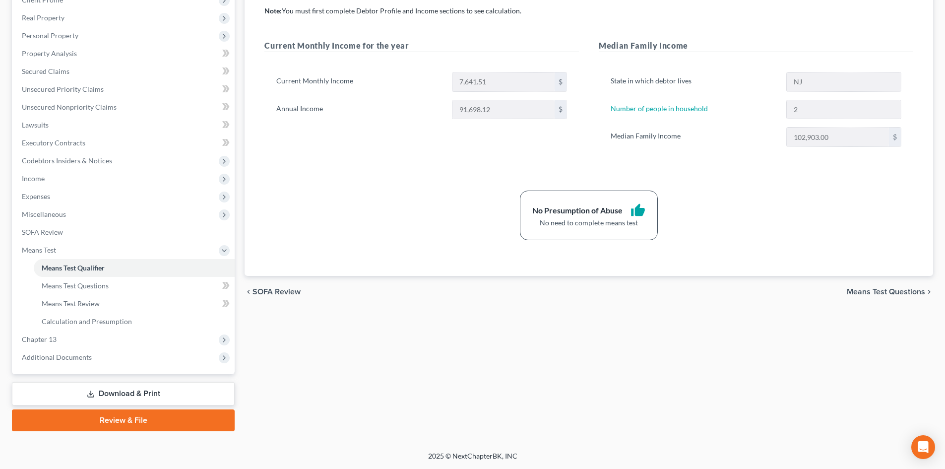
click at [125, 392] on link "Download & Print" at bounding box center [123, 393] width 223 height 23
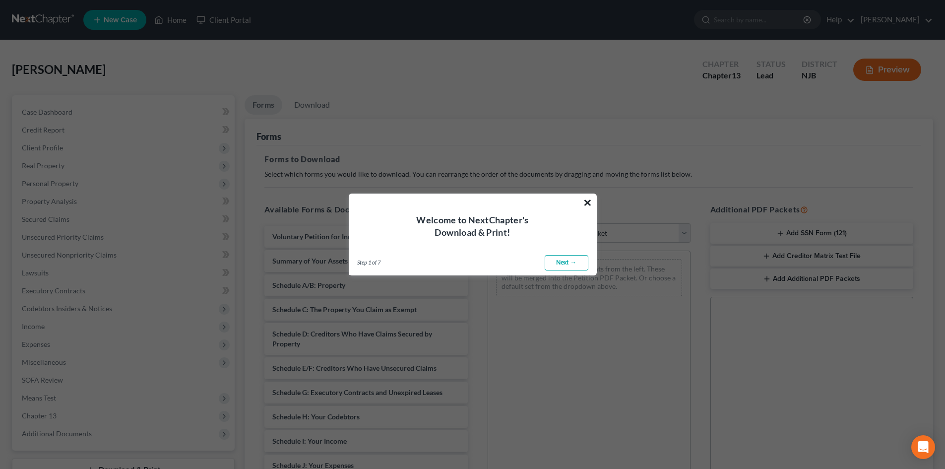
click at [586, 201] on button "×" at bounding box center [587, 203] width 9 height 16
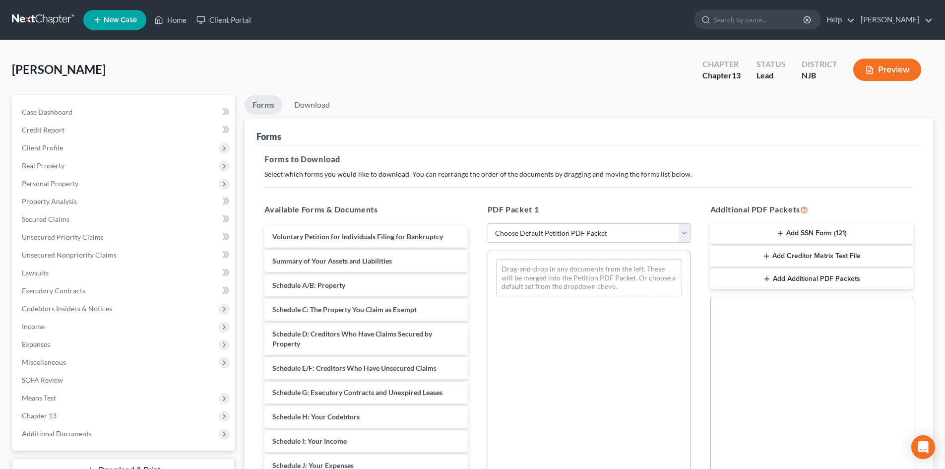
click at [687, 227] on select "Choose Default Petition PDF Packet Complete Bankruptcy Petition (all forms and …" at bounding box center [589, 233] width 203 height 20
click at [488, 223] on select "Choose Default Petition PDF Packet Complete Bankruptcy Petition (all forms and …" at bounding box center [589, 233] width 203 height 20
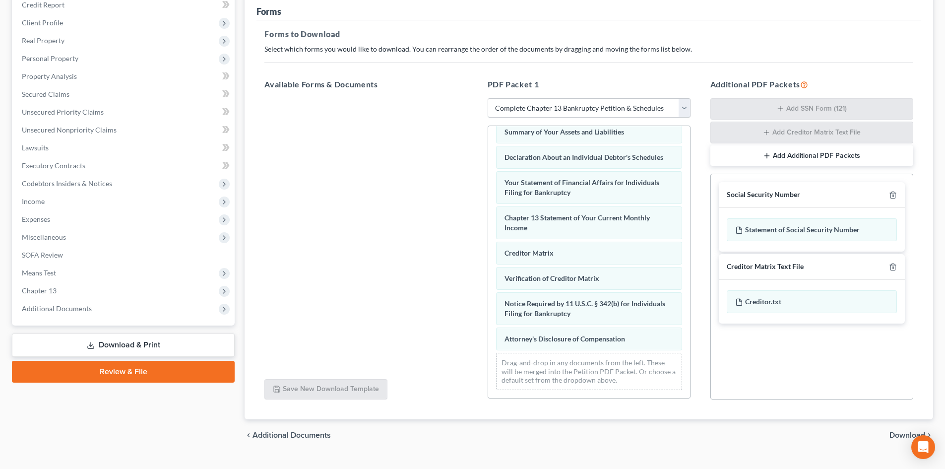
scroll to position [145, 0]
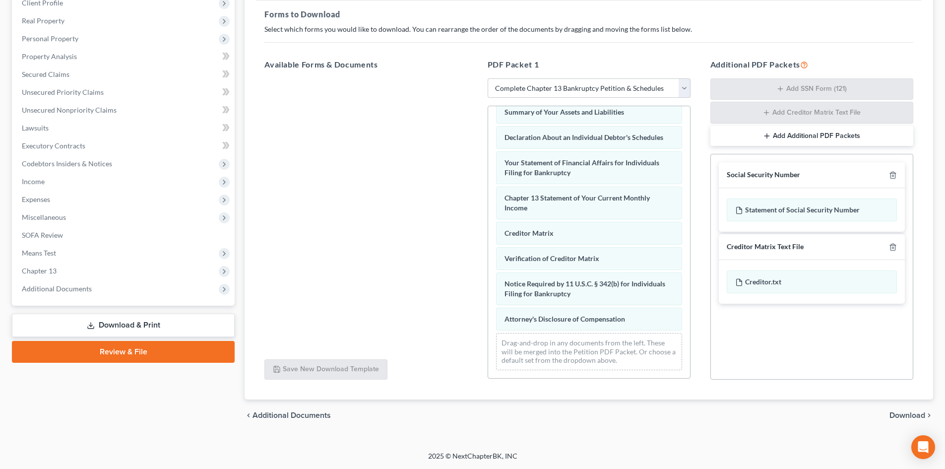
click at [912, 414] on span "Download" at bounding box center [908, 415] width 36 height 8
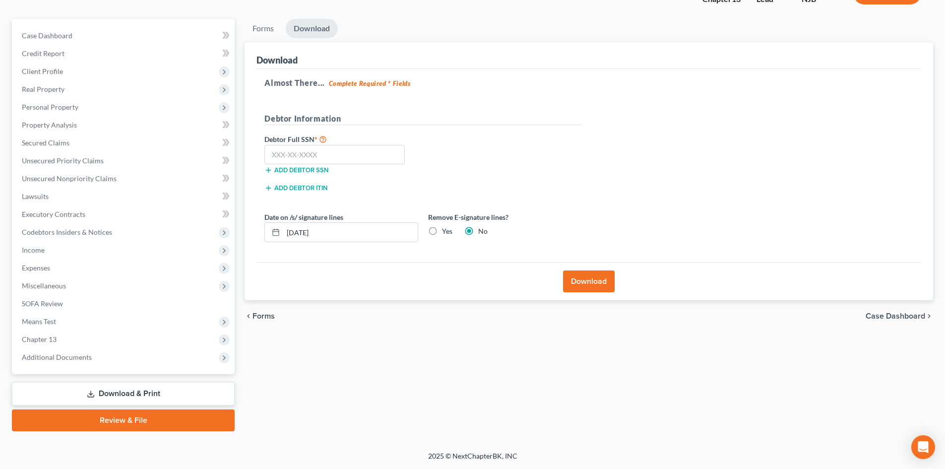
scroll to position [76, 0]
click at [340, 151] on input "text" at bounding box center [334, 155] width 140 height 20
click at [586, 274] on button "Download" at bounding box center [589, 281] width 52 height 22
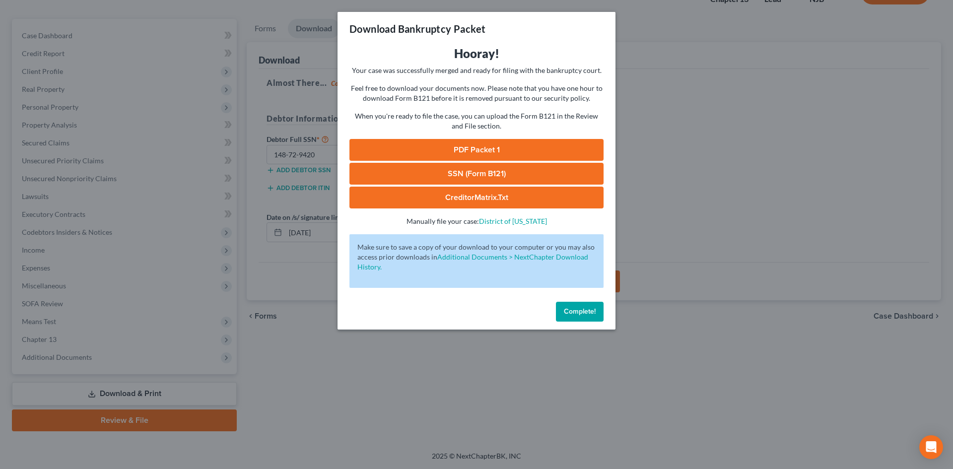
click at [474, 146] on link "PDF Packet 1" at bounding box center [476, 150] width 254 height 22
drag, startPoint x: 453, startPoint y: 170, endPoint x: 461, endPoint y: 174, distance: 8.7
click at [453, 170] on link "SSN (Form B121)" at bounding box center [476, 174] width 254 height 22
click at [490, 199] on link "CreditorMatrix.txt" at bounding box center [476, 198] width 254 height 22
drag, startPoint x: 580, startPoint y: 309, endPoint x: 628, endPoint y: 323, distance: 50.7
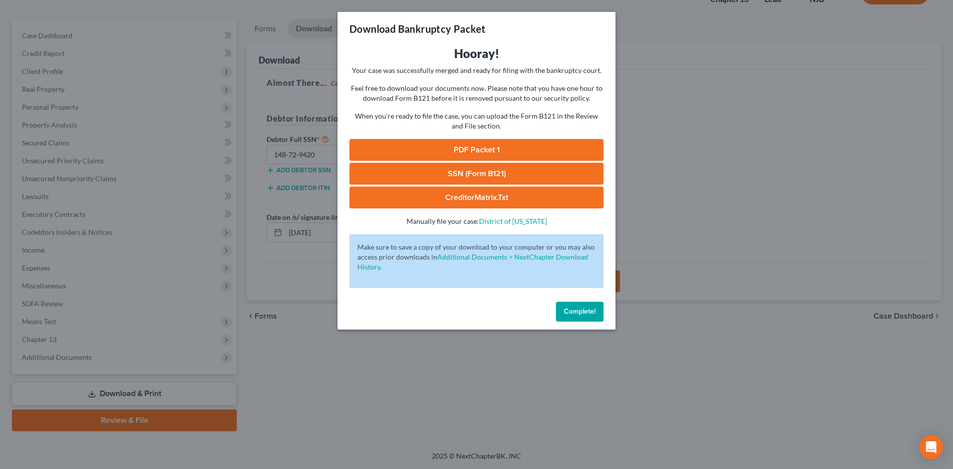
click at [580, 309] on span "Complete!" at bounding box center [580, 311] width 32 height 8
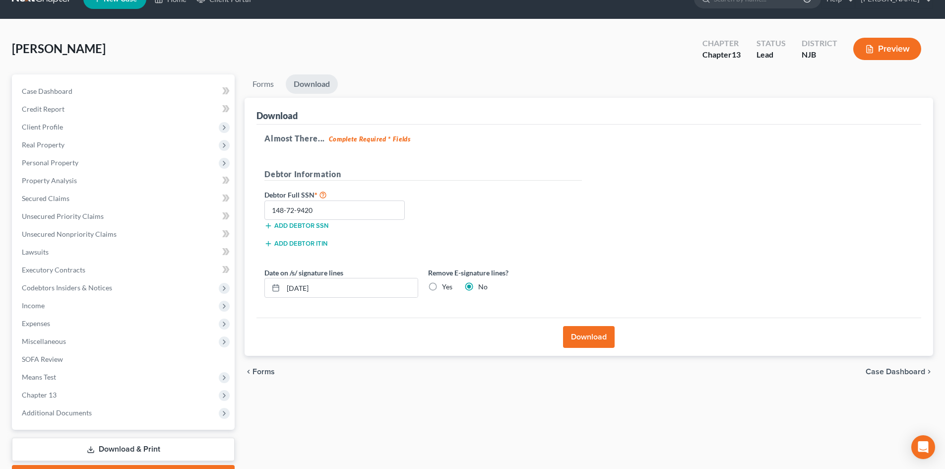
scroll to position [0, 0]
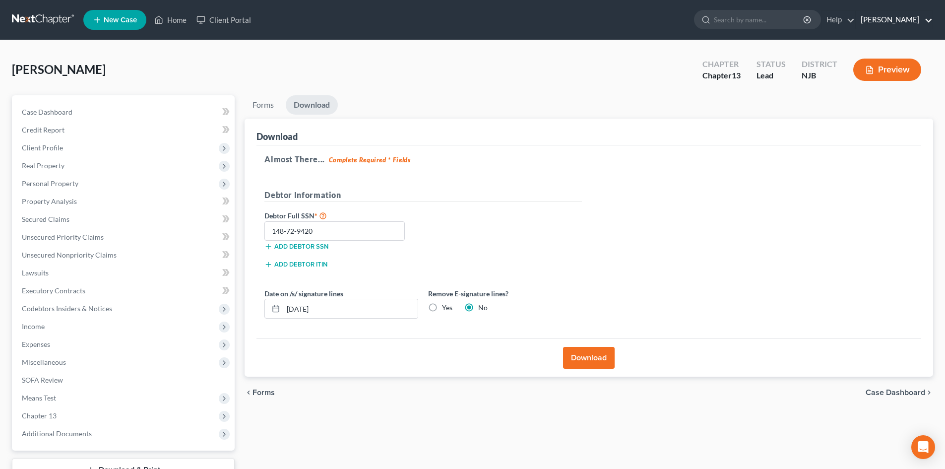
click at [928, 18] on link "[PERSON_NAME]" at bounding box center [894, 20] width 77 height 18
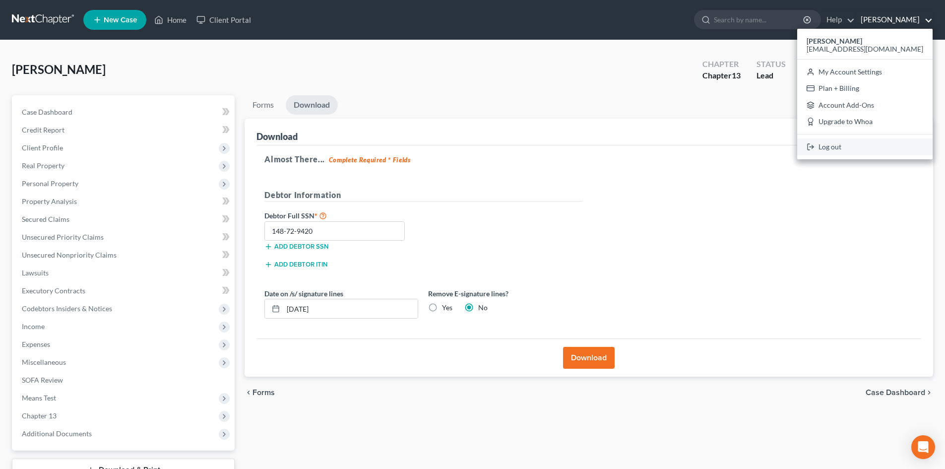
click at [870, 145] on link "Log out" at bounding box center [864, 146] width 135 height 17
